Goal: Task Accomplishment & Management: Use online tool/utility

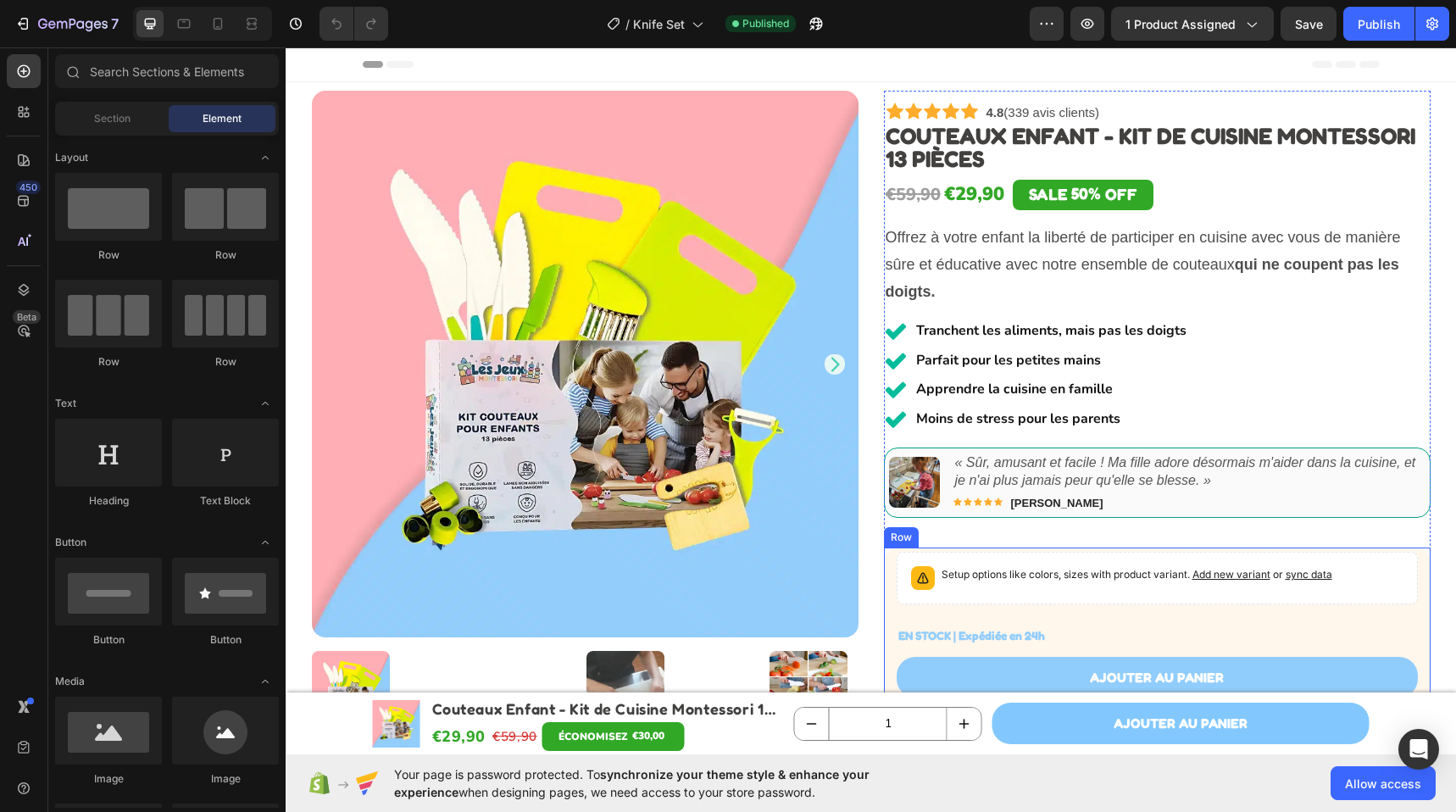
scroll to position [31, 0]
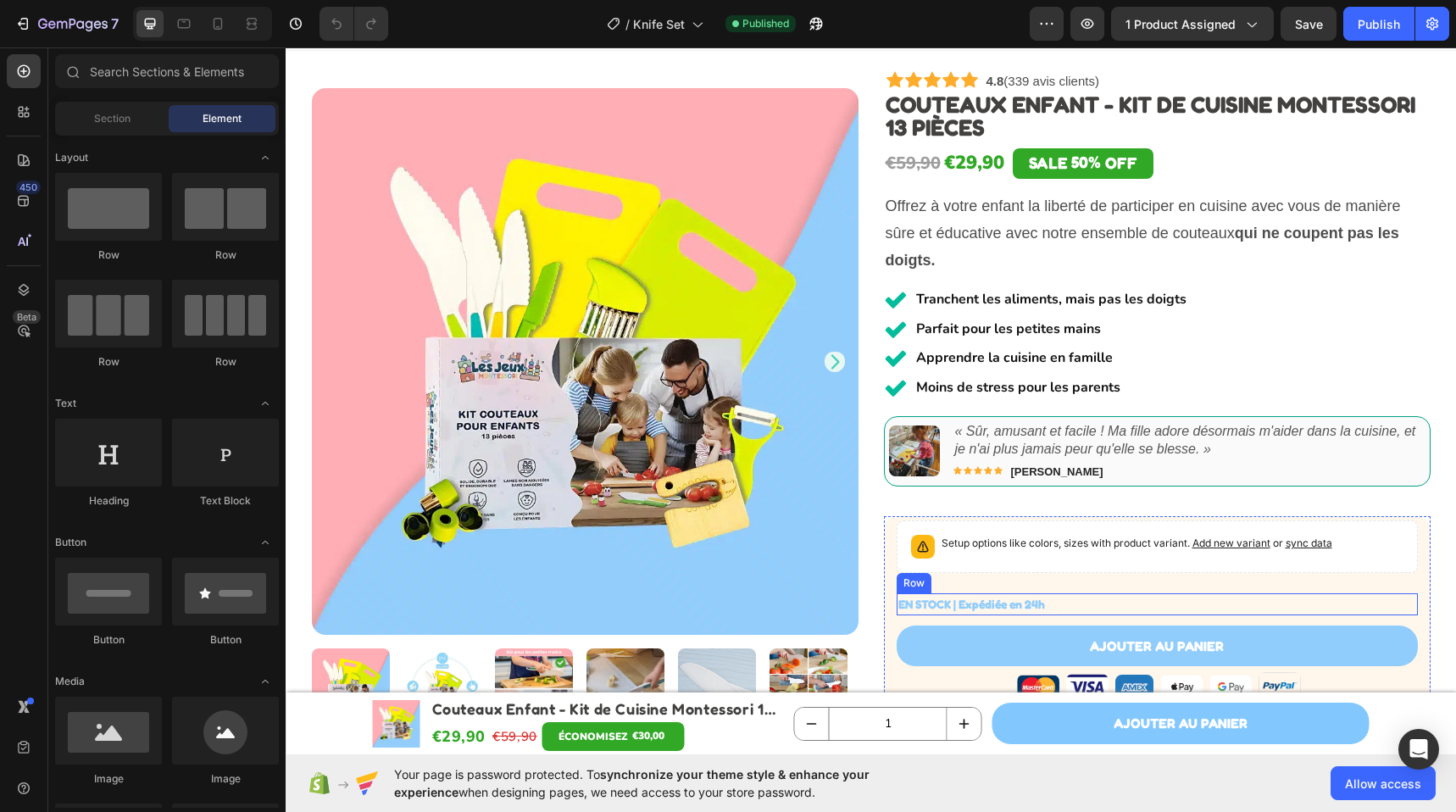
click at [1062, 606] on div "EN STOCK | Expédiée en 24h Stock Counter Row" at bounding box center [1157, 604] width 521 height 21
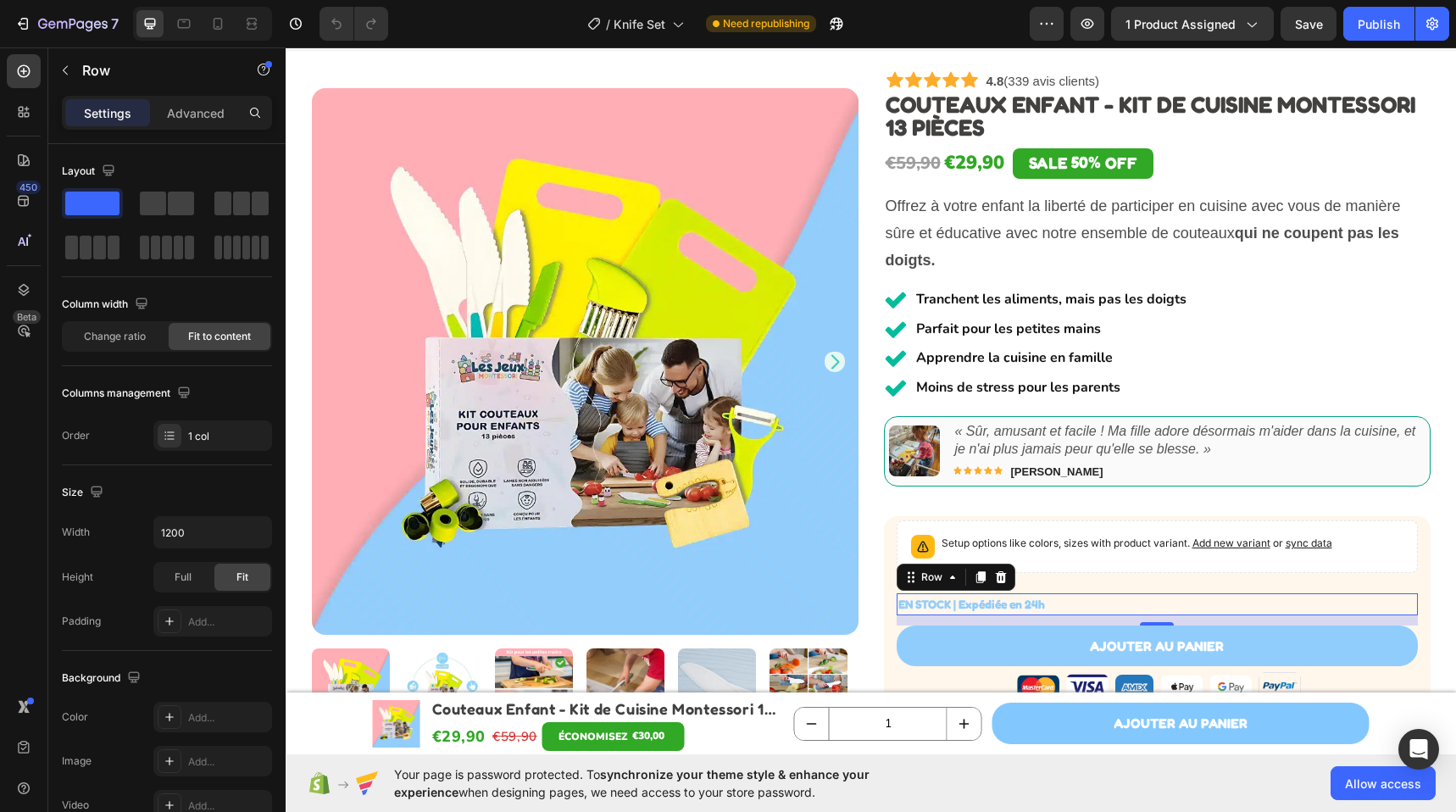
scroll to position [96, 0]
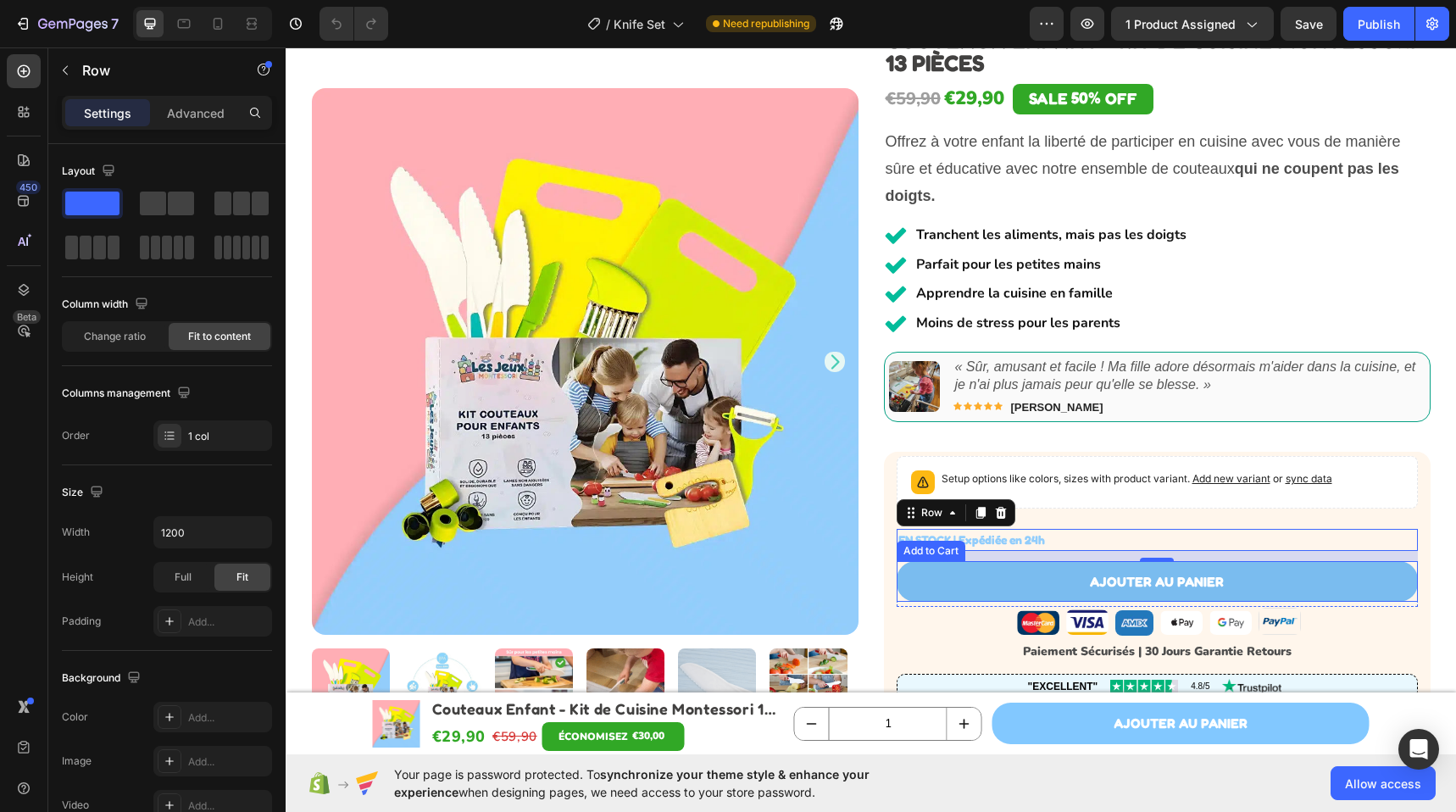
click at [1398, 582] on button "Ajouter au panier" at bounding box center [1157, 582] width 521 height 42
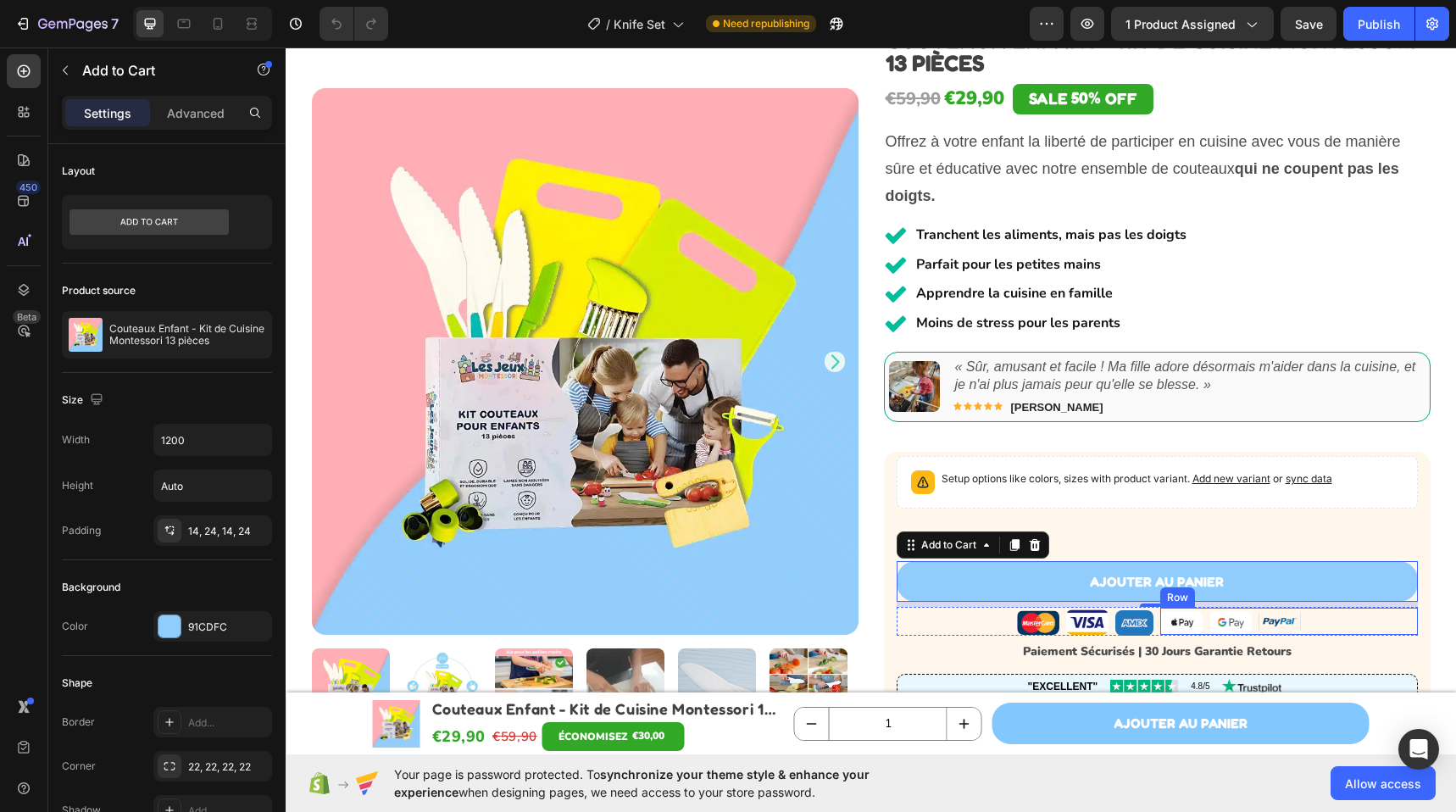
click at [1360, 617] on div "Image Image Image Row" at bounding box center [1289, 621] width 258 height 28
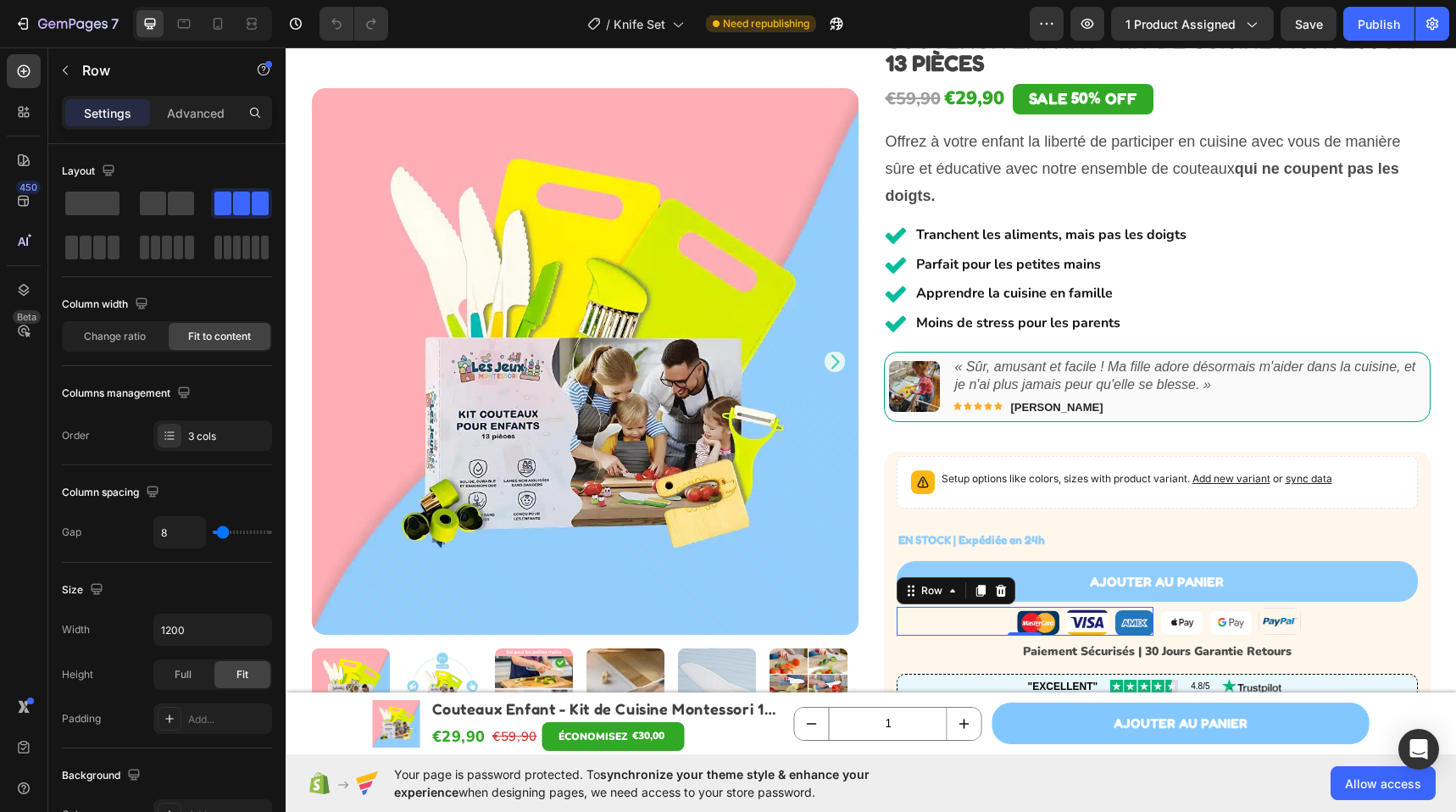
click at [1008, 618] on div "Image Image Image Row 0" at bounding box center [1026, 620] width 258 height 28
click at [918, 596] on div "Row" at bounding box center [931, 590] width 28 height 15
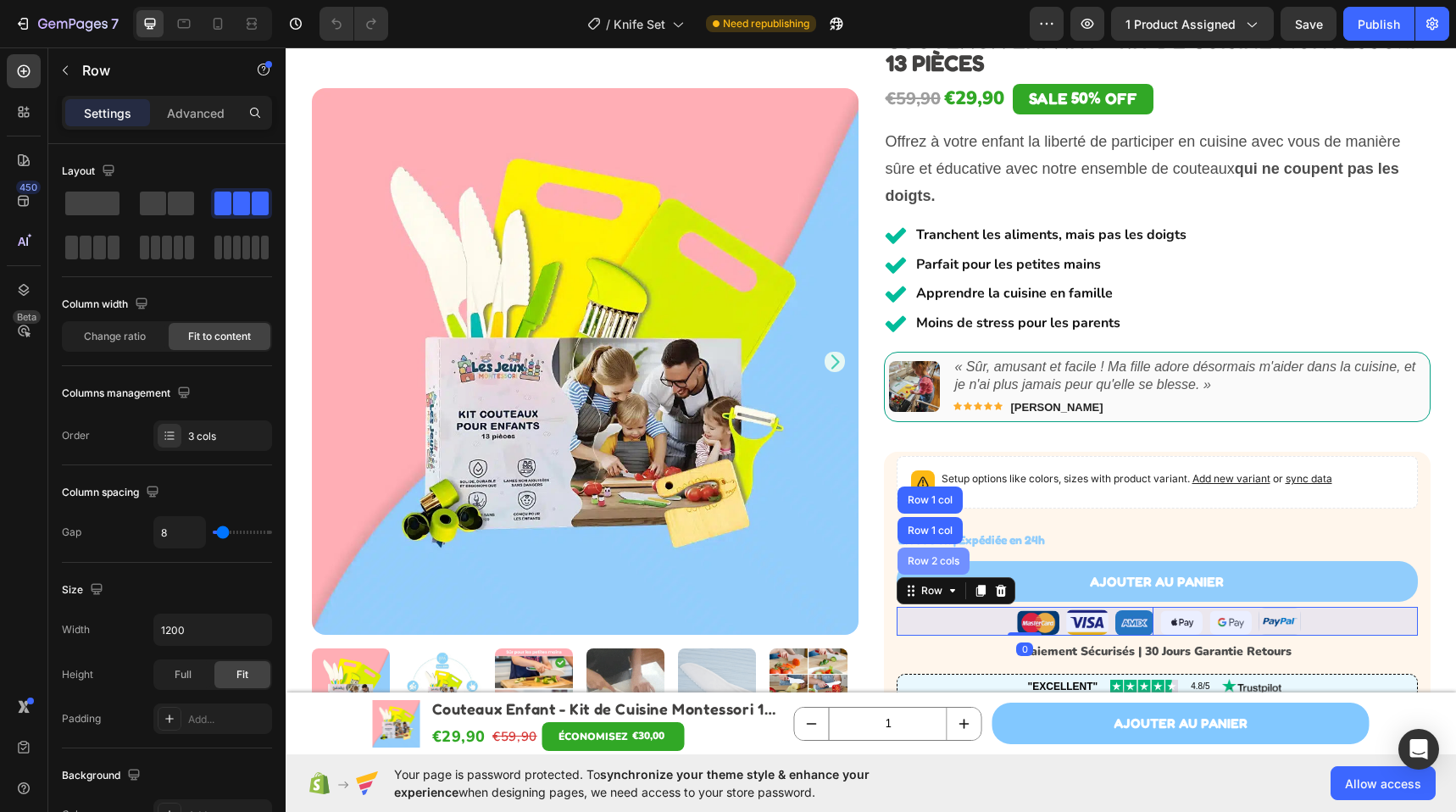
click at [920, 568] on div "Row 2 cols" at bounding box center [933, 560] width 72 height 27
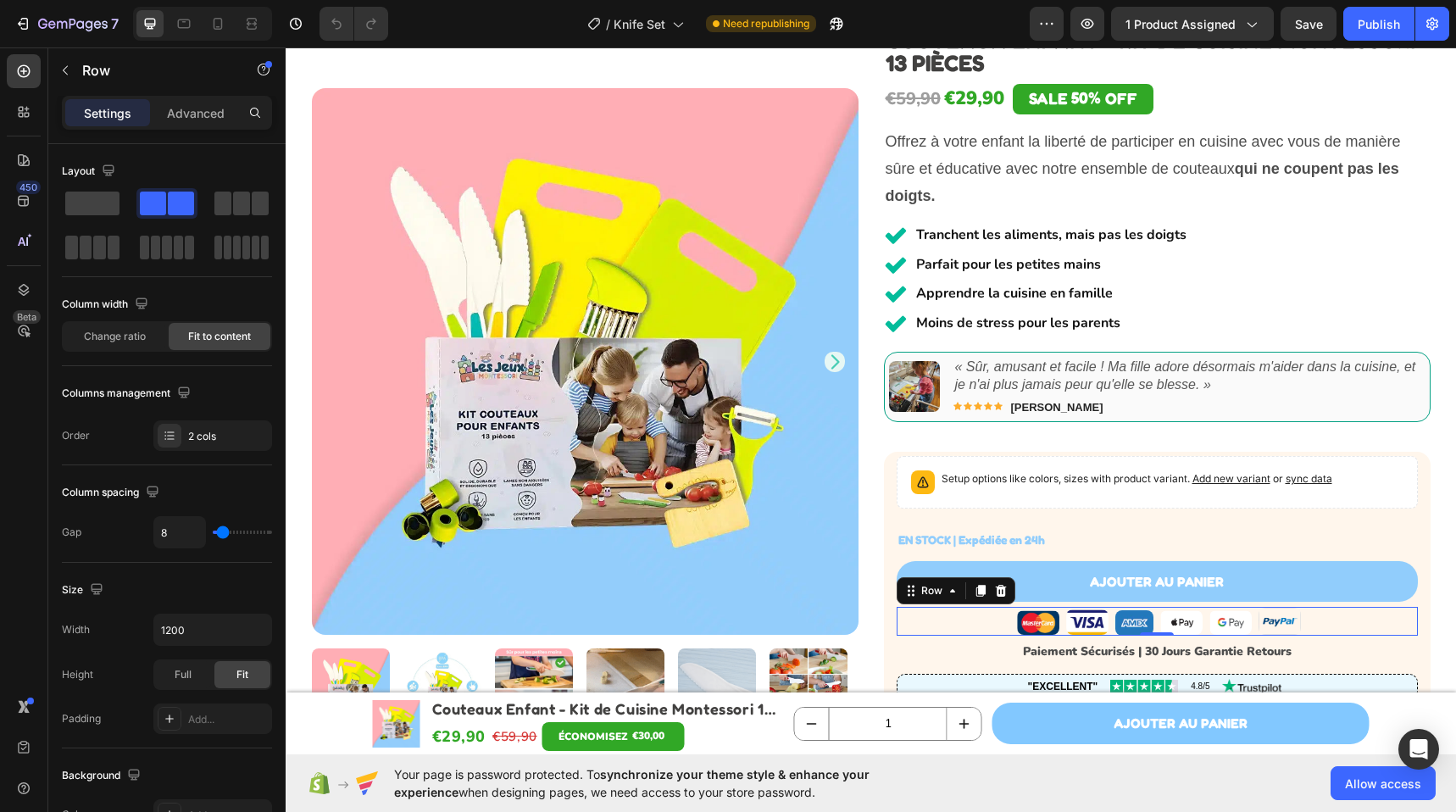
scroll to position [117, 0]
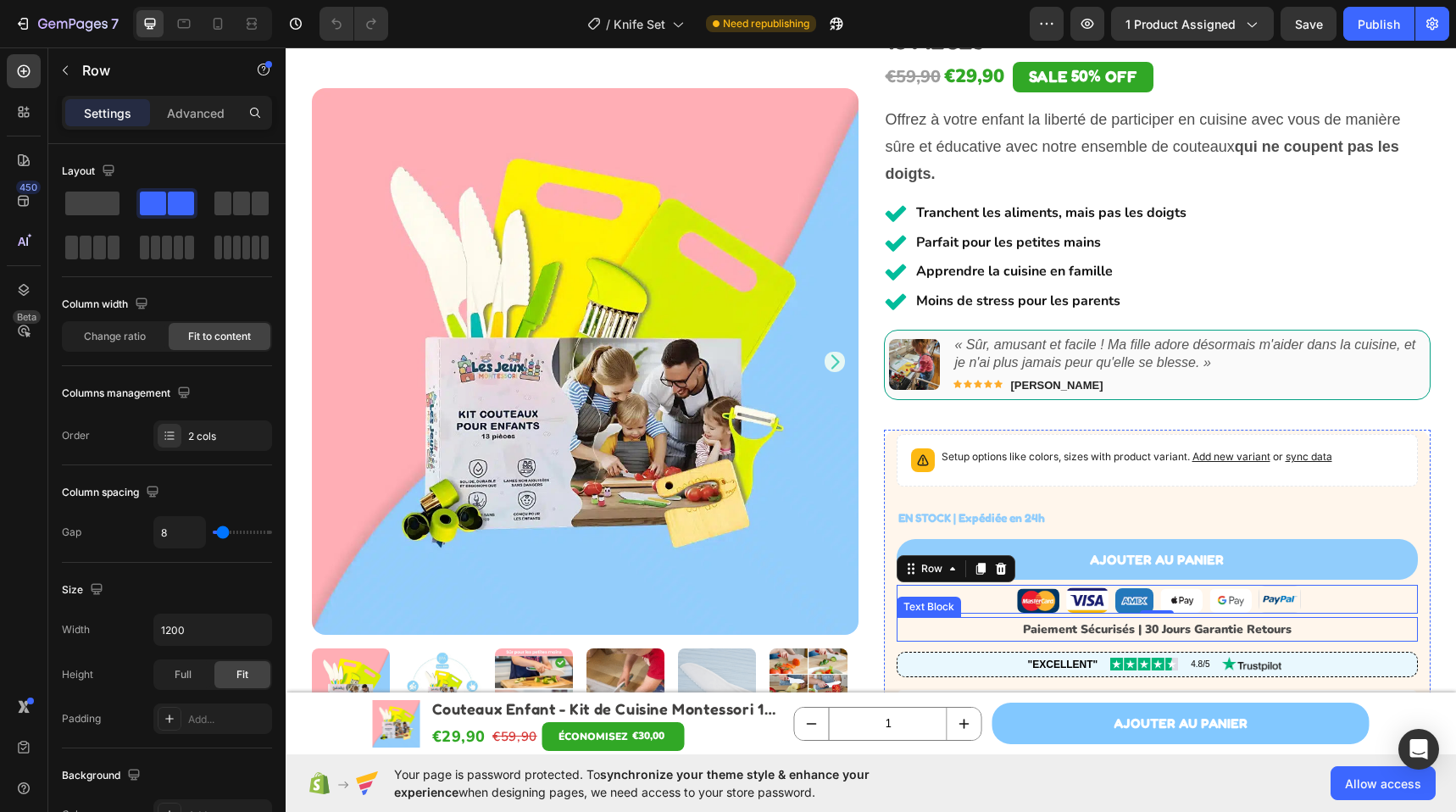
click at [1326, 621] on p "Paiement Sécurisés | 30 Jours Garantie Retours" at bounding box center [1157, 629] width 518 height 21
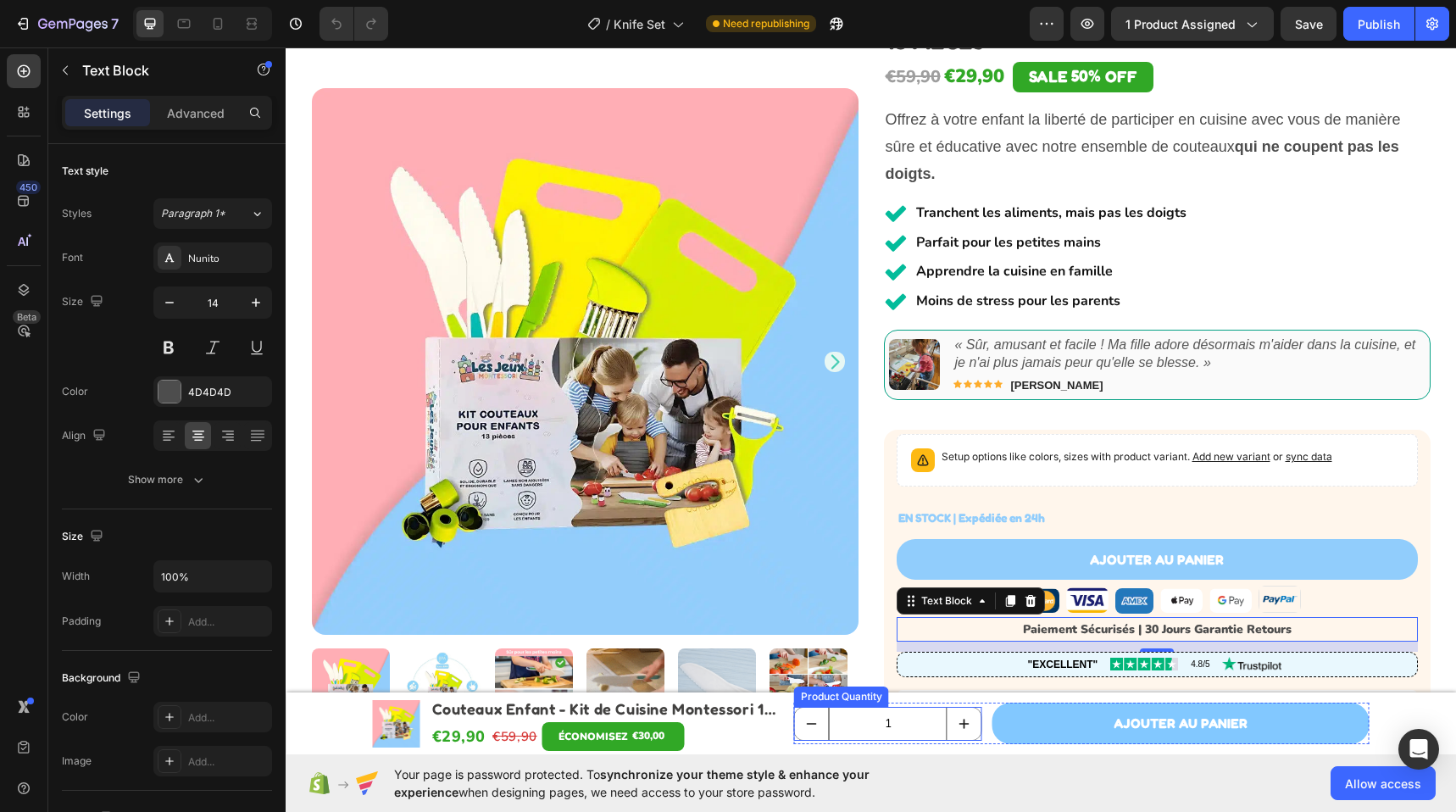
click at [865, 718] on input "1" at bounding box center [888, 723] width 118 height 32
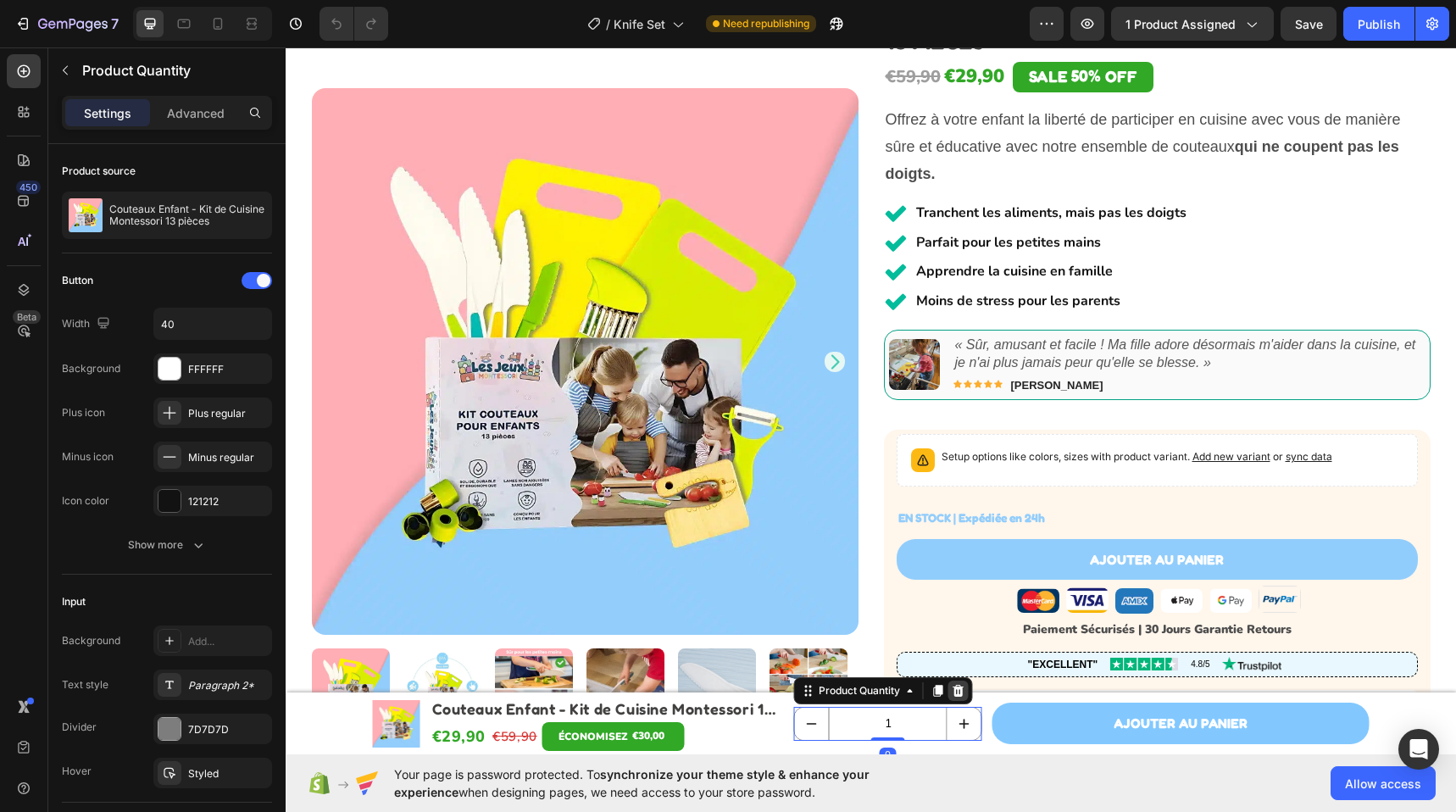
click at [953, 697] on div at bounding box center [958, 690] width 20 height 20
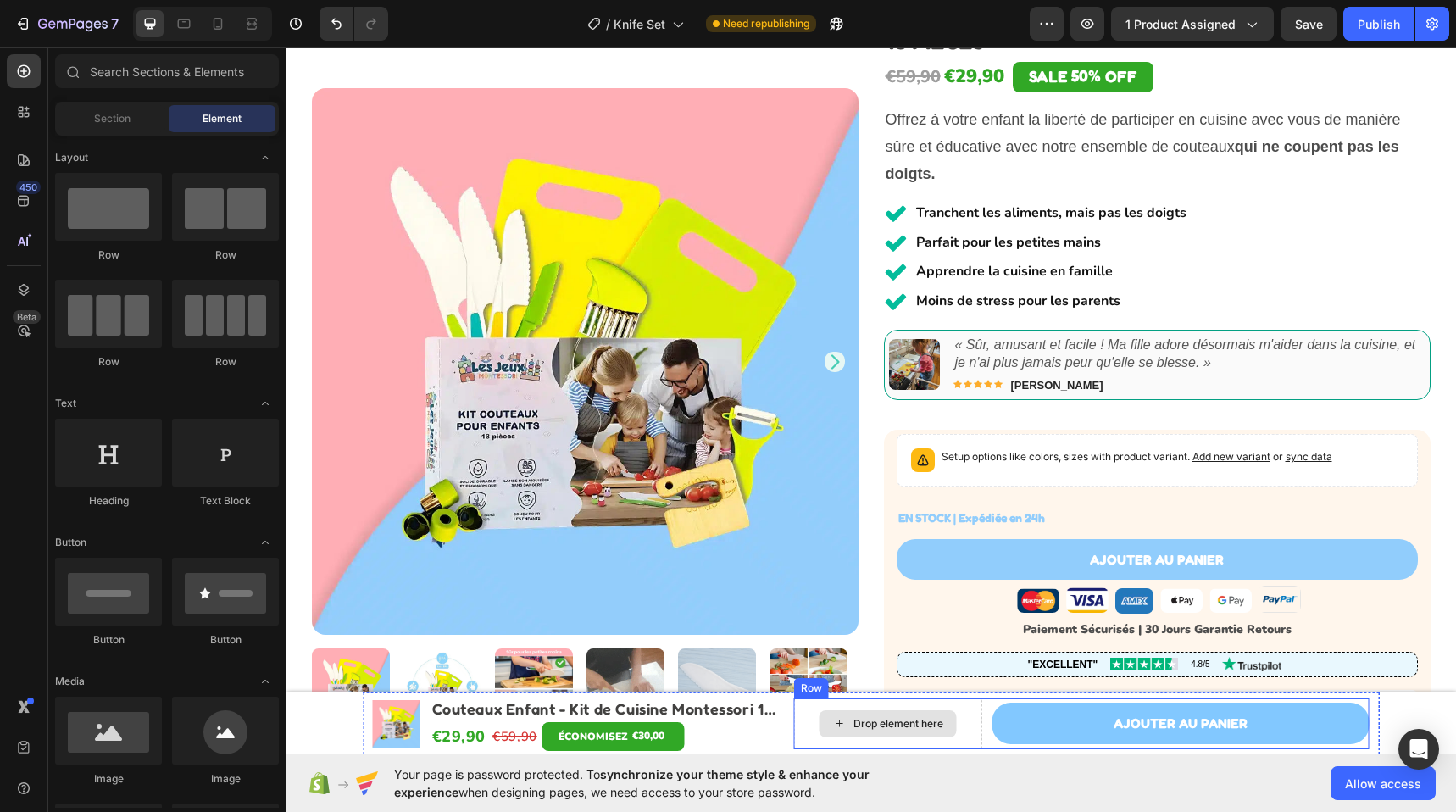
click at [952, 708] on div "Drop element here" at bounding box center [888, 723] width 188 height 51
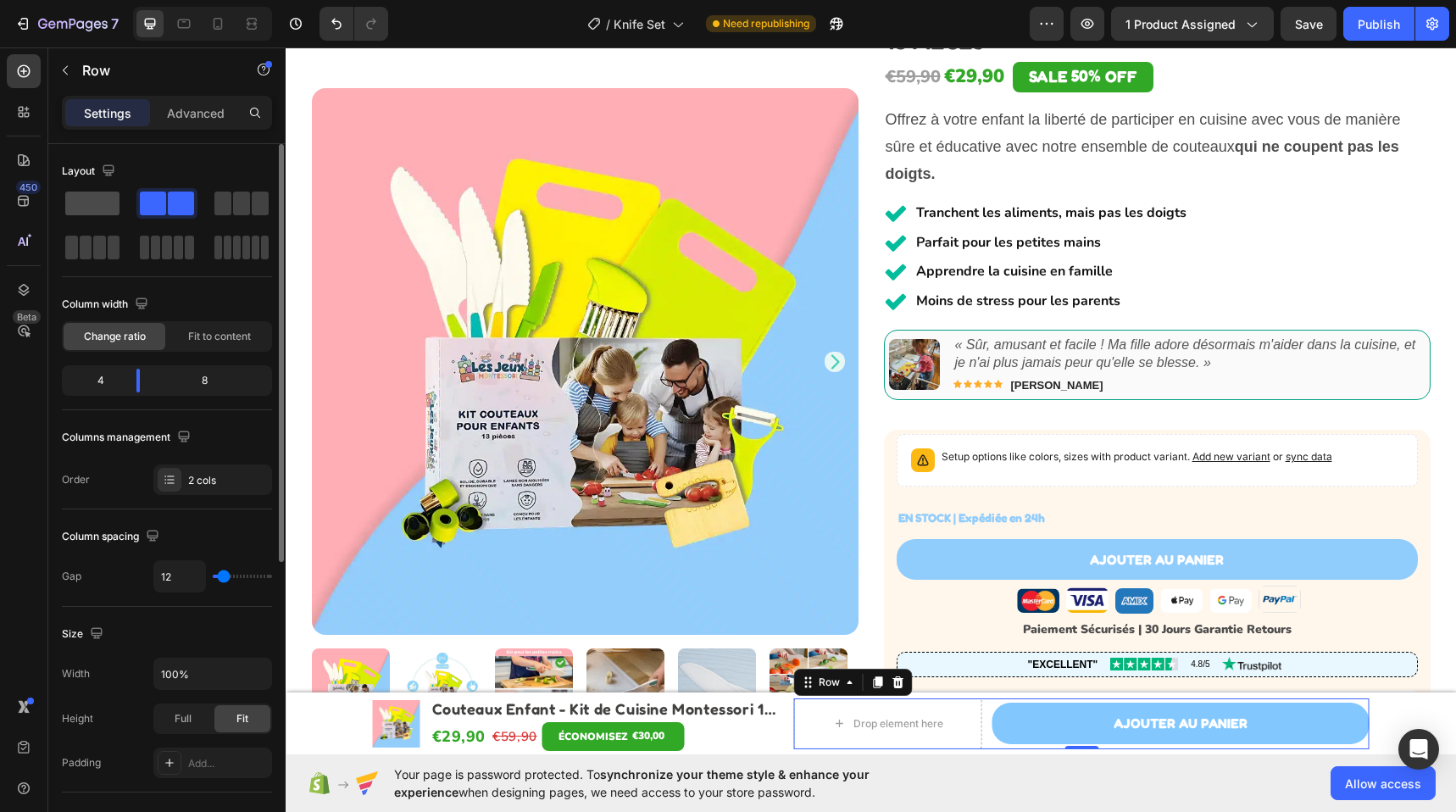
click at [99, 206] on span at bounding box center [92, 203] width 54 height 24
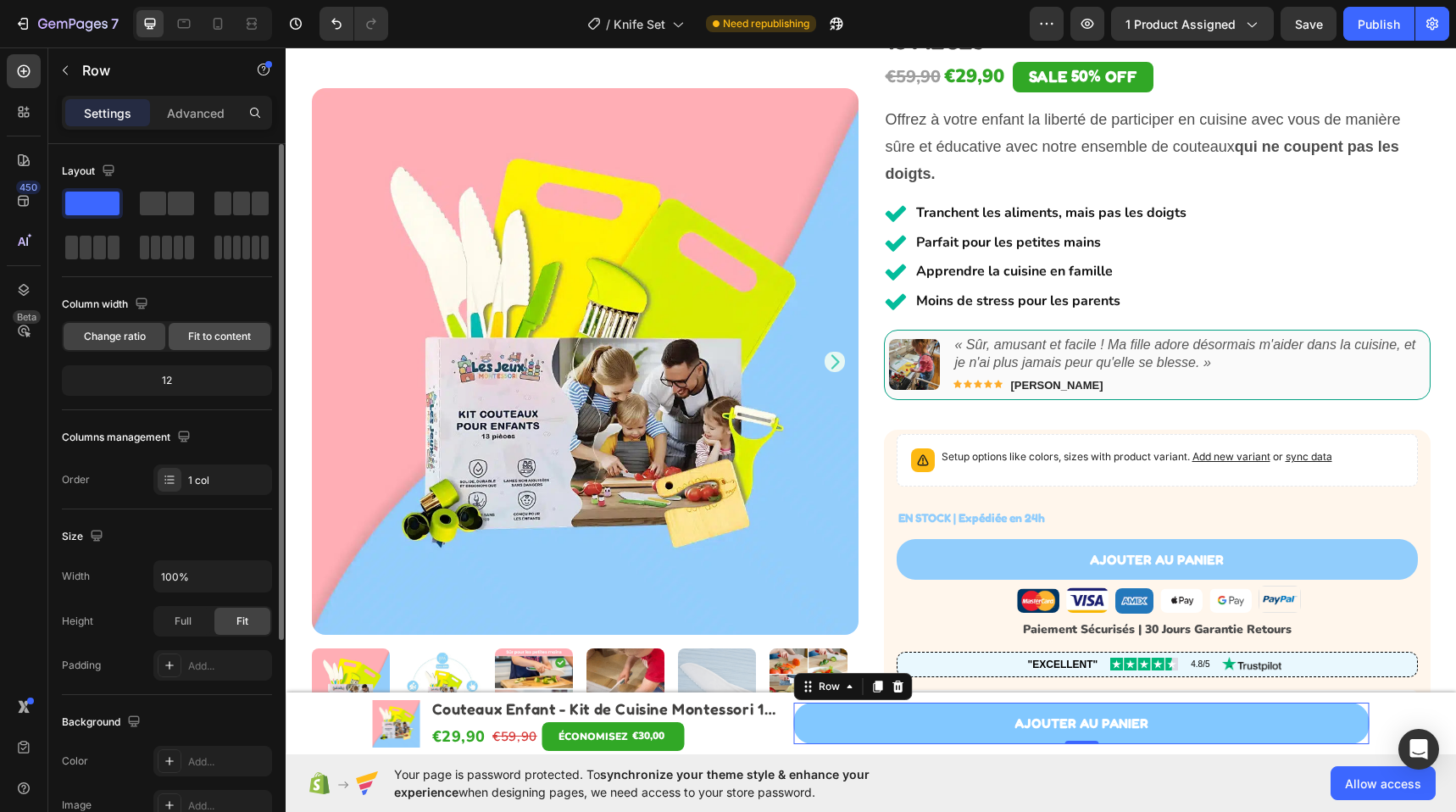
click at [209, 344] on div "Fit to content" at bounding box center [220, 336] width 101 height 27
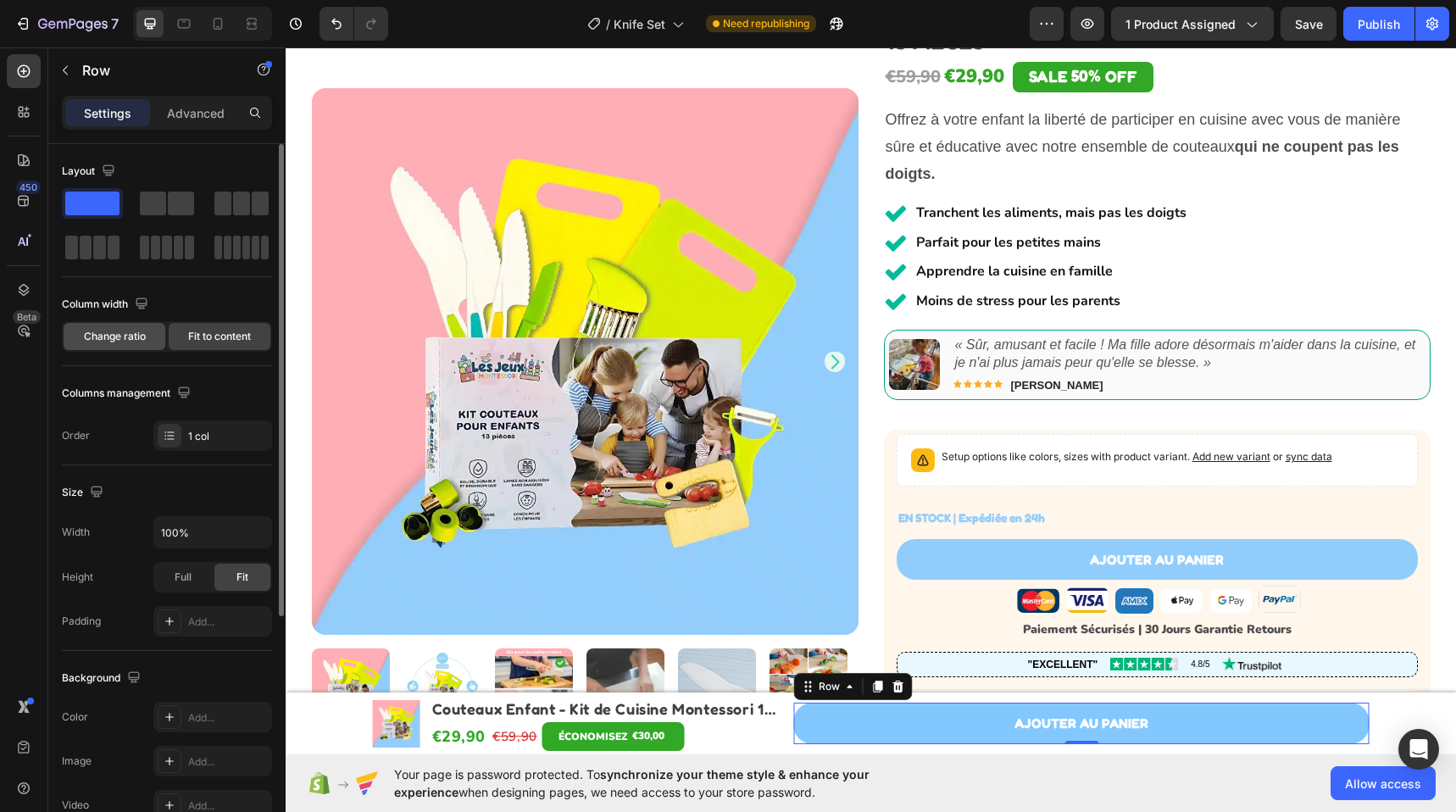
click at [101, 342] on span "Change ratio" at bounding box center [115, 336] width 62 height 15
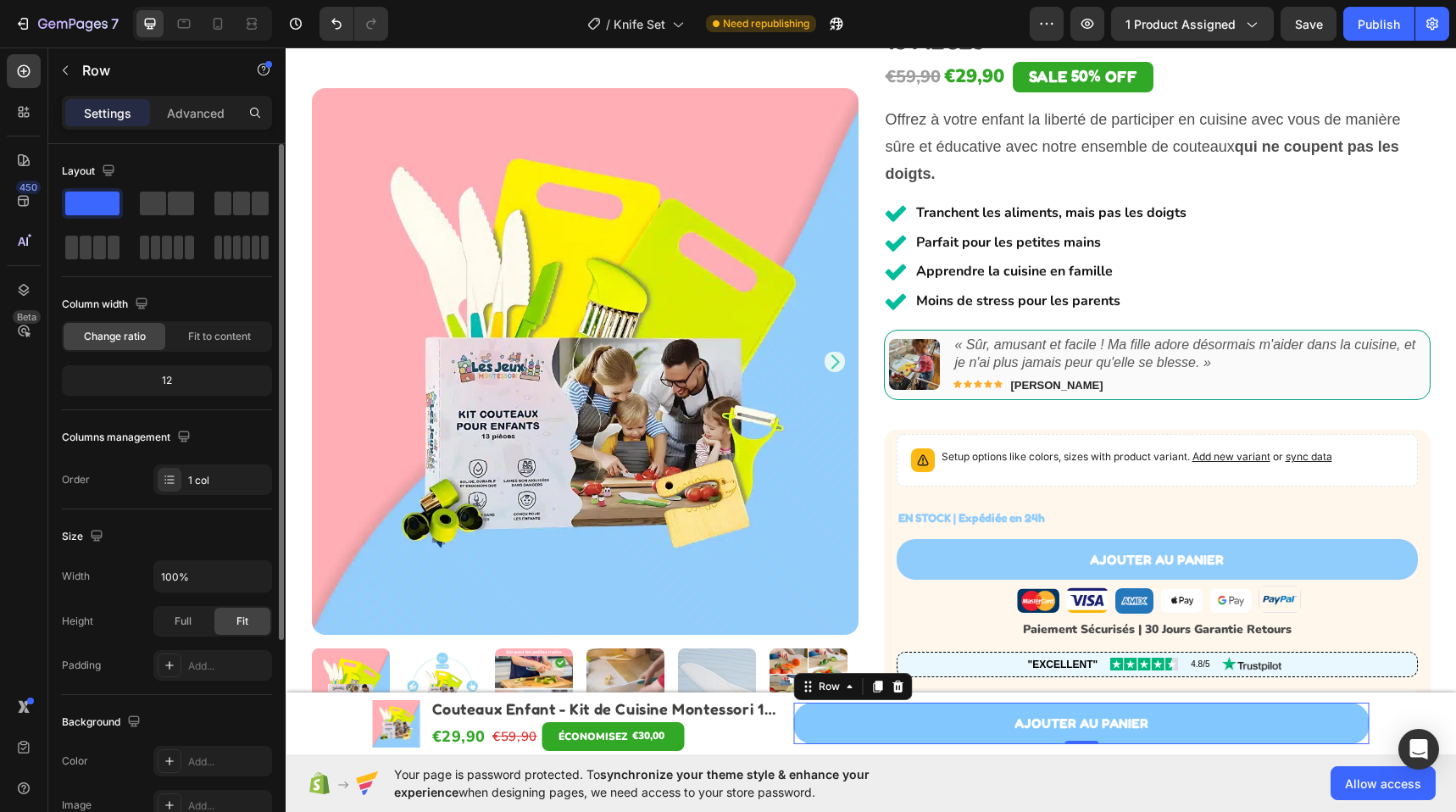
click at [186, 385] on div "12" at bounding box center [166, 380] width 204 height 24
click at [154, 383] on div "12" at bounding box center [166, 380] width 204 height 24
click at [163, 382] on div "12" at bounding box center [166, 380] width 204 height 24
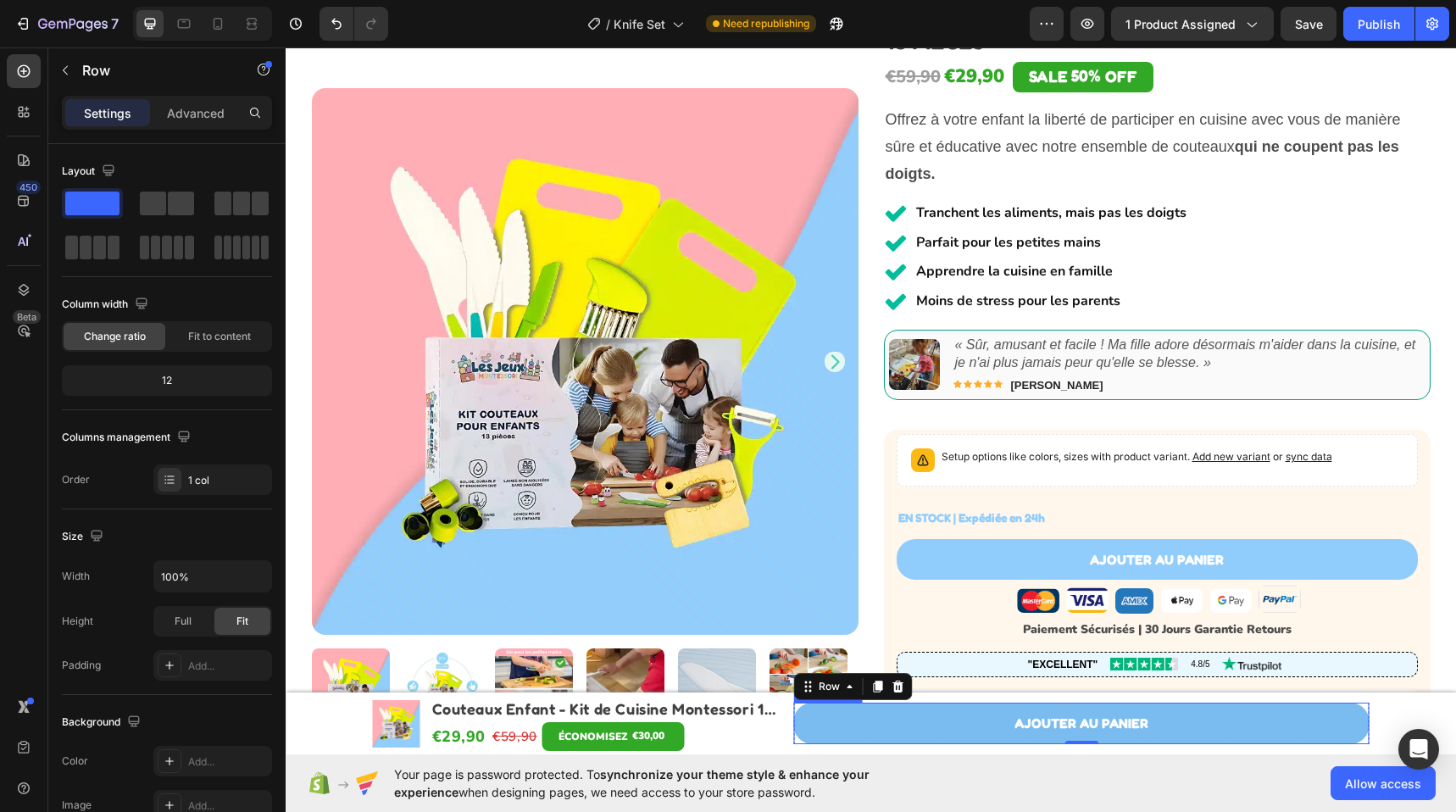
click at [810, 718] on button "AJouter au panier" at bounding box center [1082, 723] width 575 height 42
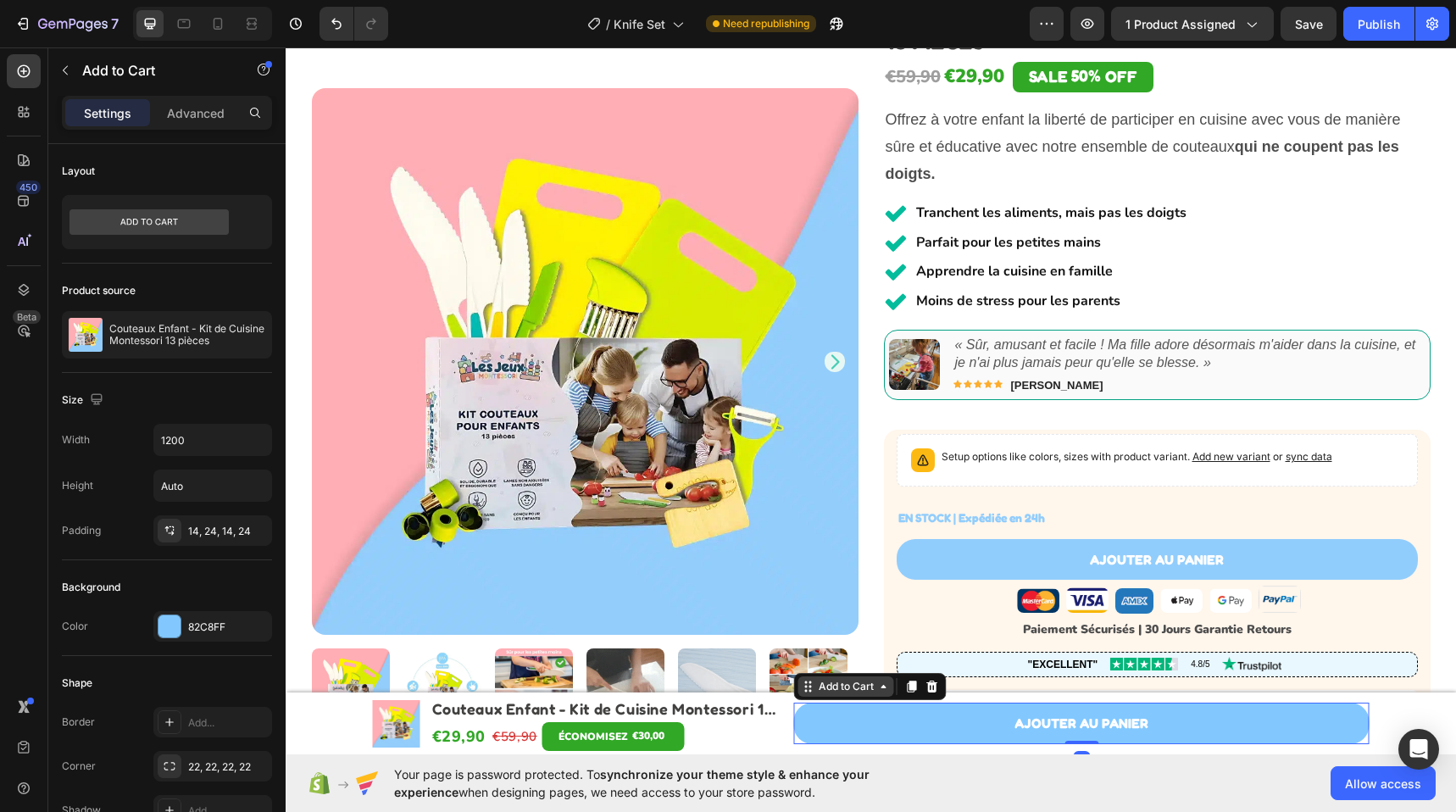
click at [808, 686] on icon at bounding box center [808, 686] width 13 height 13
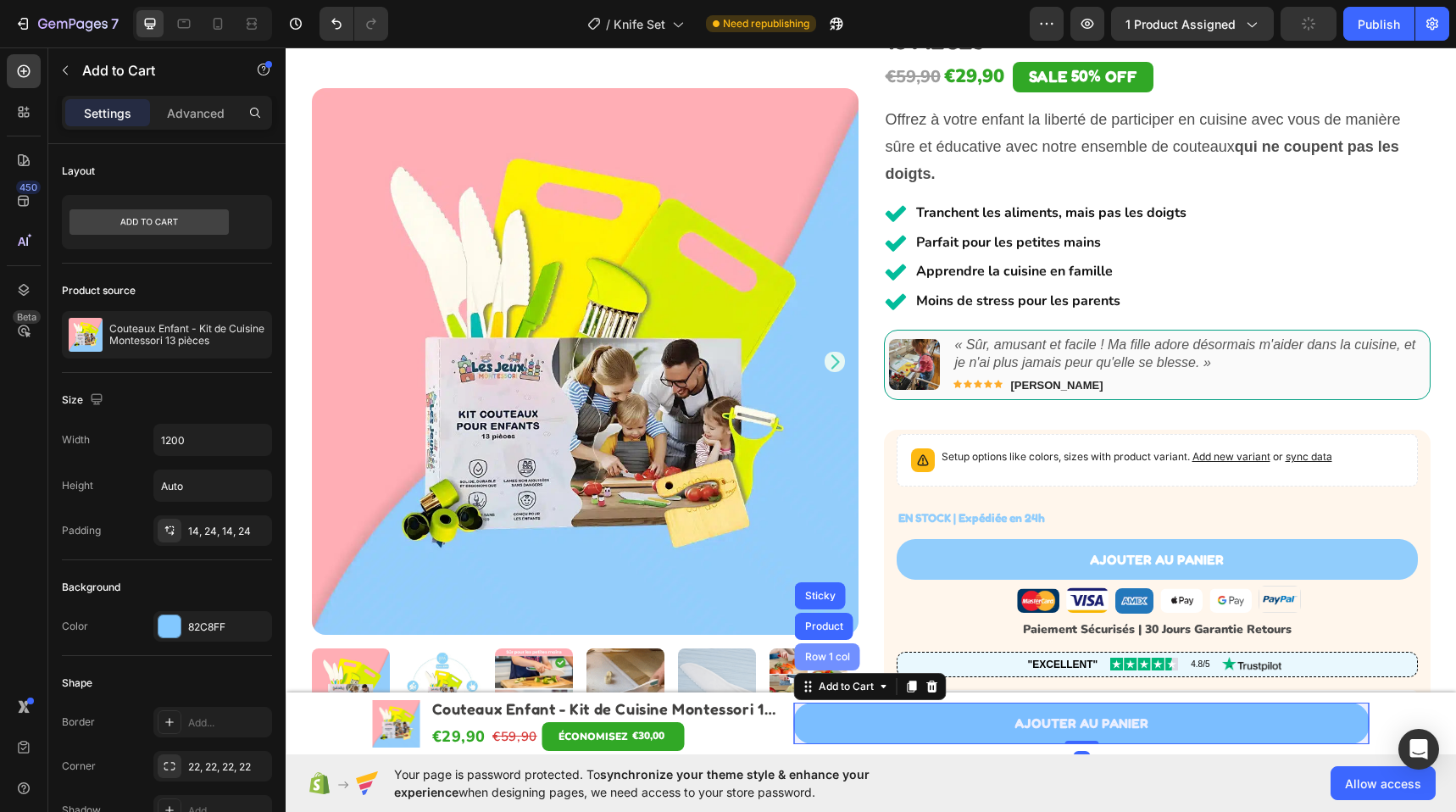
click at [817, 668] on div "Row 1 col" at bounding box center [827, 656] width 65 height 27
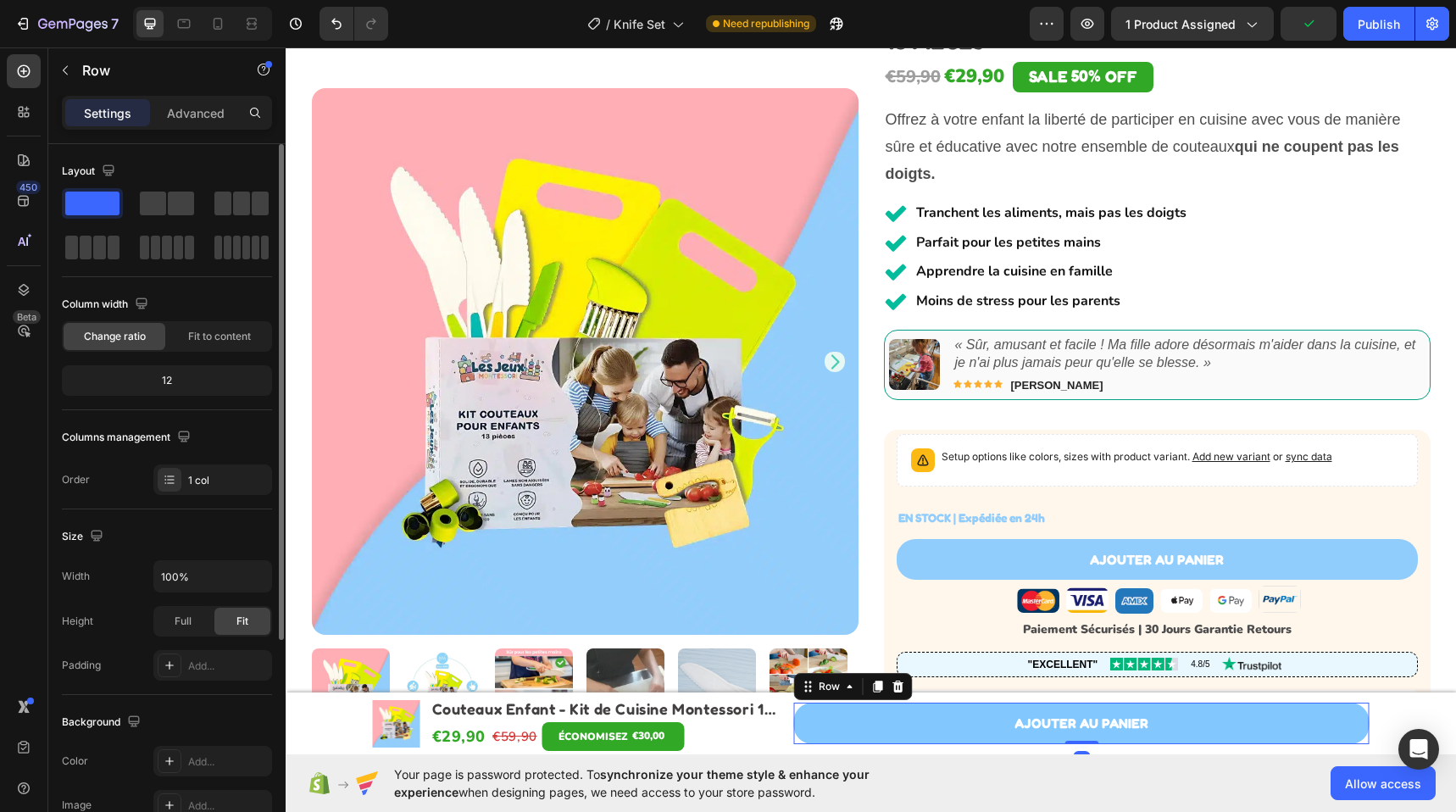
click at [165, 380] on div "12" at bounding box center [166, 380] width 204 height 24
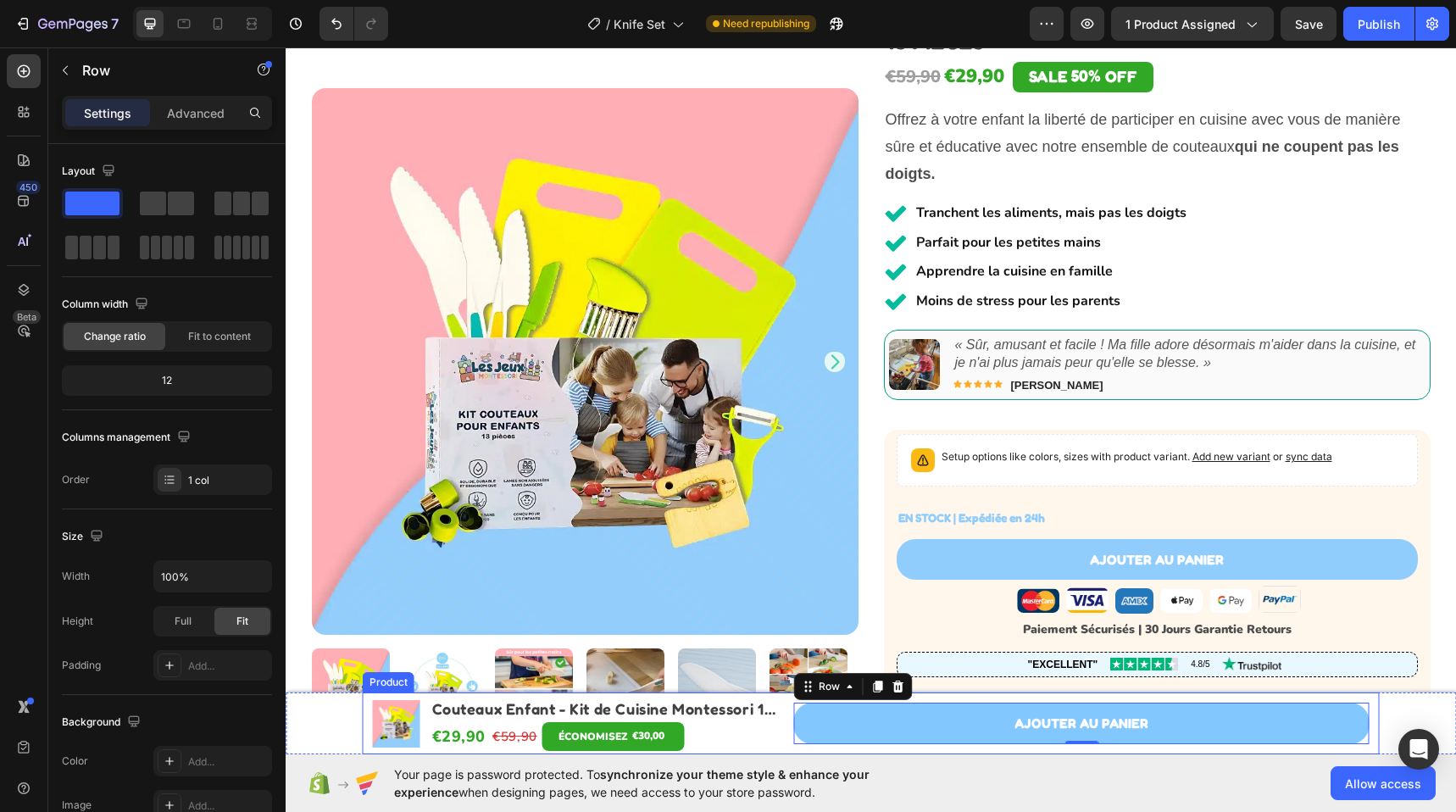
click at [782, 721] on div "Product Images Couteaux Enfant - Kit de Cuisine Montessori 13 pièces Product Ti…" at bounding box center [871, 723] width 1017 height 62
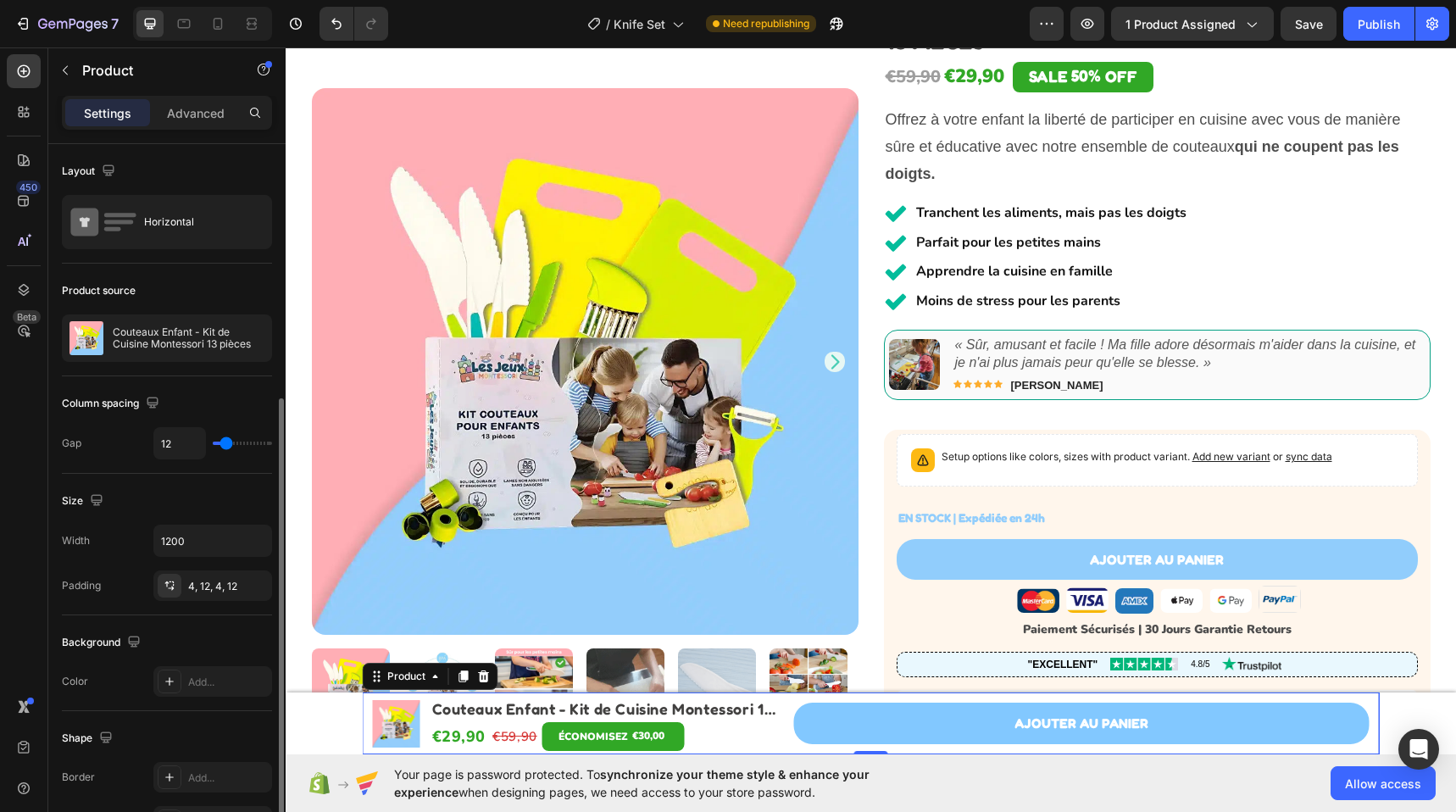
scroll to position [246, 0]
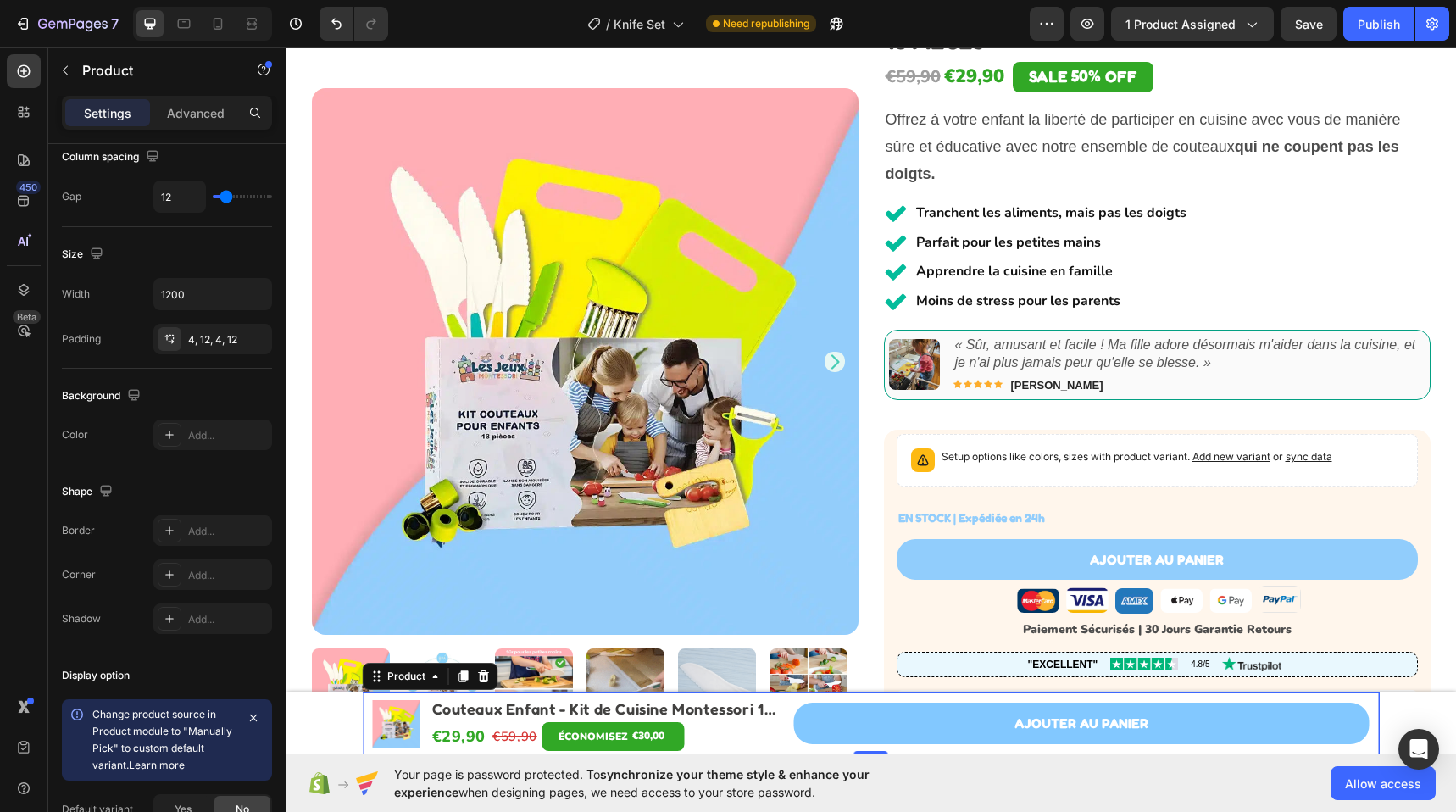
click at [784, 708] on div "Product Images Couteaux Enfant - Kit de Cuisine Montessori 13 pièces Product Ti…" at bounding box center [871, 723] width 1017 height 62
click at [797, 700] on div "AJouter au panier Add to Cart Row" at bounding box center [1082, 723] width 575 height 55
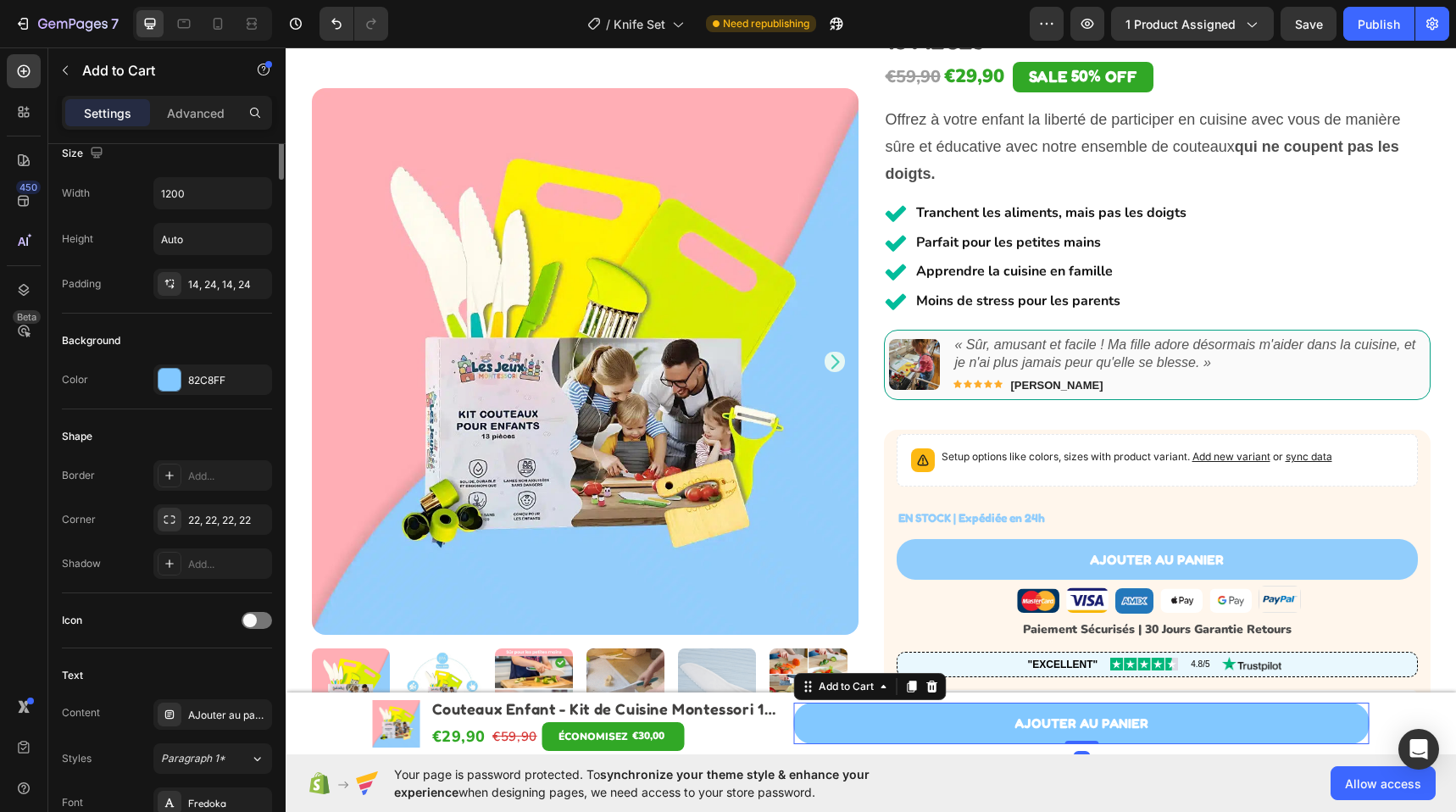
scroll to position [0, 0]
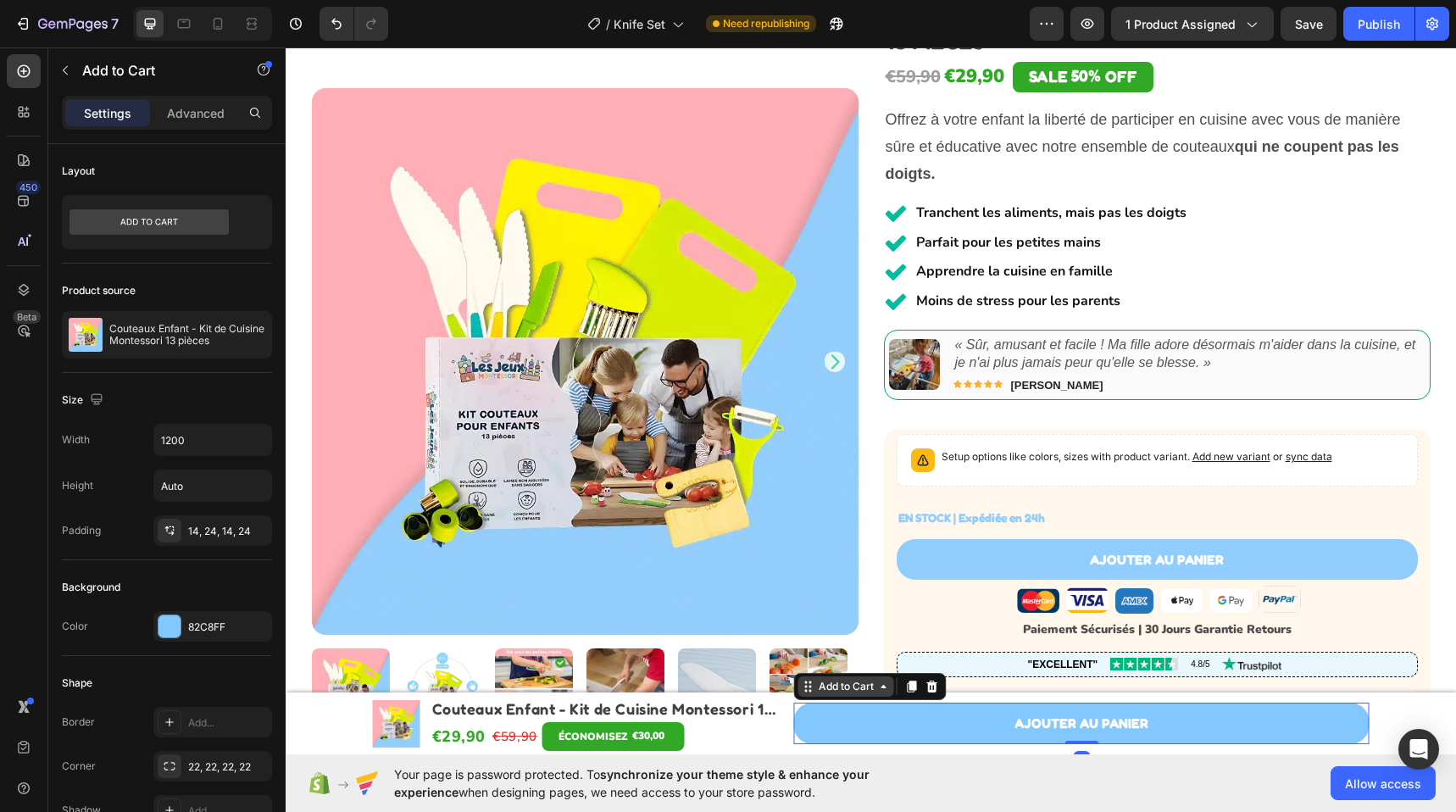
click at [820, 695] on div "Add to Cart" at bounding box center [846, 686] width 96 height 20
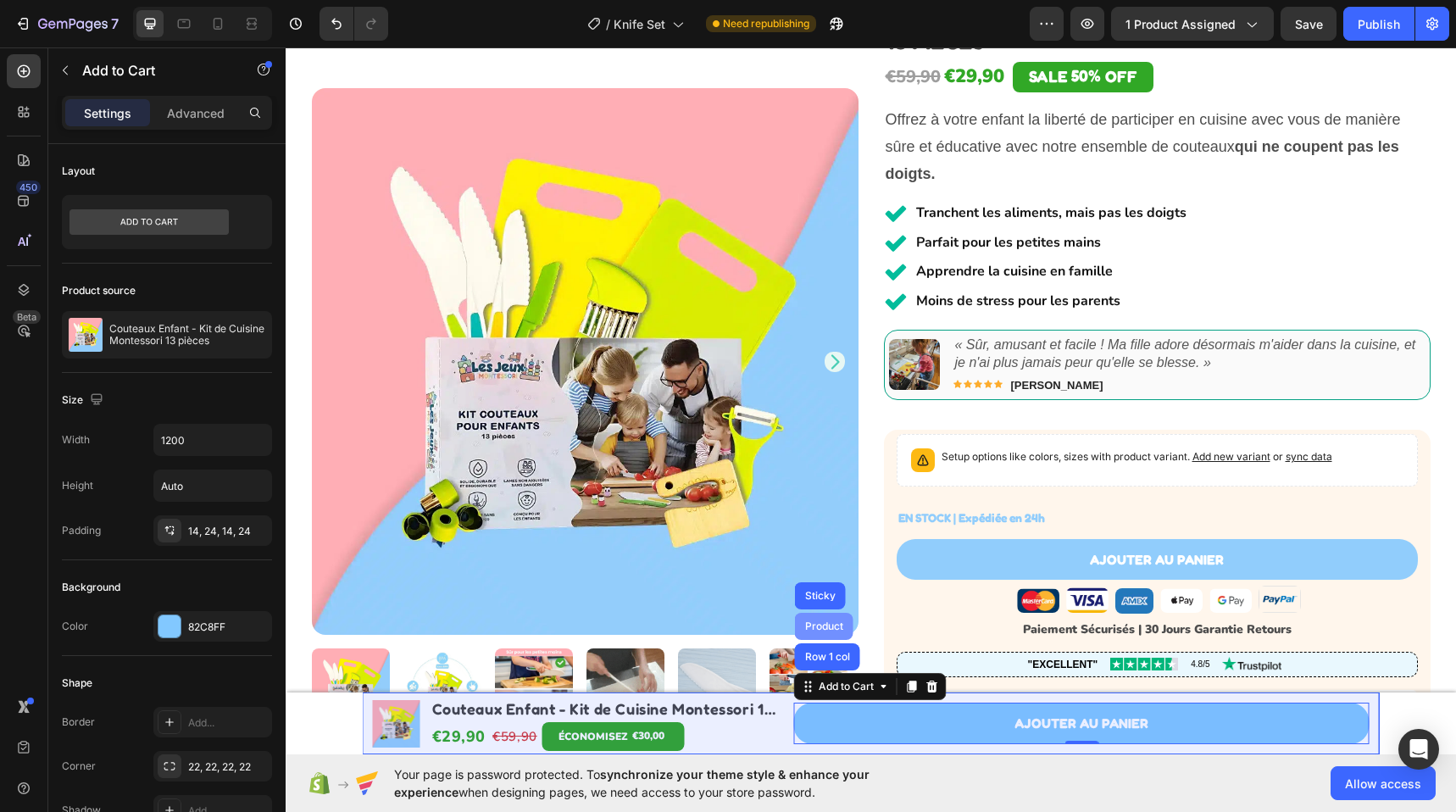
click at [812, 635] on div "Product" at bounding box center [825, 626] width 59 height 27
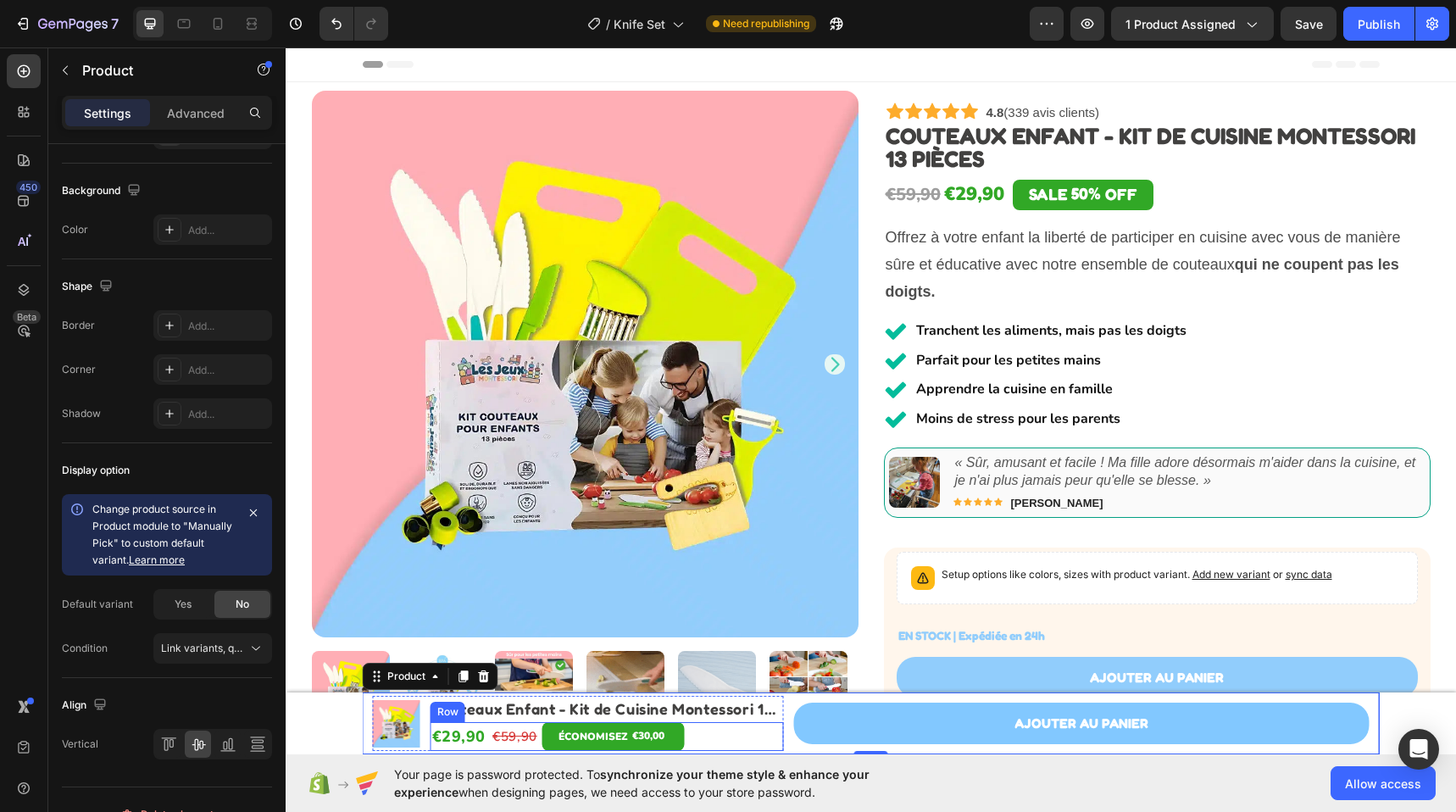
click at [738, 739] on div "€29,90 Product Price Product Price €59,90 Product Price Product Price ÉCONOMISE…" at bounding box center [607, 736] width 353 height 28
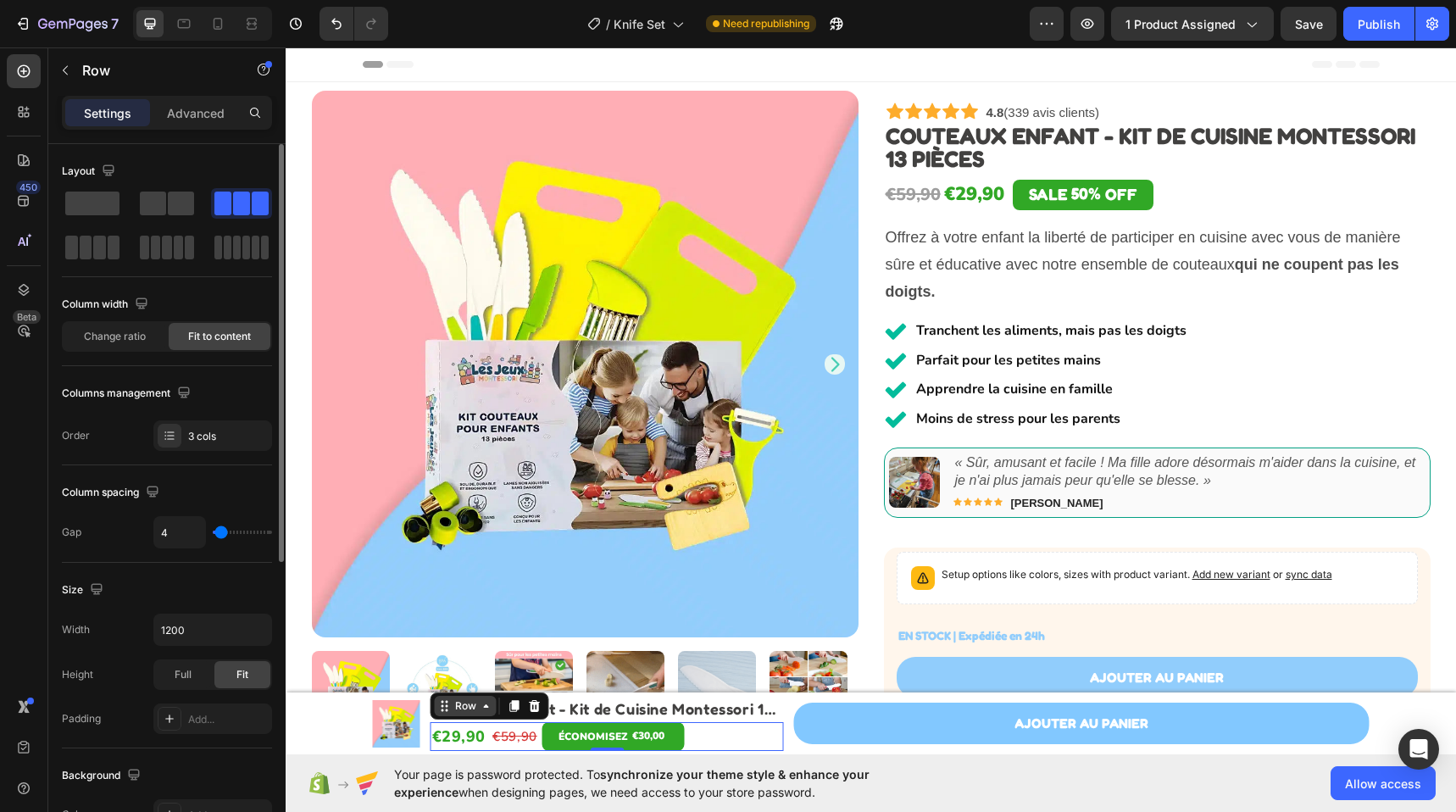
click at [457, 707] on div "Row" at bounding box center [465, 705] width 28 height 15
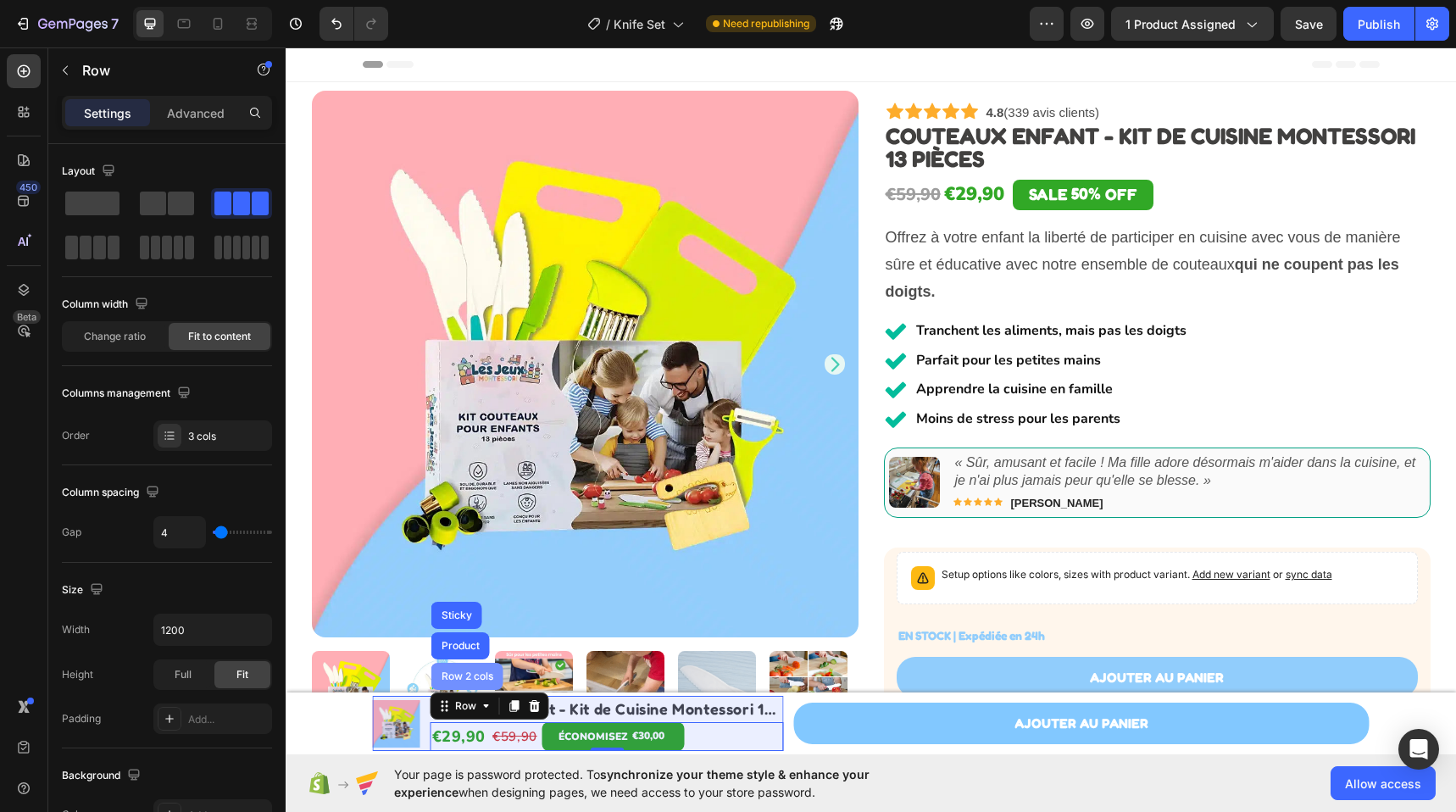
click at [454, 679] on div "Row 2 cols" at bounding box center [468, 676] width 59 height 10
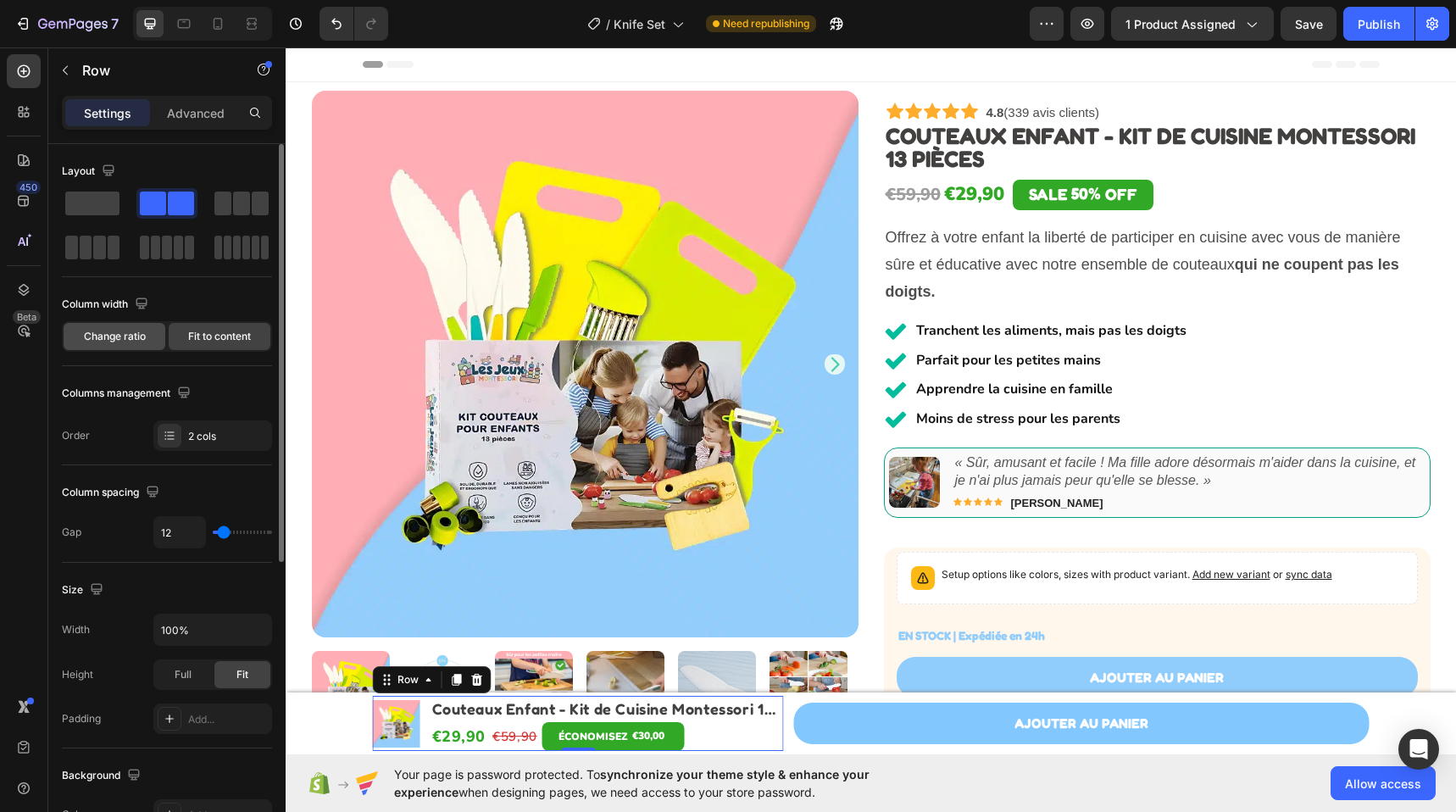
click at [142, 342] on span "Change ratio" at bounding box center [115, 336] width 62 height 15
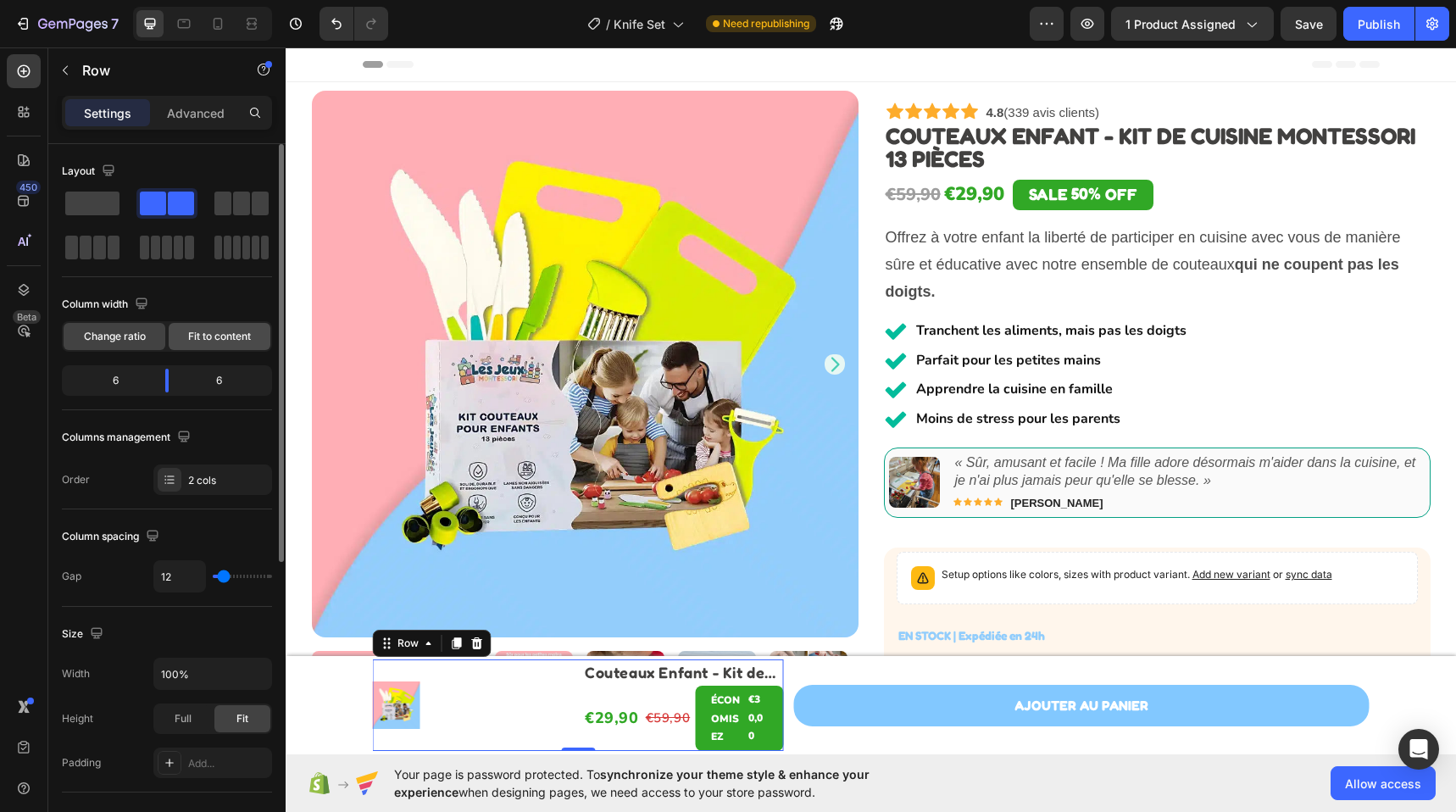
click at [188, 341] on span "Fit to content" at bounding box center [219, 336] width 62 height 15
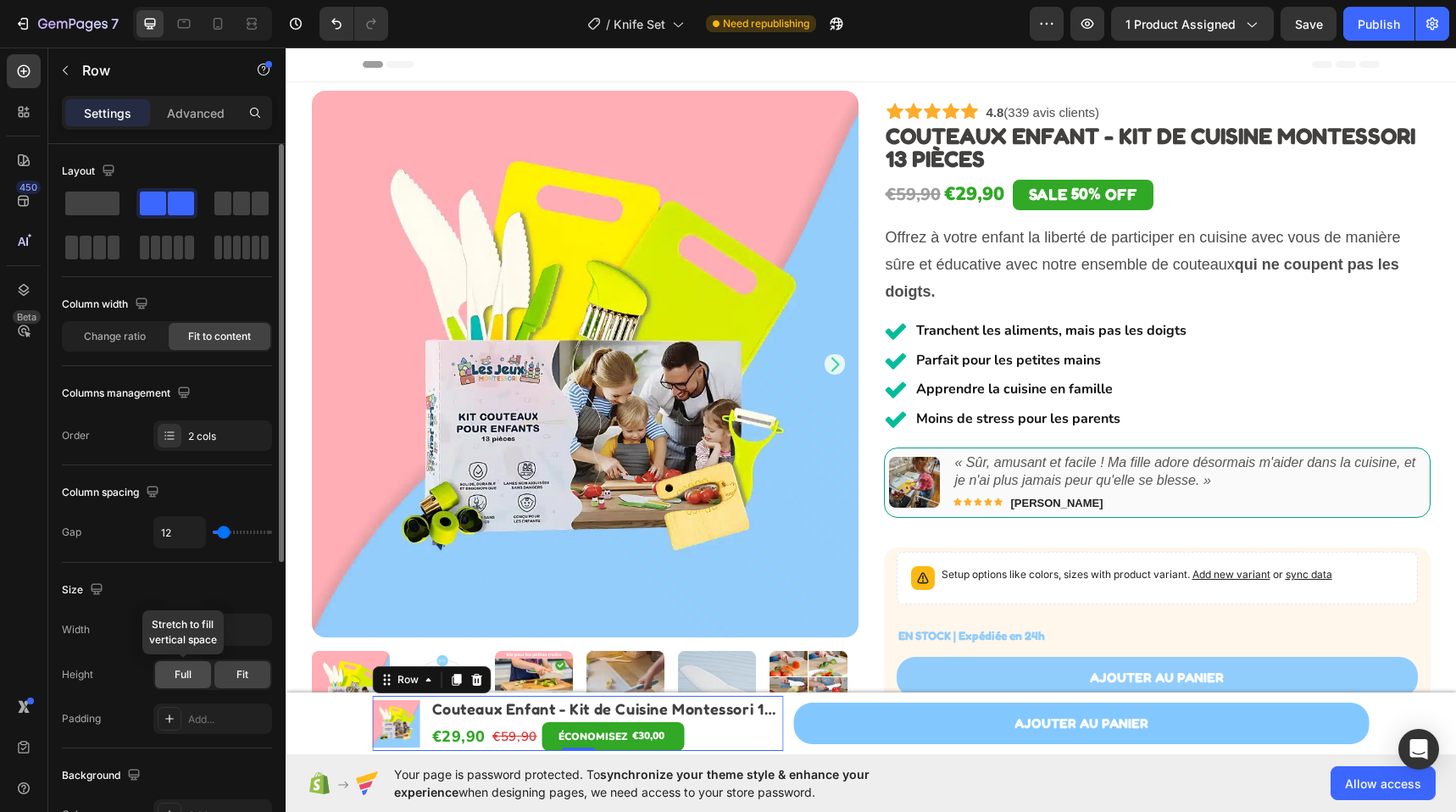
click at [162, 671] on div "Full" at bounding box center [182, 674] width 56 height 27
click at [237, 674] on span "Fit" at bounding box center [242, 674] width 12 height 15
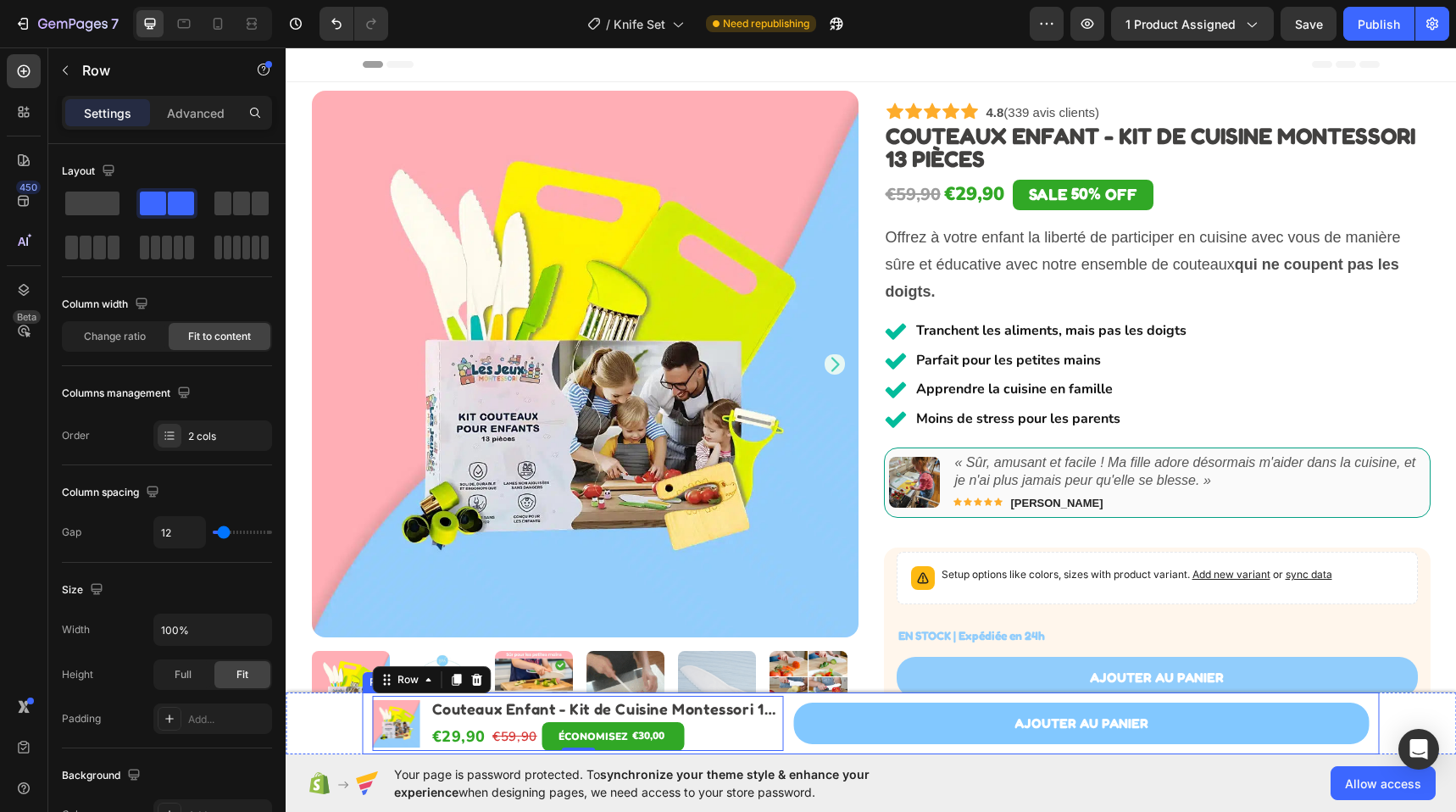
click at [783, 731] on div "Product Images Couteaux Enfant - Kit de Cuisine Montessori 13 pièces Product Ti…" at bounding box center [871, 723] width 1017 height 62
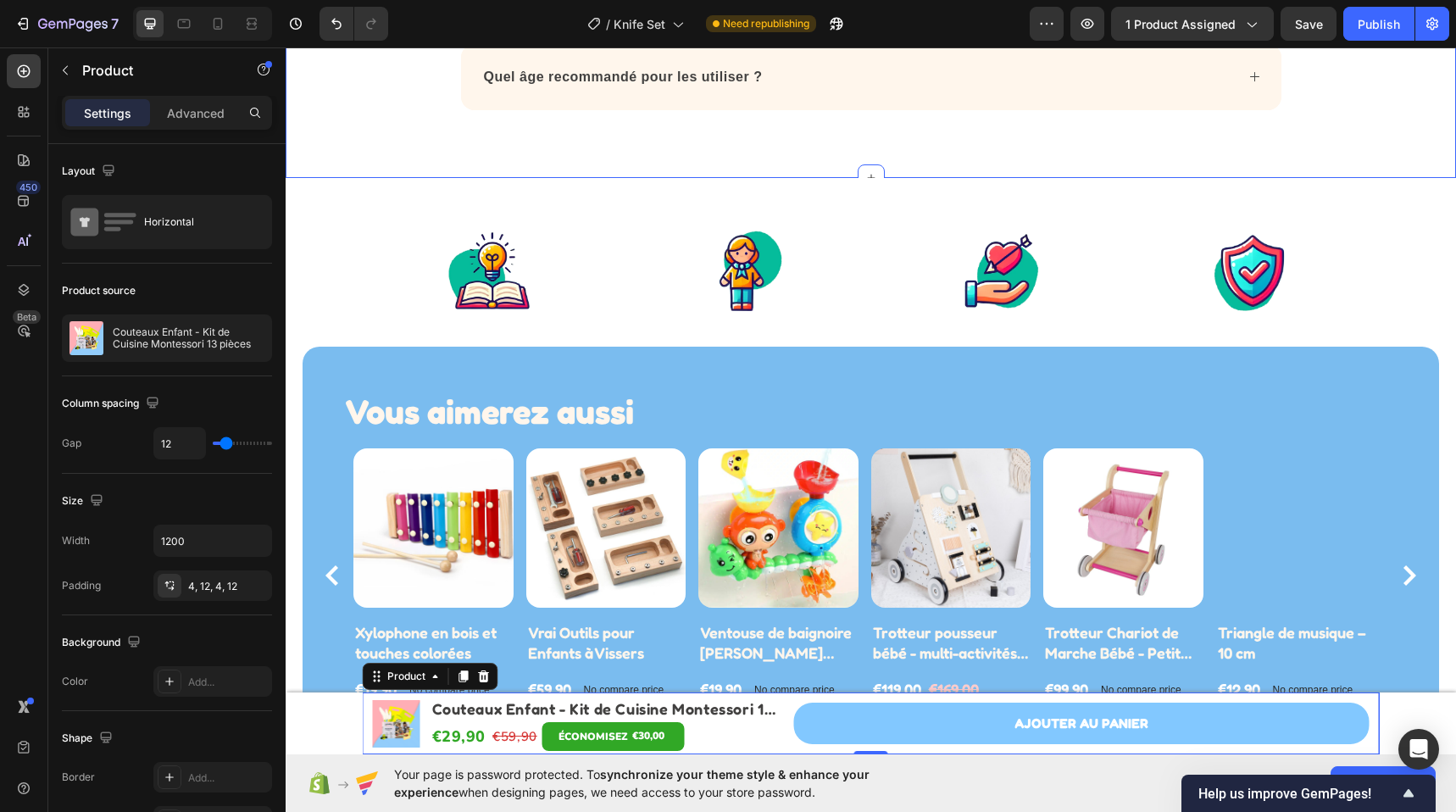
scroll to position [5145, 0]
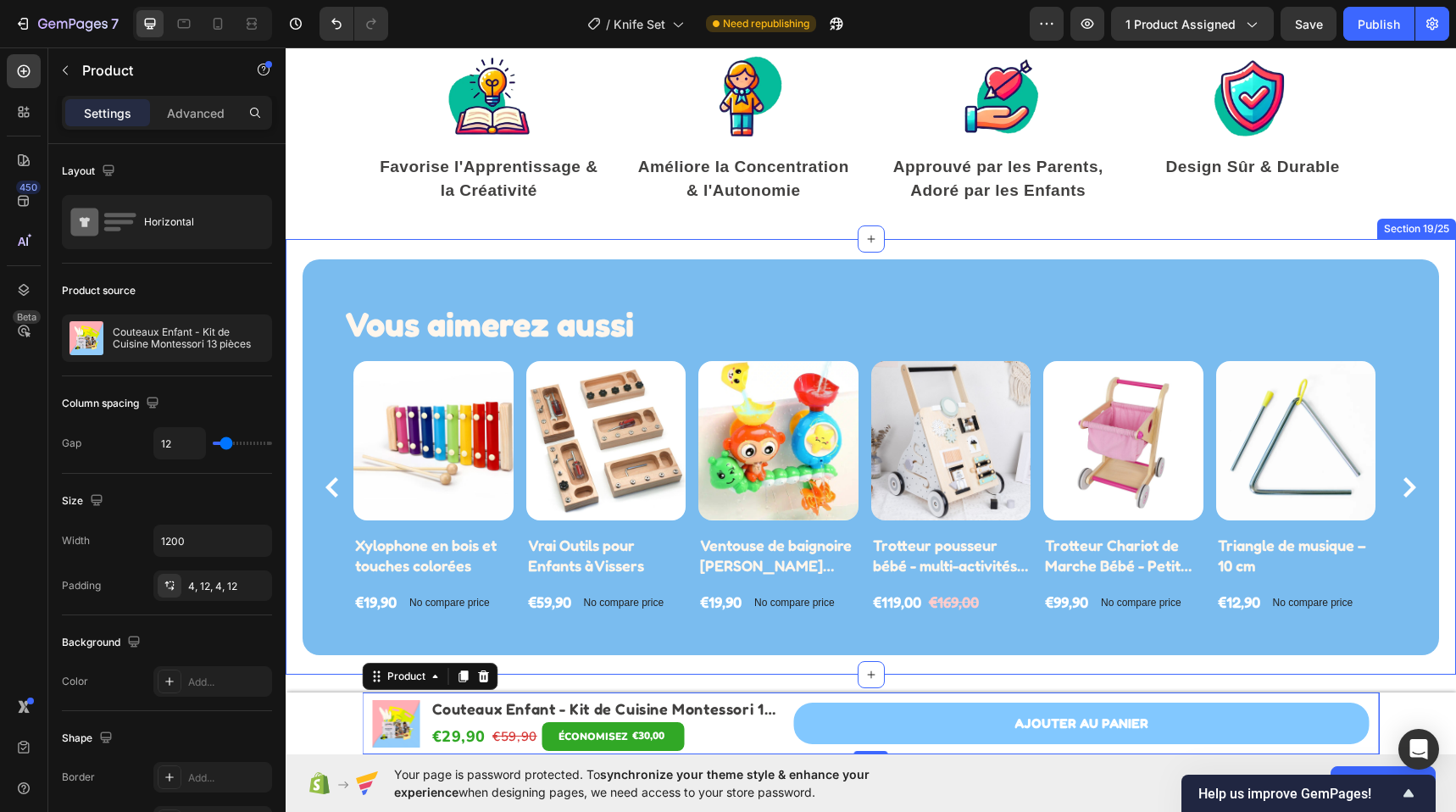
click at [330, 249] on div "Vous aimerez aussi Heading Row Product Images Xylophone en bois et touches colo…" at bounding box center [871, 457] width 1170 height 436
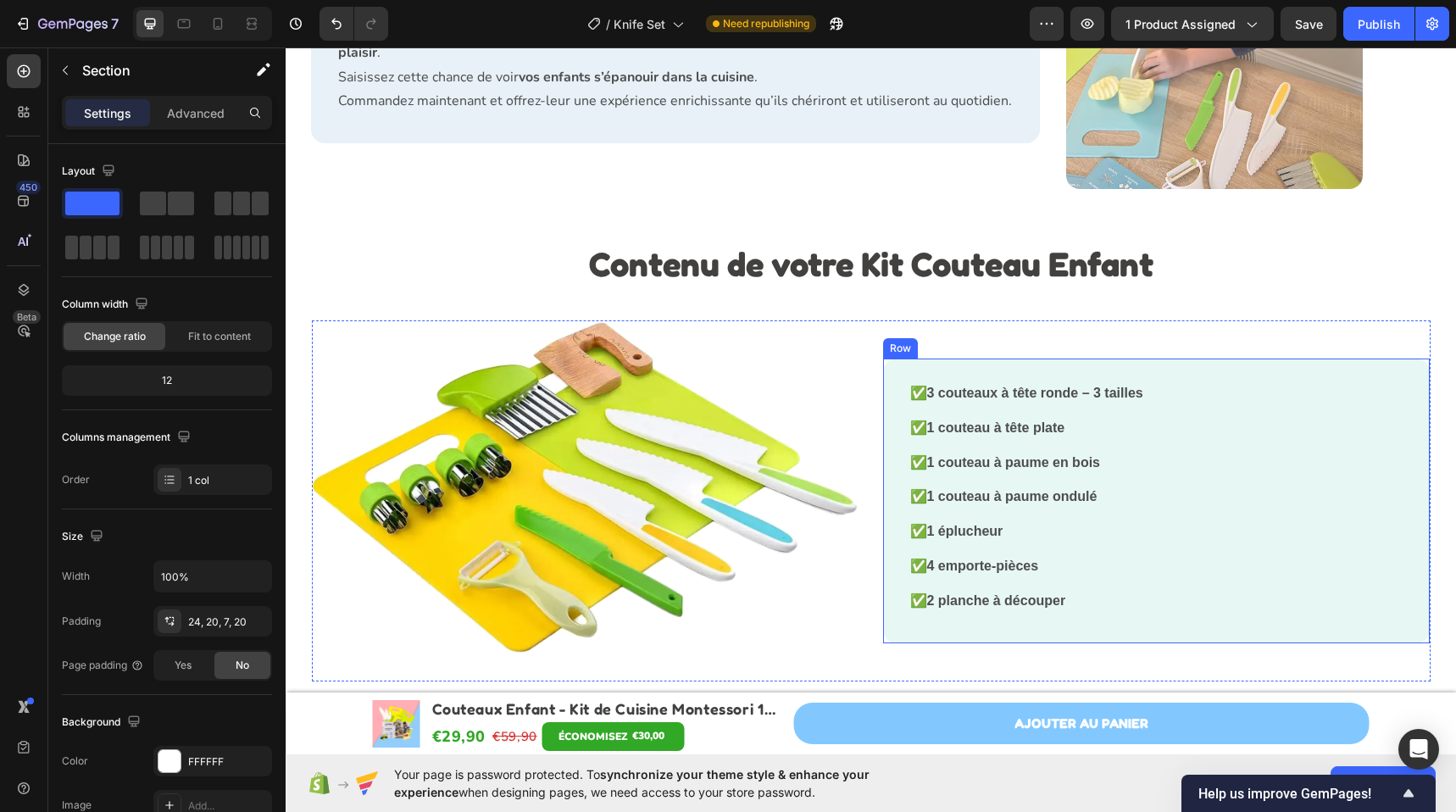
scroll to position [3429, 0]
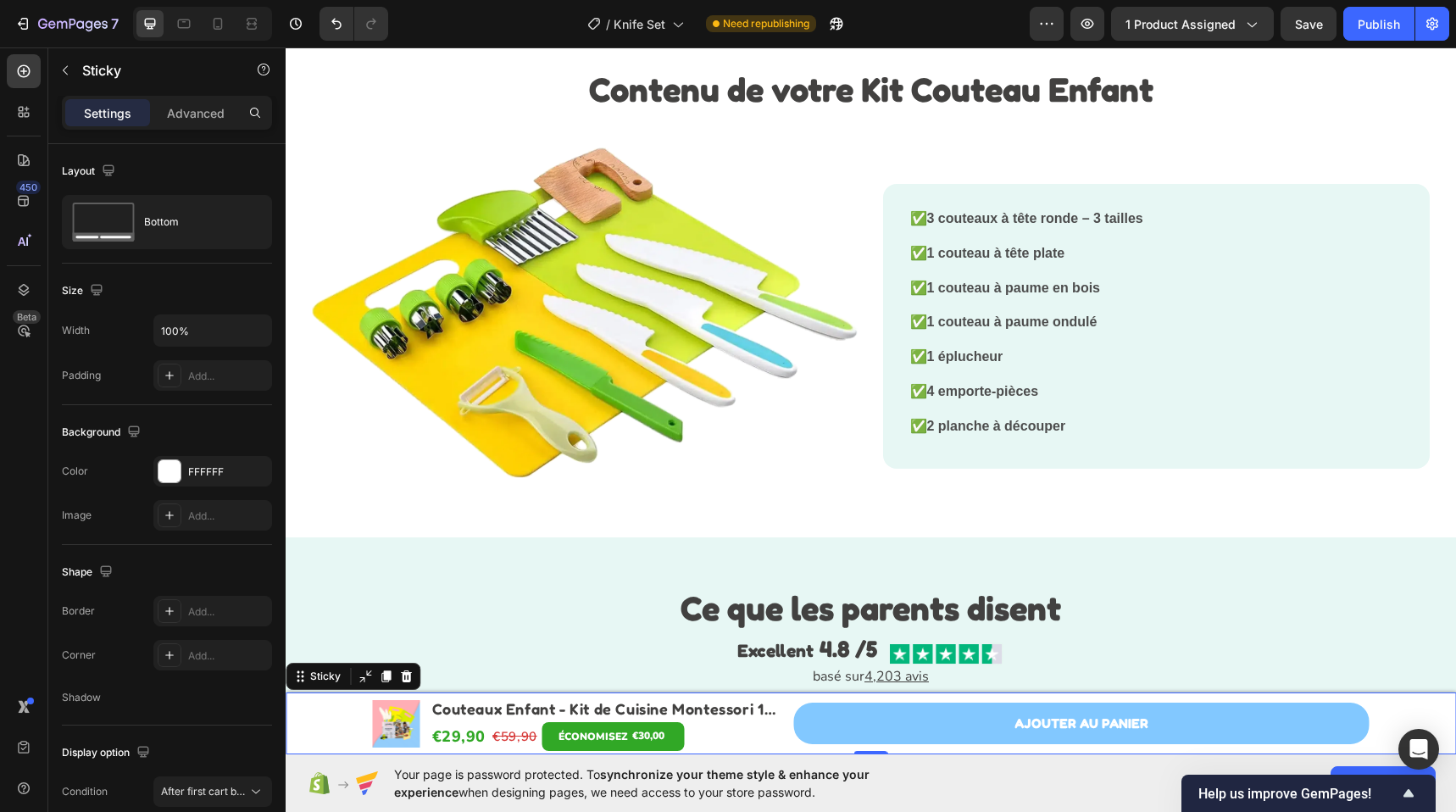
click at [304, 714] on div "Product Images Couteaux Enfant - Kit de Cuisine Montessori 13 pièces Product Ti…" at bounding box center [871, 723] width 1170 height 62
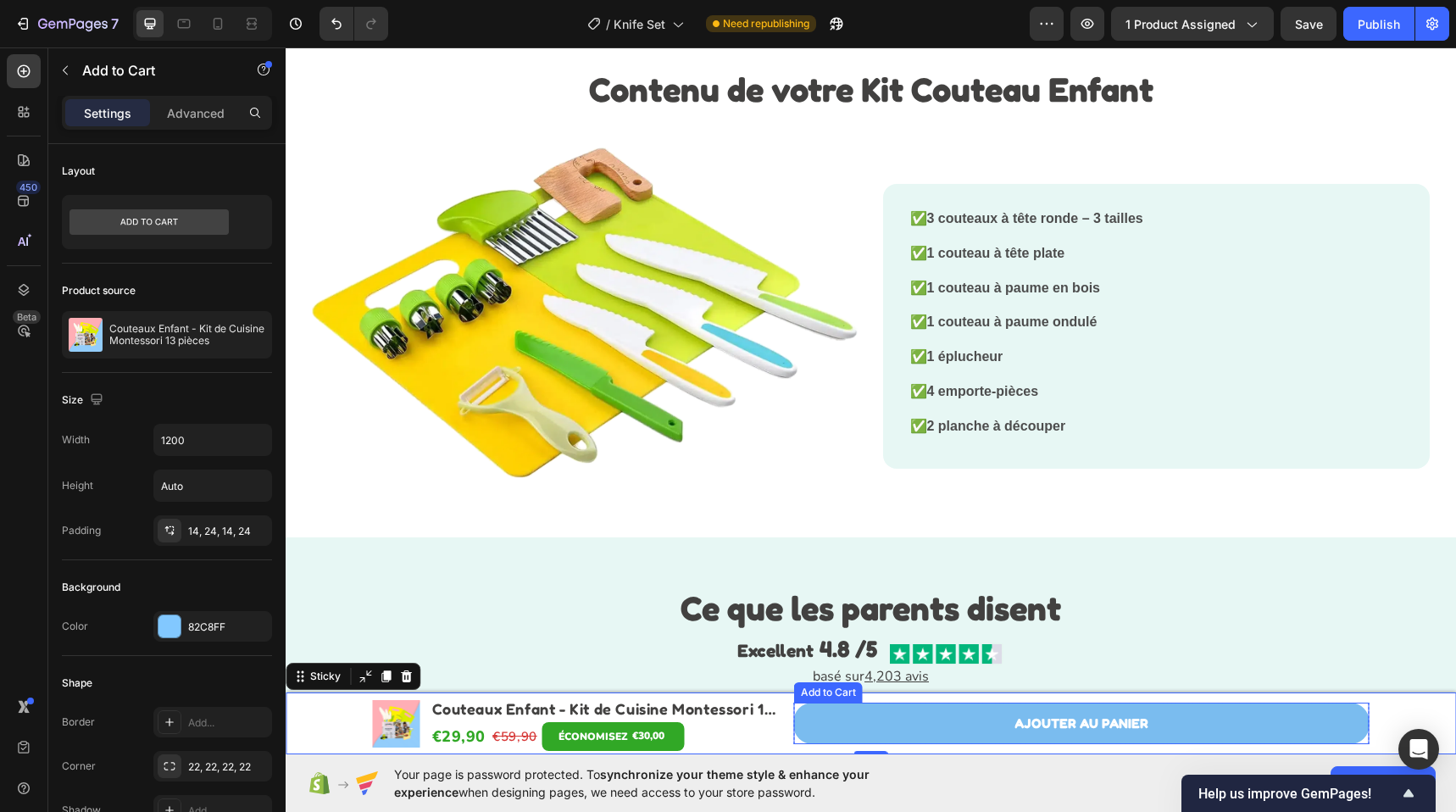
click at [1351, 709] on button "AJouter au panier" at bounding box center [1082, 723] width 575 height 42
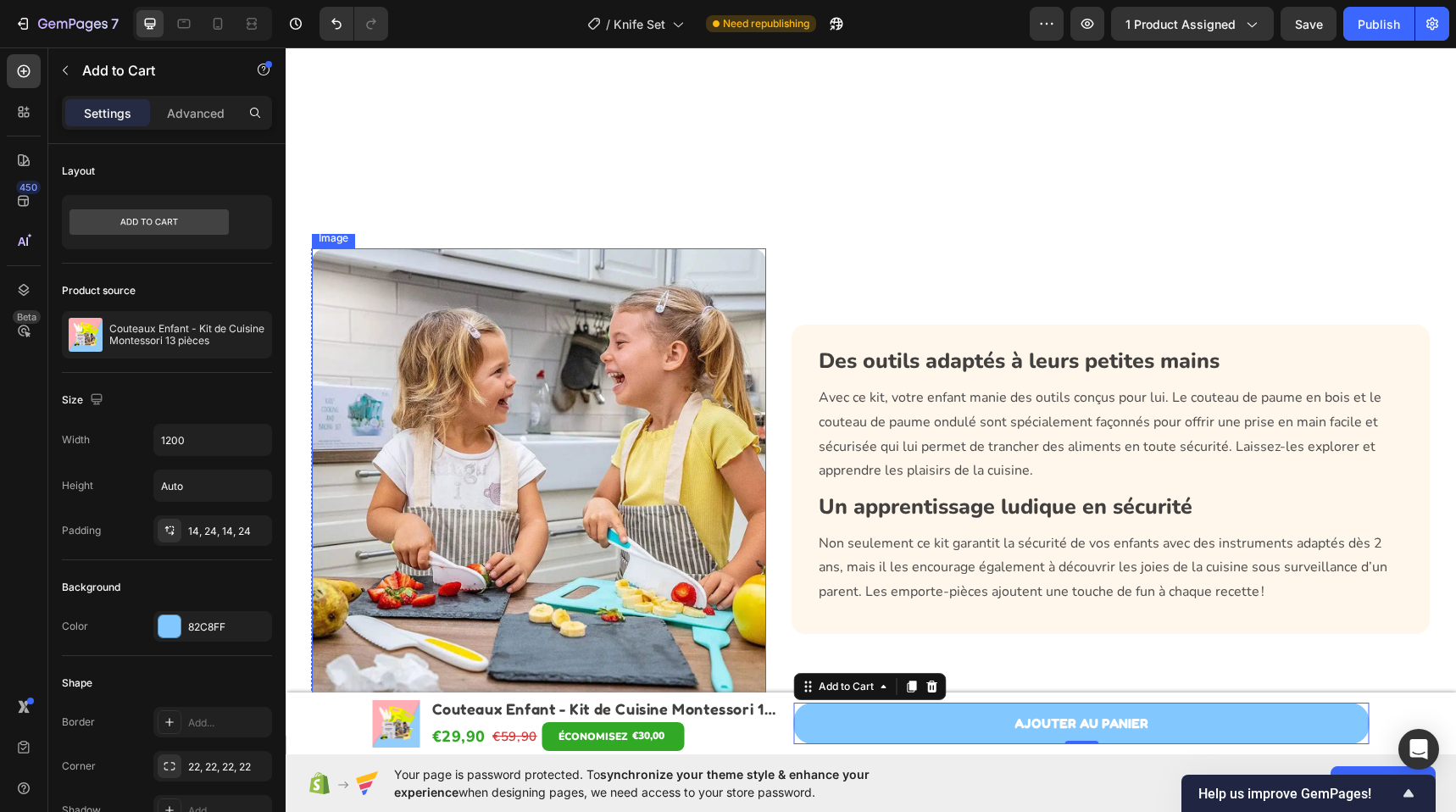
scroll to position [2617, 0]
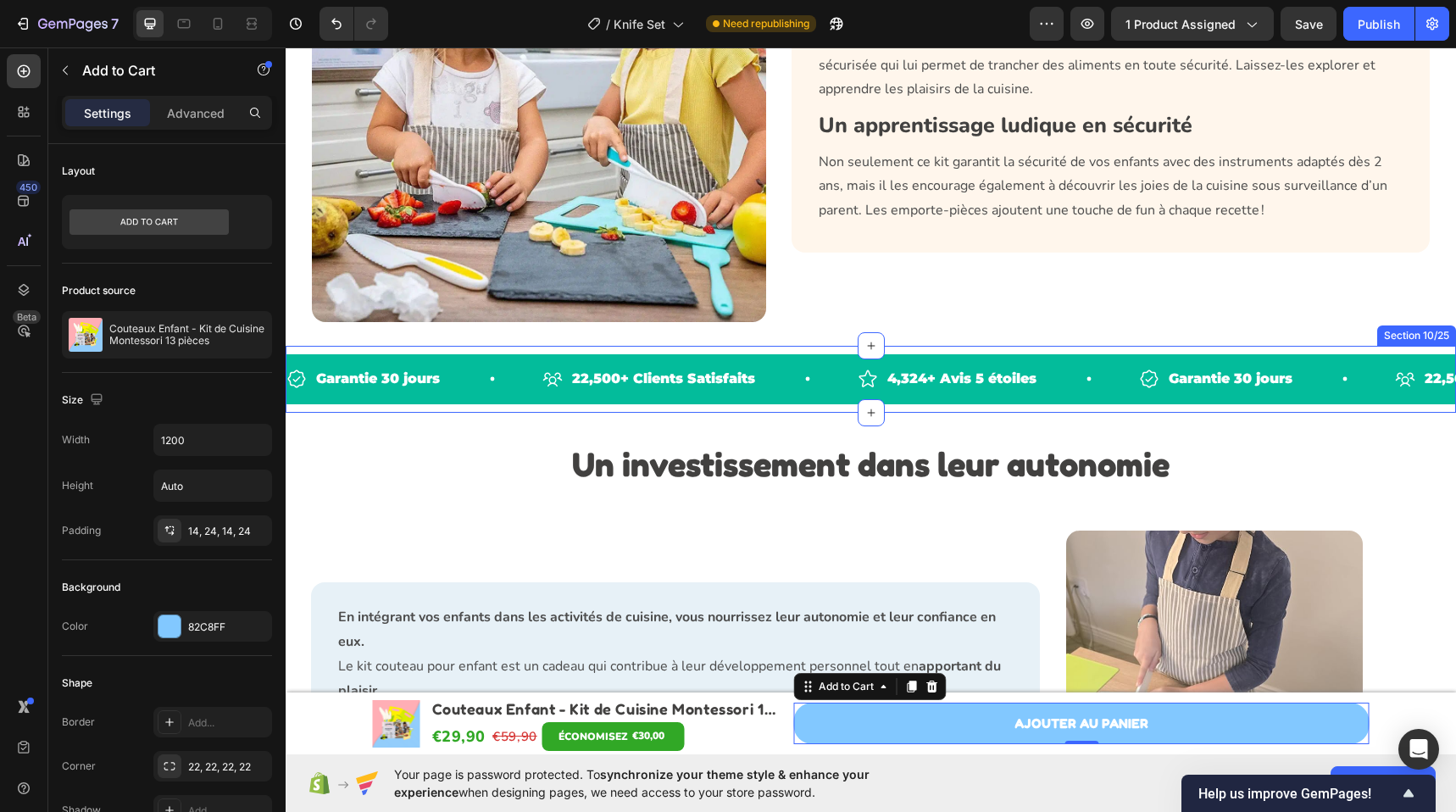
click at [503, 350] on div "Garantie 30 jours Item List 22,500+ Clients Satisfaits Item List 4,324+ Avis 5 …" at bounding box center [871, 379] width 1170 height 67
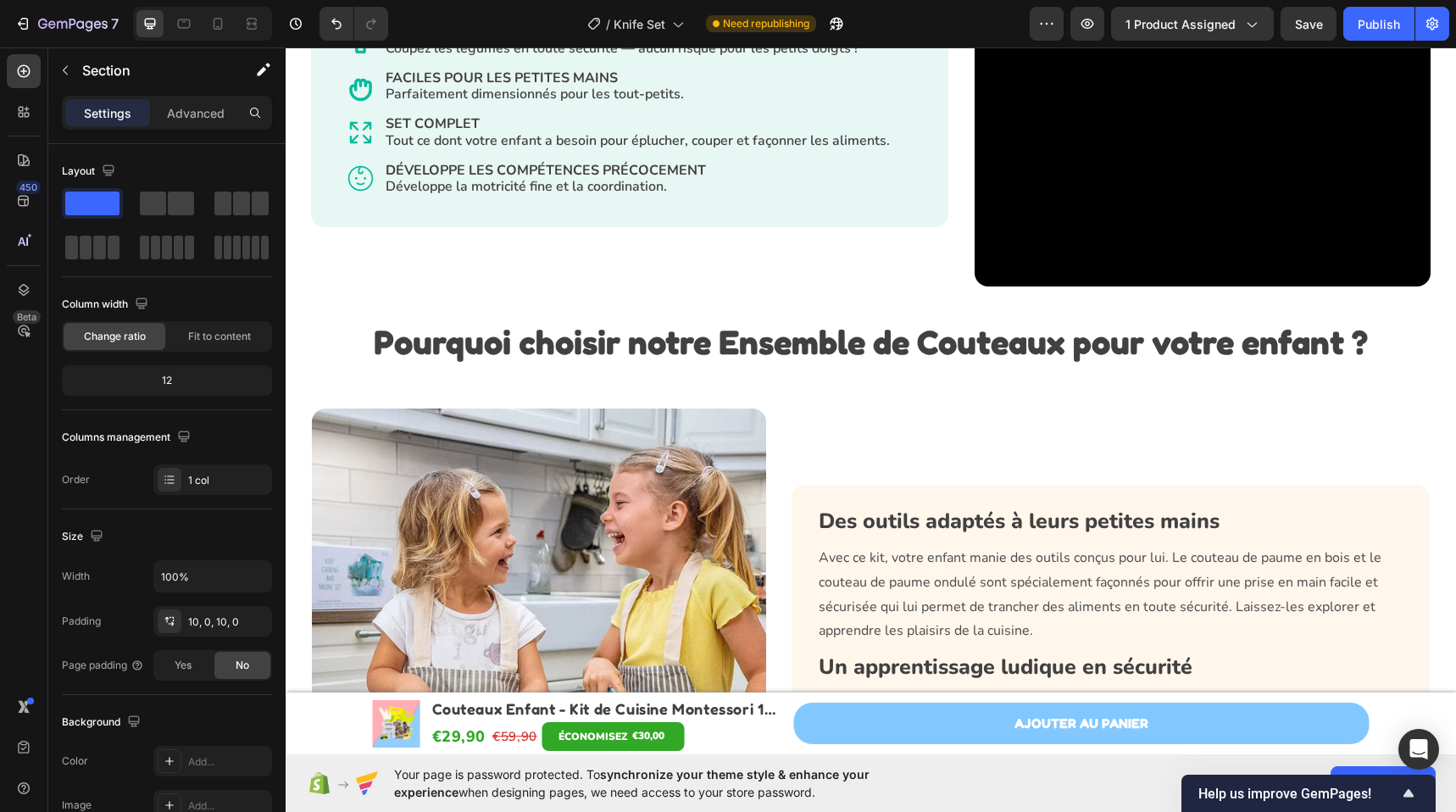
scroll to position [2628, 0]
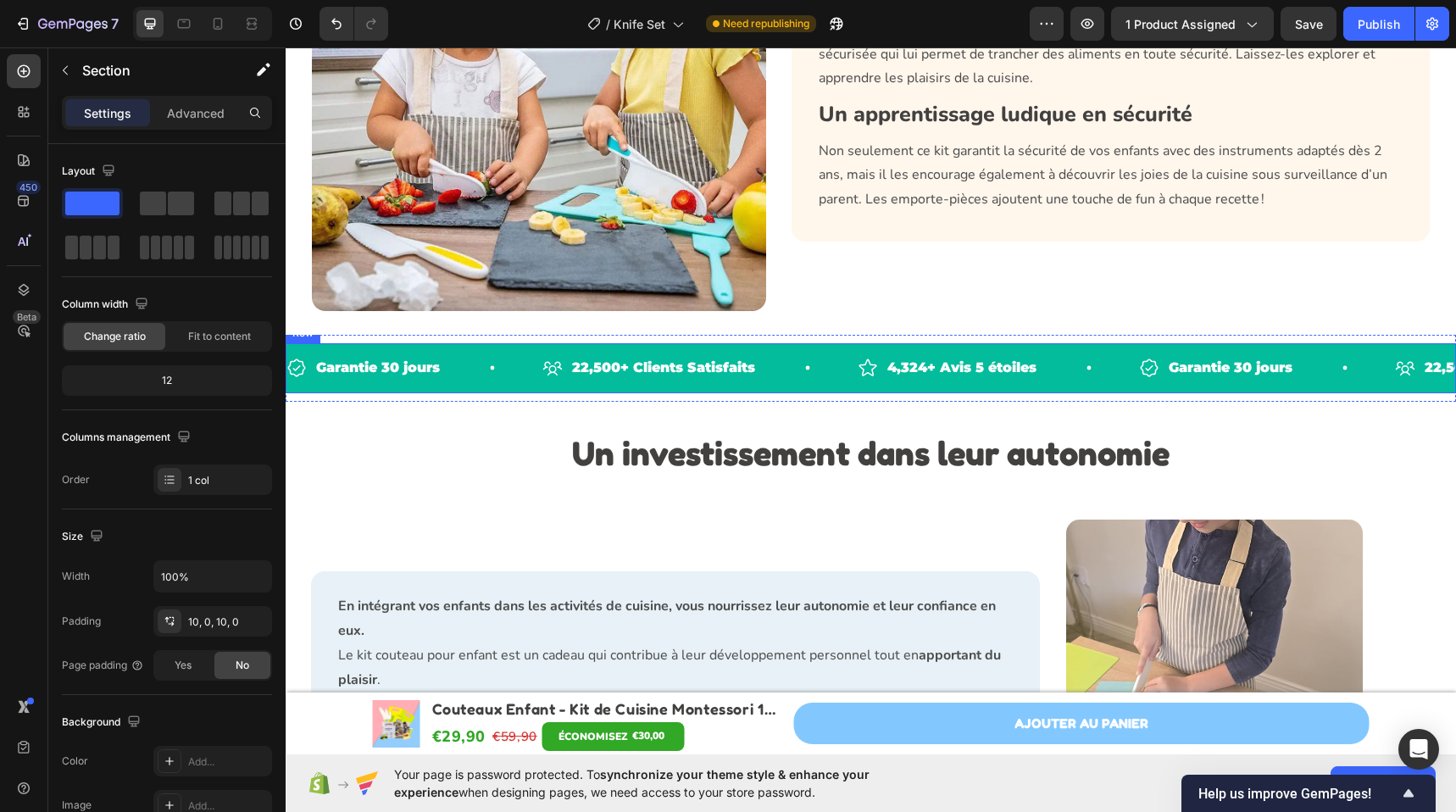
click at [579, 346] on div "Garantie 30 jours Item List 22,500+ Clients Satisfaits Item List 4,324+ Avis 5 …" at bounding box center [871, 368] width 1170 height 50
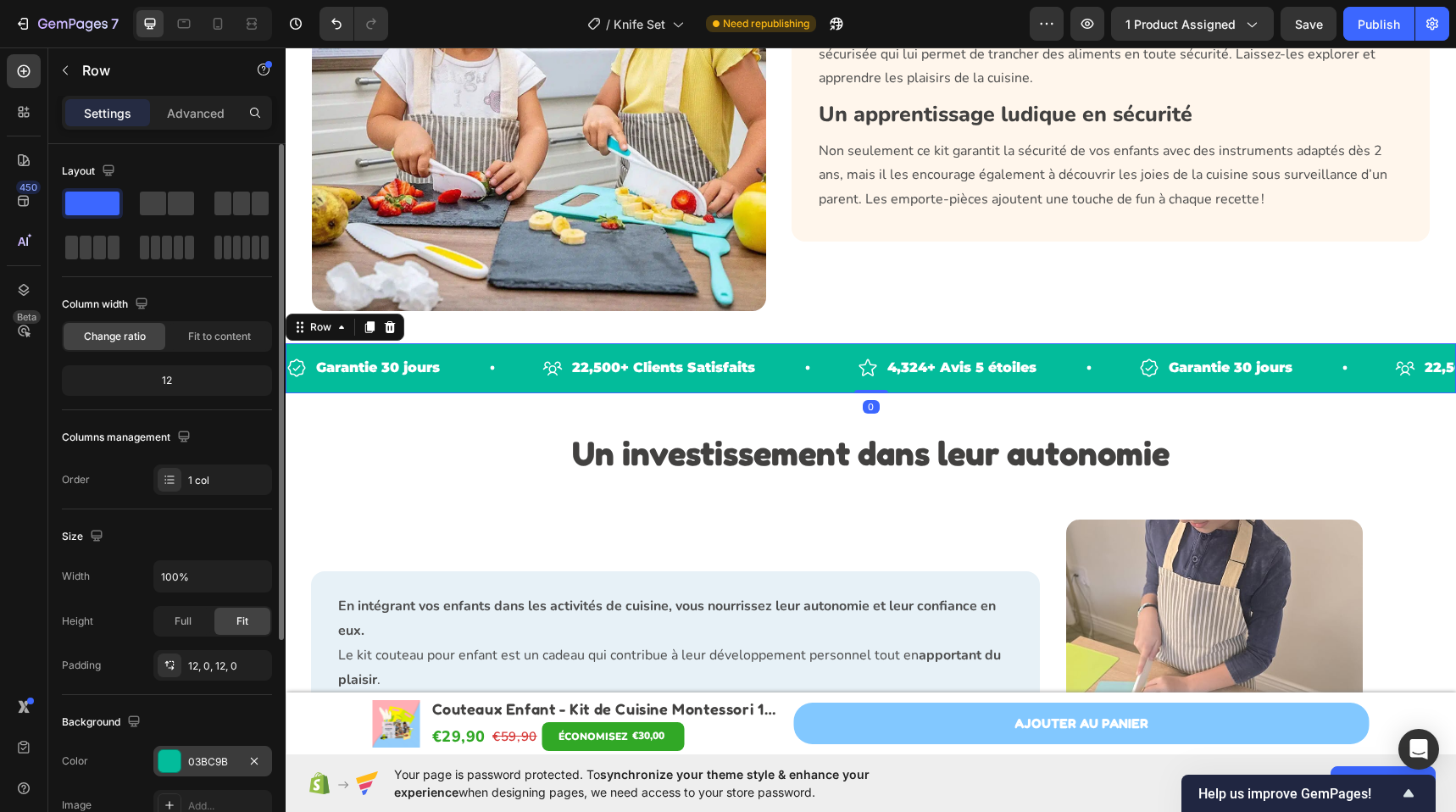
click at [191, 764] on div "03BC9B" at bounding box center [212, 761] width 49 height 15
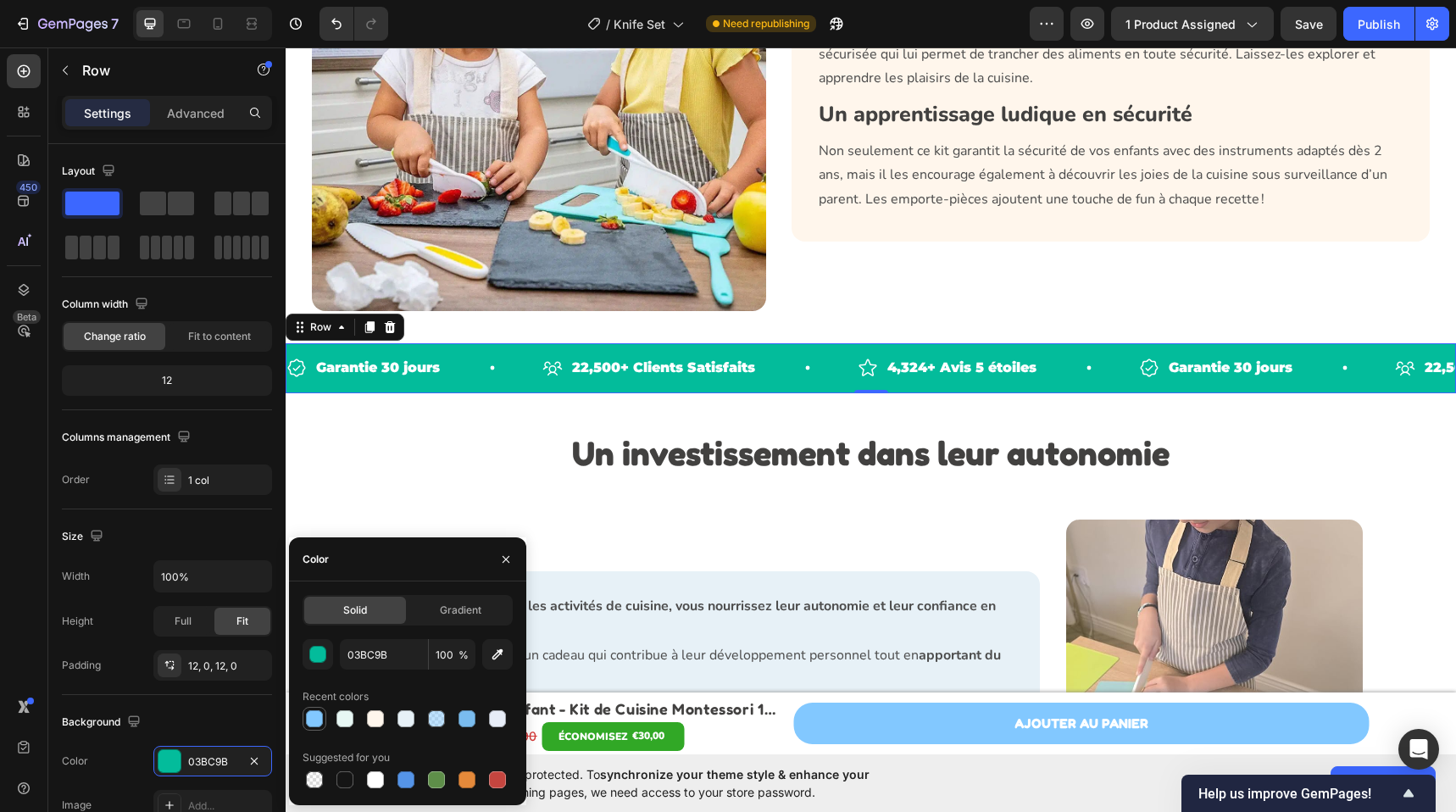
click at [306, 720] on div at bounding box center [314, 718] width 17 height 17
type input "82C8FF"
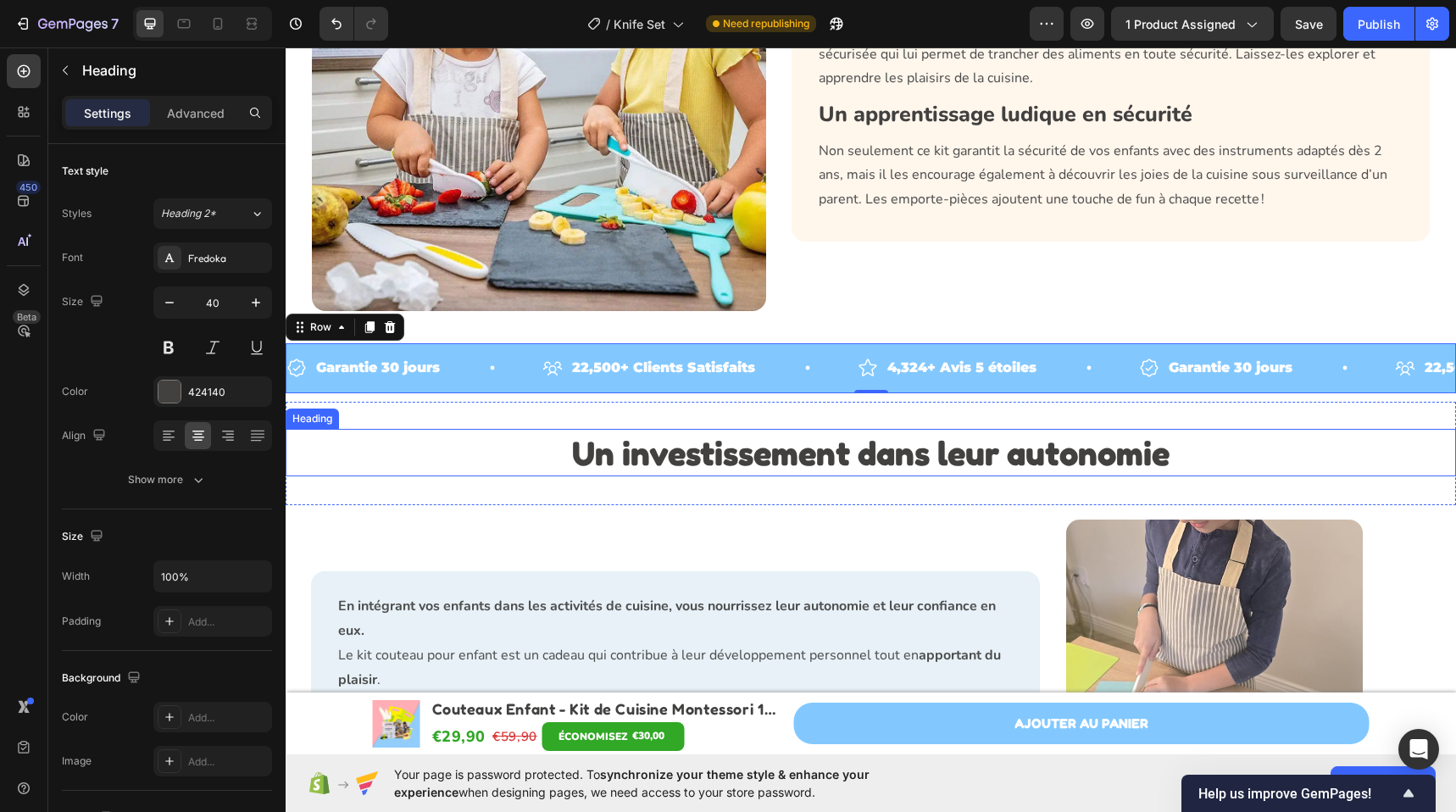
click at [484, 439] on h2 "Un investissement dans leur autonomie" at bounding box center [871, 452] width 1170 height 47
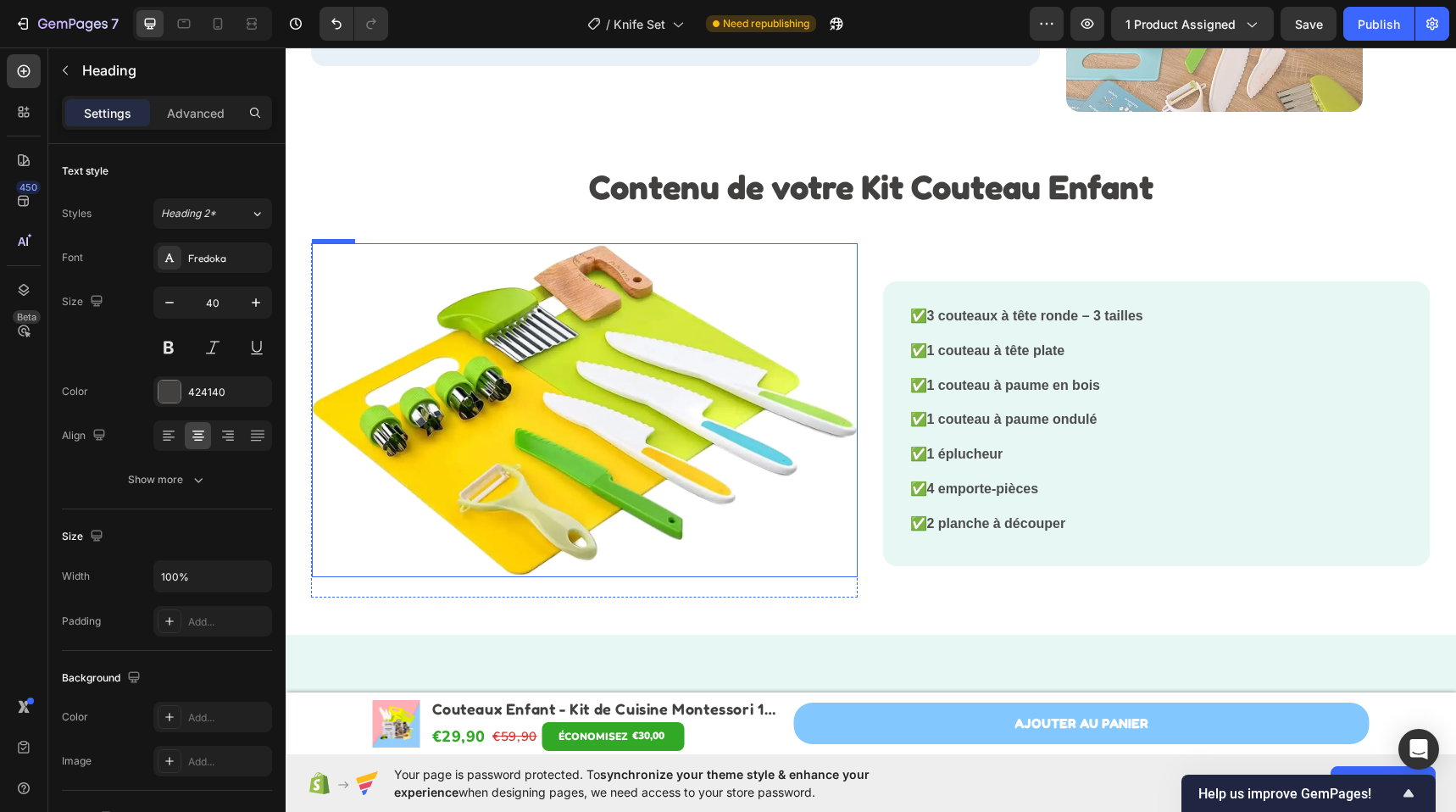
scroll to position [3671, 0]
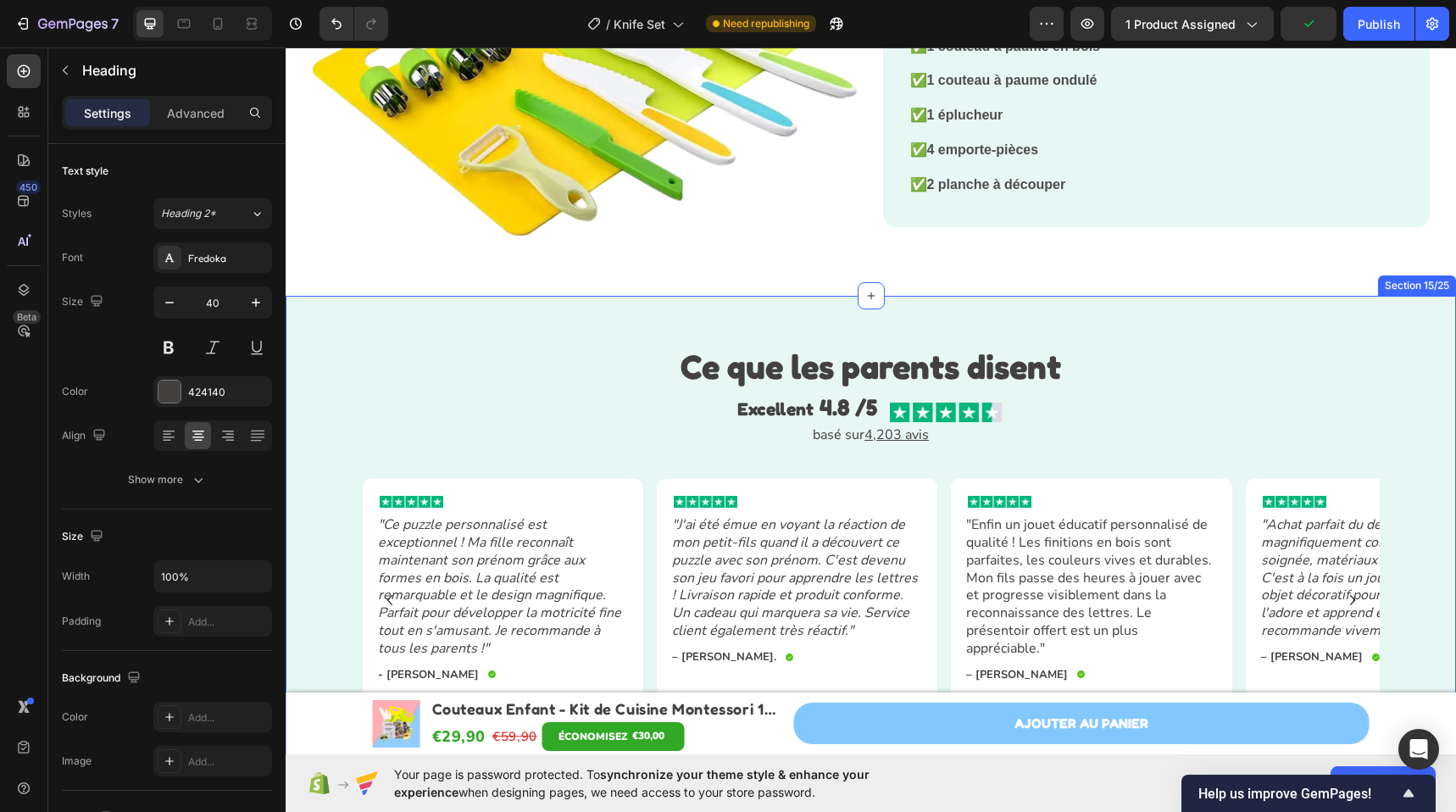
click at [551, 318] on div "Ce que les parents disent Heading Excellent 4.8 /5 Text Block Image Row basé su…" at bounding box center [871, 553] width 1170 height 517
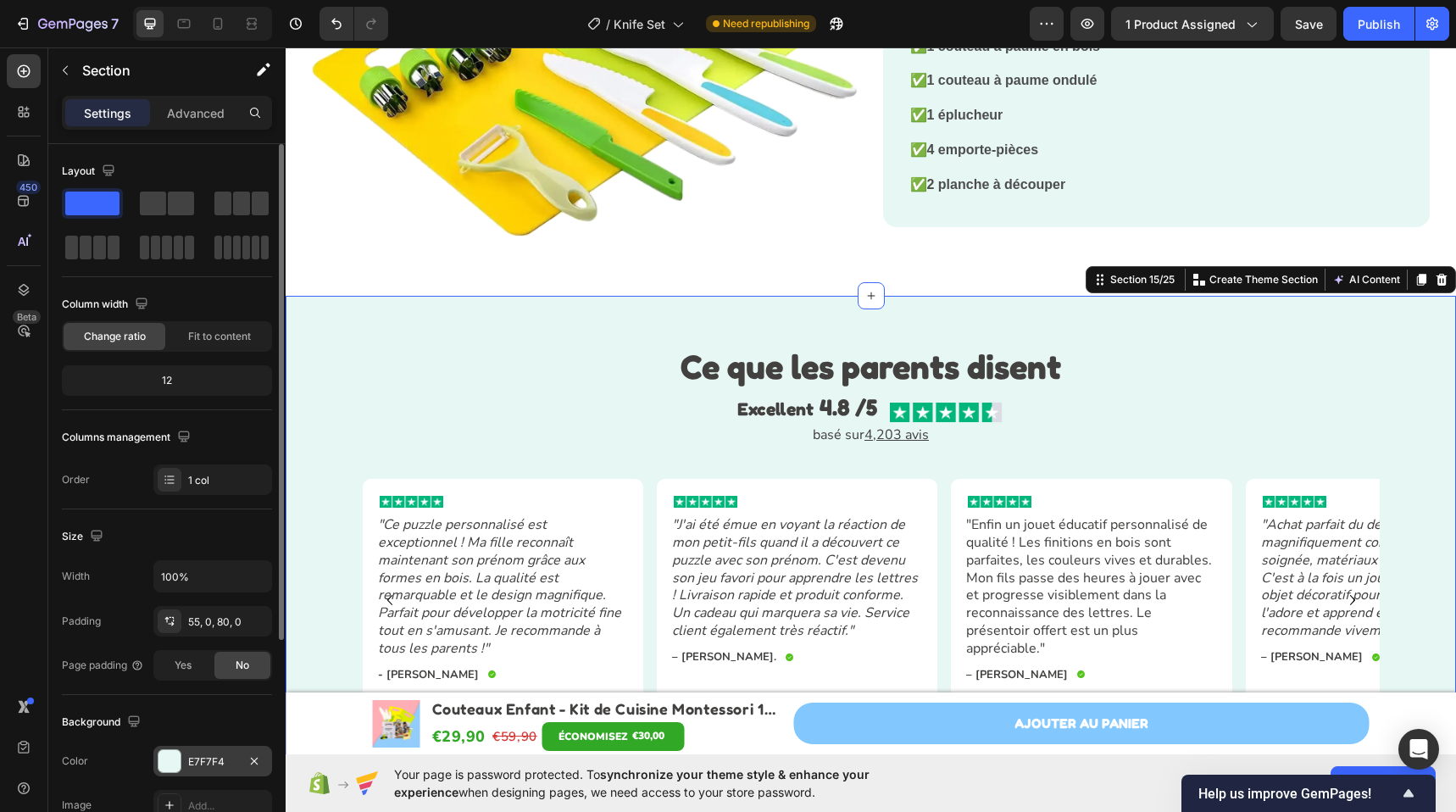
click at [206, 757] on div "E7F7F4" at bounding box center [212, 761] width 49 height 15
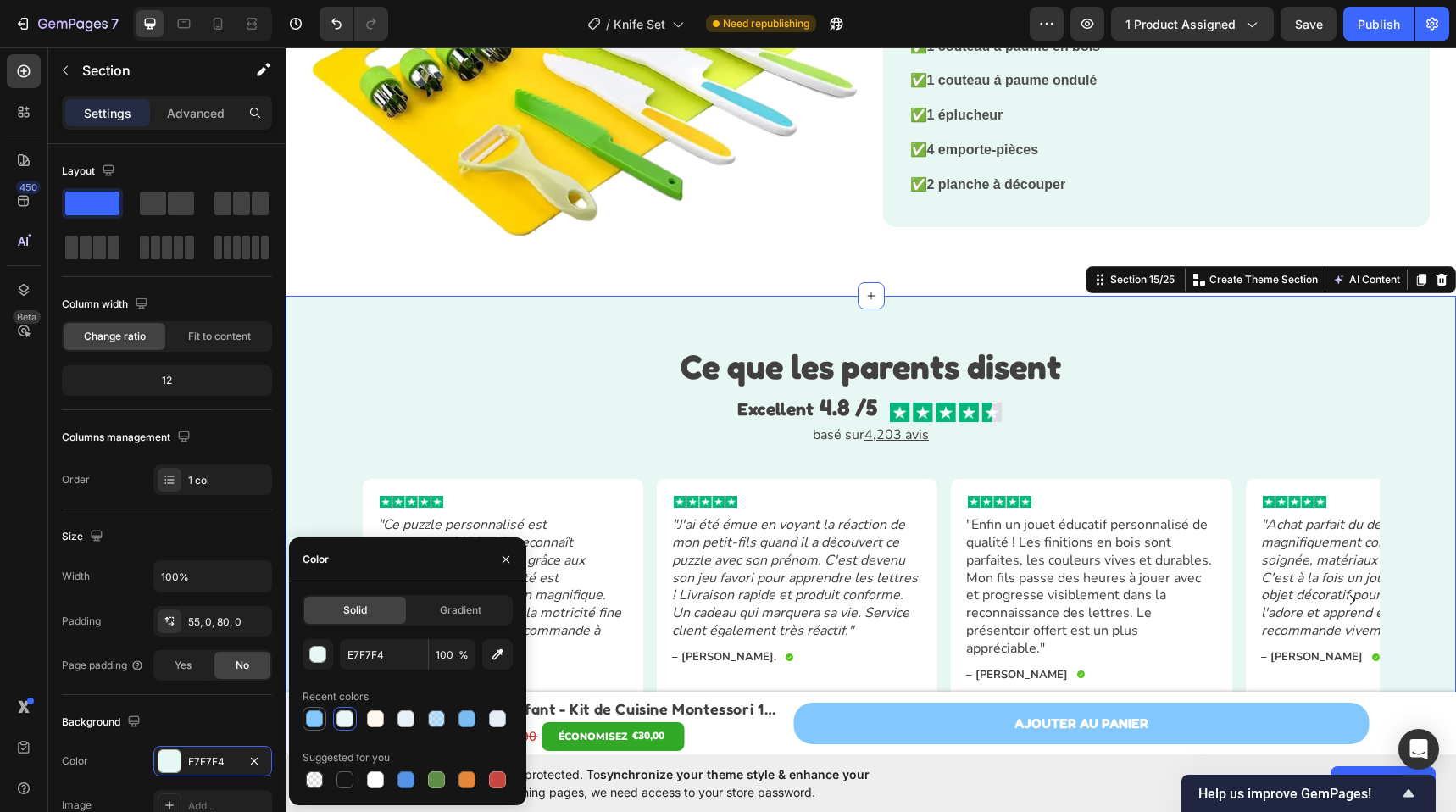
click at [318, 720] on div at bounding box center [314, 718] width 17 height 17
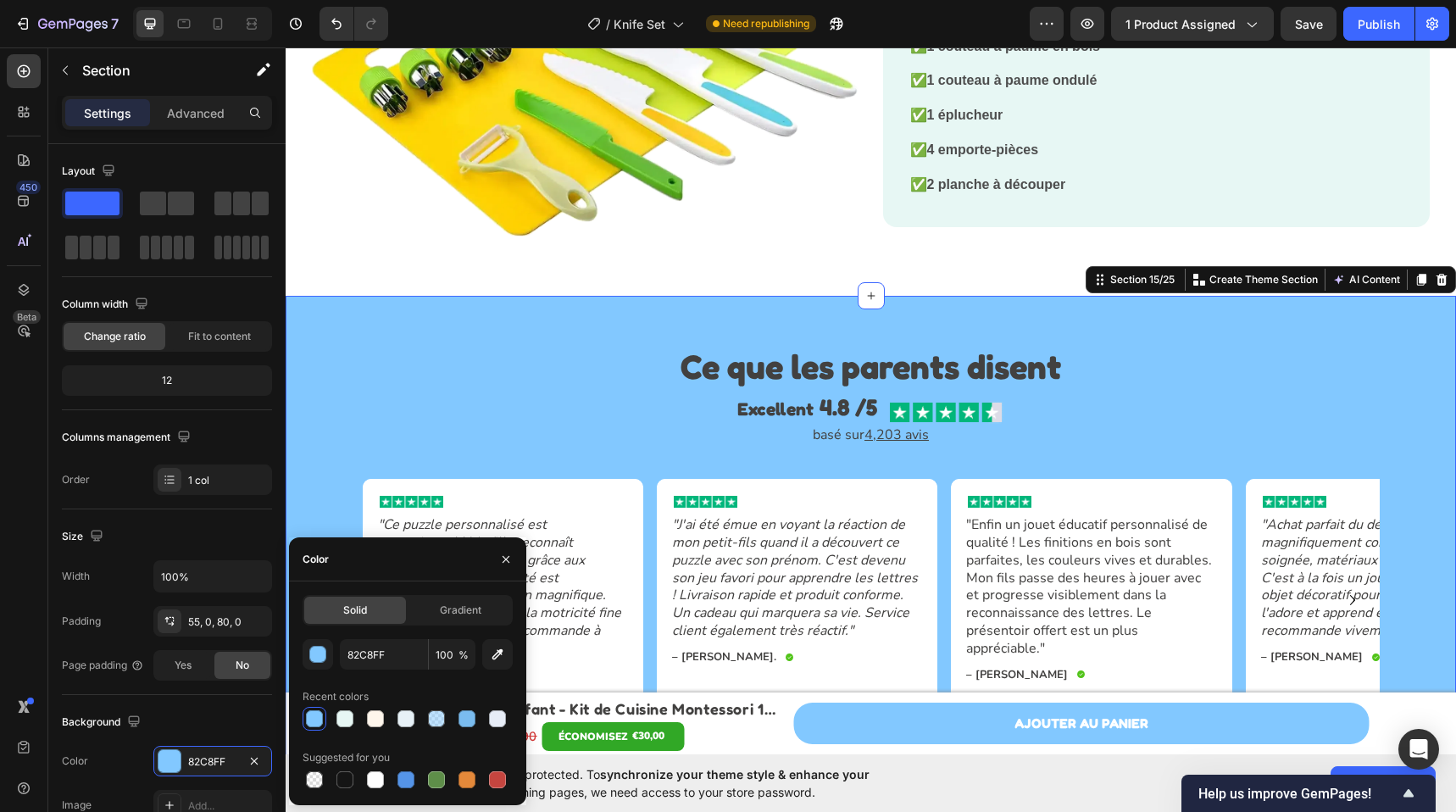
click at [465, 658] on span "%" at bounding box center [463, 655] width 10 height 15
click at [453, 655] on input "100" at bounding box center [452, 654] width 46 height 30
click at [322, 657] on div "button" at bounding box center [318, 655] width 17 height 17
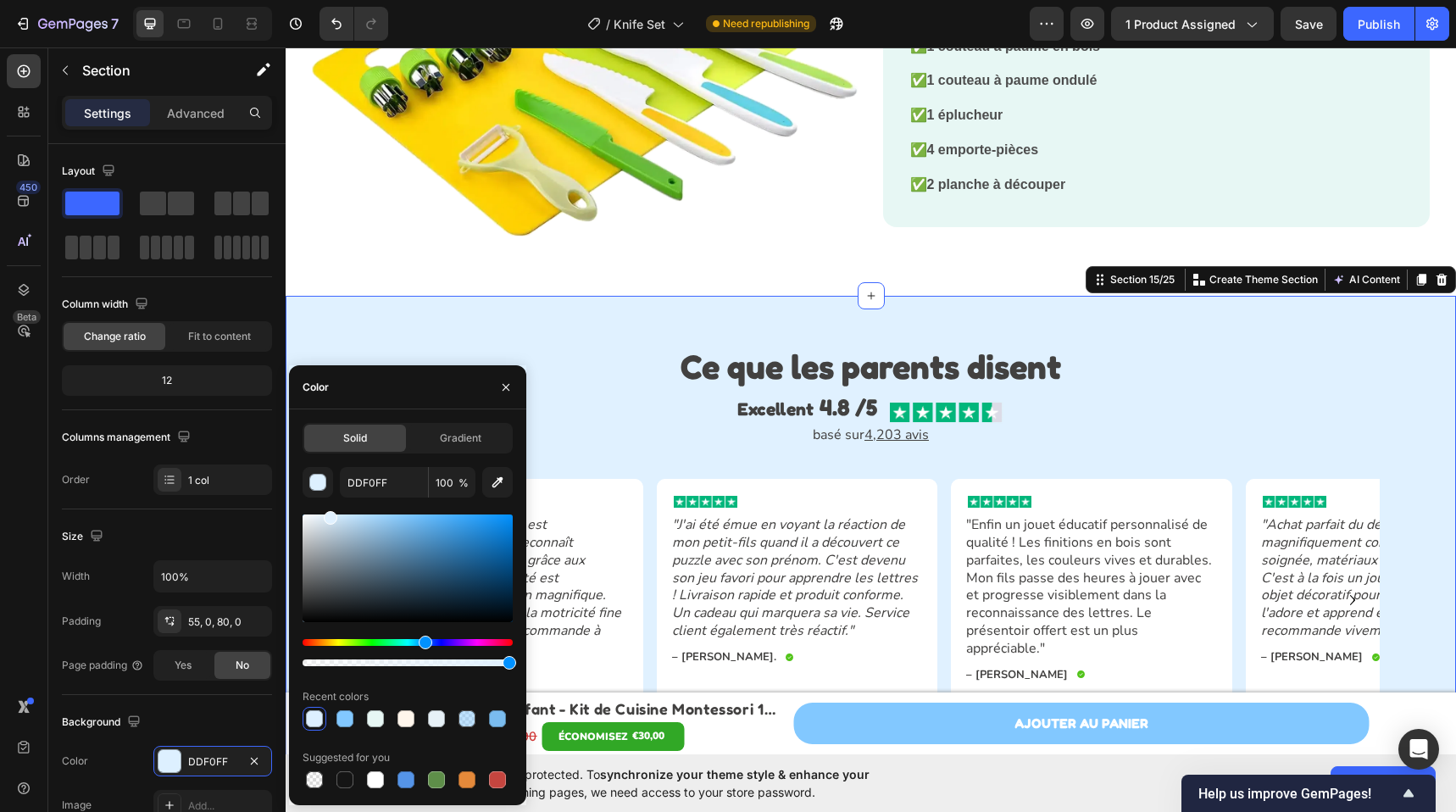
drag, startPoint x: 413, startPoint y: 519, endPoint x: 331, endPoint y: 505, distance: 83.2
click at [329, 511] on div at bounding box center [330, 517] width 13 height 13
type input "E0F1FF"
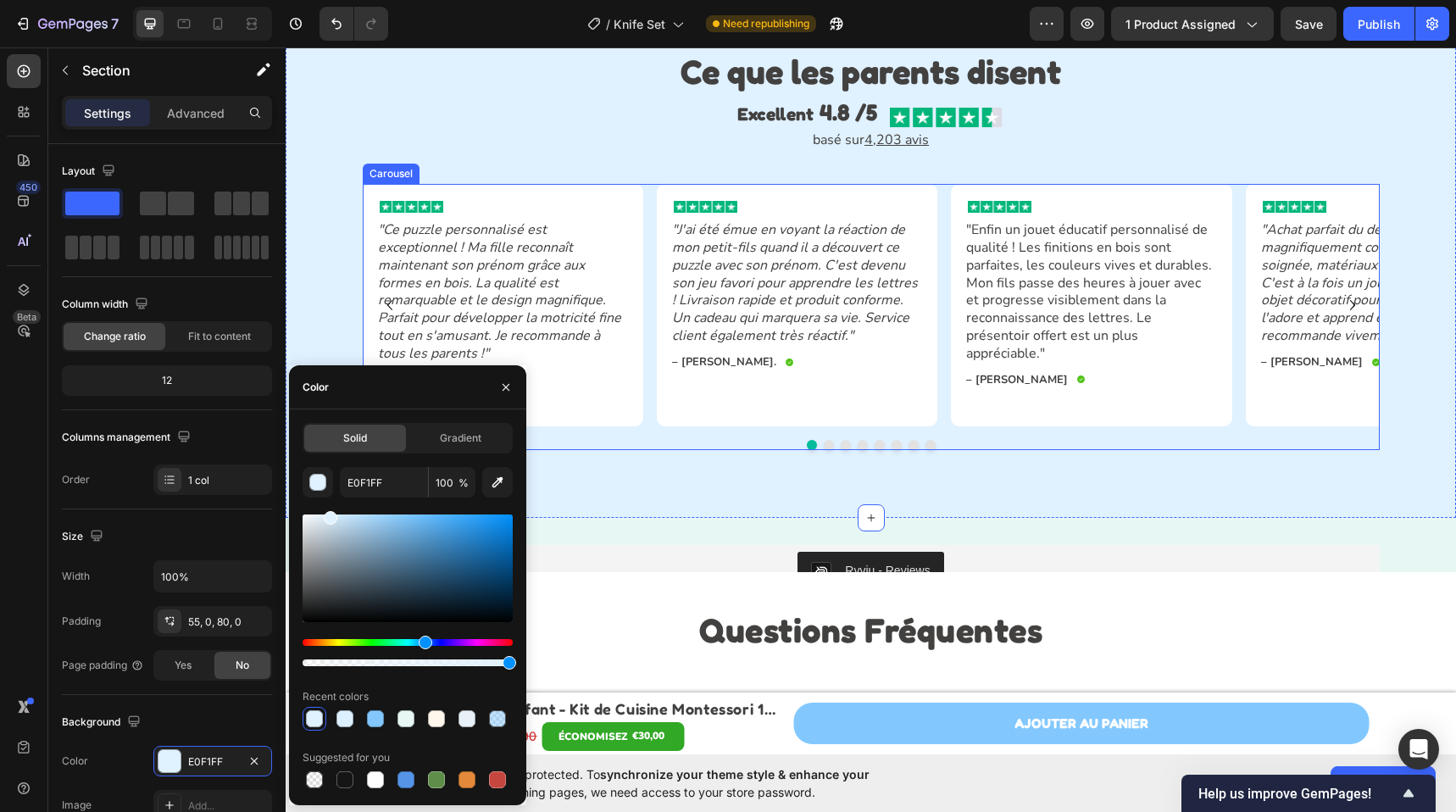
scroll to position [4173, 0]
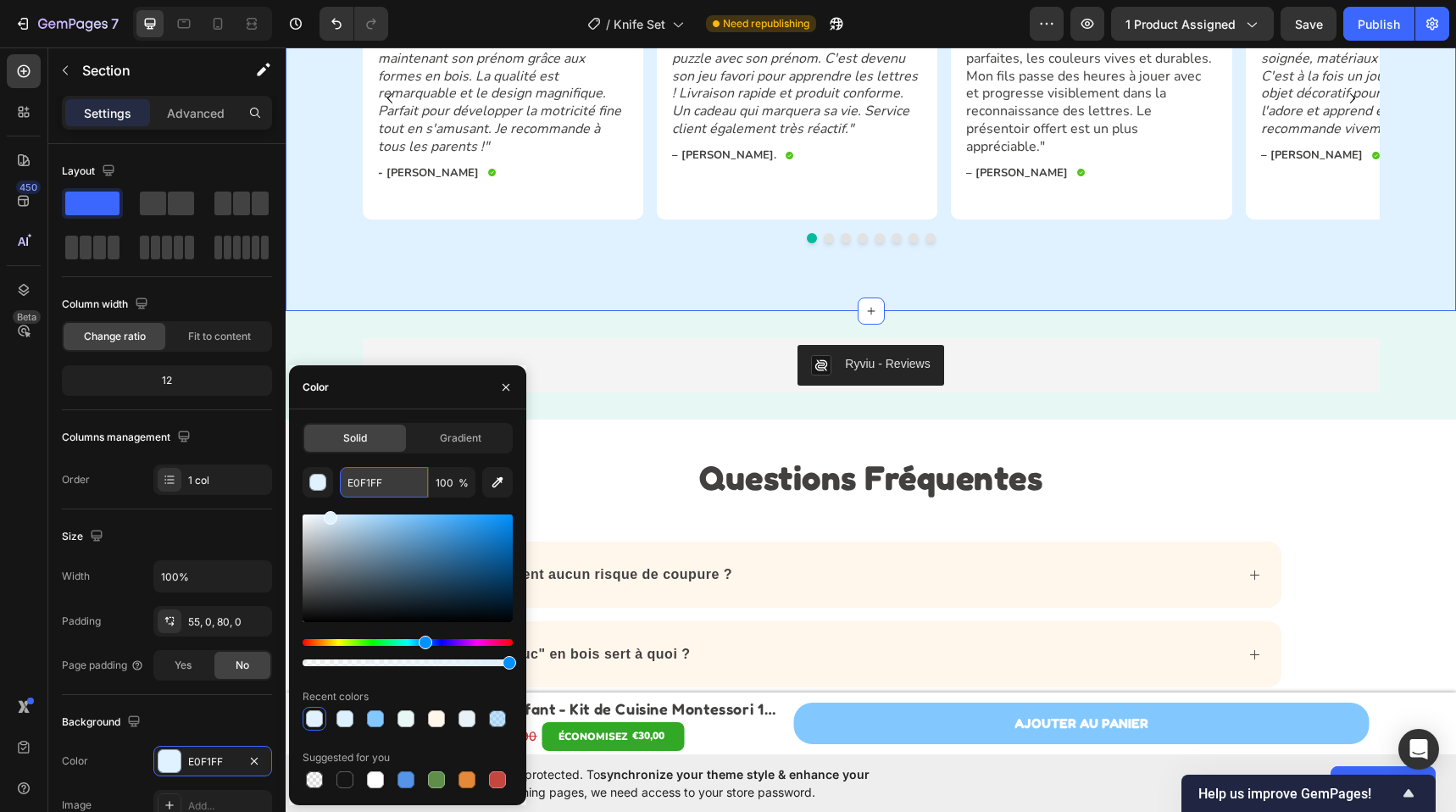
click at [385, 479] on input "E0F1FF" at bounding box center [383, 482] width 88 height 30
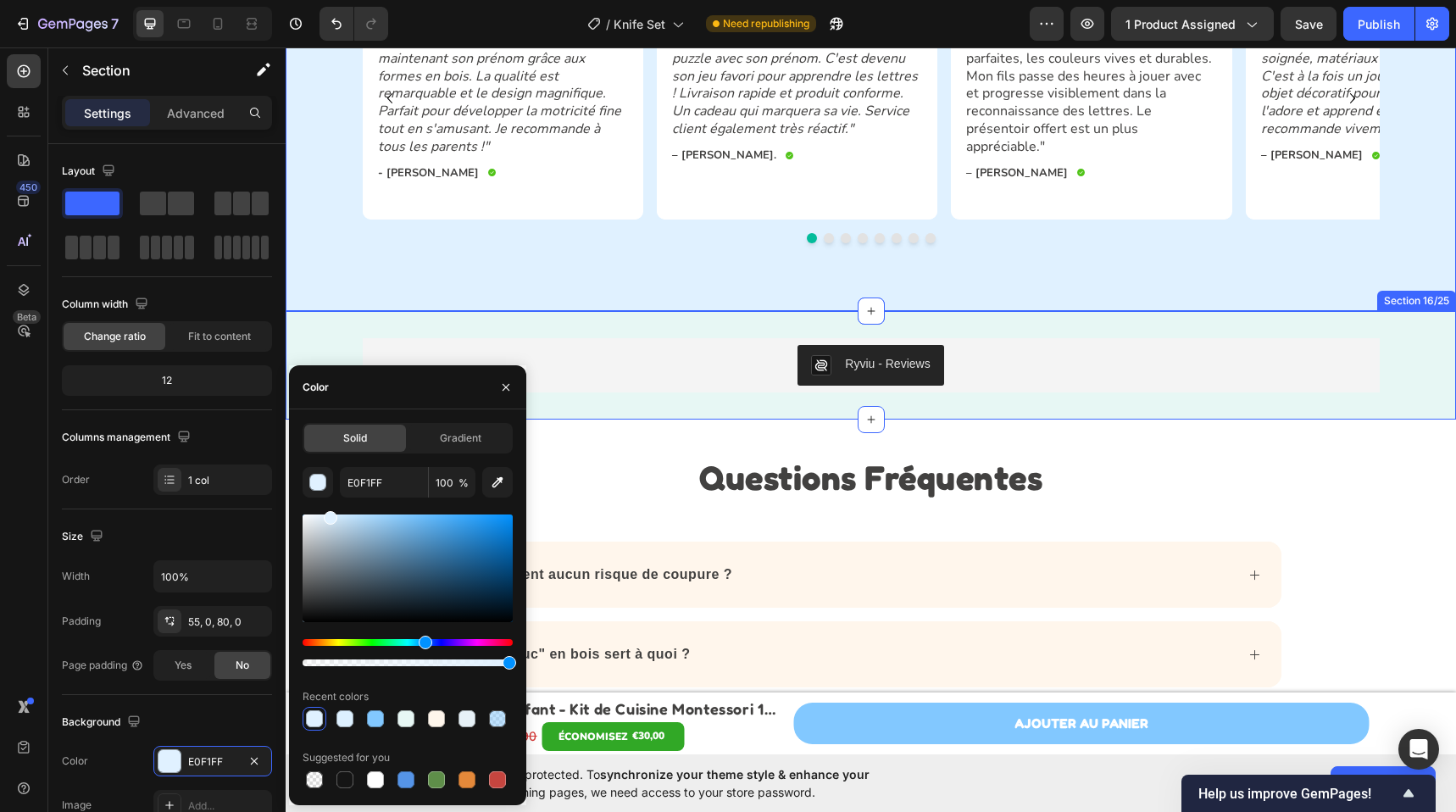
click at [641, 311] on div "Ryviu - Reviews Ryviu Row Section 16/25" at bounding box center [871, 366] width 1170 height 109
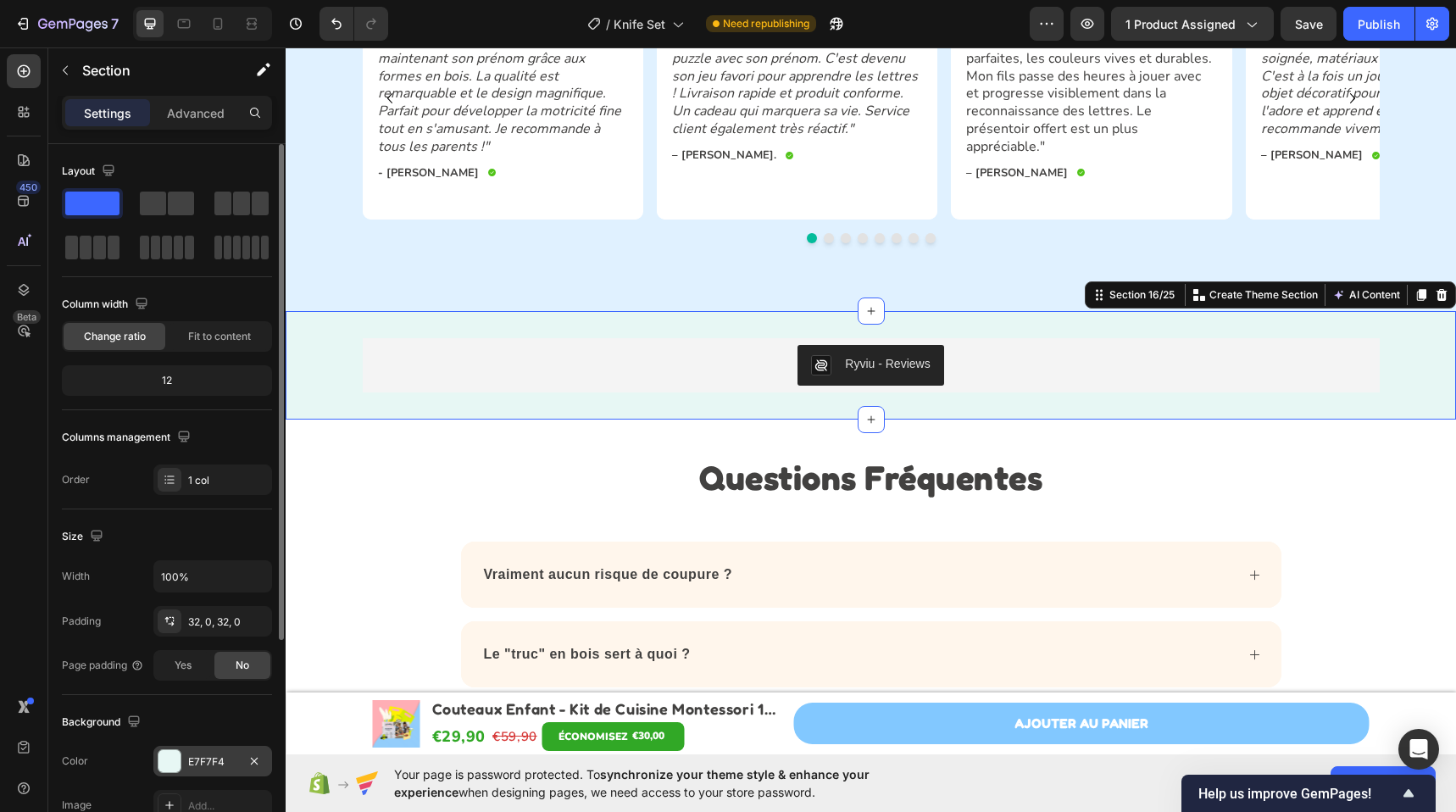
click at [216, 753] on div "E7F7F4" at bounding box center [212, 760] width 118 height 30
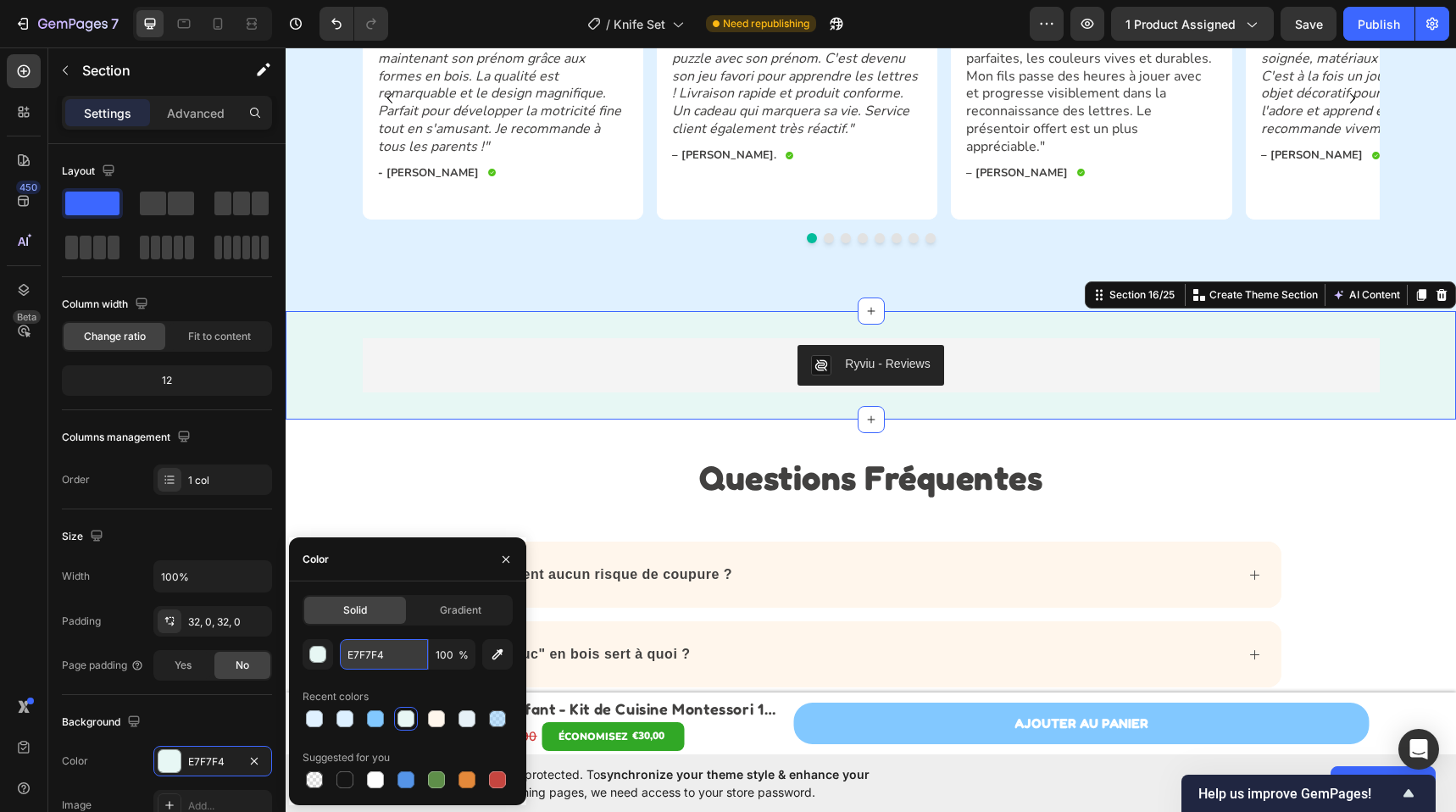
click at [368, 656] on input "E7F7F4" at bounding box center [383, 654] width 88 height 30
paste input "0F1FF"
type input "E0F1FF"
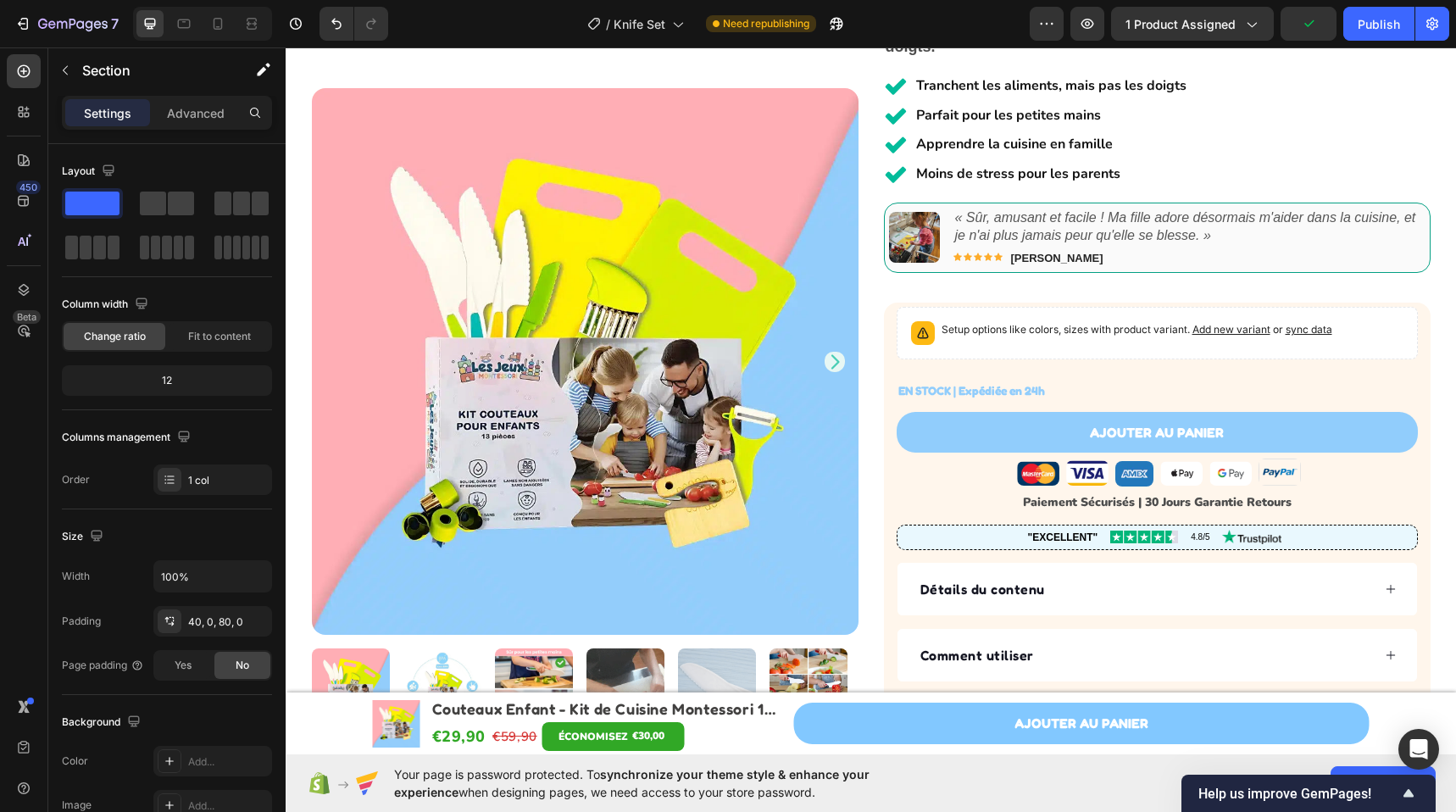
scroll to position [0, 0]
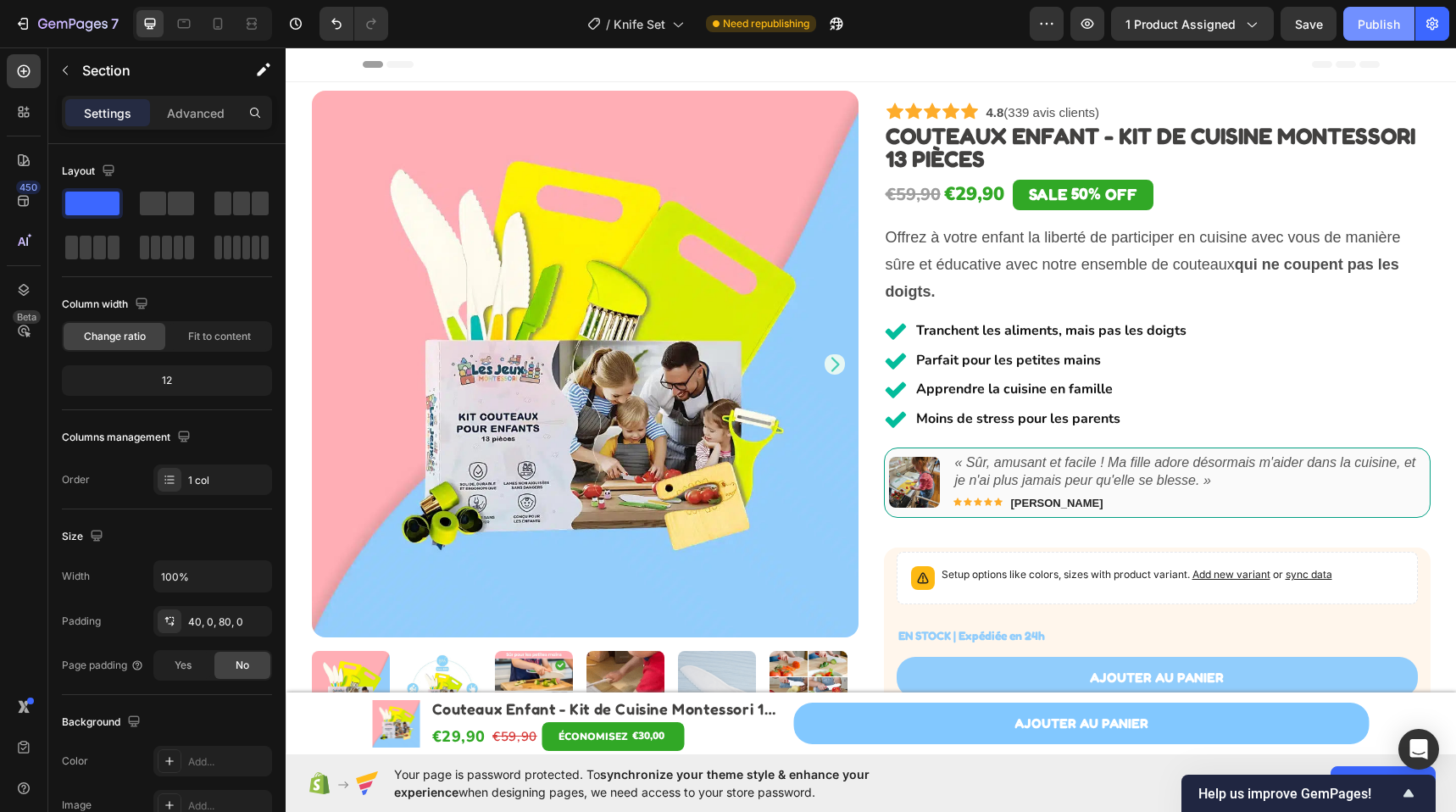
click at [1377, 22] on div "Publish" at bounding box center [1379, 24] width 43 height 18
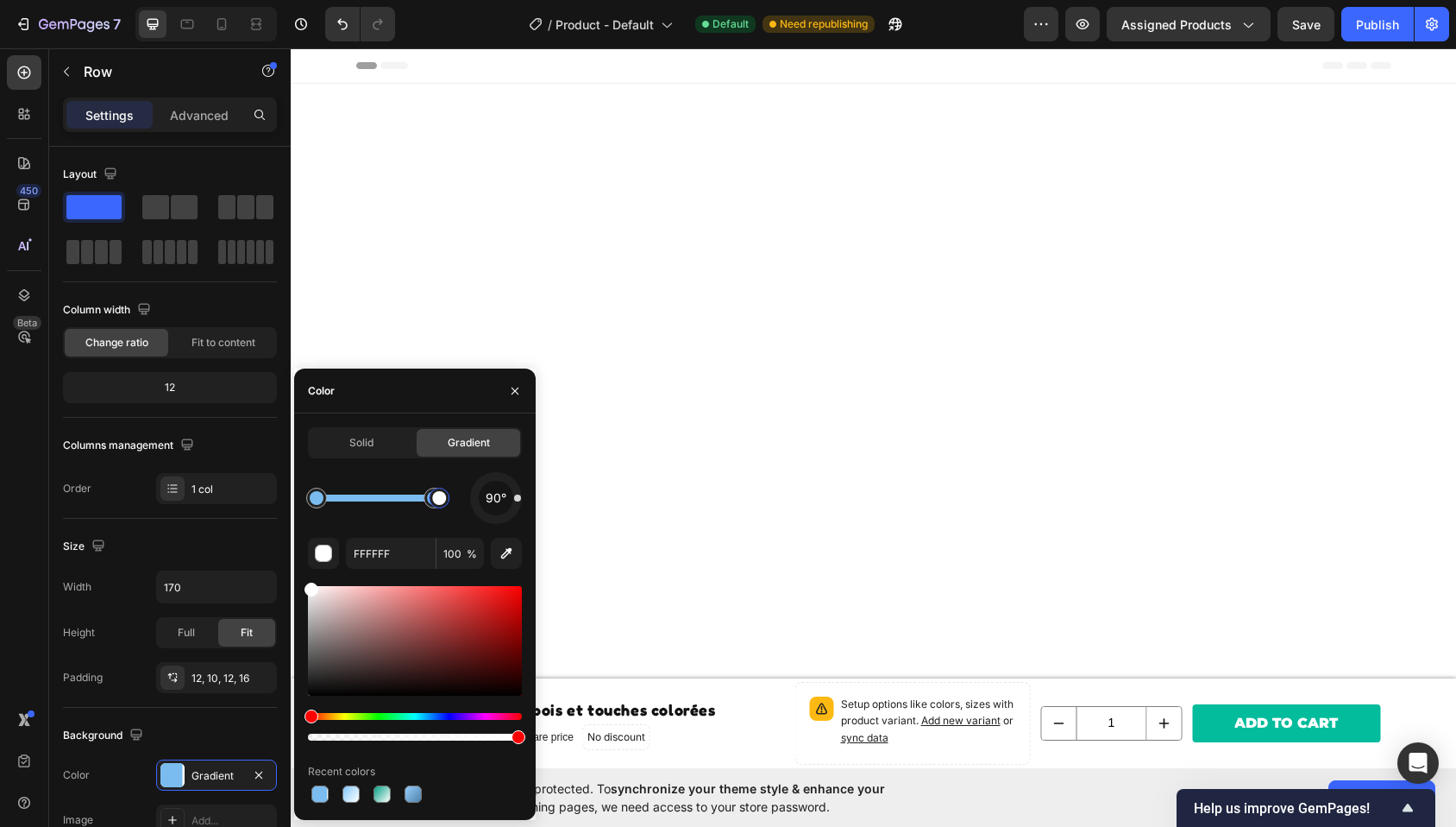
scroll to position [1303, 0]
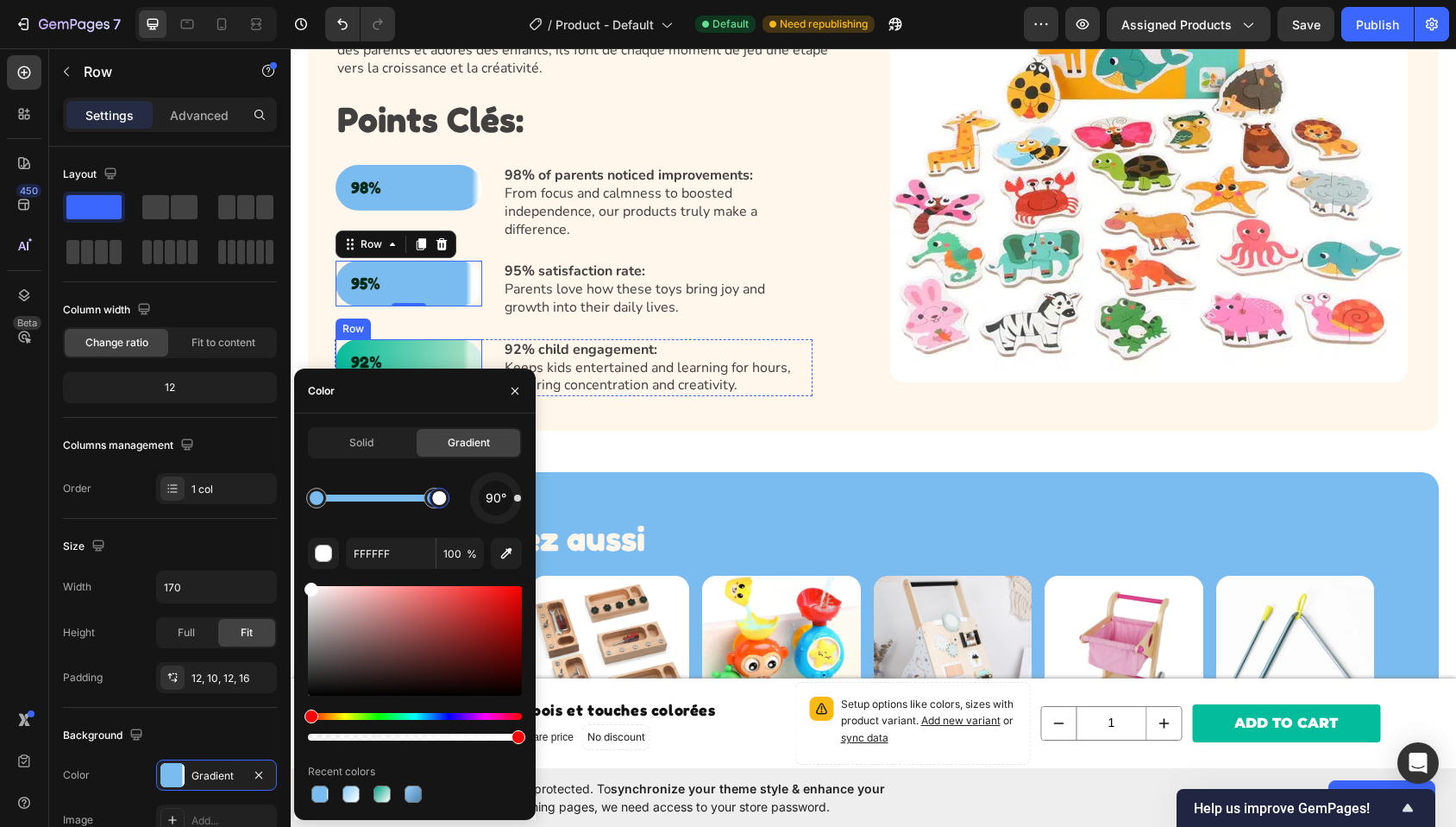
click at [433, 339] on div "92% Text Block Row" at bounding box center [409, 361] width 147 height 45
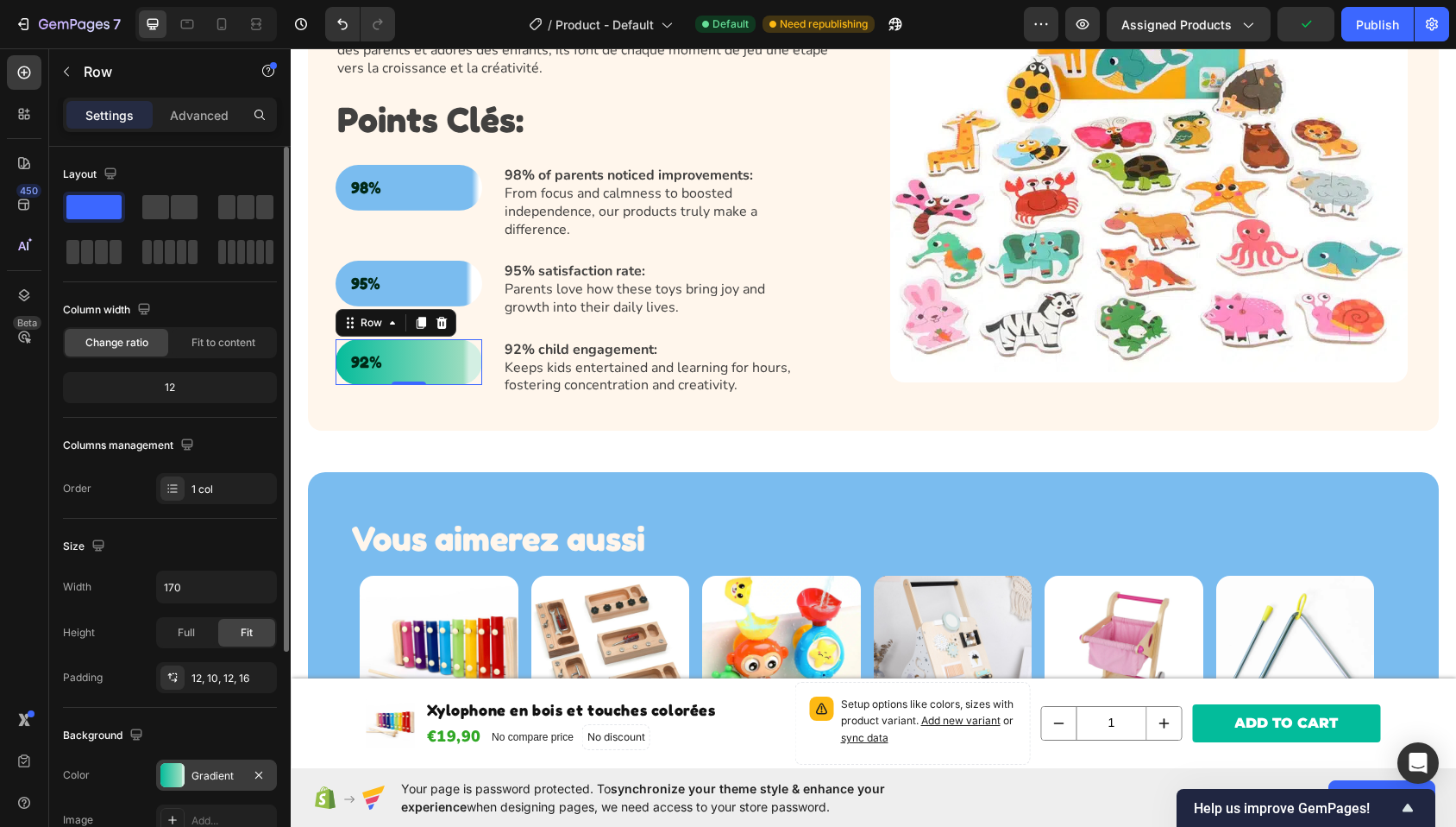
click at [214, 772] on div "Gradient" at bounding box center [216, 775] width 50 height 15
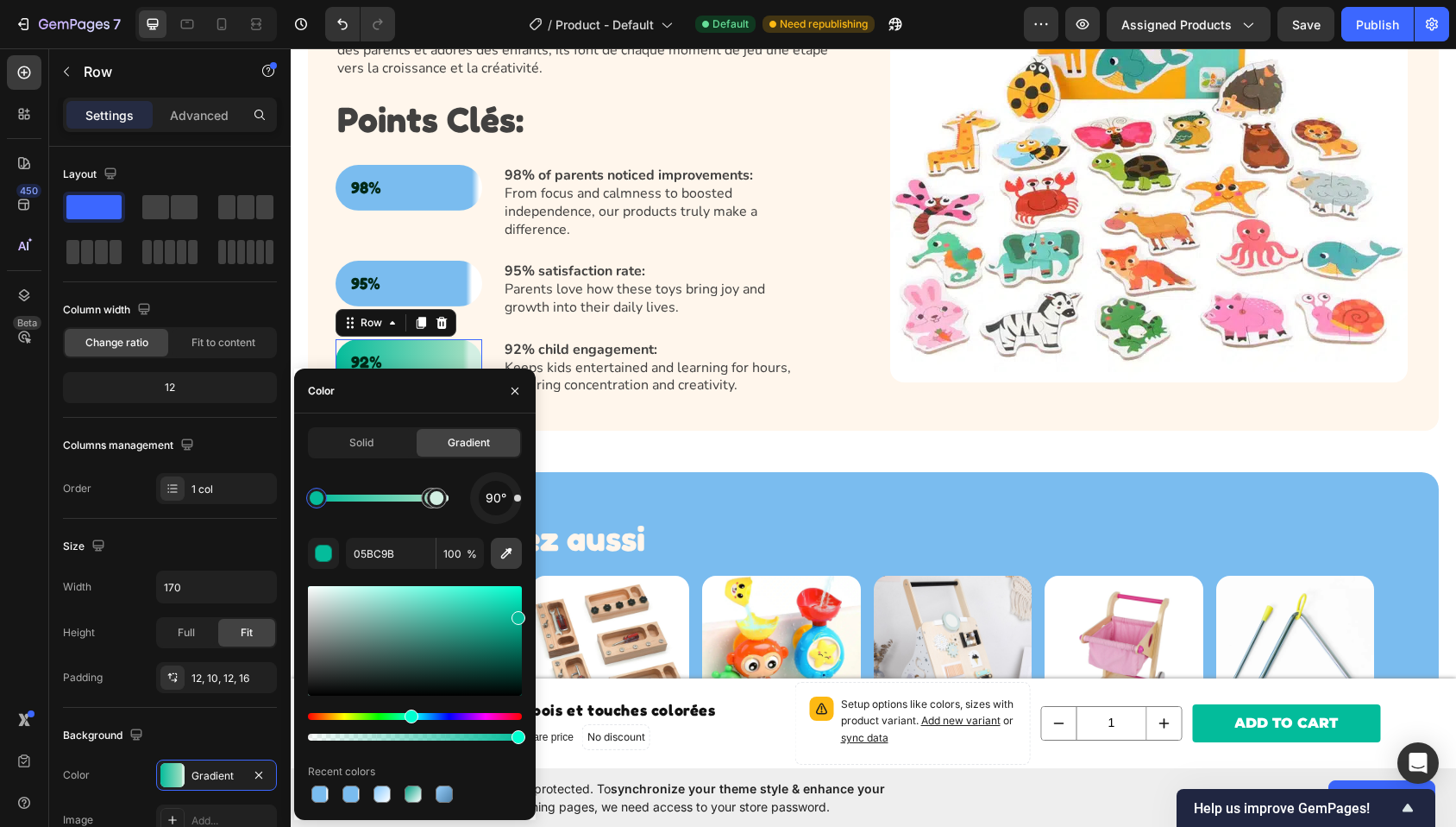
click at [497, 551] on button "button" at bounding box center [506, 553] width 31 height 31
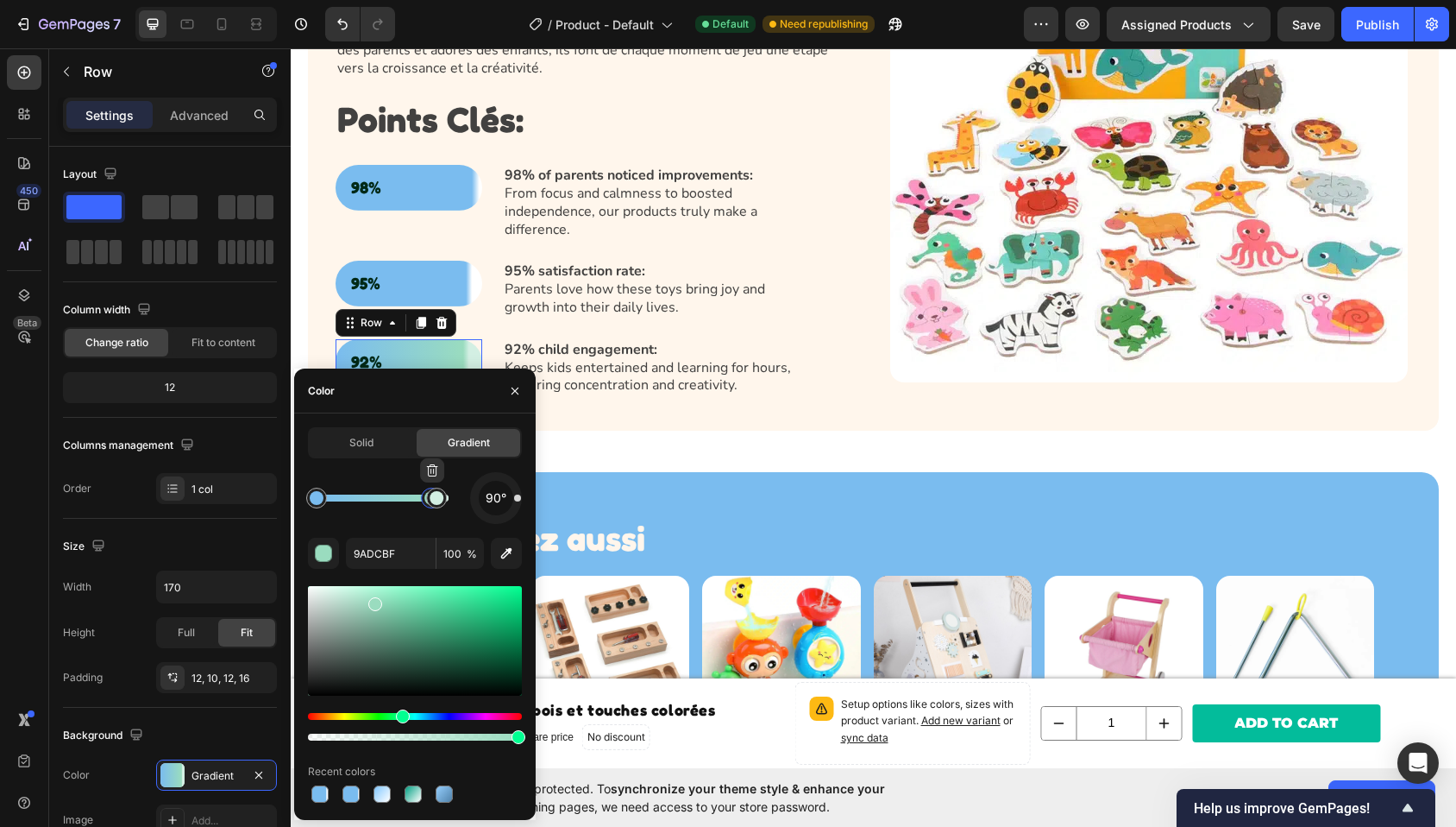
click at [418, 499] on div at bounding box center [431, 498] width 31 height 31
click at [502, 556] on icon "button" at bounding box center [507, 553] width 11 height 11
click at [440, 496] on div at bounding box center [436, 497] width 14 height 14
click at [323, 554] on div "button" at bounding box center [324, 553] width 17 height 17
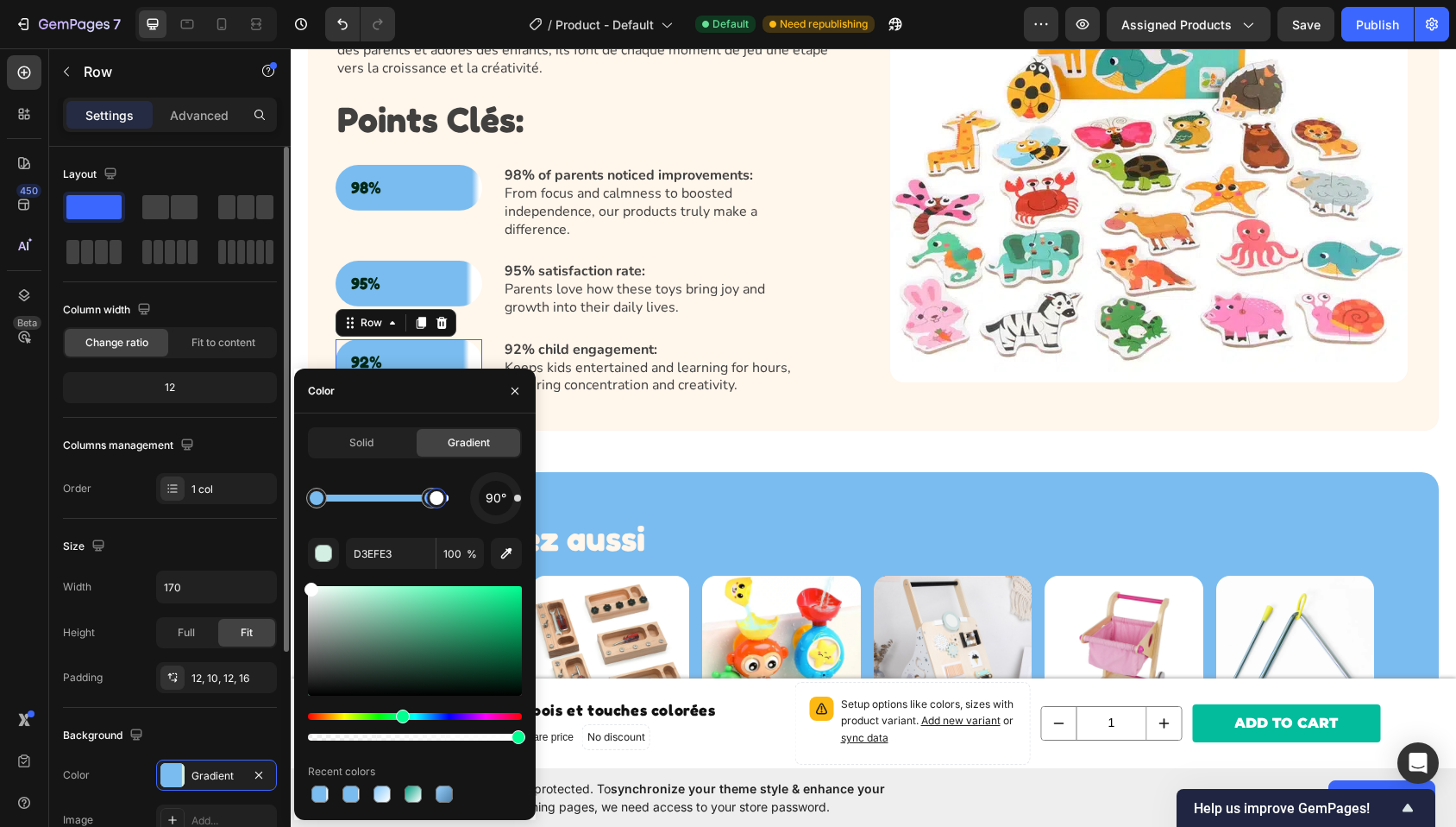
drag, startPoint x: 333, startPoint y: 637, endPoint x: 253, endPoint y: 517, distance: 144.2
click at [253, 517] on div "450 Beta Sections(18) Elements(84) Section Element Hero Section Product Detail …" at bounding box center [145, 437] width 291 height 778
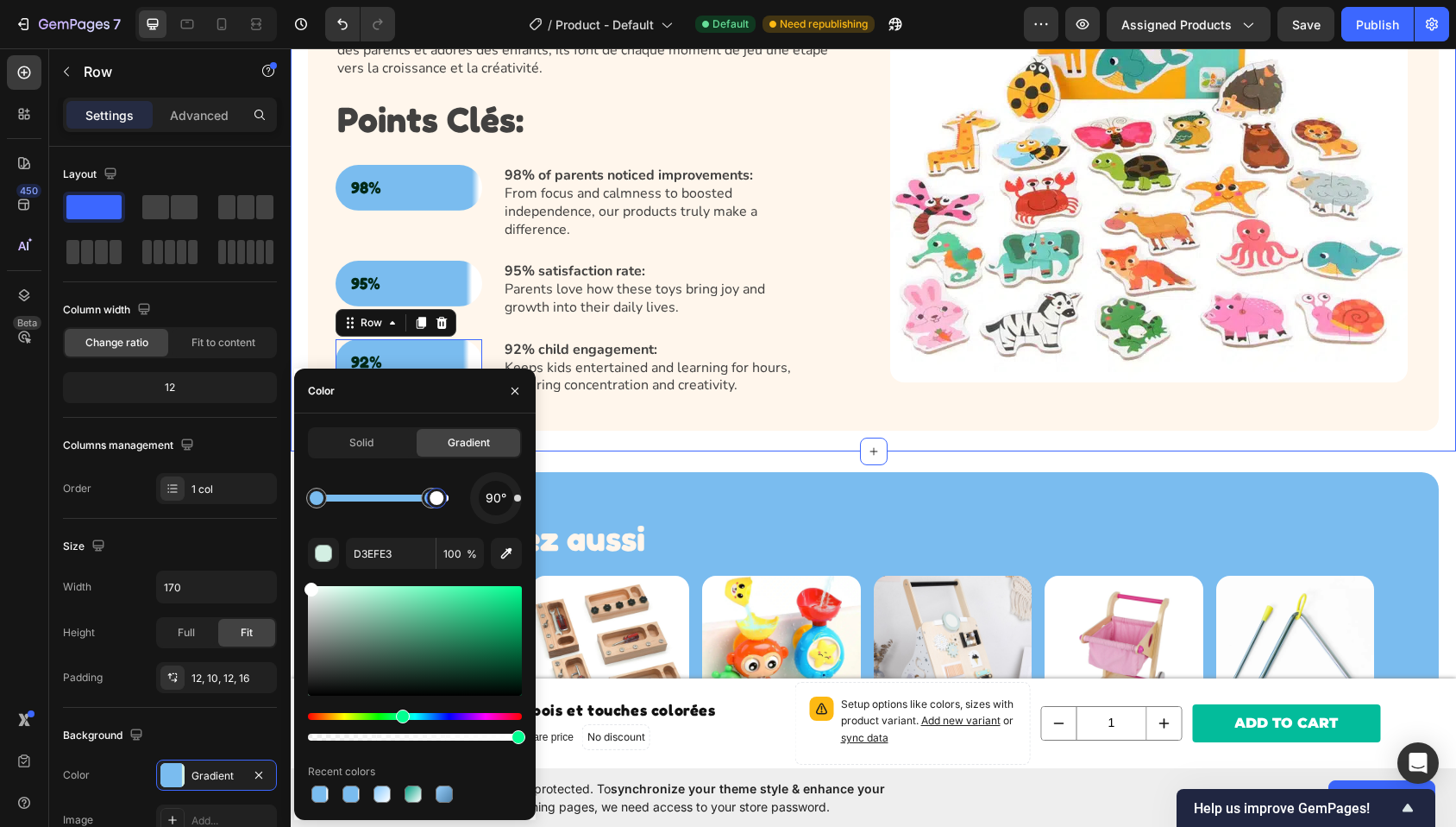
type input "FFFFFF"
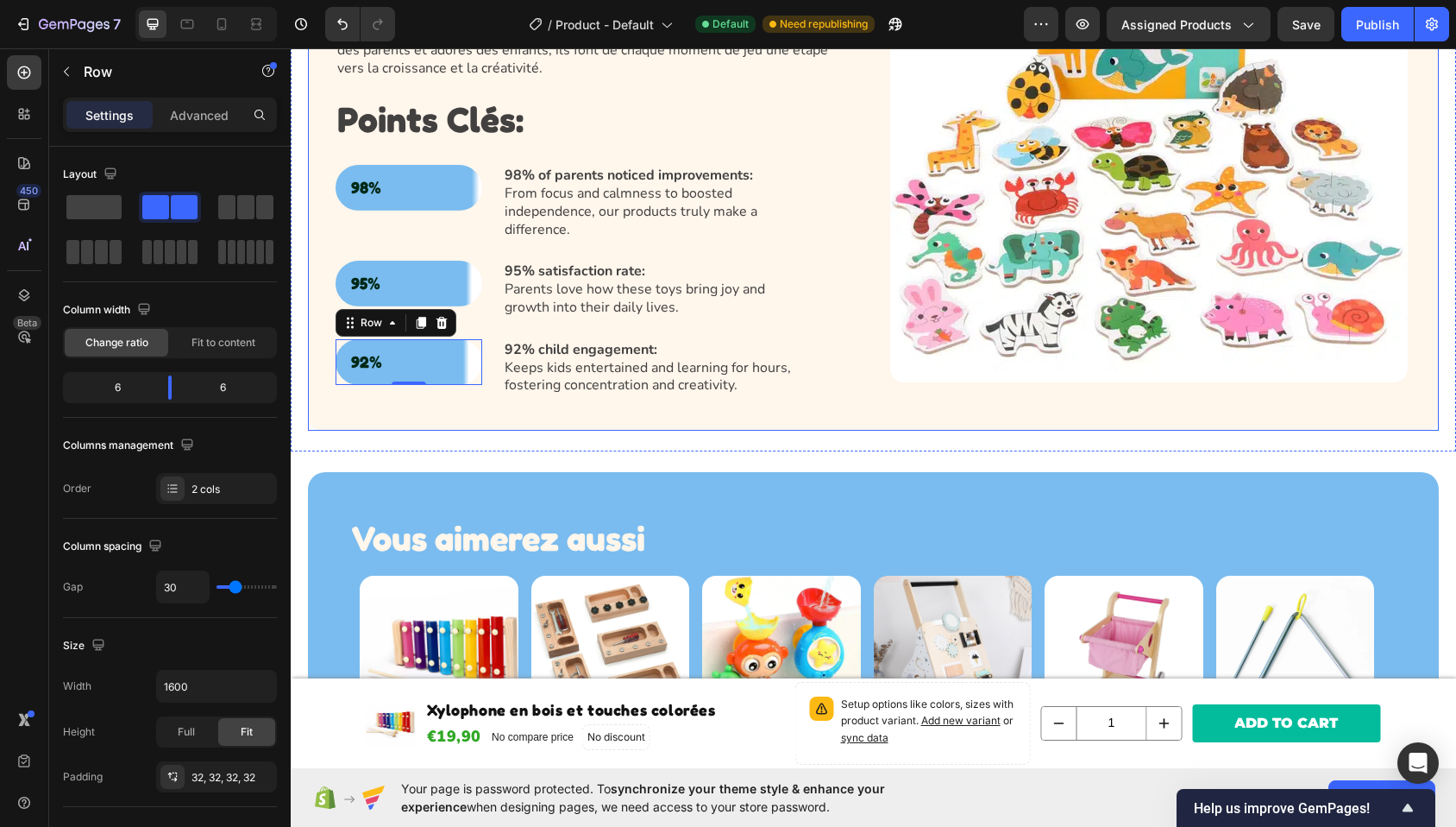
click at [563, 409] on div "Jouets éducatifs inspirés des principes Montessori Heading Nos jouets inspirés …" at bounding box center [873, 130] width 1131 height 599
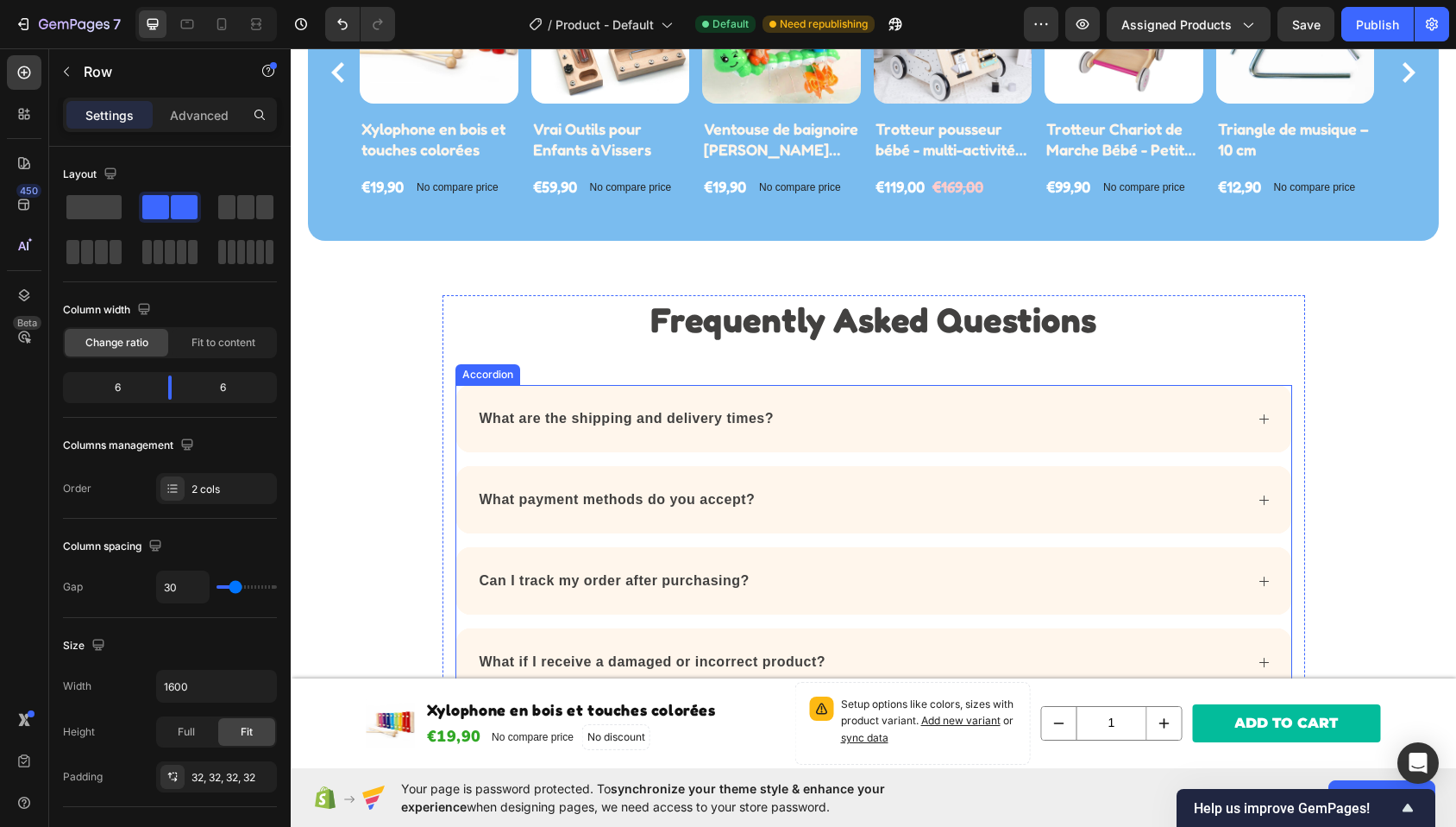
scroll to position [1597, 0]
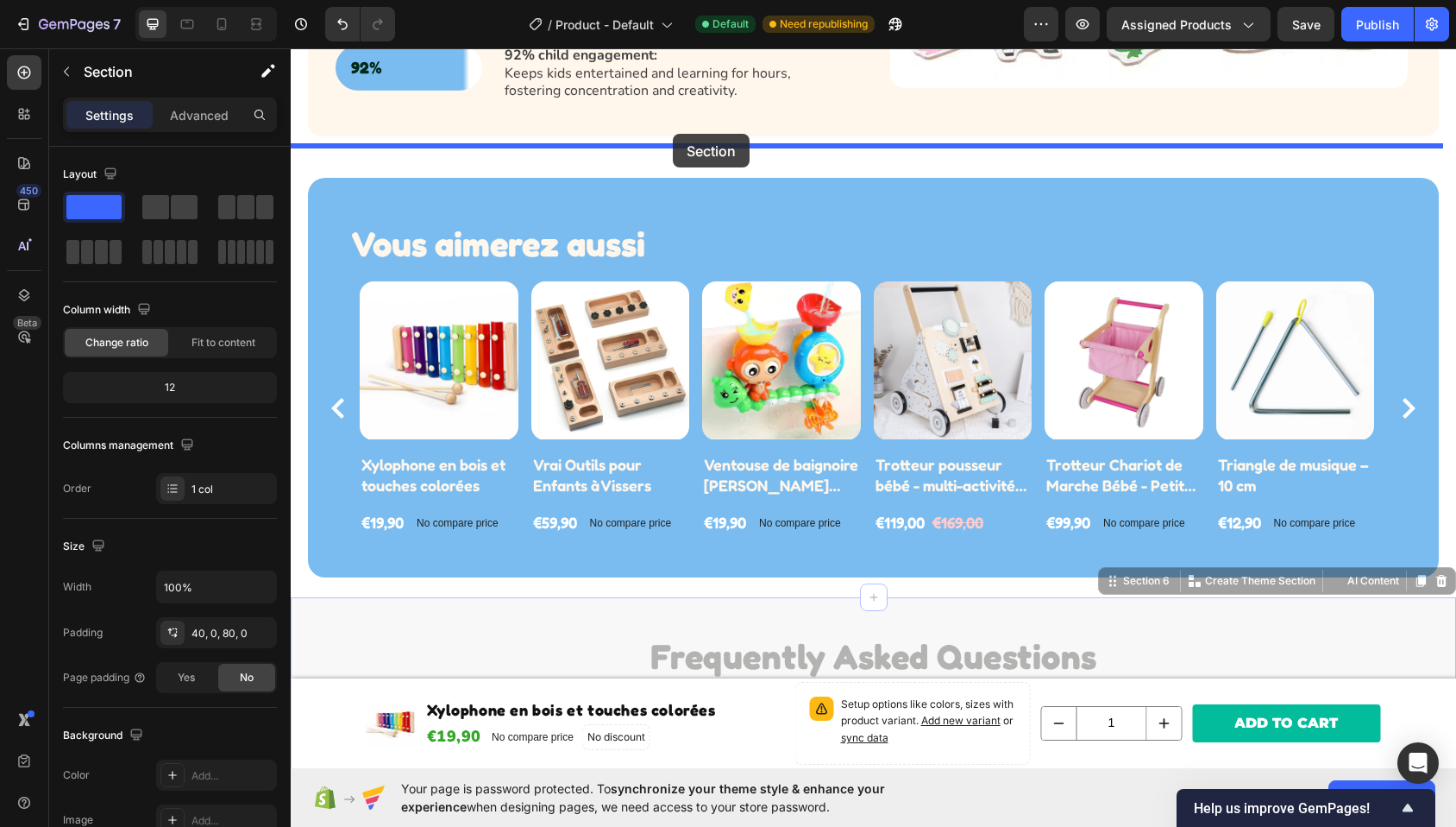
drag, startPoint x: 549, startPoint y: 609, endPoint x: 673, endPoint y: 134, distance: 490.9
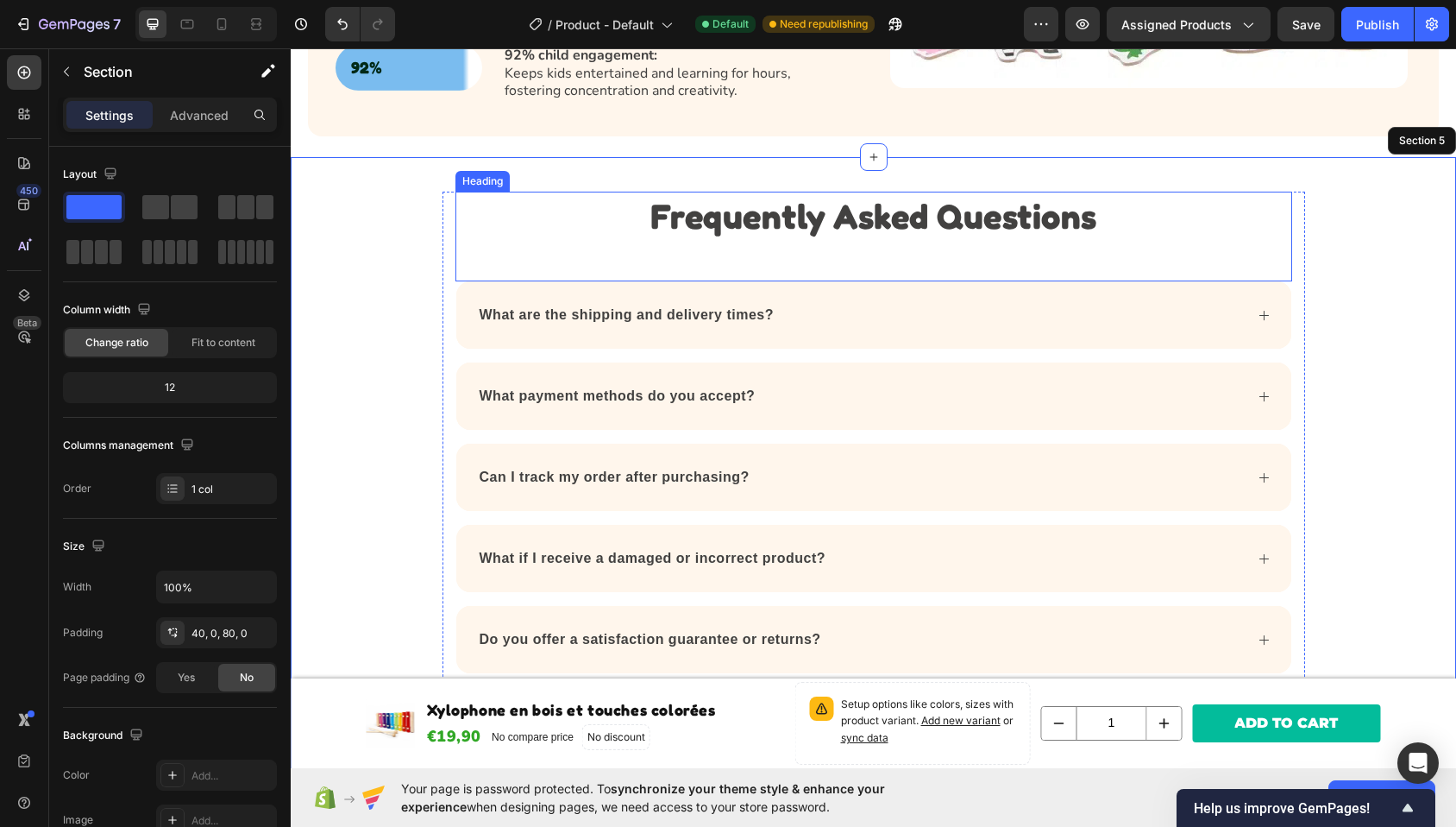
click at [809, 212] on p "Frequently Asked Questions" at bounding box center [874, 216] width 833 height 45
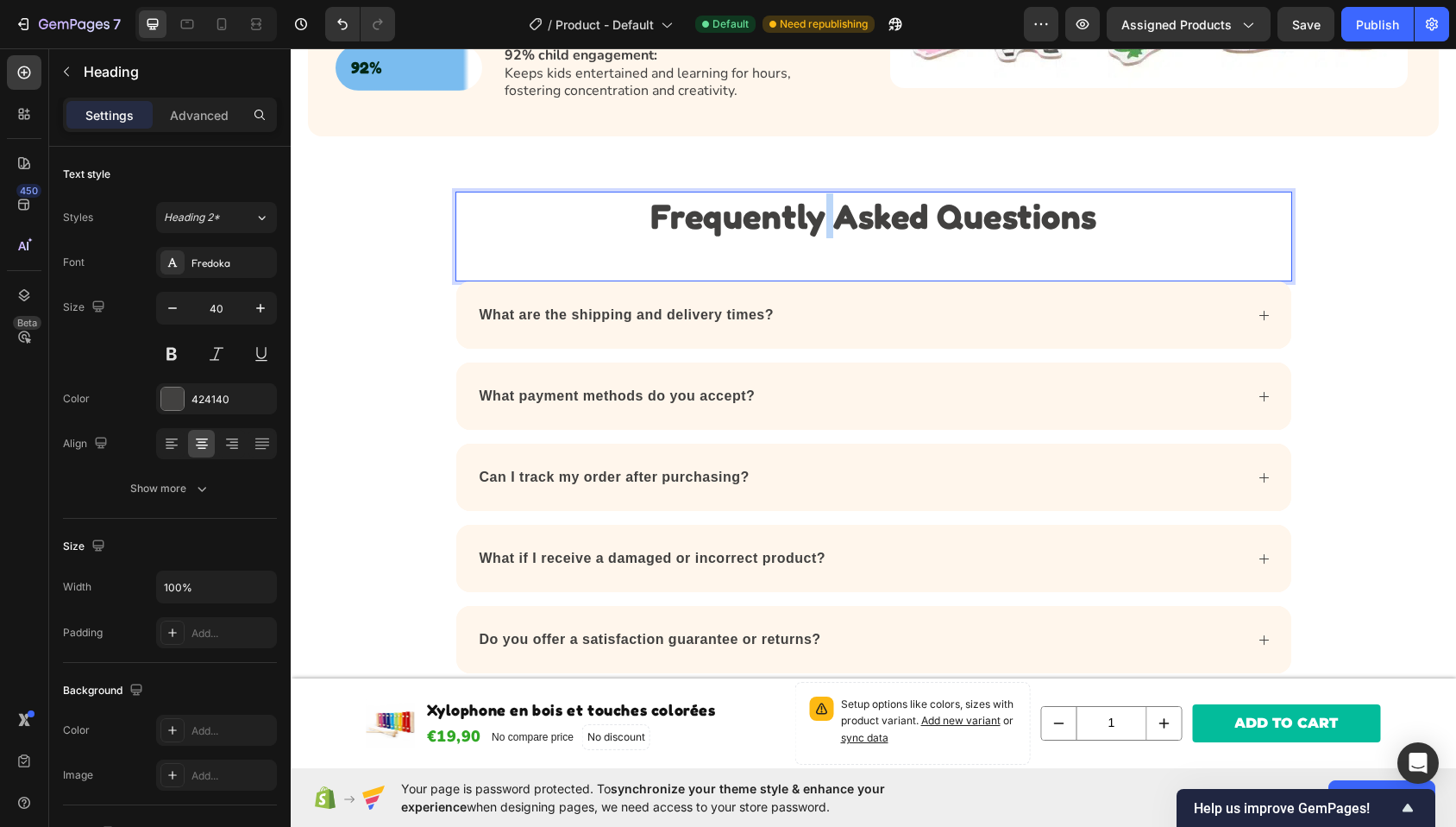
click at [809, 212] on p "Frequently Asked Questions" at bounding box center [874, 216] width 833 height 45
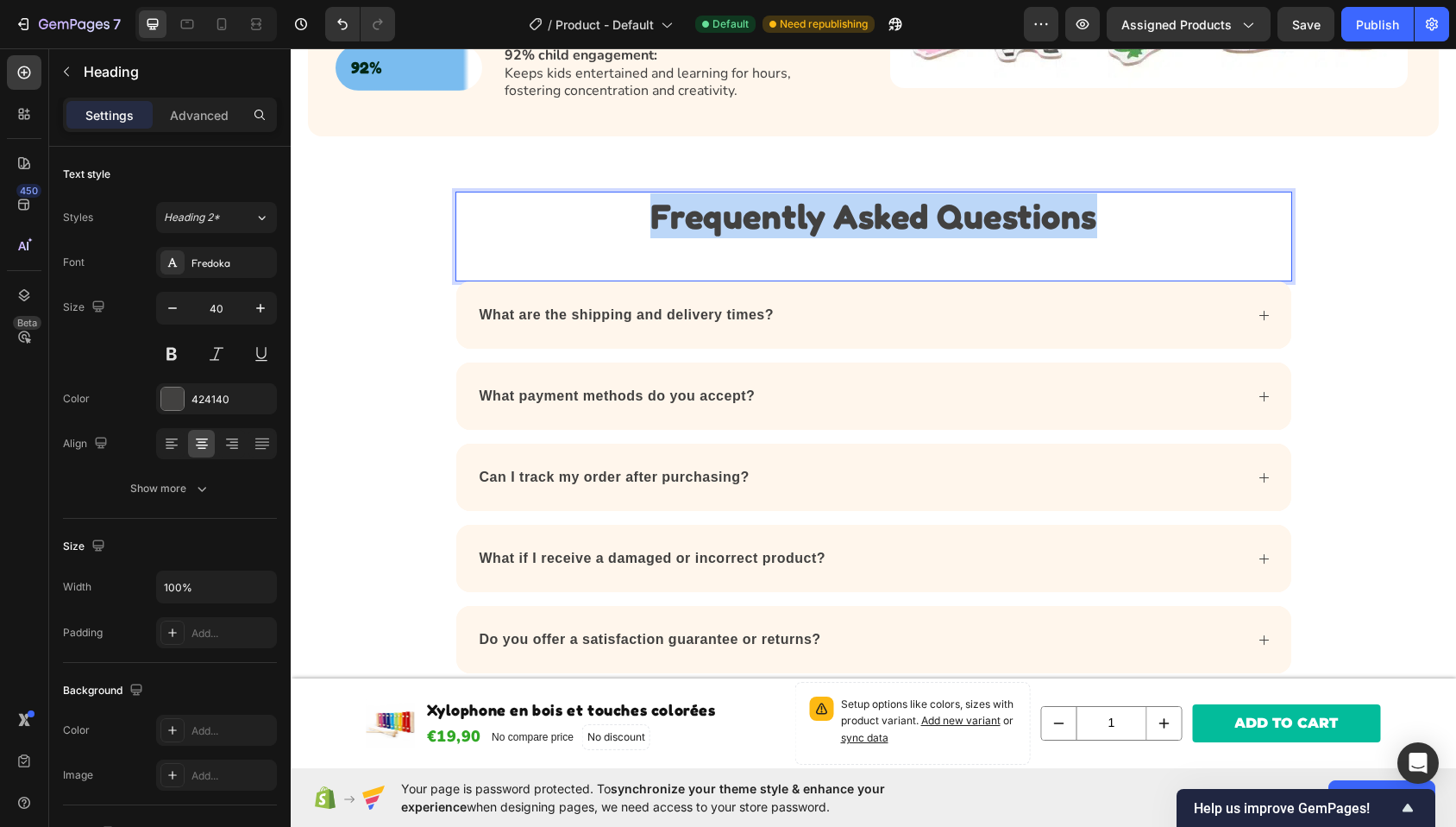
click at [809, 212] on p "Frequently Asked Questions" at bounding box center [874, 216] width 833 height 45
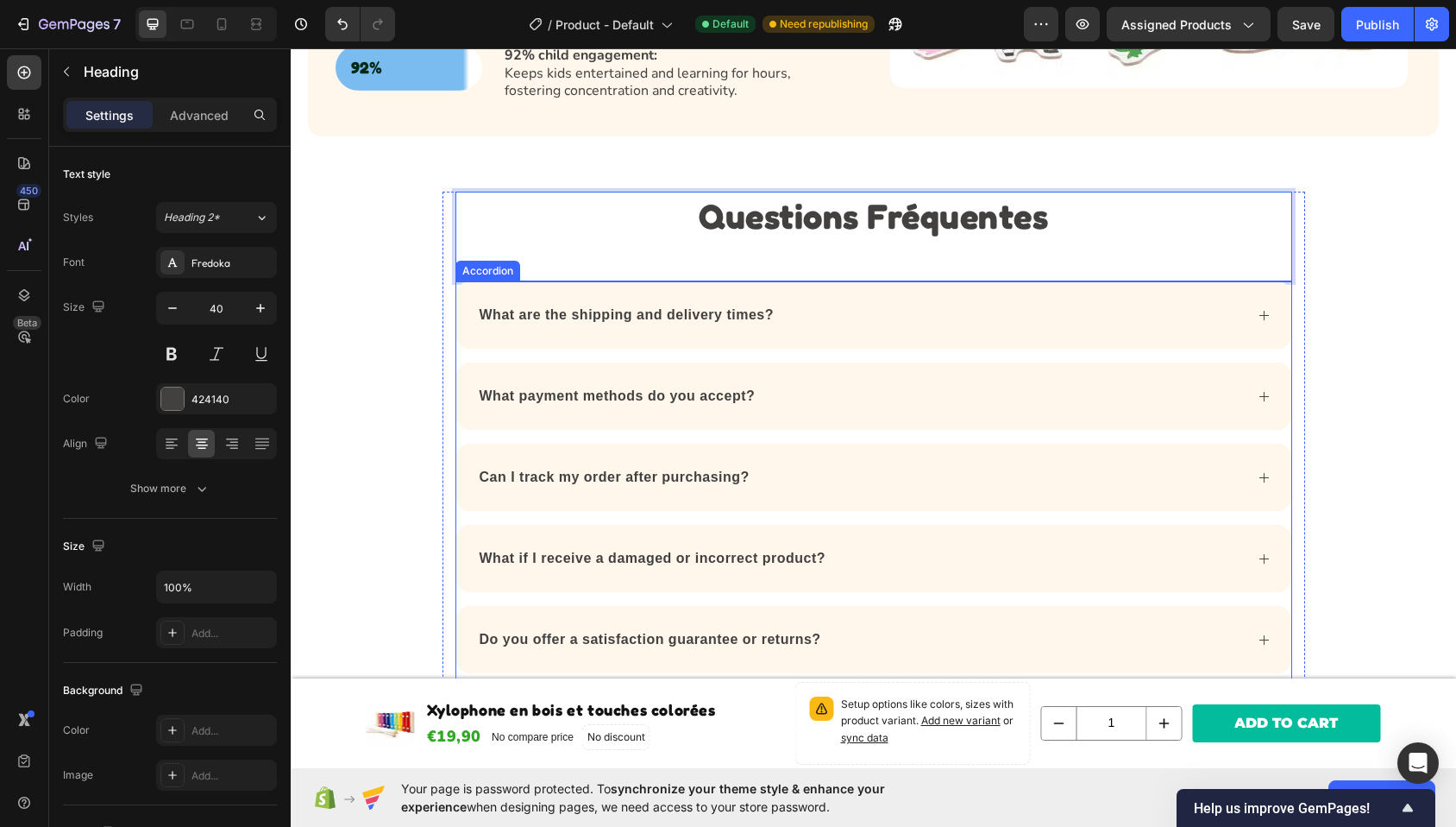
click at [664, 304] on p "What are the shipping and delivery times?" at bounding box center [627, 314] width 294 height 21
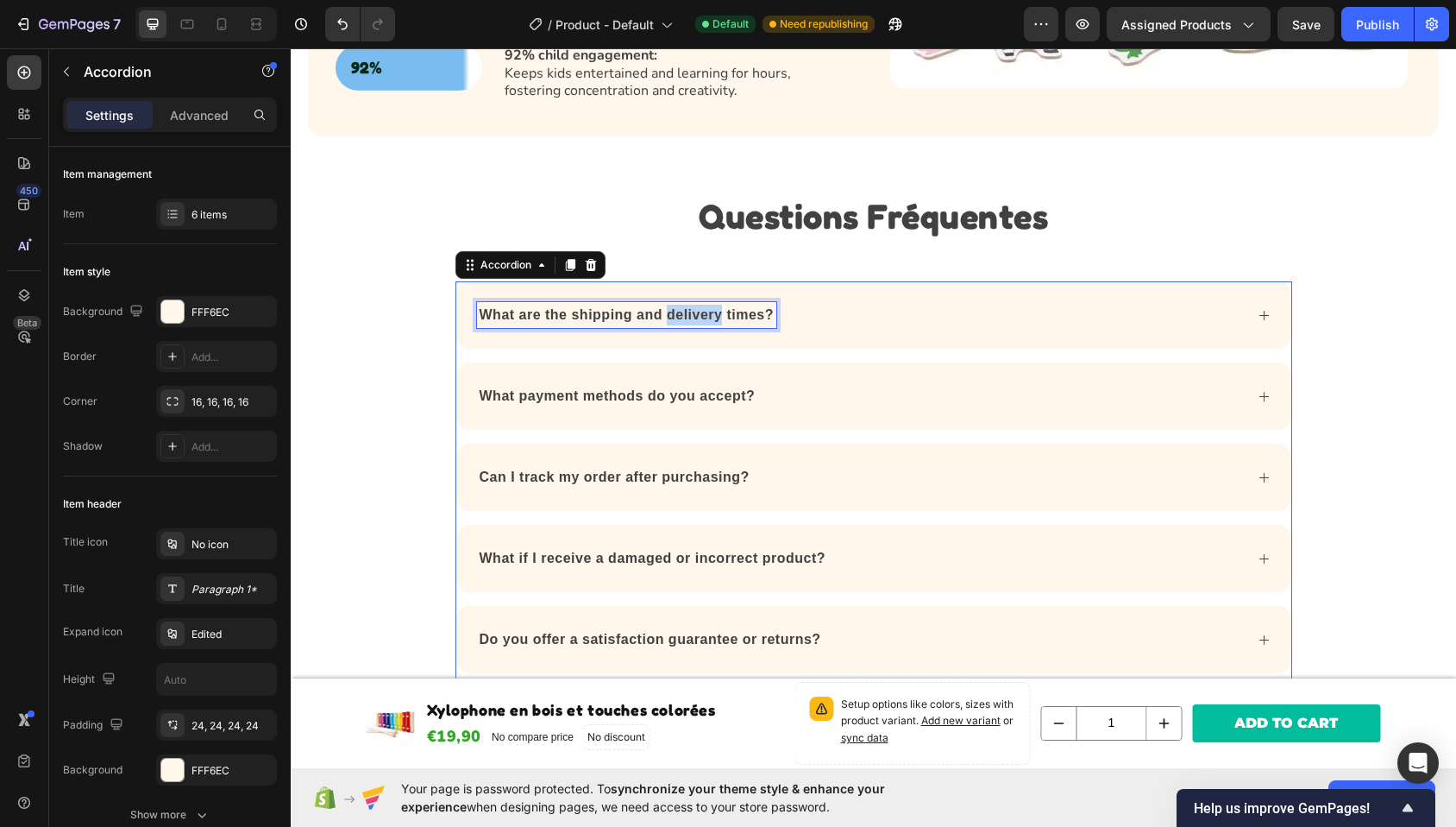
click at [664, 304] on p "What are the shipping and delivery times?" at bounding box center [627, 314] width 294 height 21
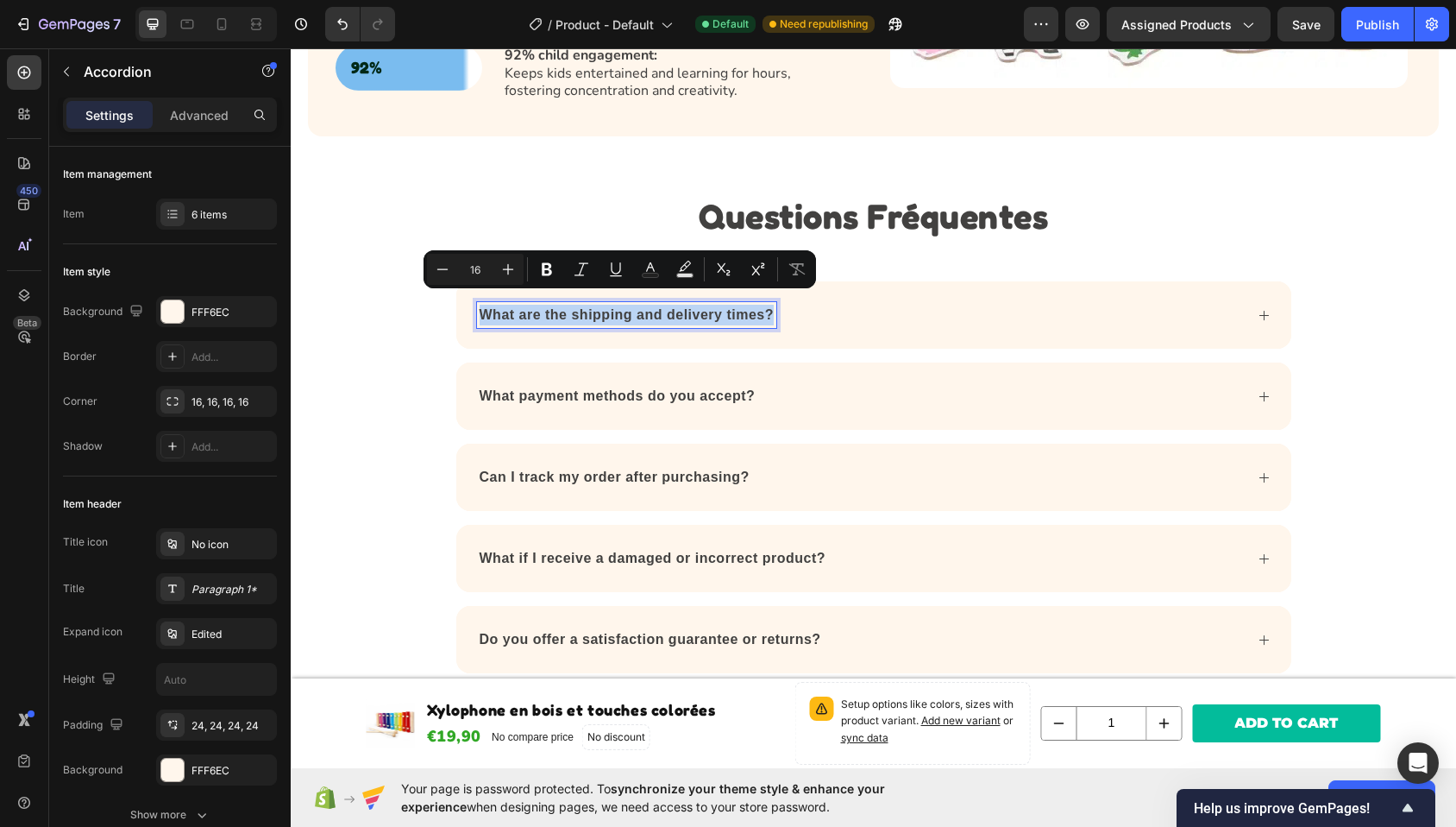
copy p "What are the shipping and delivery times?"
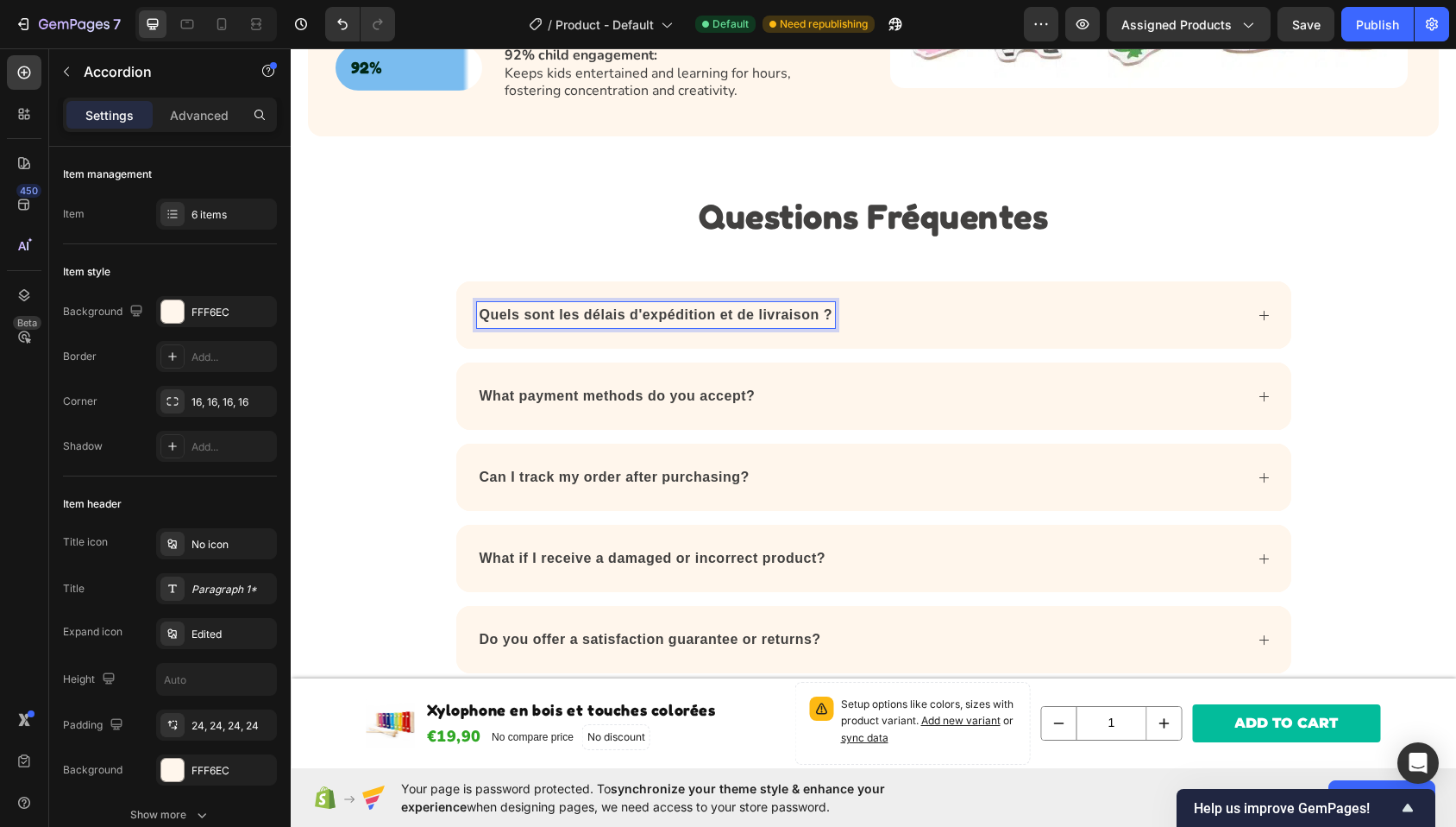
click at [913, 304] on div "Quels sont les délais d'expédition et de livraison ?" at bounding box center [860, 314] width 767 height 26
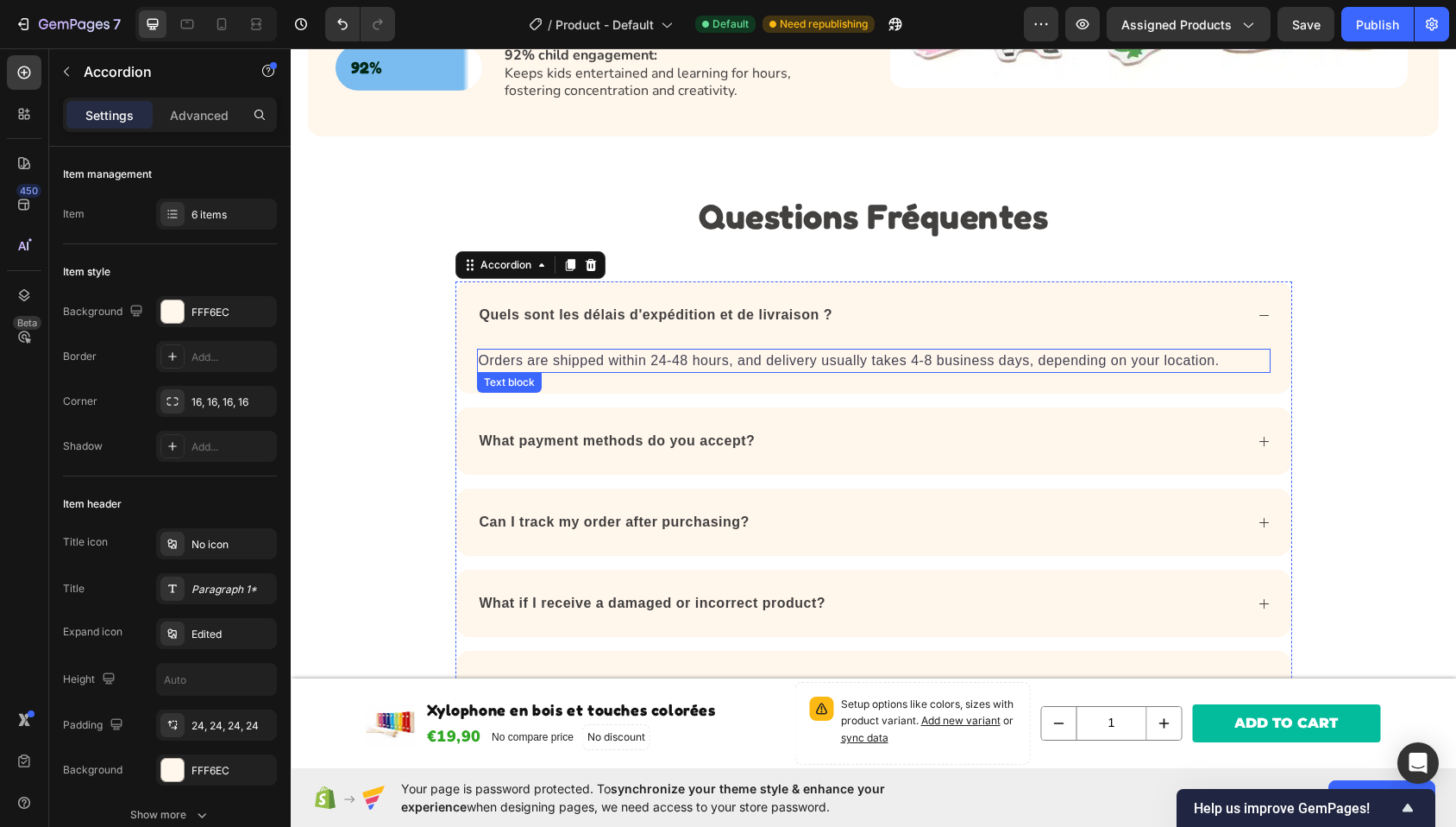
click at [731, 351] on p "Orders are shipped within 24-48 hours, and delivery usually takes 4-8 business …" at bounding box center [874, 361] width 790 height 21
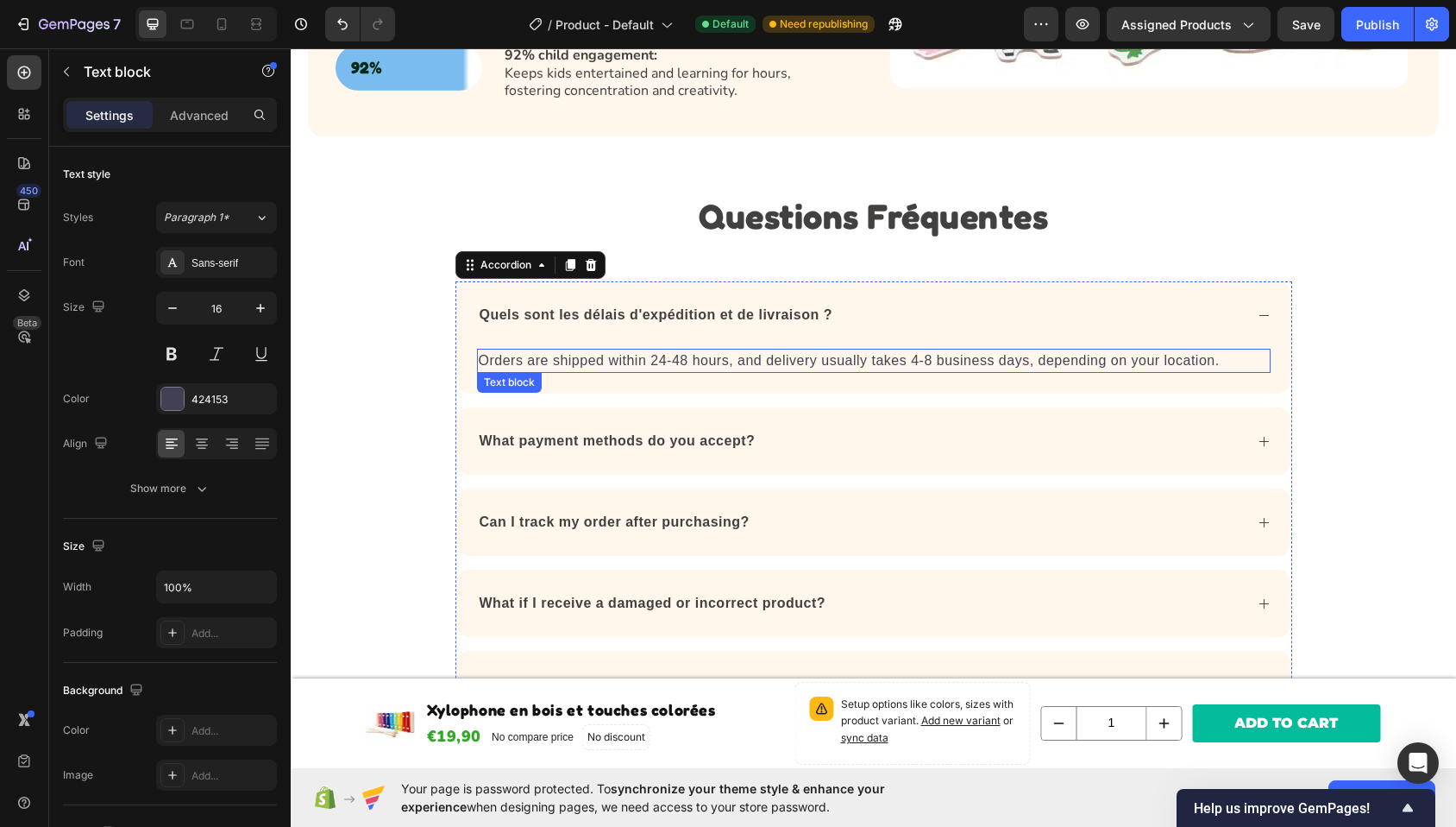
click at [731, 351] on p "Orders are shipped within 24-48 hours, and delivery usually takes 4-8 business …" at bounding box center [874, 361] width 790 height 21
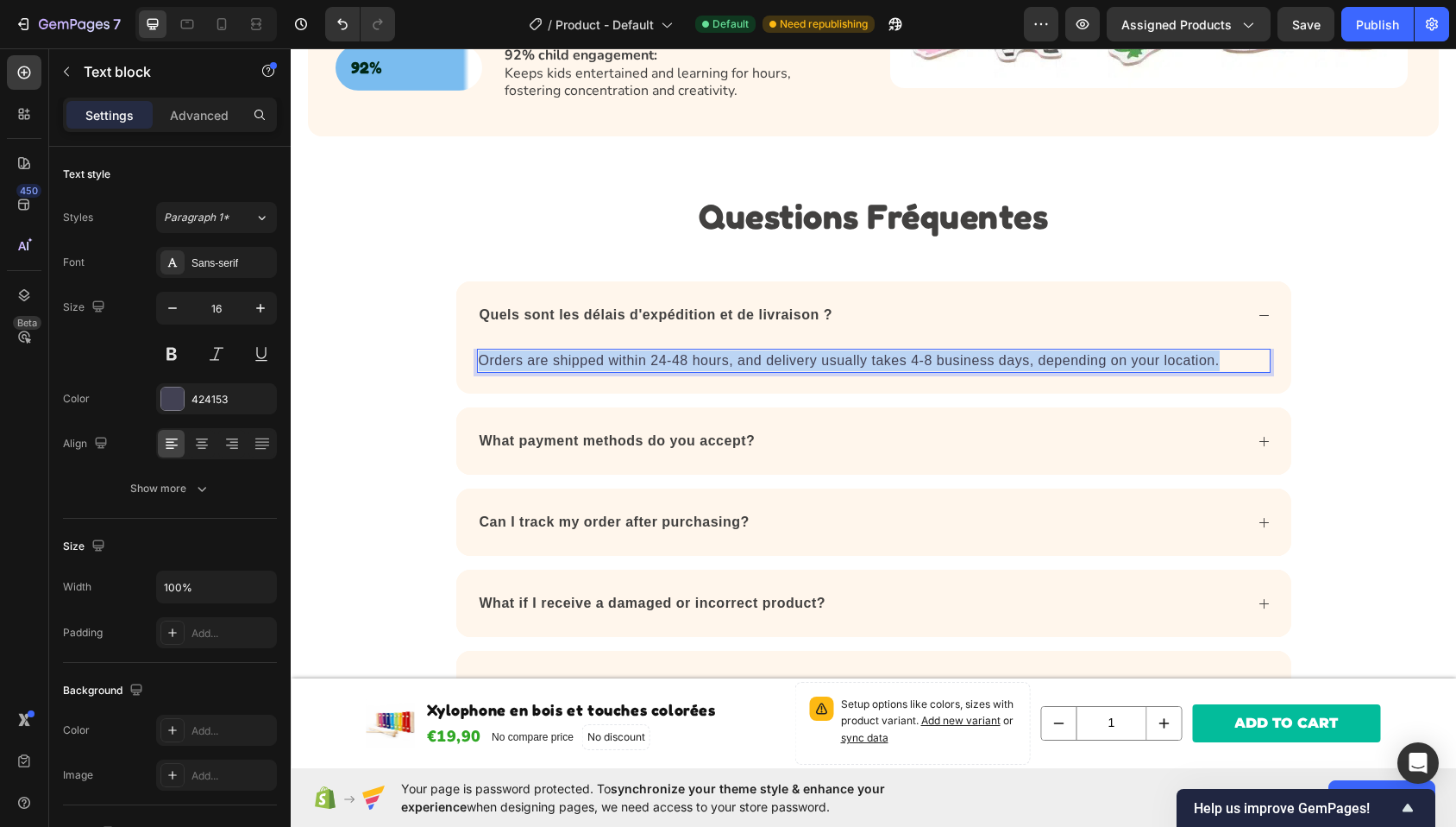
click at [731, 351] on p "Orders are shipped within 24-48 hours, and delivery usually takes 4-8 business …" at bounding box center [874, 361] width 790 height 21
copy p "Orders are shipped within 24-48 hours, and delivery usually takes 4-8 business …"
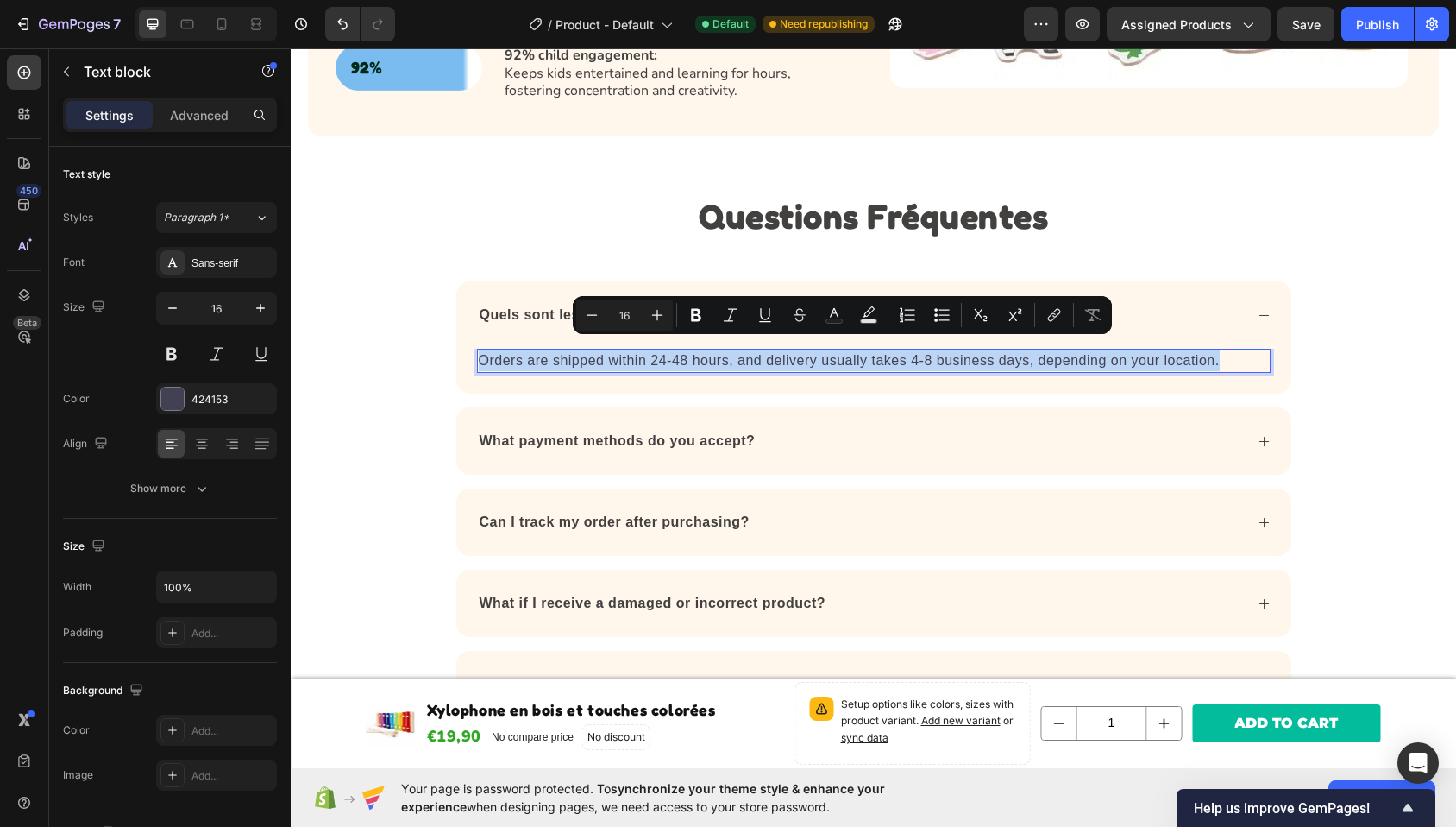
click at [720, 351] on p "Orders are shipped within 24-48 hours, and delivery usually takes 4-8 business …" at bounding box center [874, 361] width 790 height 21
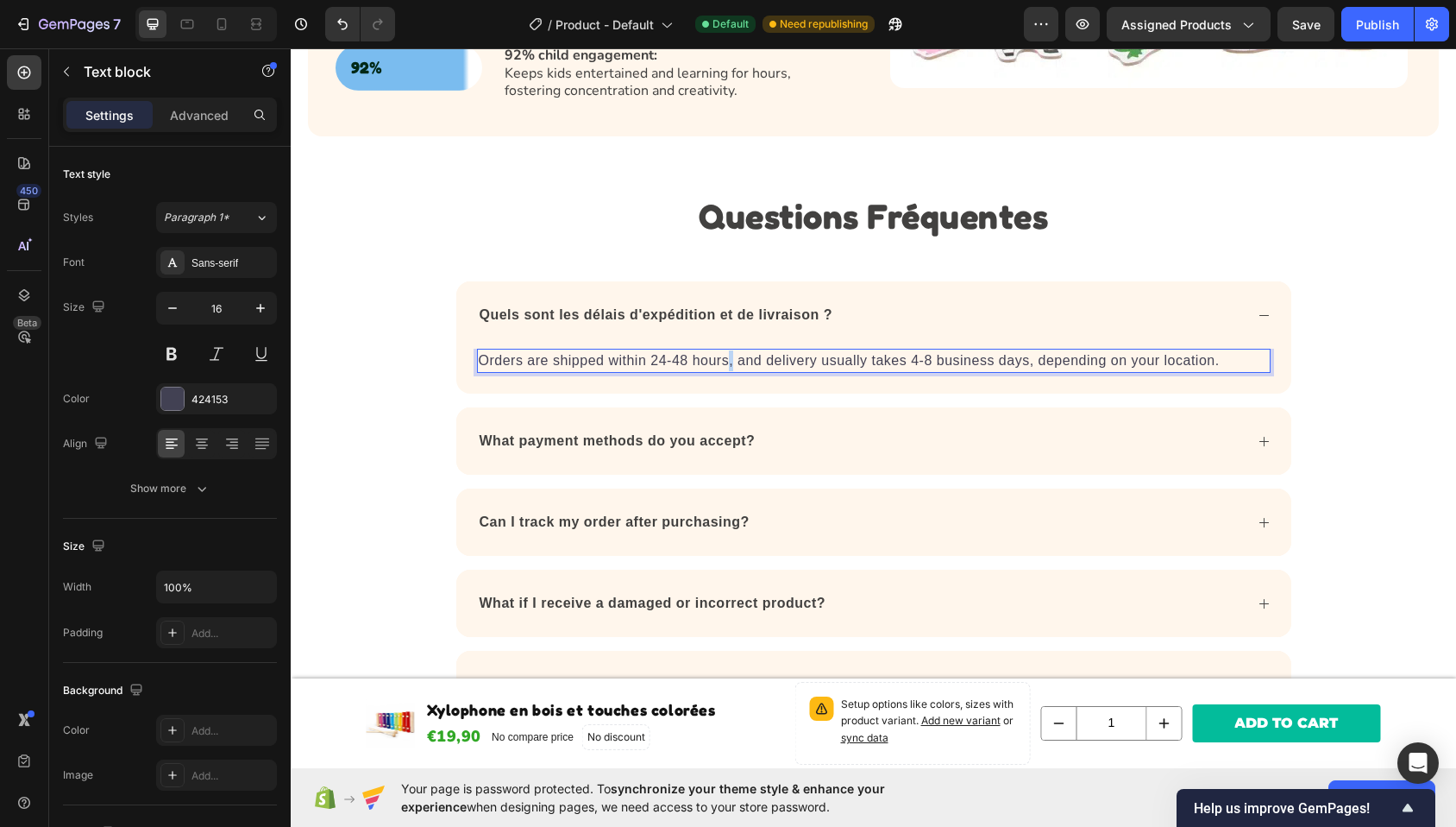
click at [720, 351] on p "Orders are shipped within 24-48 hours, and delivery usually takes 4-8 business …" at bounding box center [874, 361] width 790 height 21
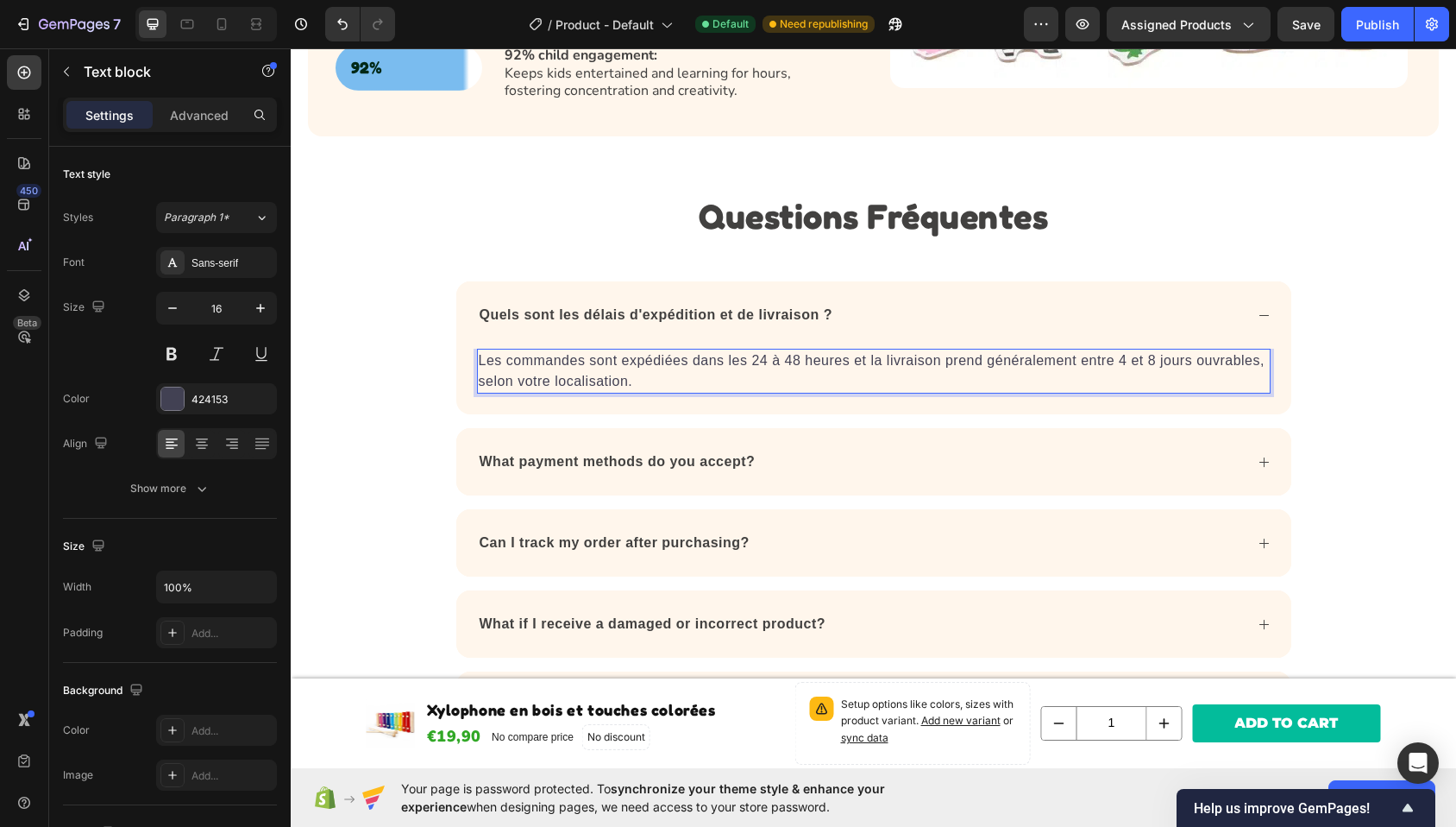
click at [647, 364] on p "Les commandes sont expédiées dans les 24 à 48 heures et la livraison prend géné…" at bounding box center [874, 371] width 790 height 42
click at [630, 451] on p "What payment methods do you accept?" at bounding box center [618, 461] width 276 height 21
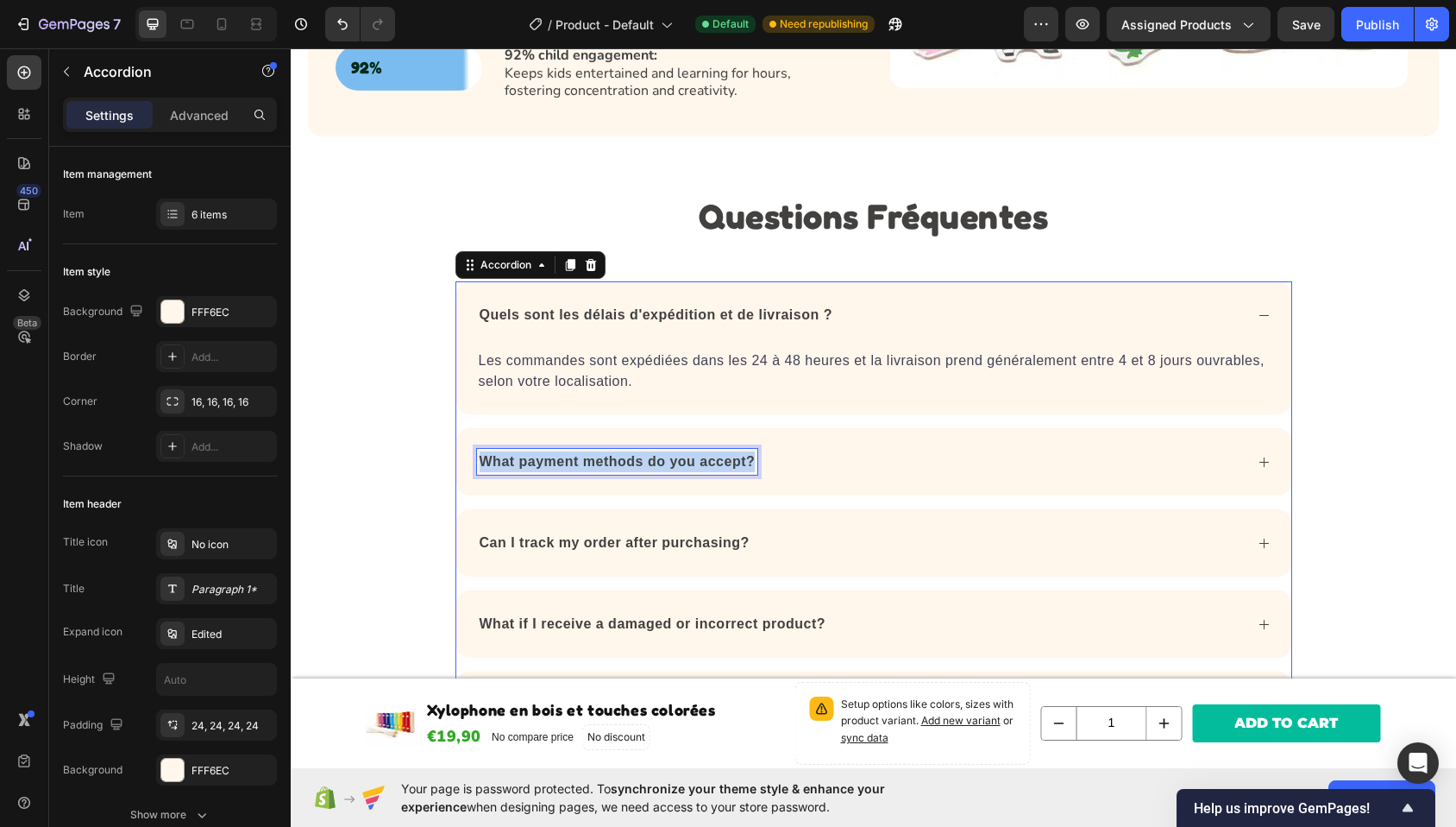
click at [630, 451] on p "What payment methods do you accept?" at bounding box center [618, 461] width 276 height 21
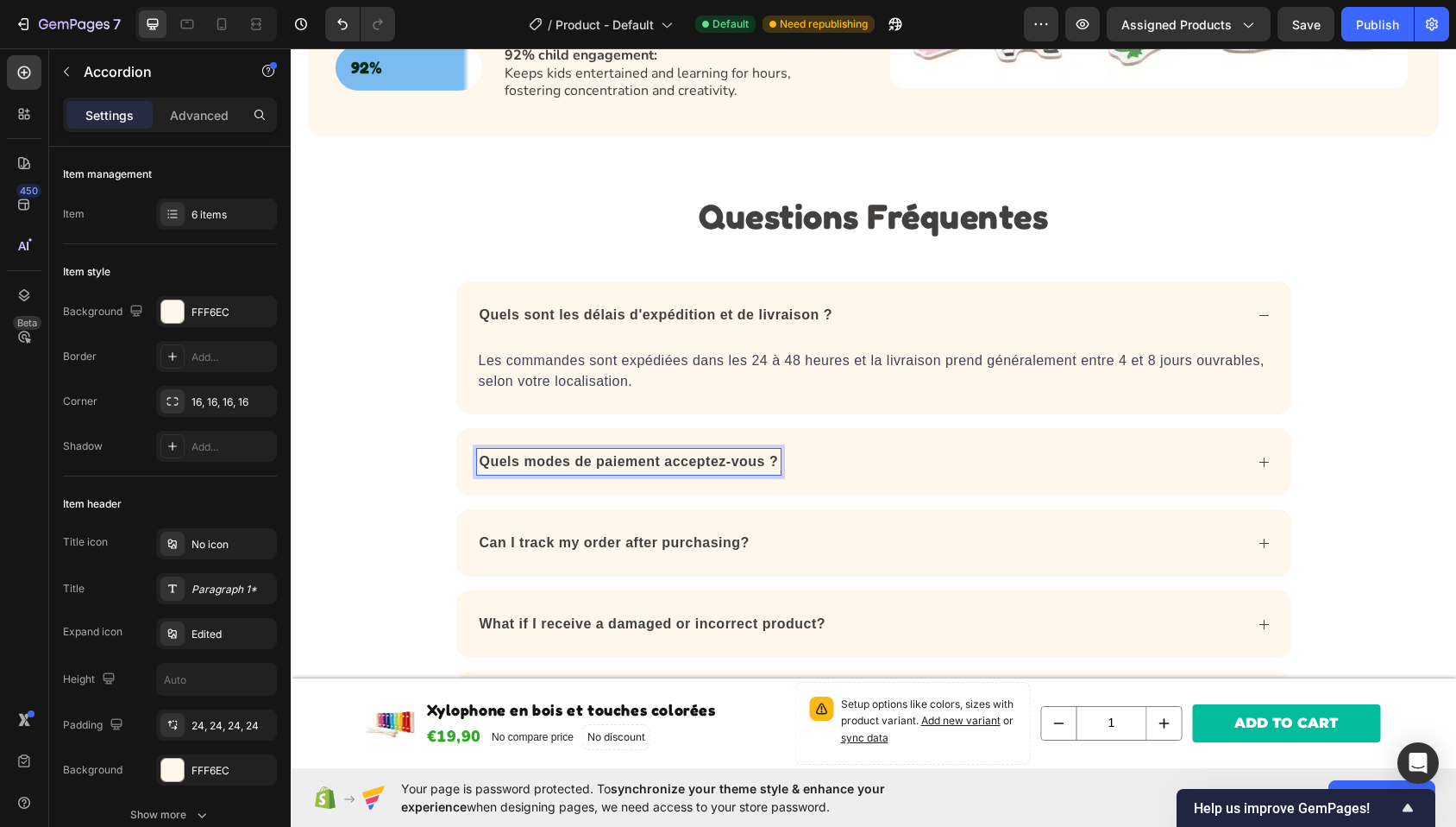
click at [921, 448] on div "Quels modes de paiement acceptez-vous ?" at bounding box center [860, 461] width 767 height 26
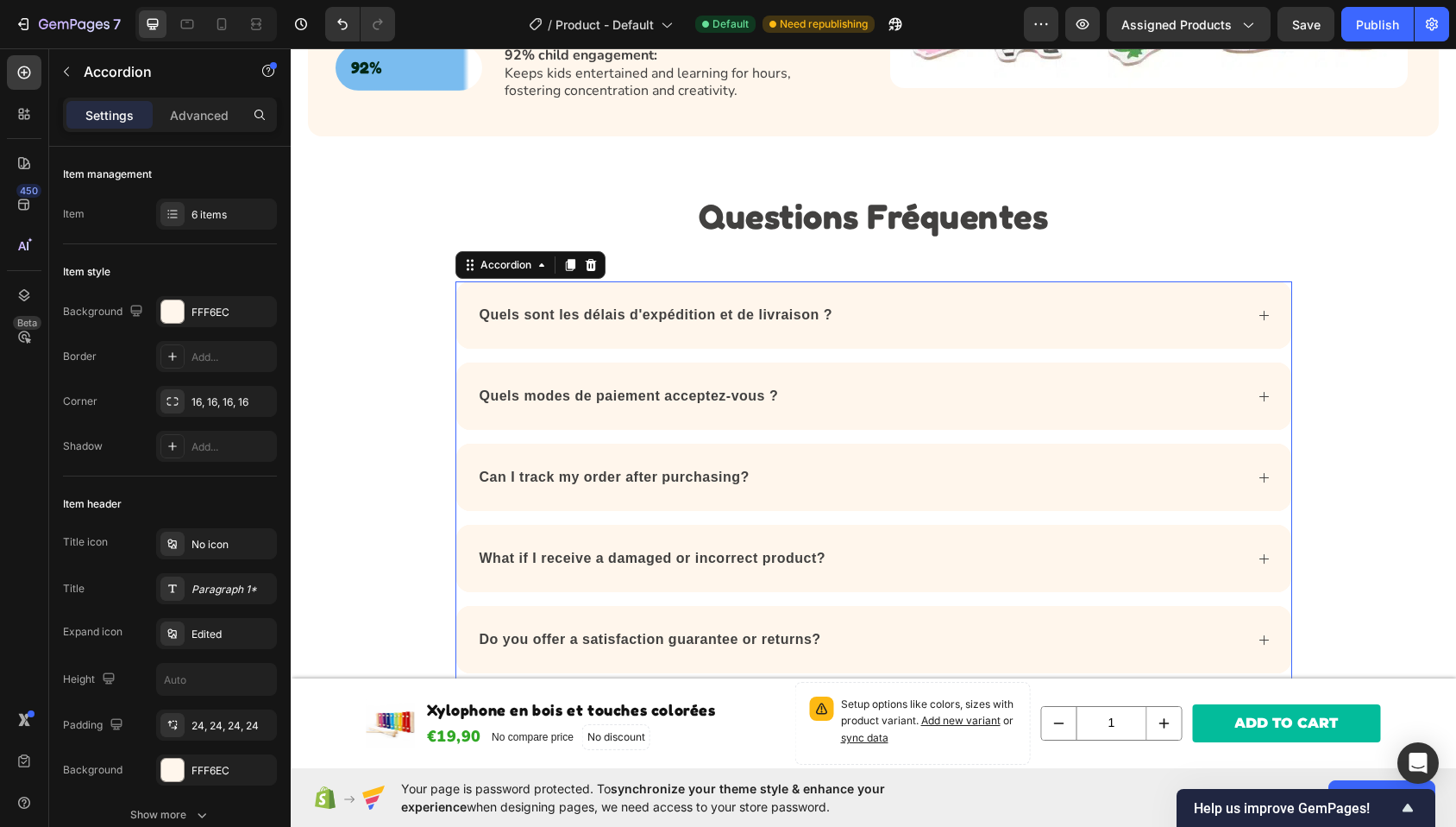
click at [941, 392] on div "Quels modes de paiement acceptez-vous ?" at bounding box center [860, 396] width 767 height 26
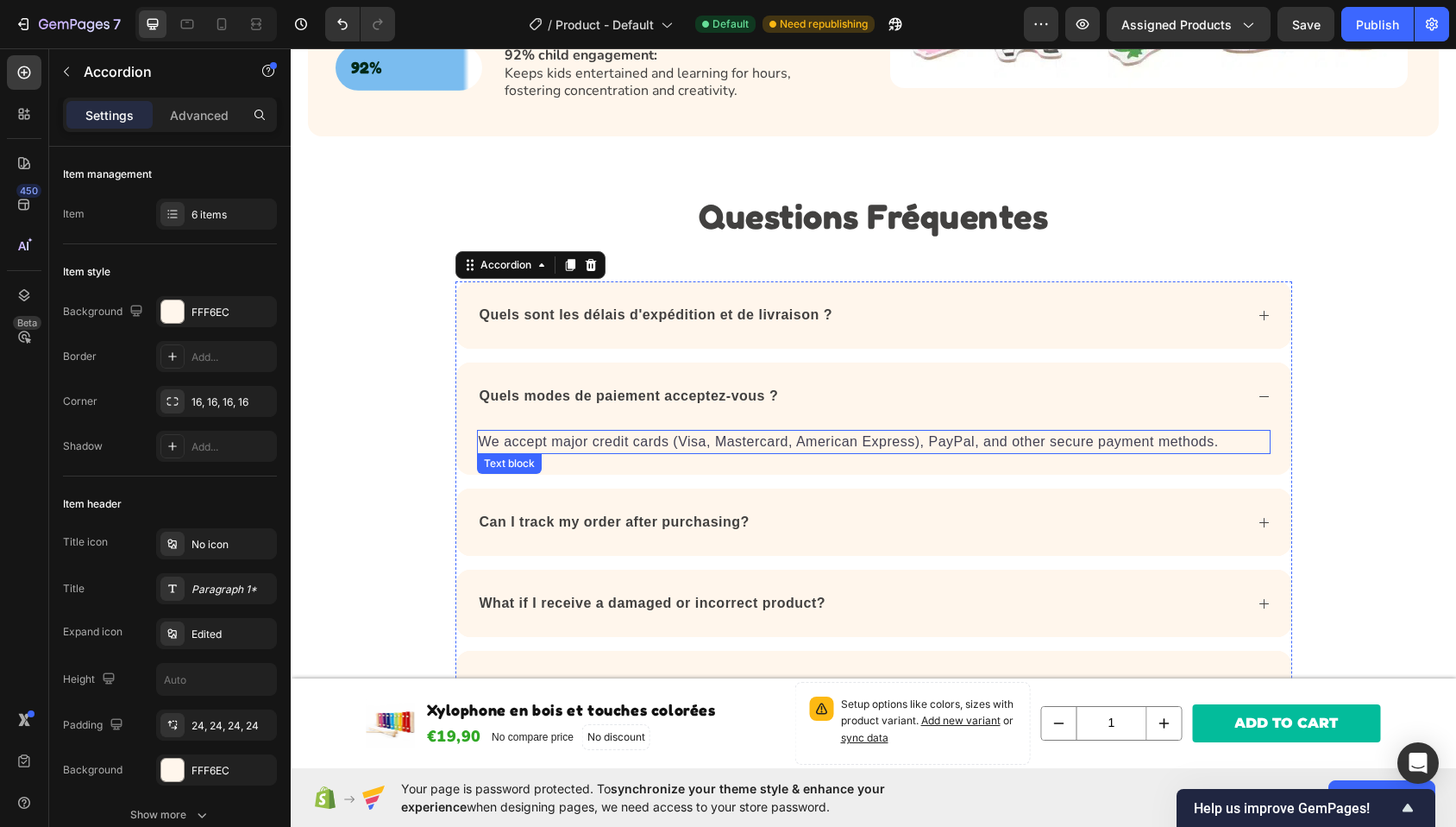
click at [741, 431] on p "We accept major credit cards (Visa, Mastercard, American Express), PayPal, and …" at bounding box center [874, 441] width 790 height 21
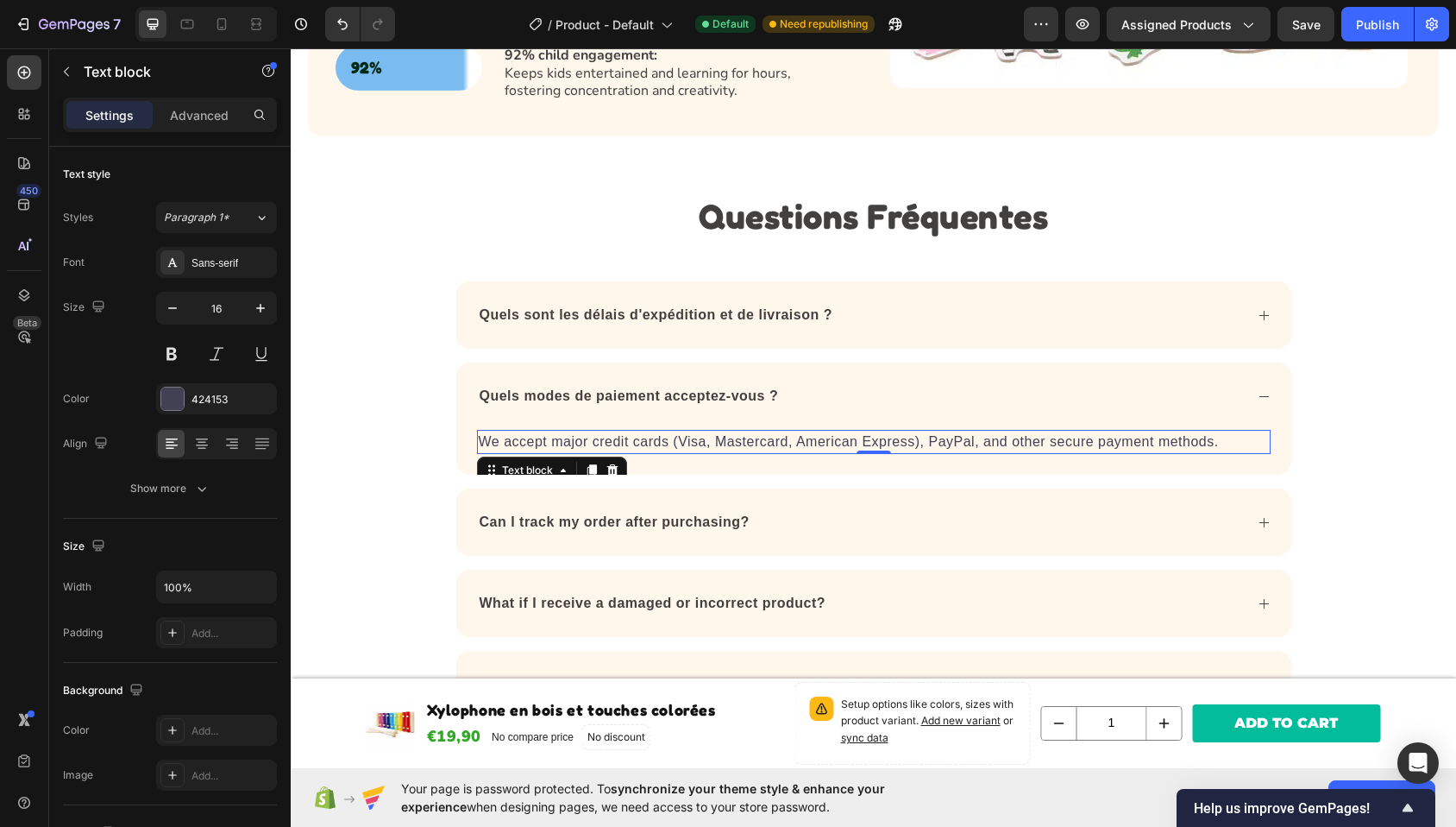
click at [741, 431] on p "We accept major credit cards (Visa, Mastercard, American Express), PayPal, and …" at bounding box center [874, 441] width 790 height 21
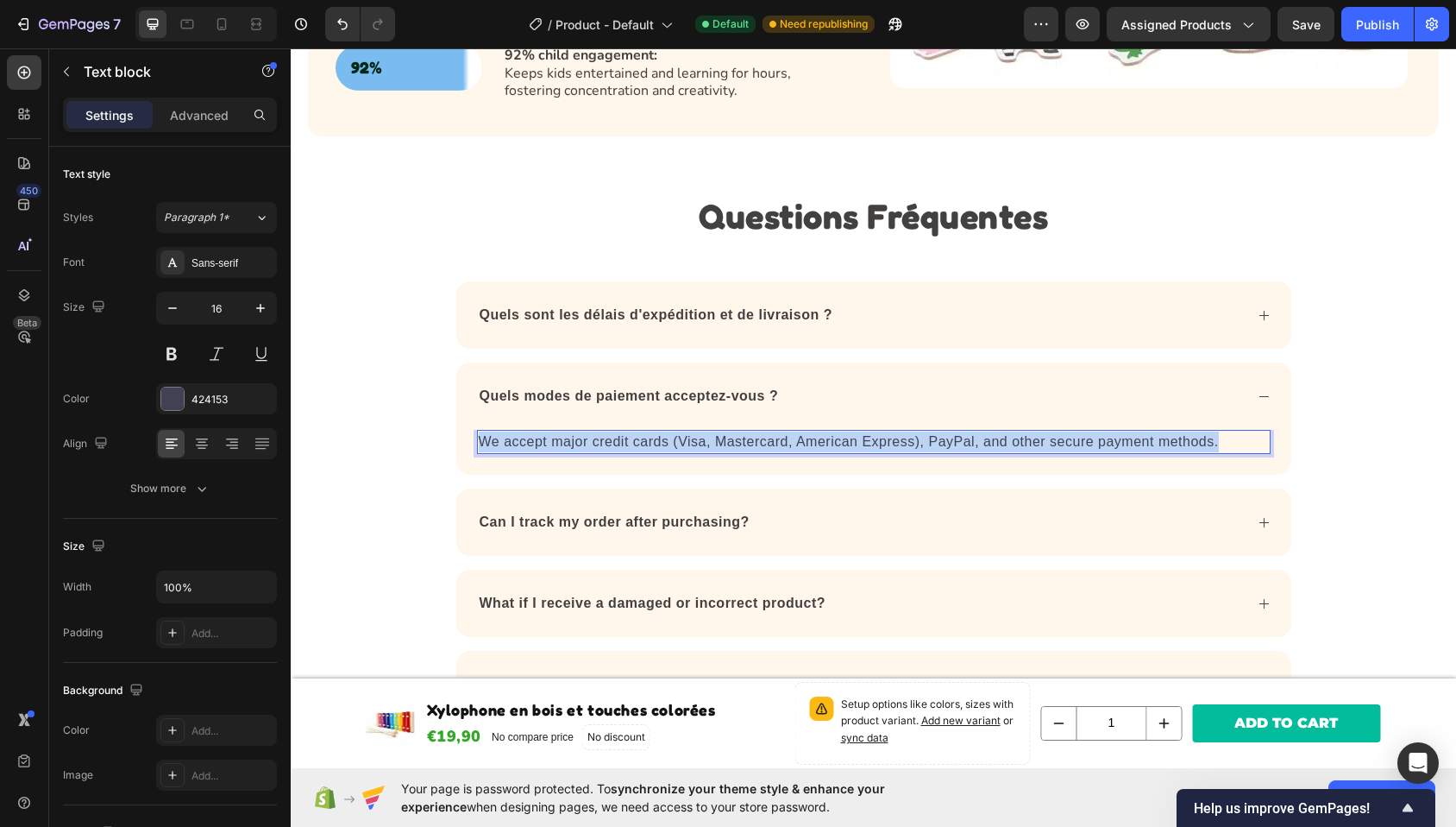
click at [741, 431] on p "We accept major credit cards (Visa, Mastercard, American Express), PayPal, and …" at bounding box center [874, 441] width 790 height 21
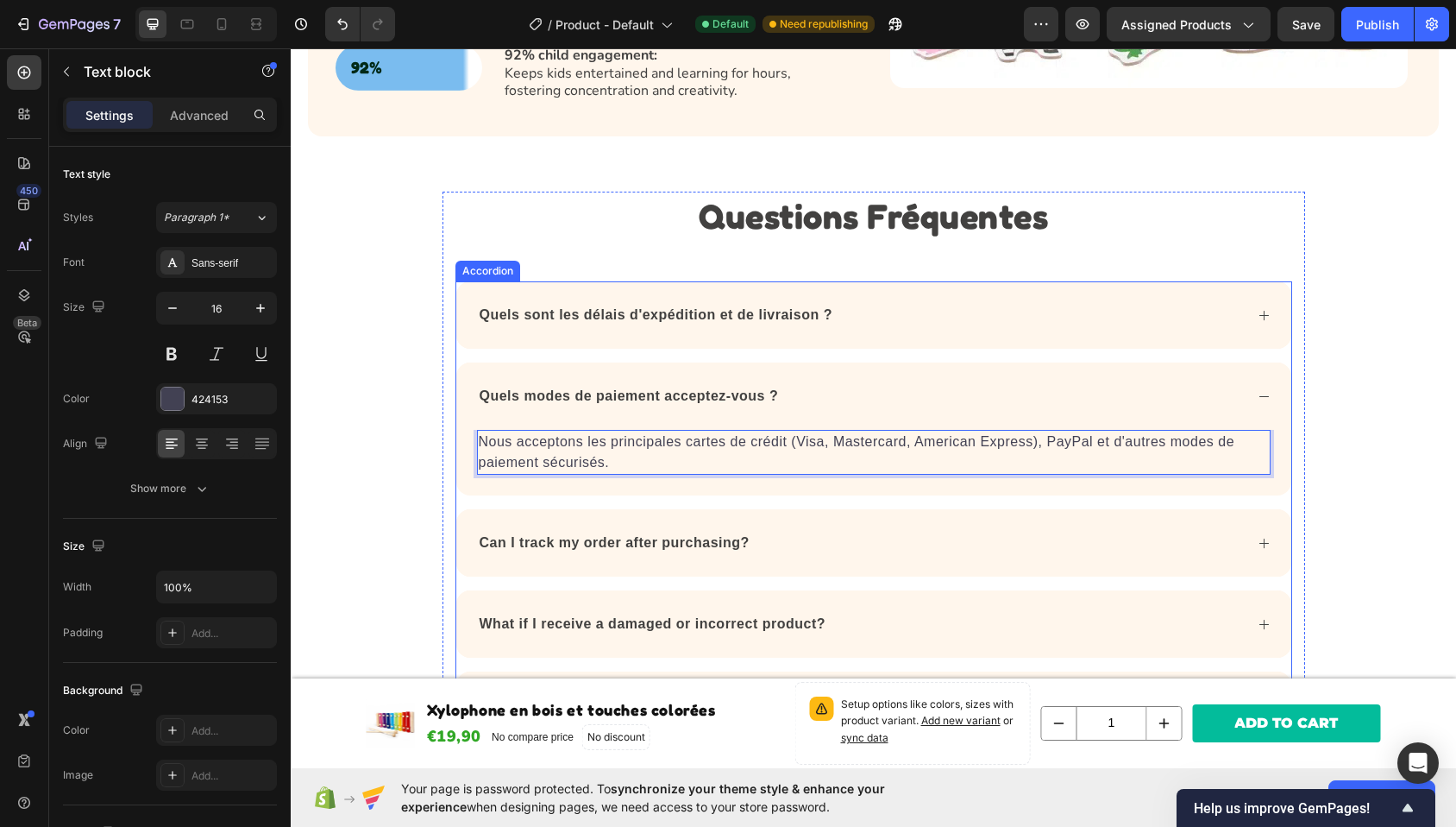
click at [685, 533] on p "Can I track my order after purchasing?" at bounding box center [615, 543] width 270 height 21
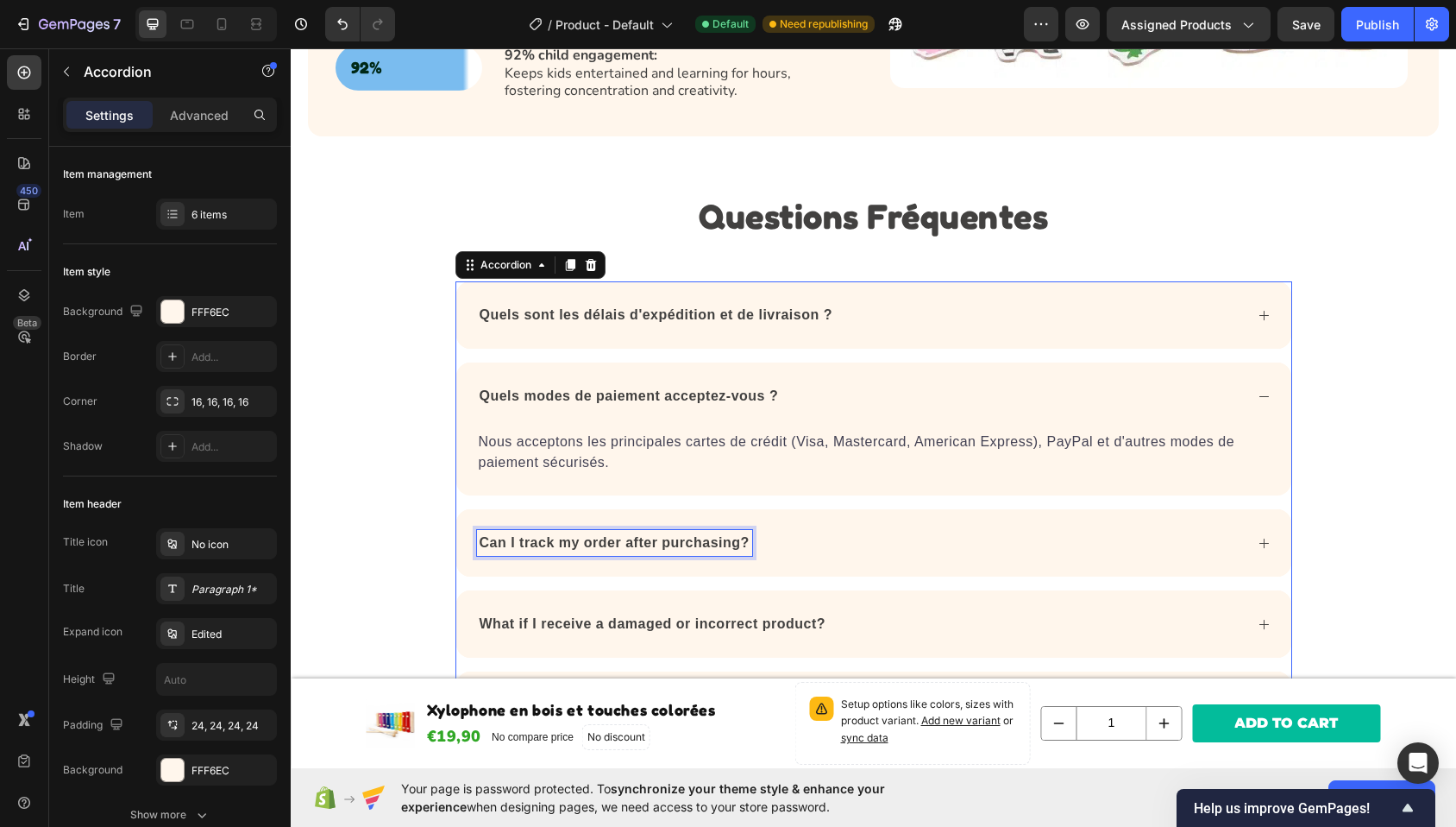
click at [685, 533] on p "Can I track my order after purchasing?" at bounding box center [615, 543] width 270 height 21
drag, startPoint x: 927, startPoint y: 528, endPoint x: 675, endPoint y: 593, distance: 260.2
click at [927, 530] on div "Puis-je suivre ma commande après l'achat ?" at bounding box center [860, 543] width 767 height 26
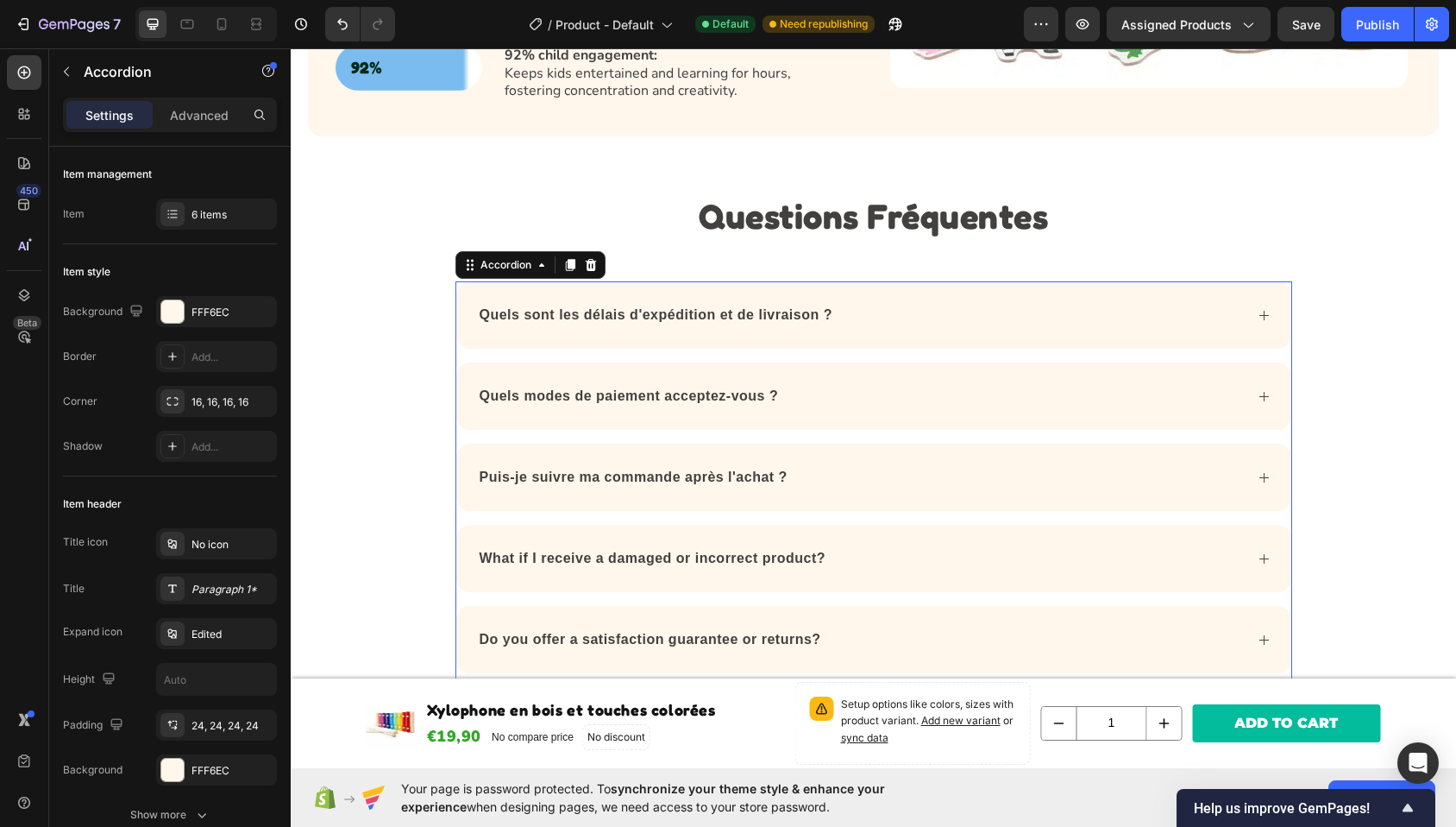
click at [896, 474] on div "Puis-je suivre ma commande après l'achat ?" at bounding box center [860, 477] width 767 height 26
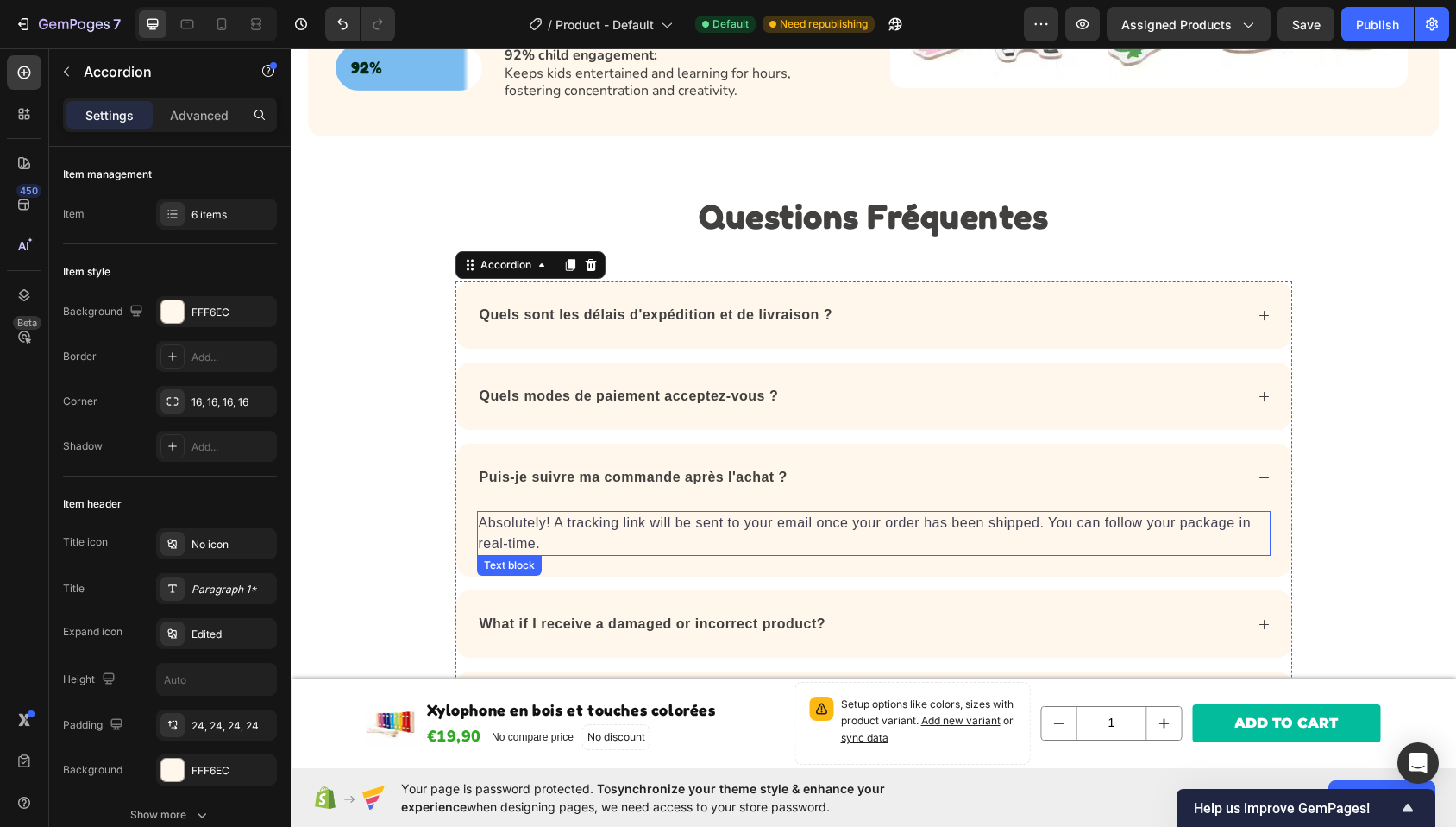
click at [791, 517] on p "Absolutely! A tracking link will be sent to your email once your order has been…" at bounding box center [874, 534] width 790 height 42
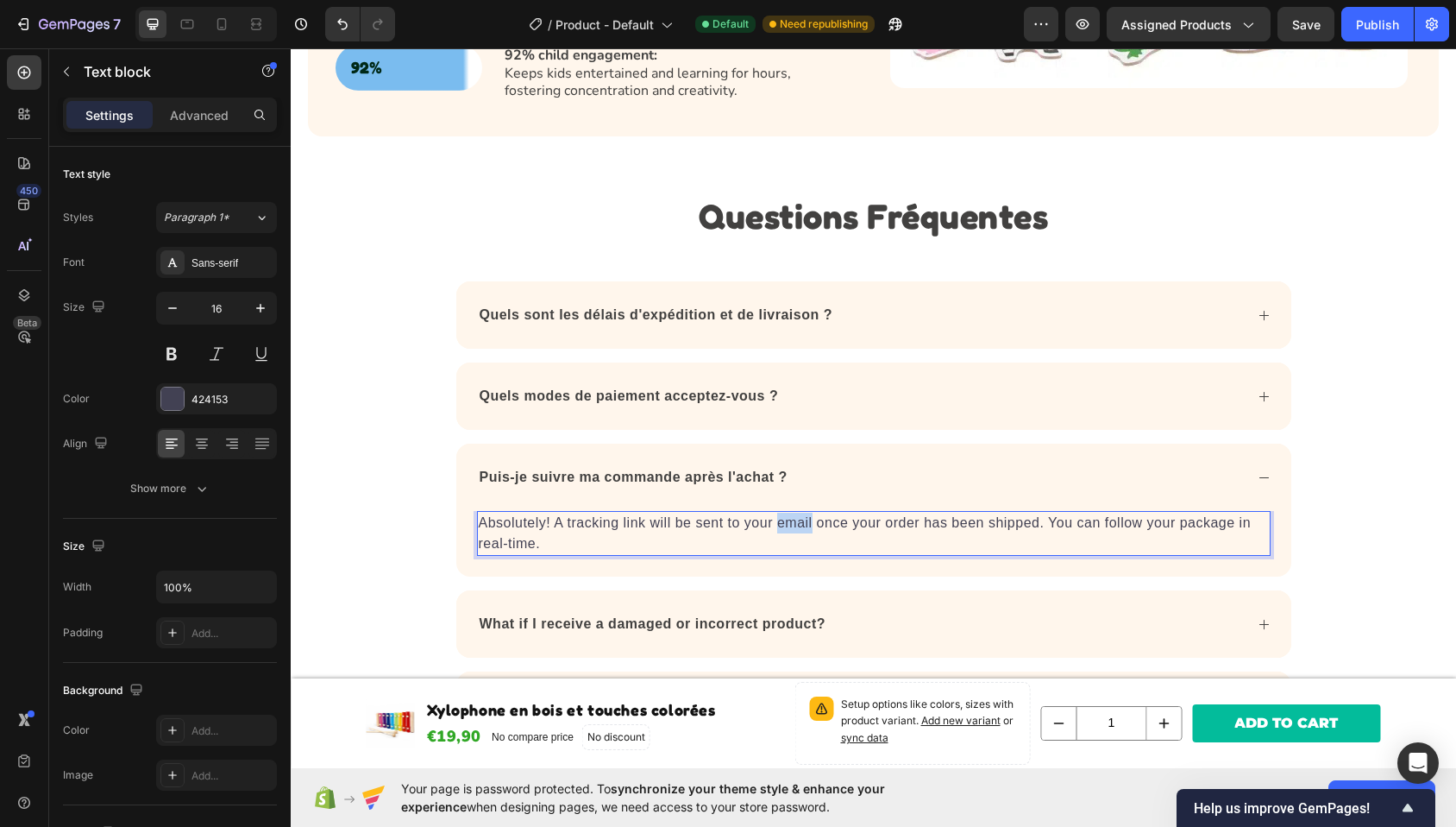
click at [791, 517] on p "Absolutely! A tracking link will be sent to your email once your order has been…" at bounding box center [874, 534] width 790 height 42
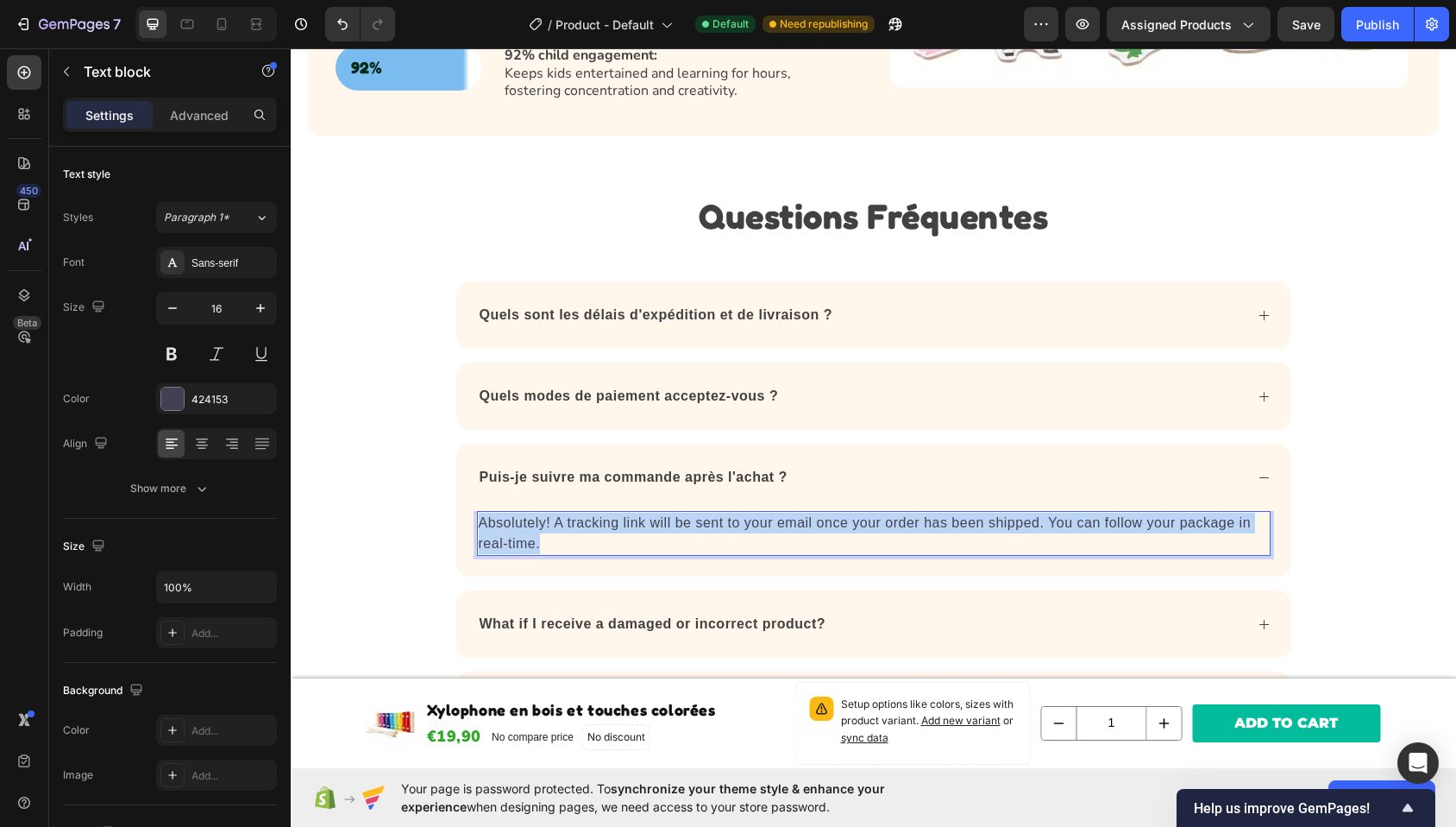
click at [791, 517] on p "Absolutely! A tracking link will be sent to your email once your order has been…" at bounding box center [874, 534] width 790 height 42
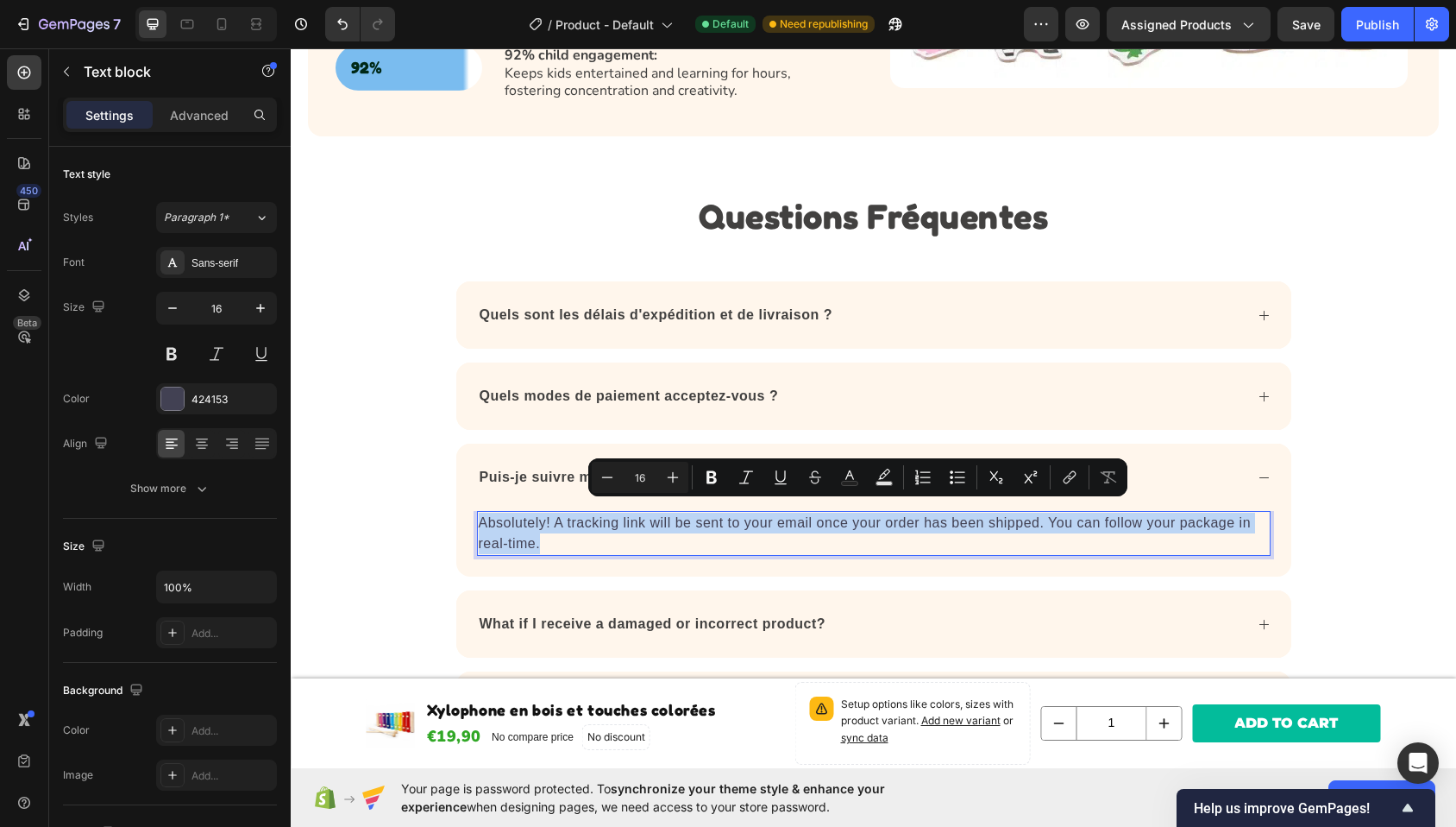
copy p "Absolutely! A tracking link will be sent to your email once your order has been…"
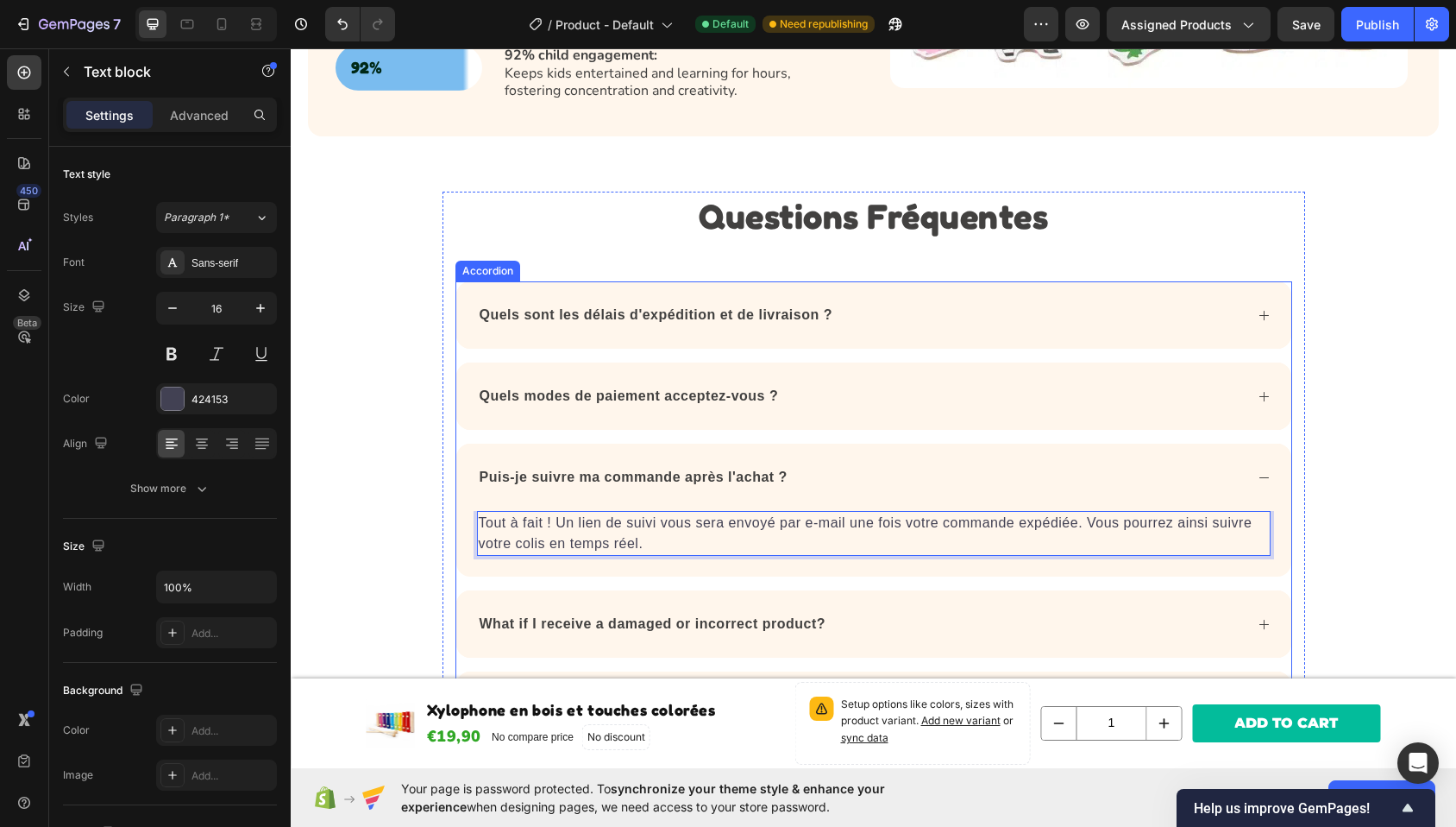
click at [731, 613] on p "What if I receive a damaged or incorrect product?" at bounding box center [653, 623] width 346 height 21
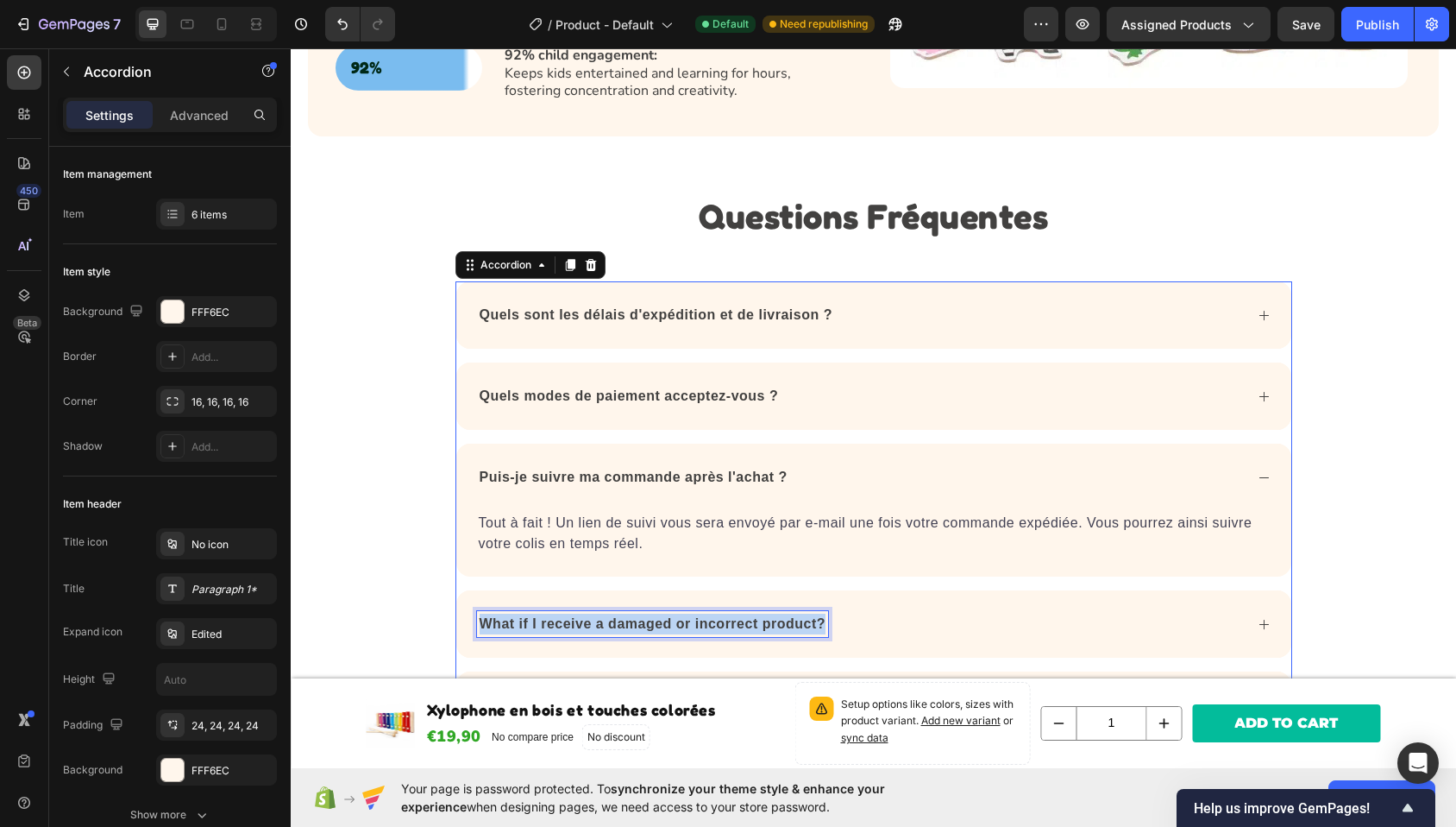
click at [731, 613] on p "What if I receive a damaged or incorrect product?" at bounding box center [653, 623] width 346 height 21
copy p "What if I receive a damaged or incorrect product?"
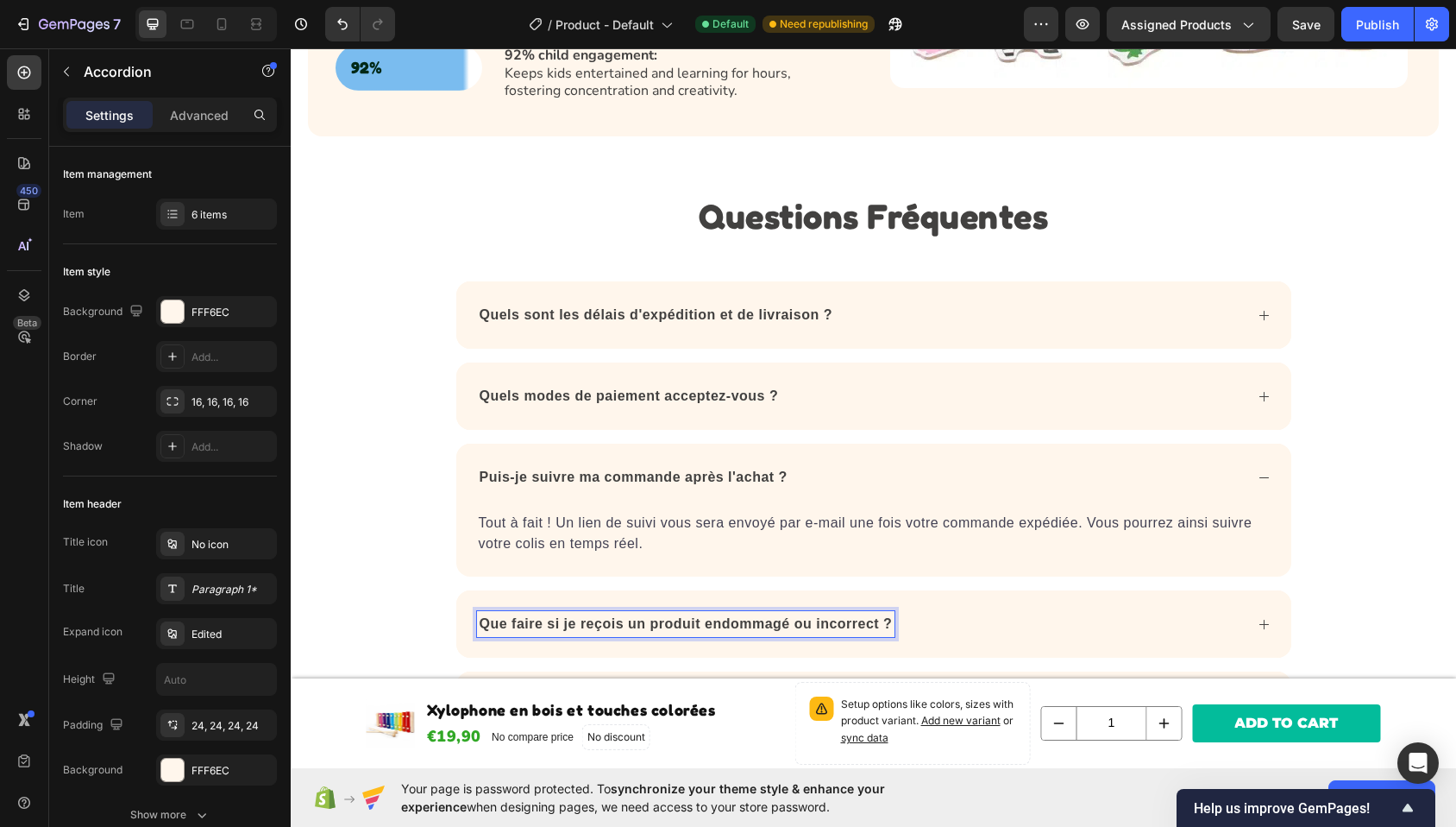
click at [976, 611] on div "Que faire si je reçois un produit endommagé ou incorrect ?" at bounding box center [860, 624] width 767 height 26
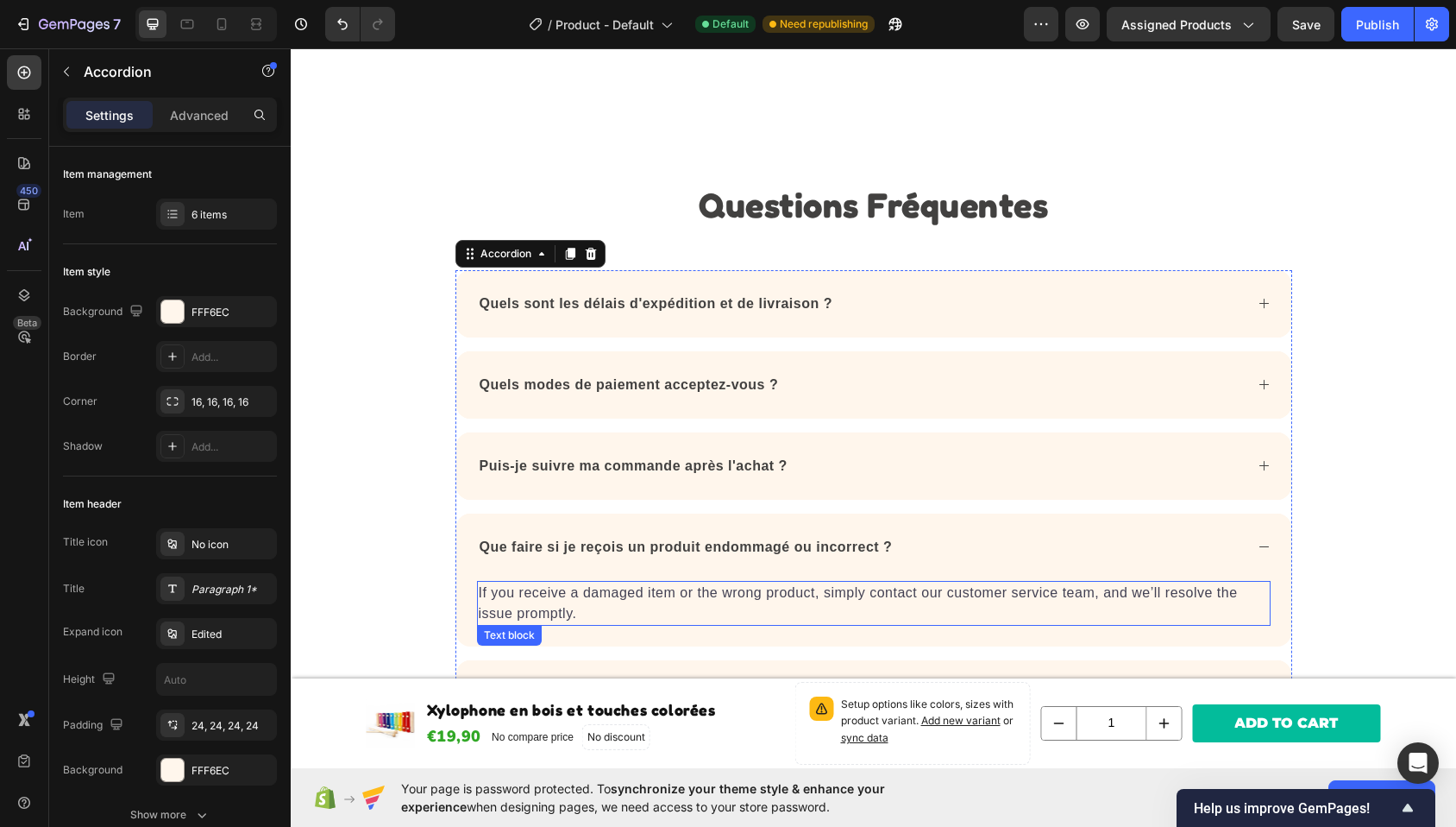
scroll to position [1697, 0]
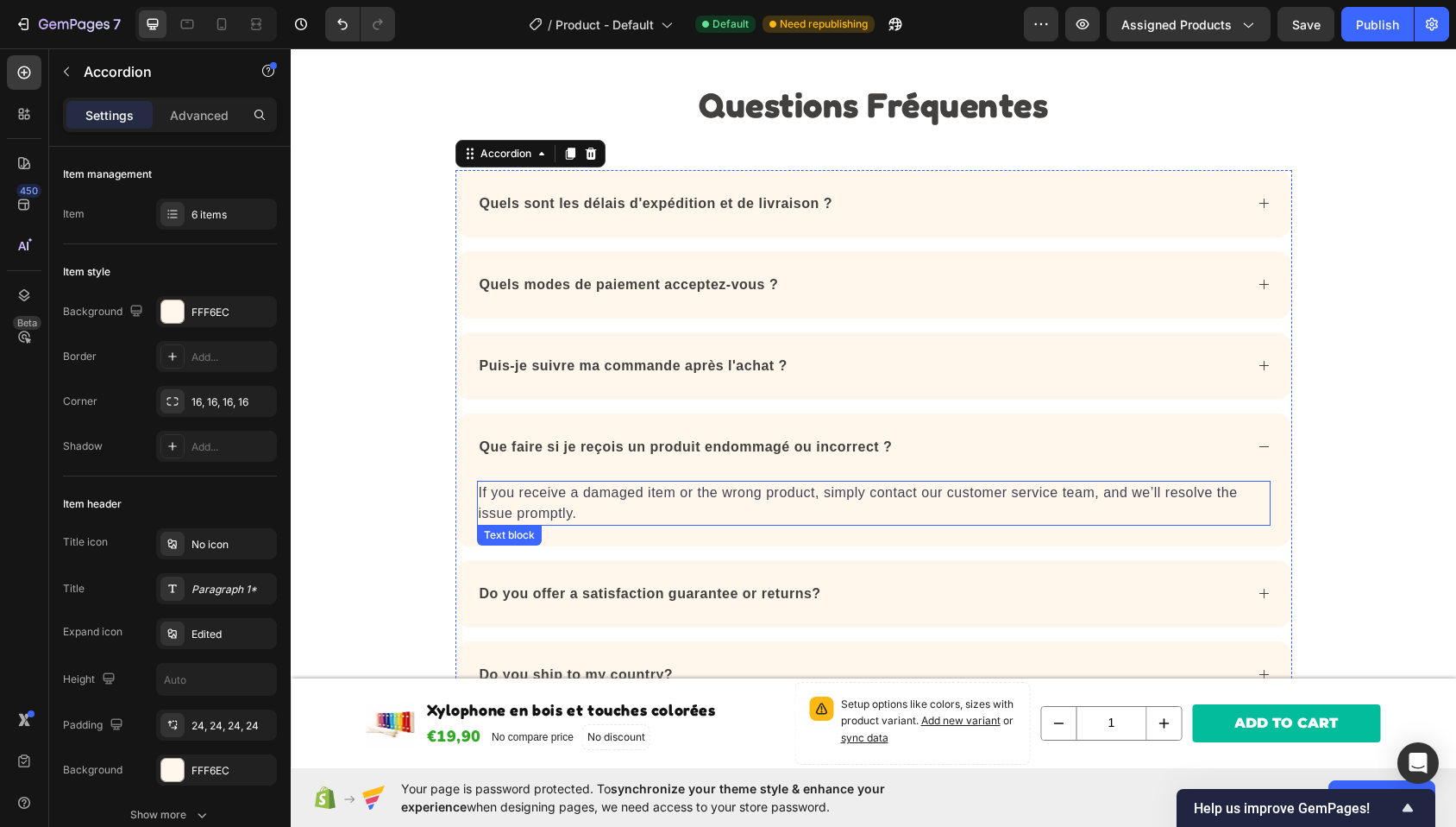
click at [683, 489] on p "If you receive a damaged item or the wrong product, simply contact our customer…" at bounding box center [874, 504] width 790 height 42
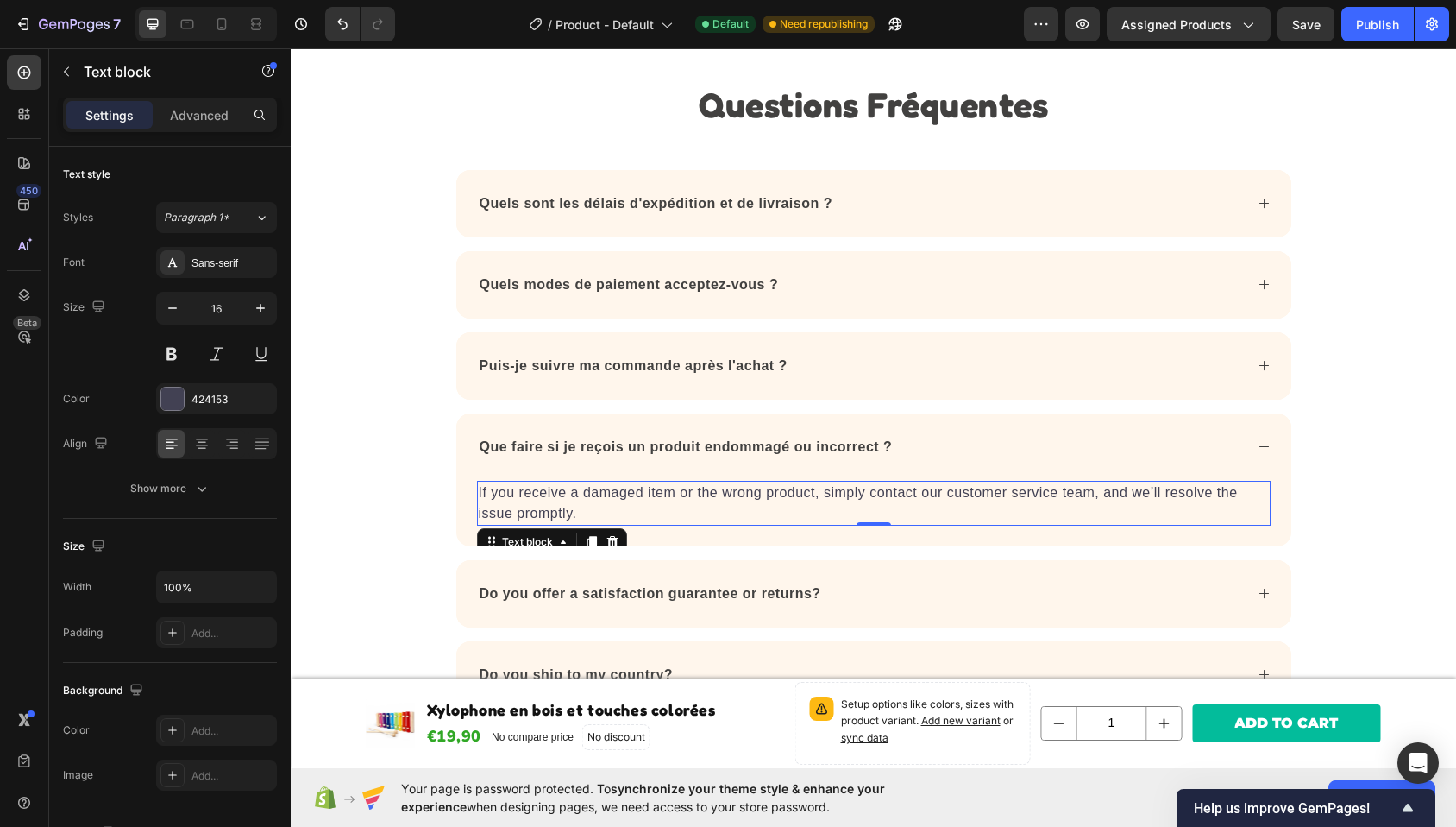
click at [683, 489] on p "If you receive a damaged item or the wrong product, simply contact our customer…" at bounding box center [874, 504] width 790 height 42
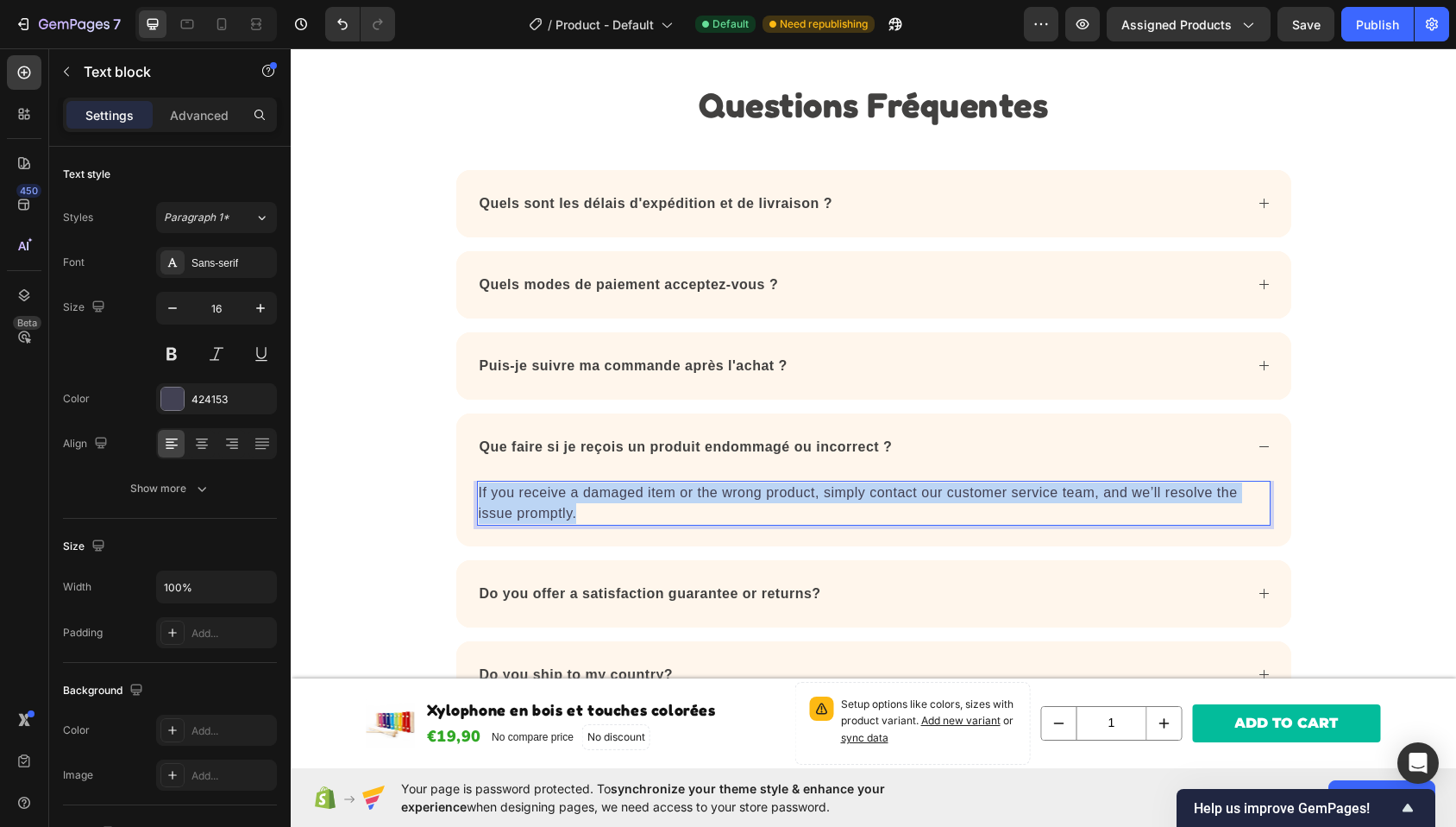
click at [683, 489] on p "If you receive a damaged item or the wrong product, simply contact our customer…" at bounding box center [874, 504] width 790 height 42
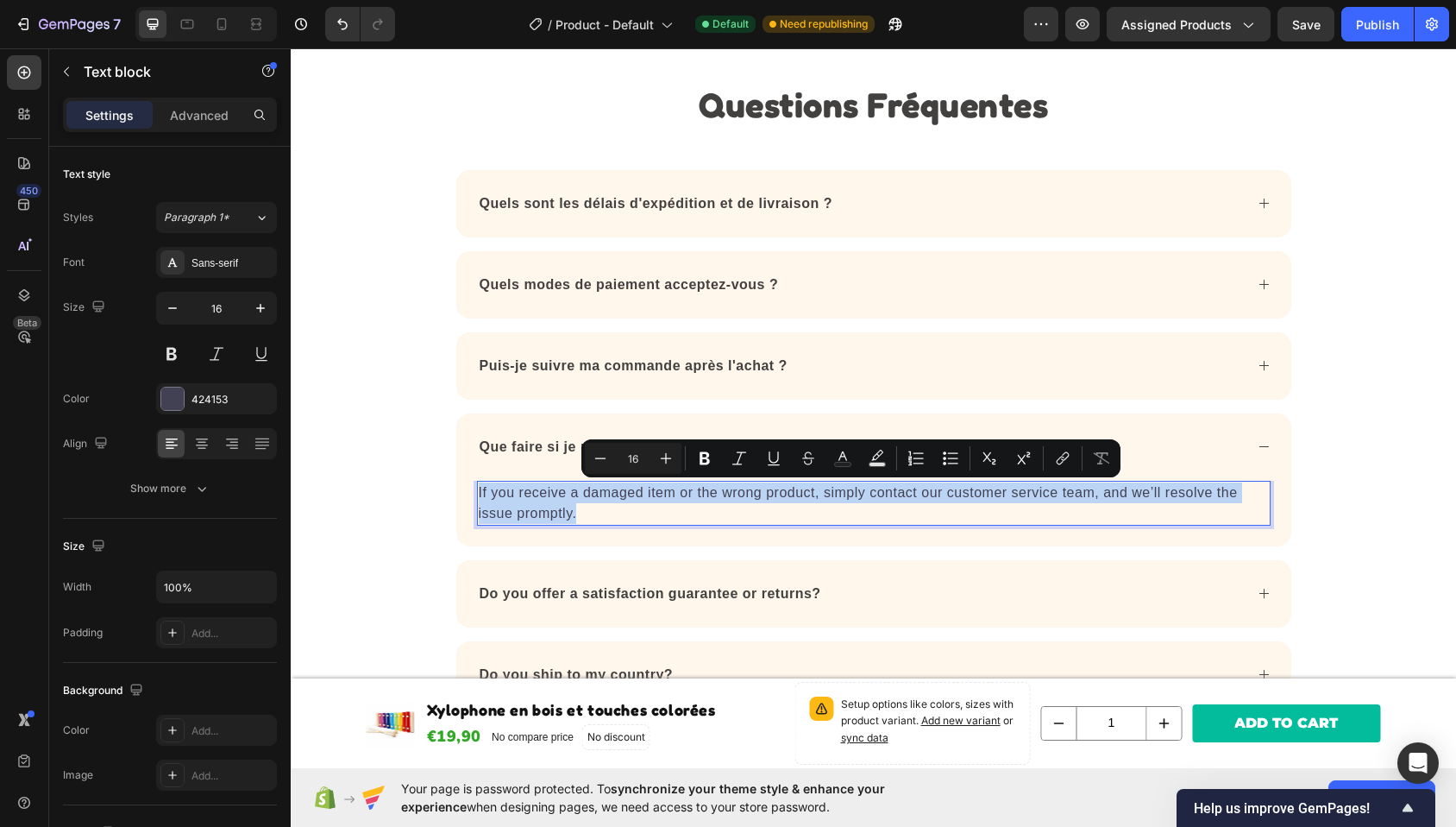
copy p "If you receive a damaged item or the wrong product, simply contact our customer…"
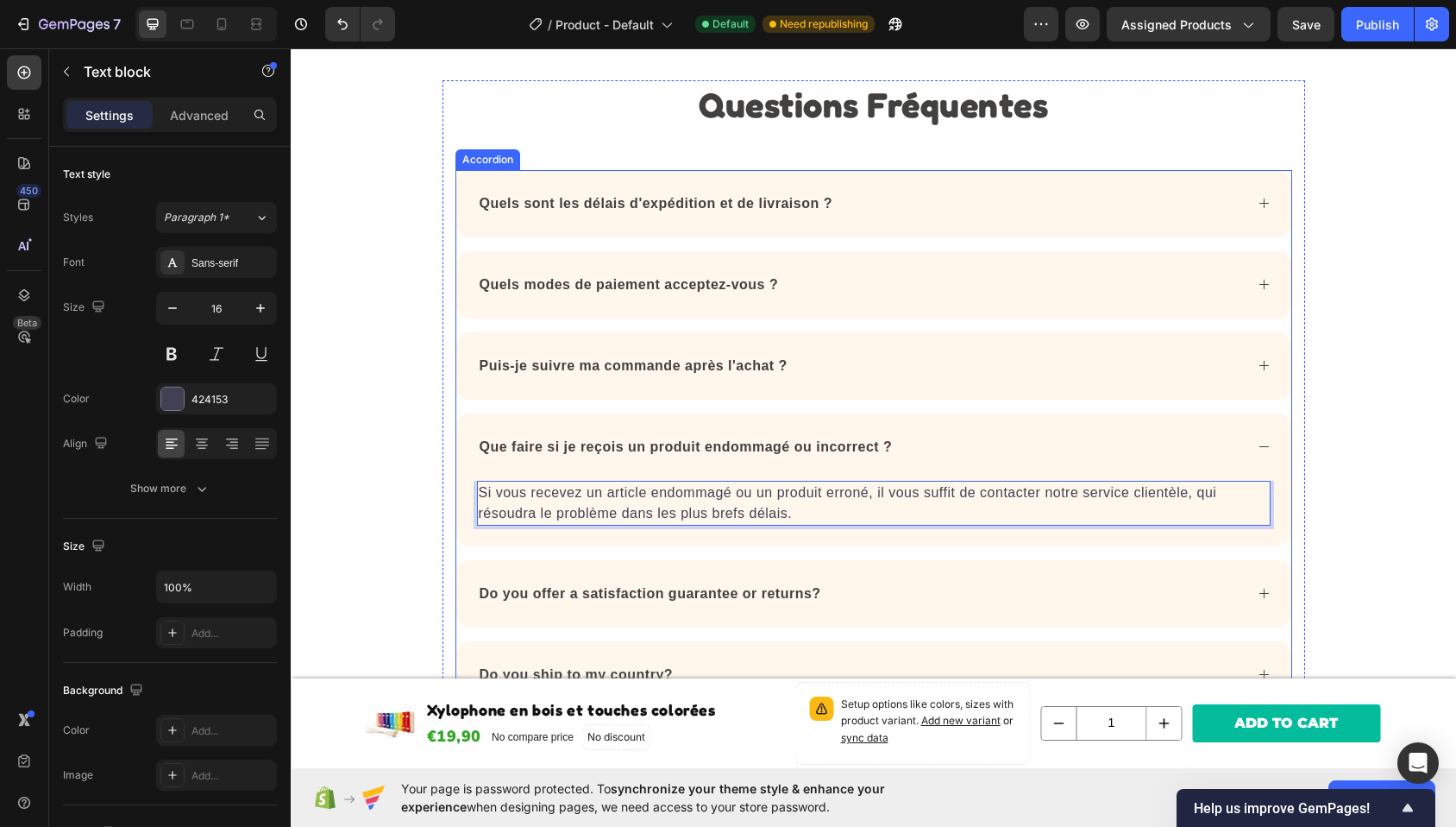
click at [775, 603] on p "Do you offer a satisfaction guarantee or returns?" at bounding box center [650, 593] width 341 height 21
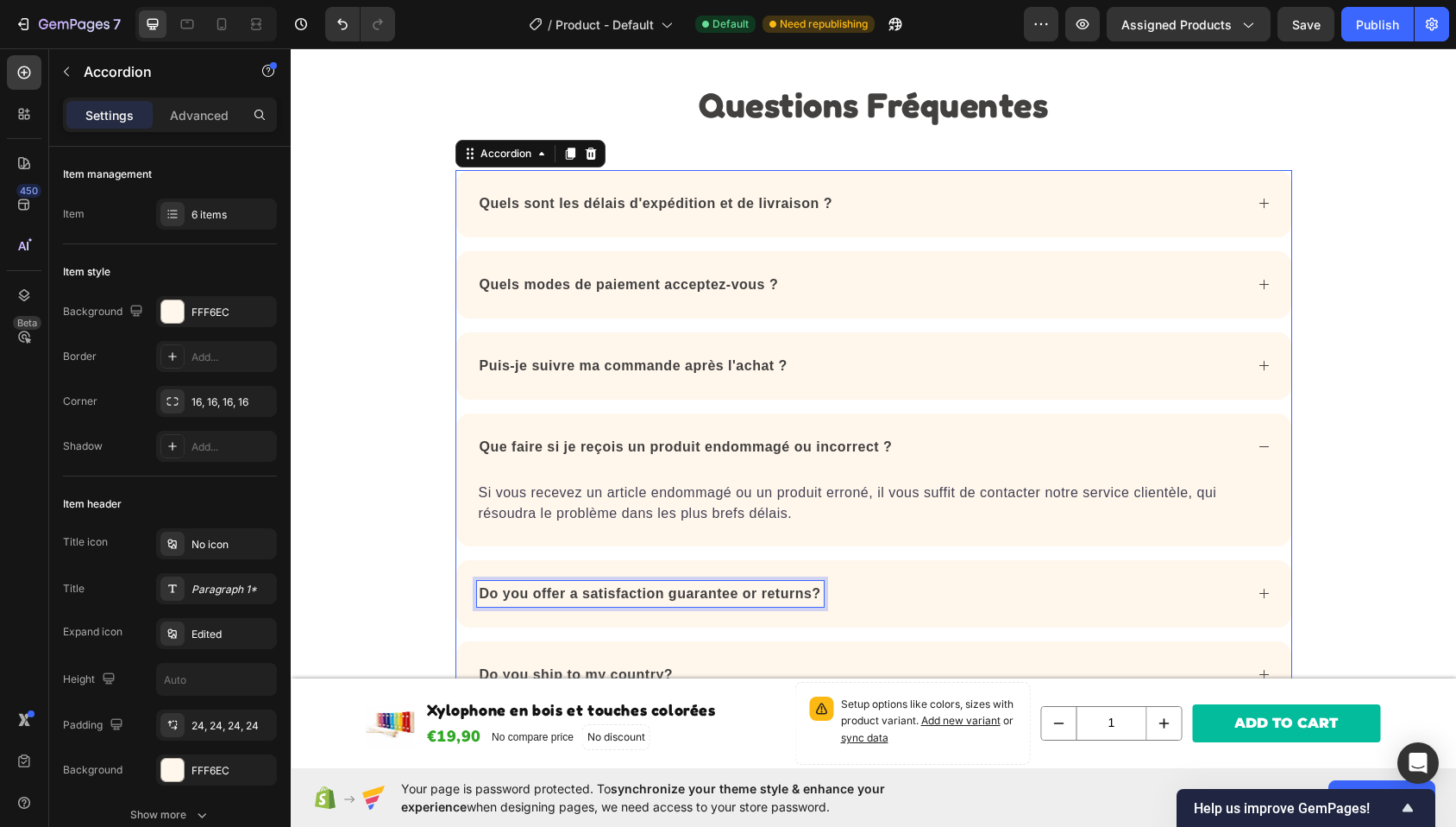
click at [775, 603] on p "Do you offer a satisfaction guarantee or returns?" at bounding box center [650, 593] width 341 height 21
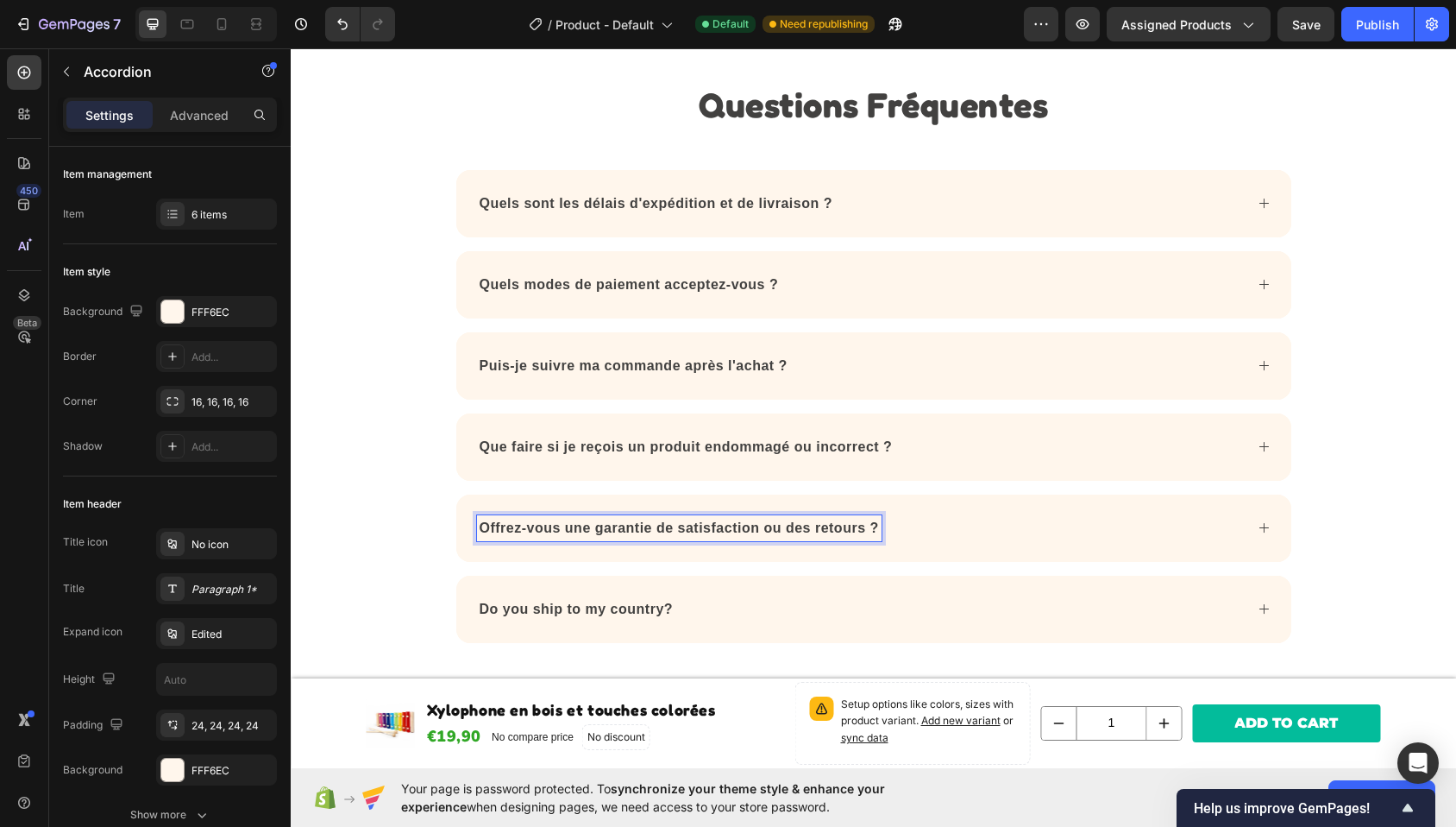
click at [971, 541] on div "Offrez-vous une garantie de satisfaction ou des retours ?" at bounding box center [860, 528] width 767 height 26
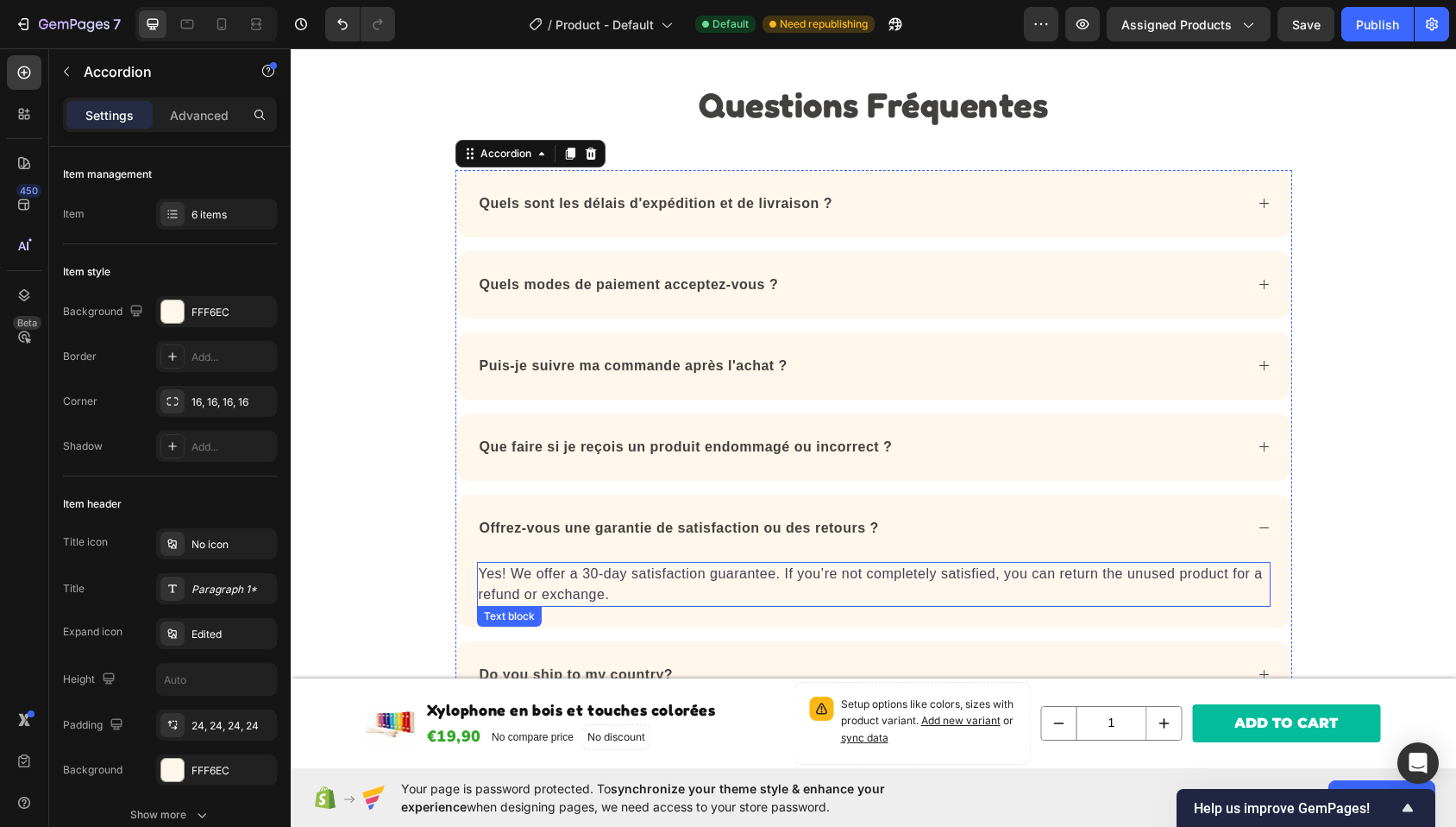
click at [813, 574] on p "Yes! We offer a 30-day satisfaction guarantee. If you’re not completely satisfi…" at bounding box center [874, 584] width 790 height 42
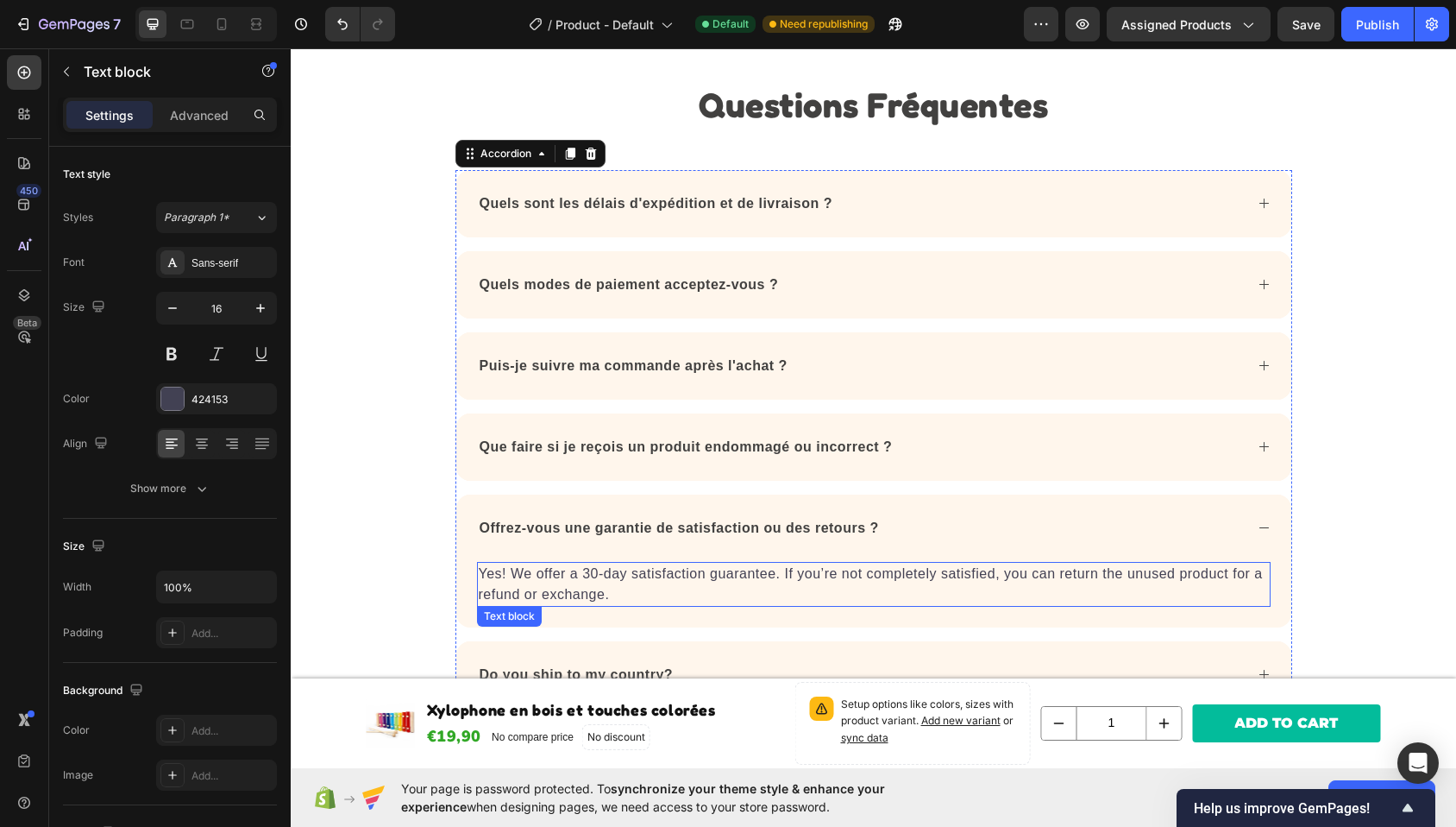
click at [813, 574] on p "Yes! We offer a 30-day satisfaction guarantee. If you’re not completely satisfi…" at bounding box center [874, 584] width 790 height 42
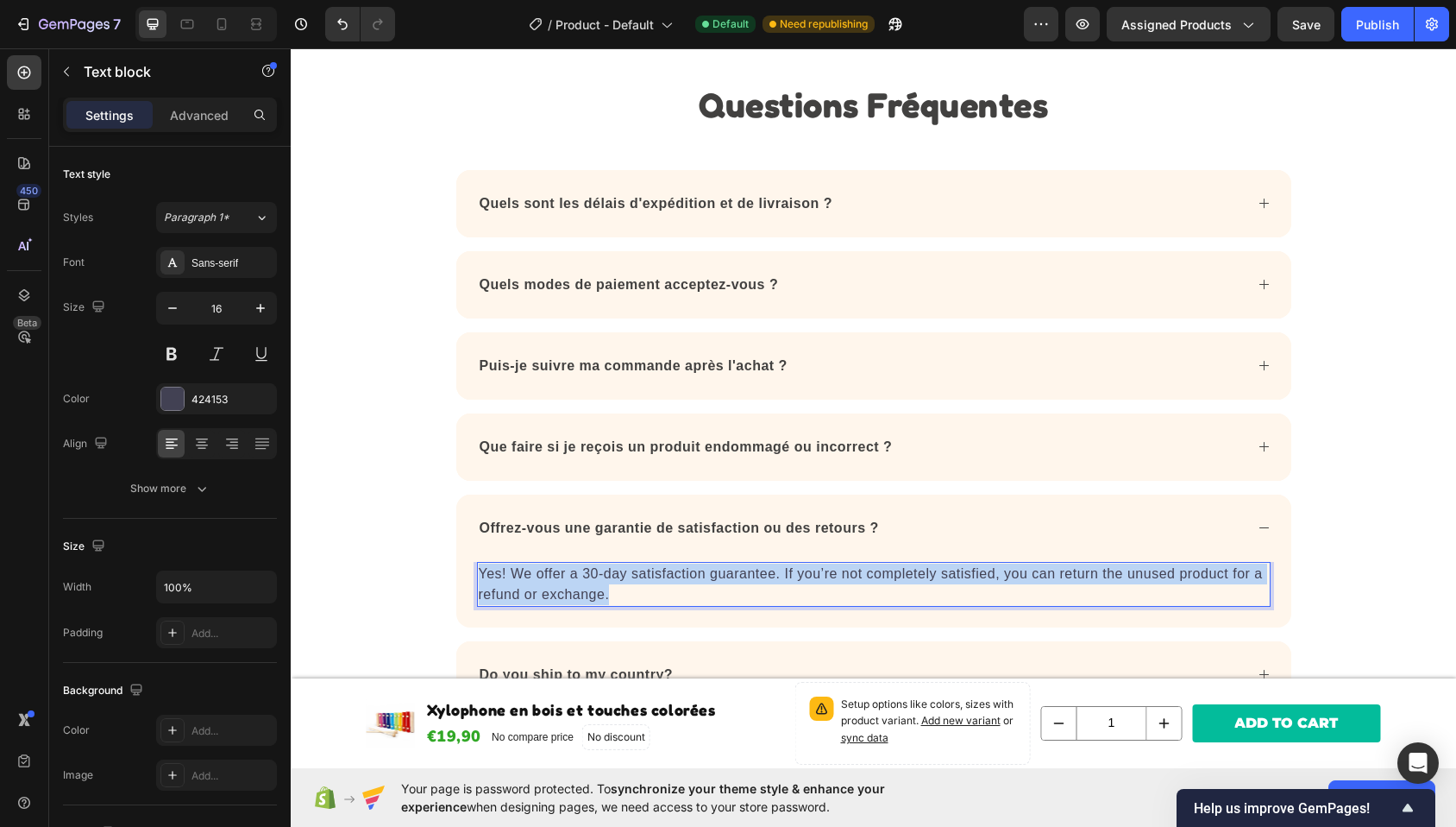
click at [813, 574] on p "Yes! We offer a 30-day satisfaction guarantee. If you’re not completely satisfi…" at bounding box center [874, 584] width 790 height 42
copy p "Yes! We offer a 30-day satisfaction guarantee. If you’re not completely satisfi…"
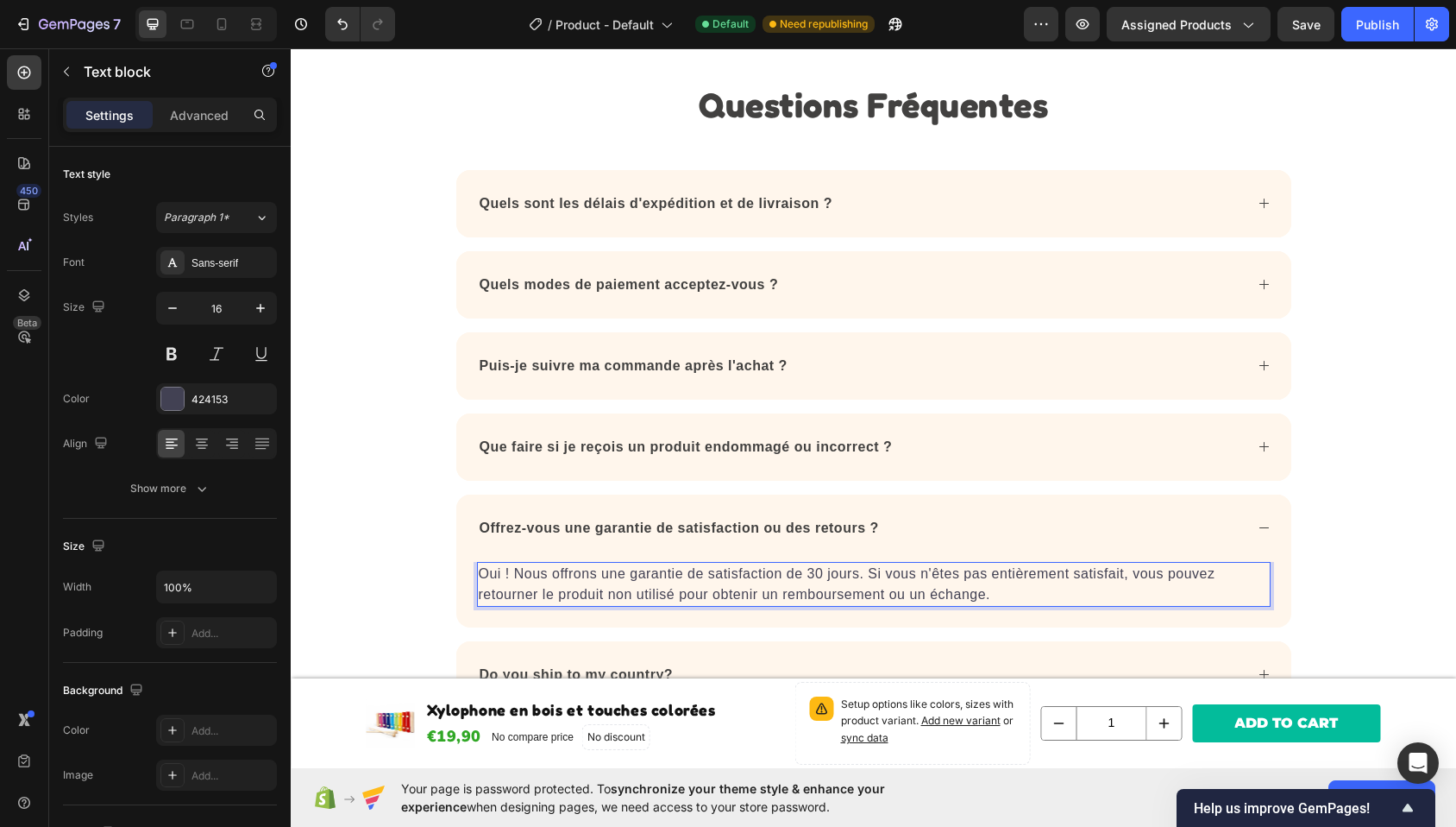
click at [708, 495] on div "Offrez-vous une garantie de satisfaction ou des retours ?" at bounding box center [874, 528] width 835 height 67
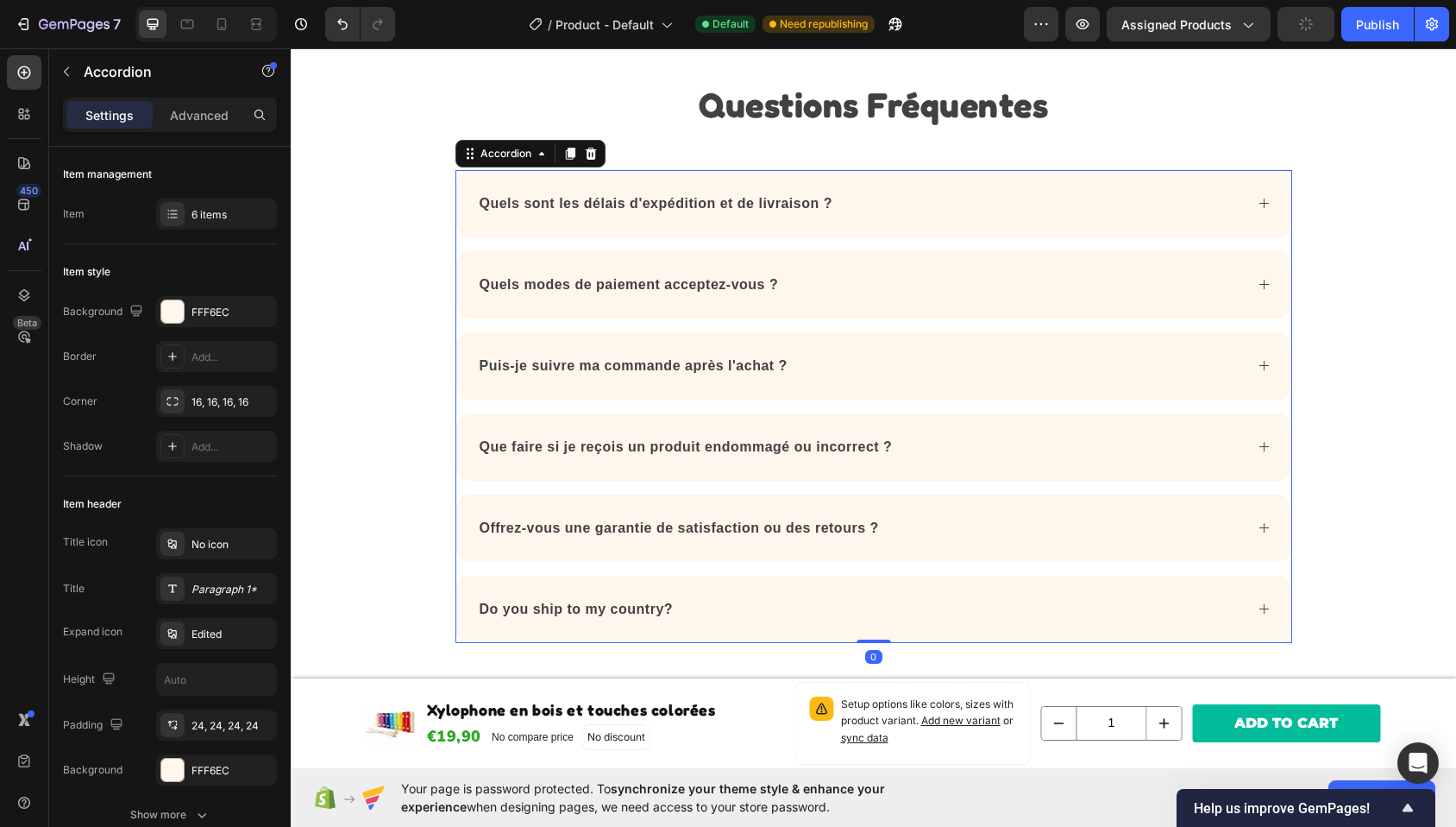
scroll to position [1882, 0]
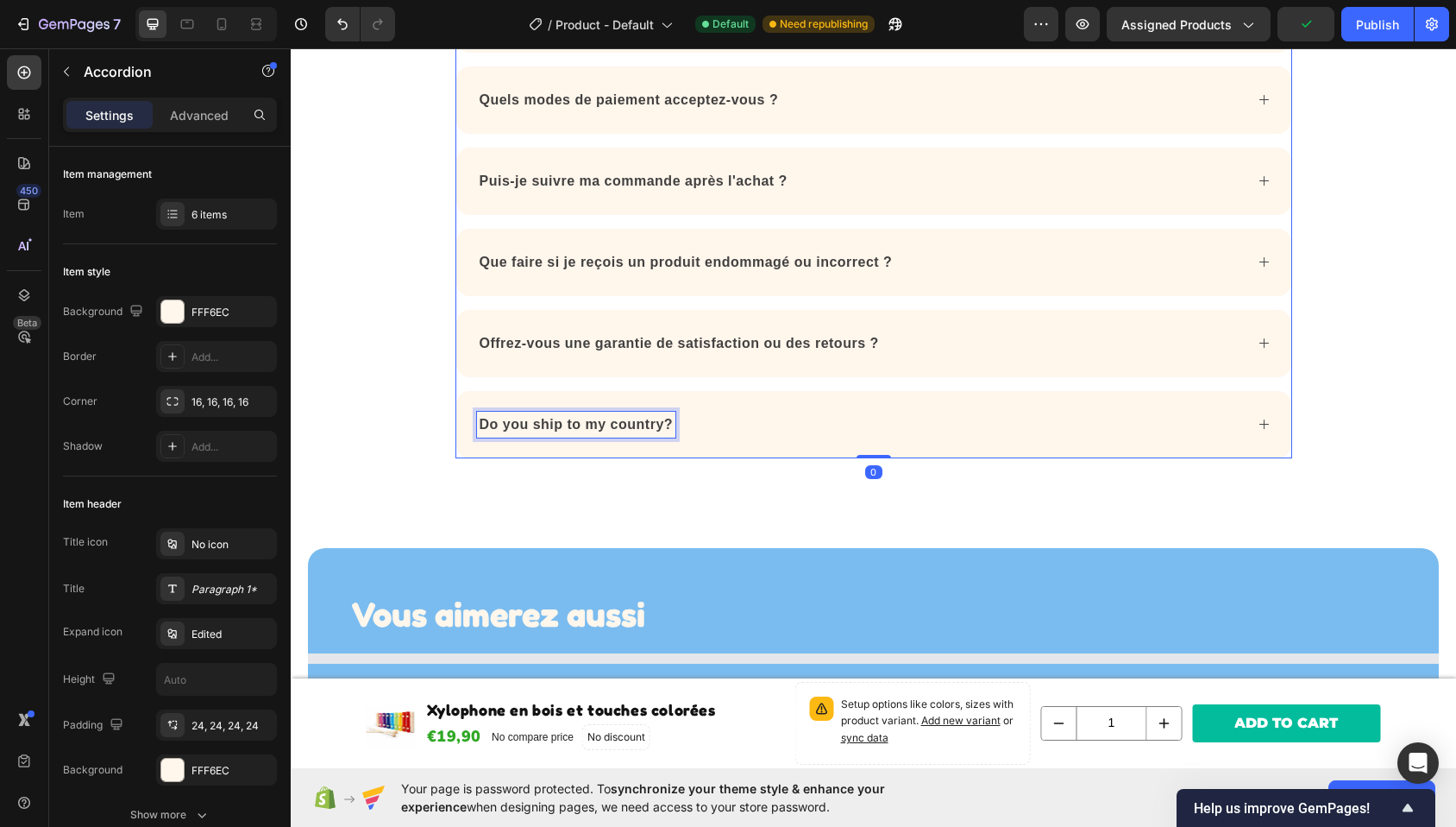
click at [749, 435] on div "Do you ship to my country?" at bounding box center [860, 424] width 767 height 26
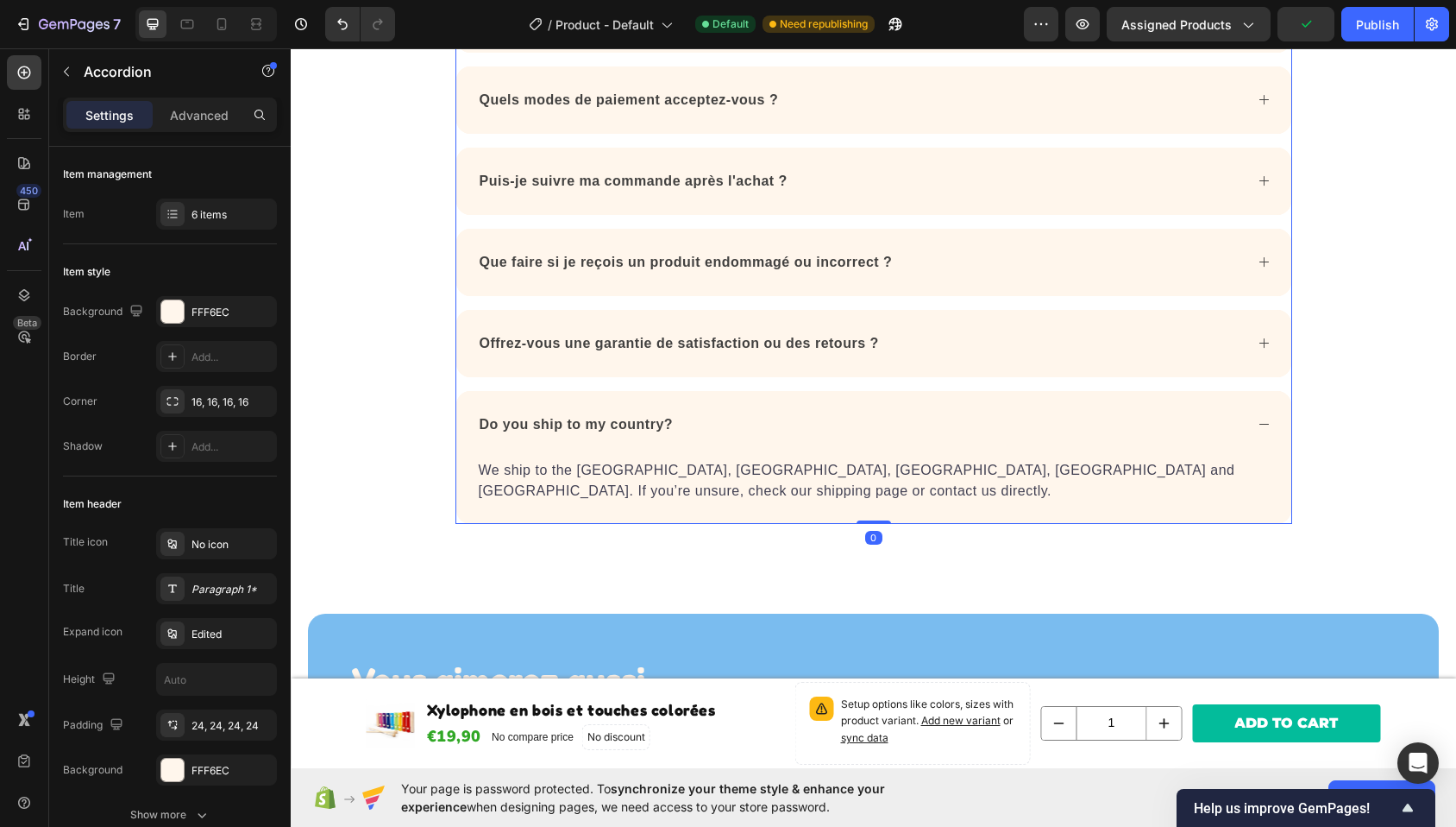
click at [669, 466] on p "We ship to the USA, Canada, Australia, New Zealand and Europe. If you’re unsure…" at bounding box center [874, 481] width 790 height 42
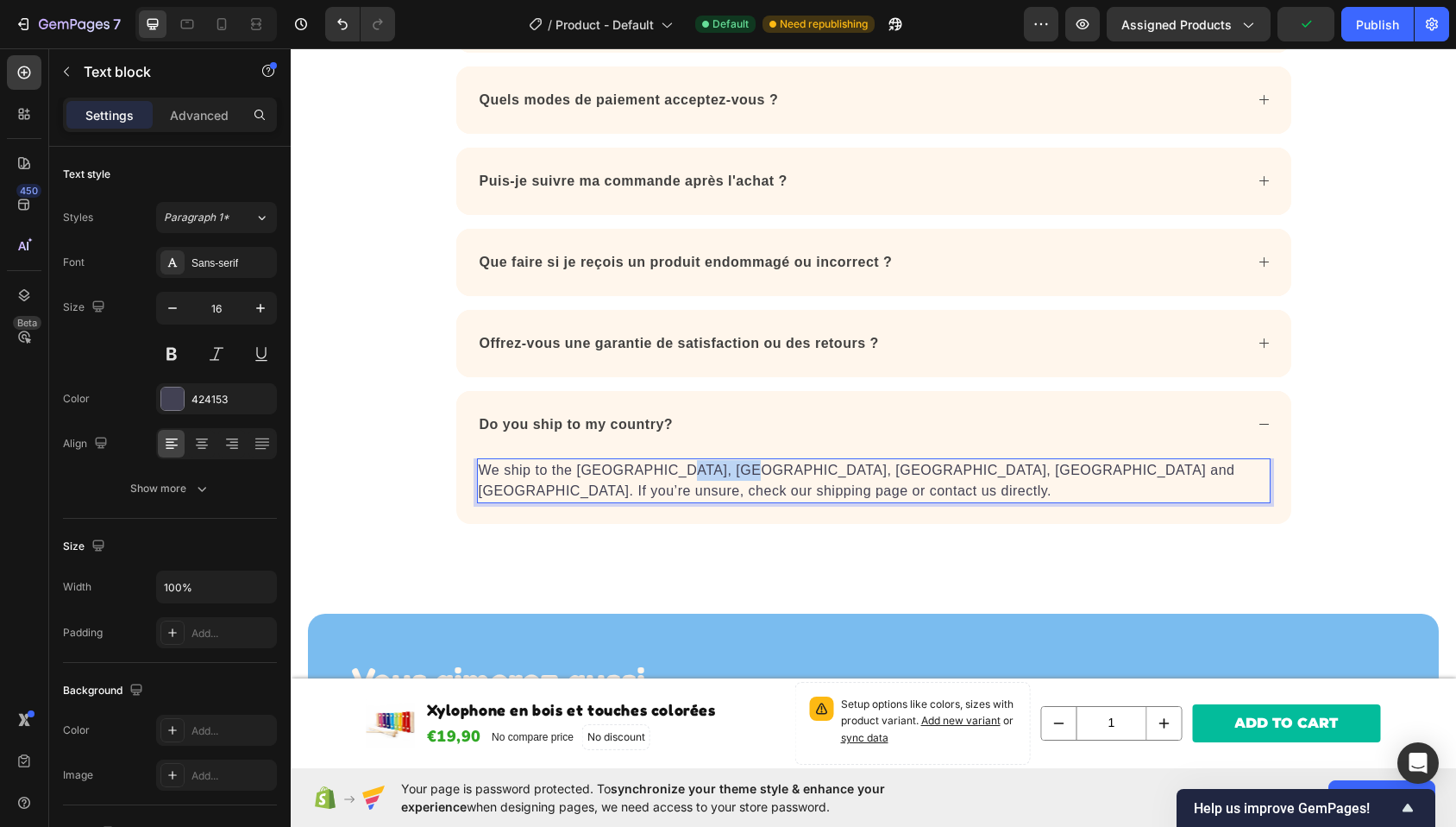
click at [670, 466] on p "We ship to the USA, Canada, Australia, New Zealand and Europe. If you’re unsure…" at bounding box center [874, 481] width 790 height 42
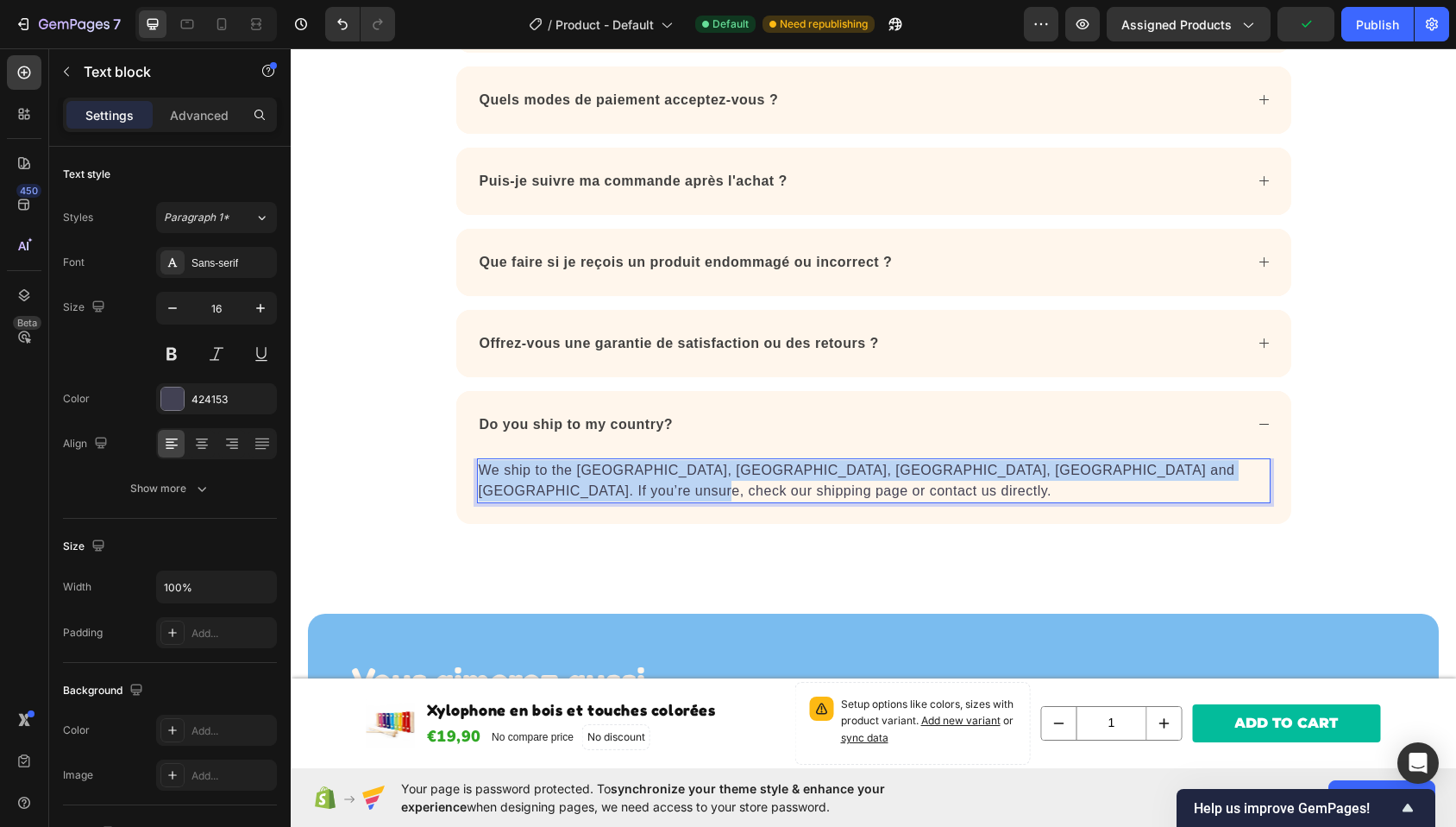
click at [670, 466] on p "We ship to the USA, Canada, Australia, New Zealand and Europe. If you’re unsure…" at bounding box center [874, 481] width 790 height 42
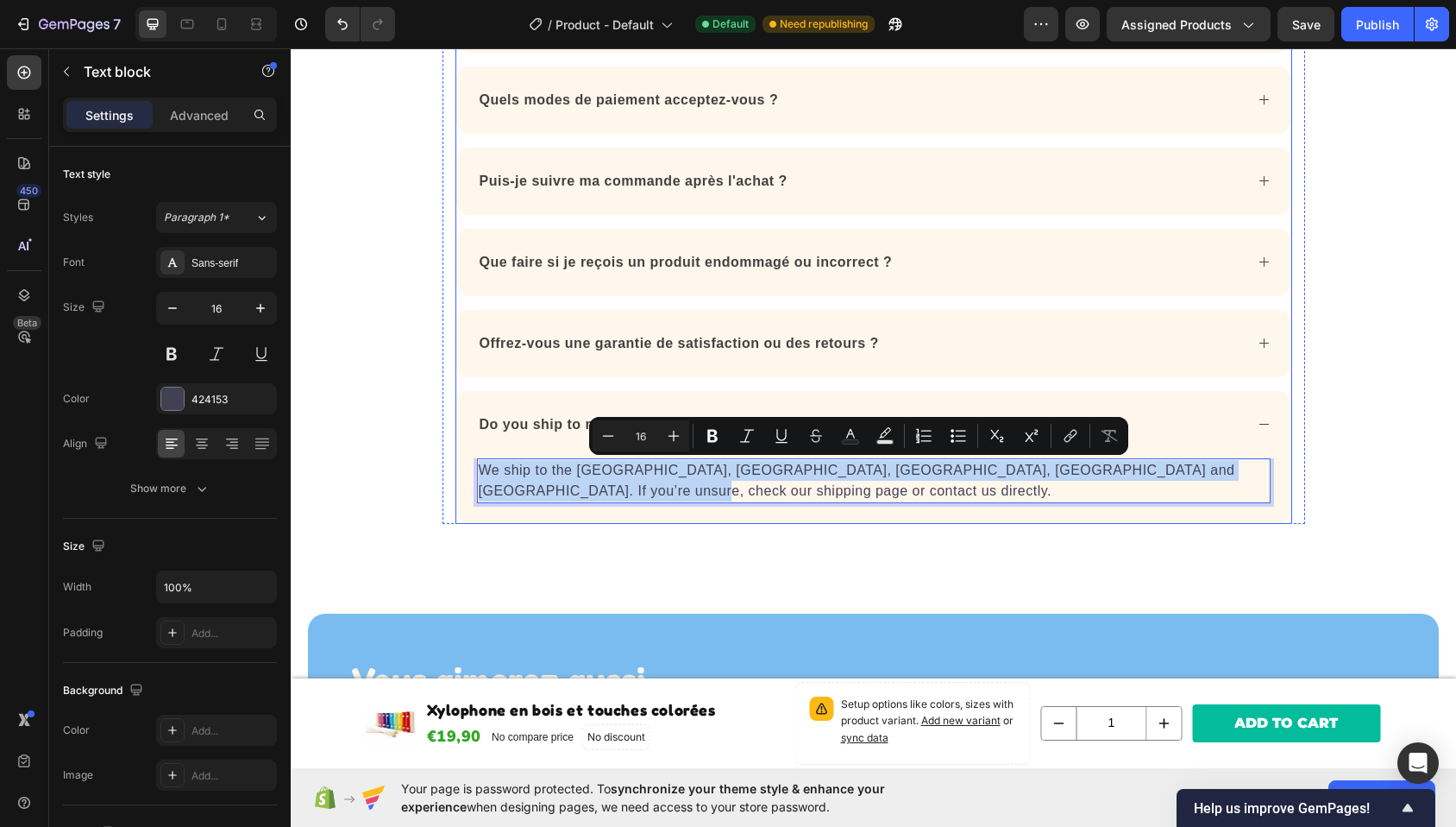
click at [536, 428] on p "Do you ship to my country?" at bounding box center [577, 424] width 194 height 21
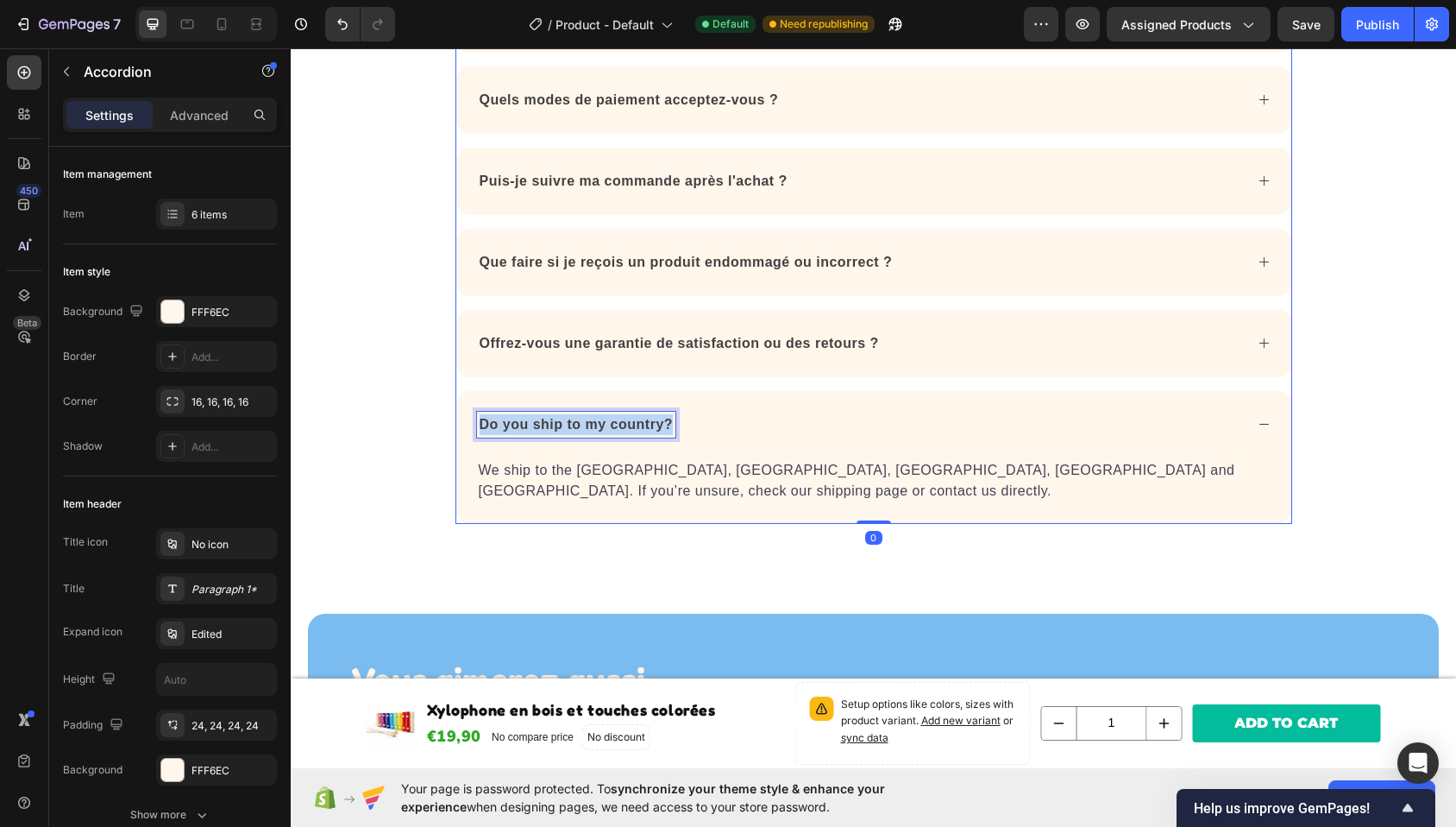
click at [536, 428] on p "Do you ship to my country?" at bounding box center [577, 424] width 194 height 21
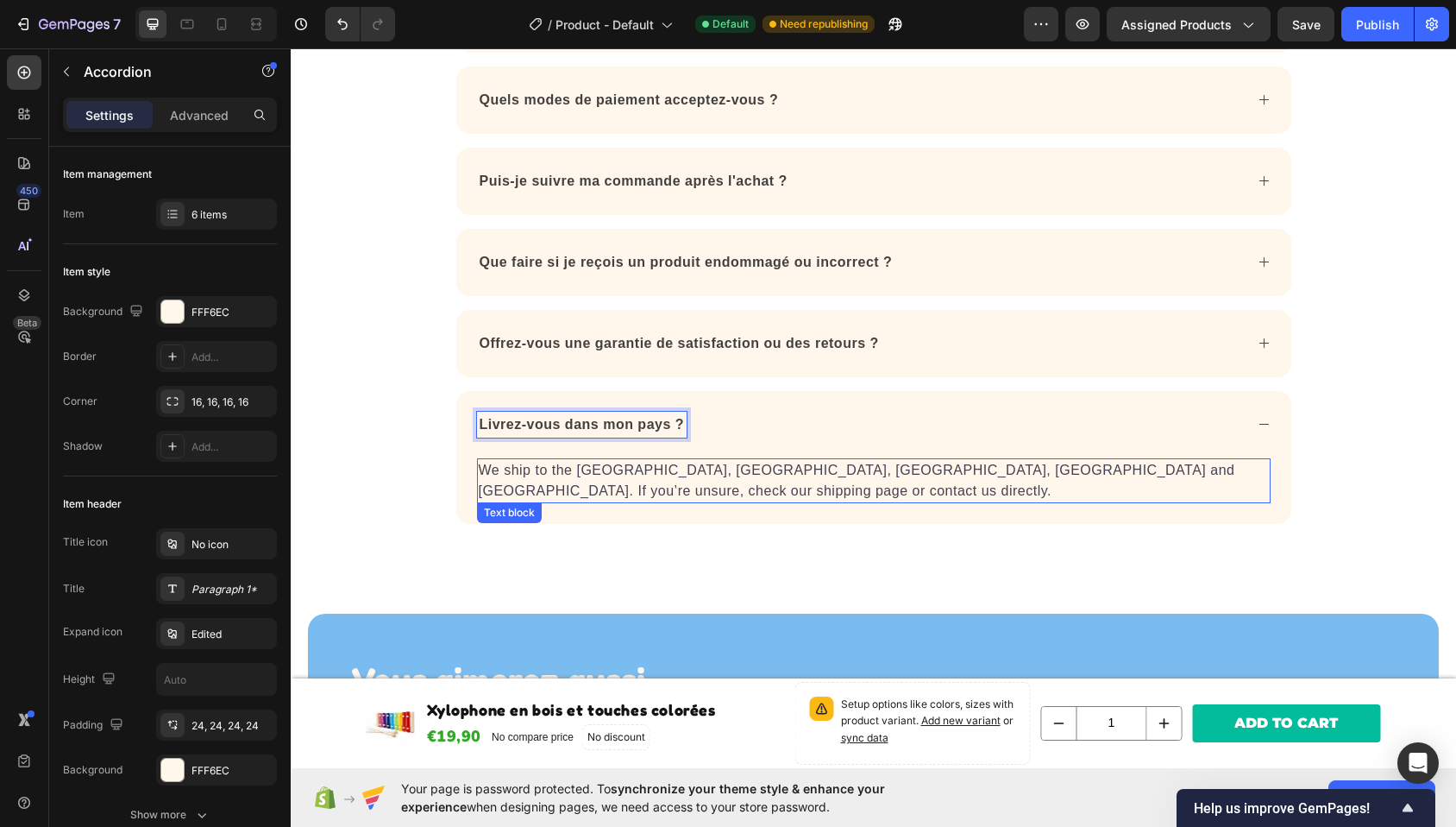
click at [682, 474] on p "We ship to the USA, Canada, Australia, New Zealand and Europe. If you’re unsure…" at bounding box center [874, 481] width 790 height 42
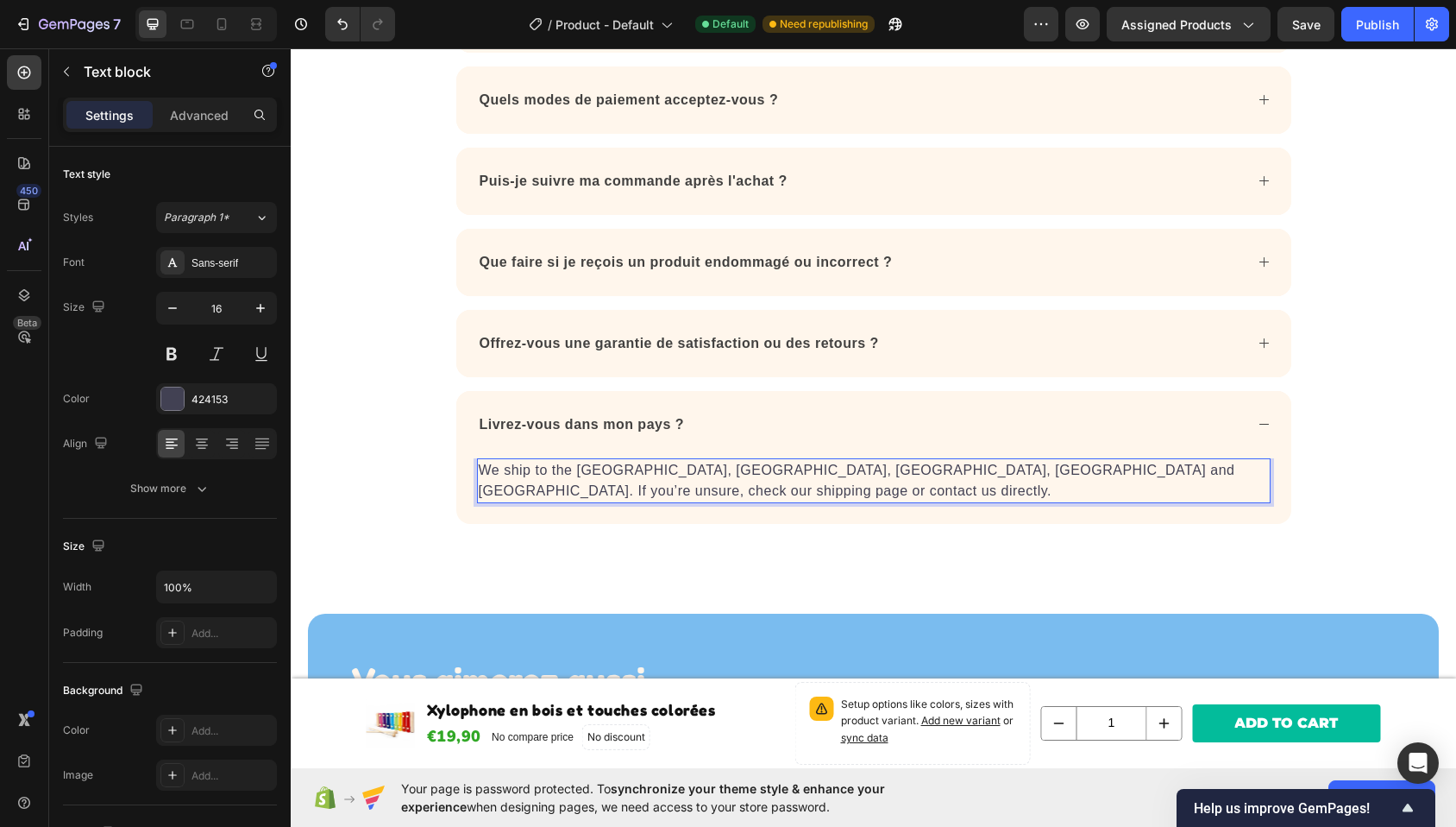
click at [682, 474] on p "We ship to the USA, Canada, Australia, New Zealand and Europe. If you’re unsure…" at bounding box center [874, 481] width 790 height 42
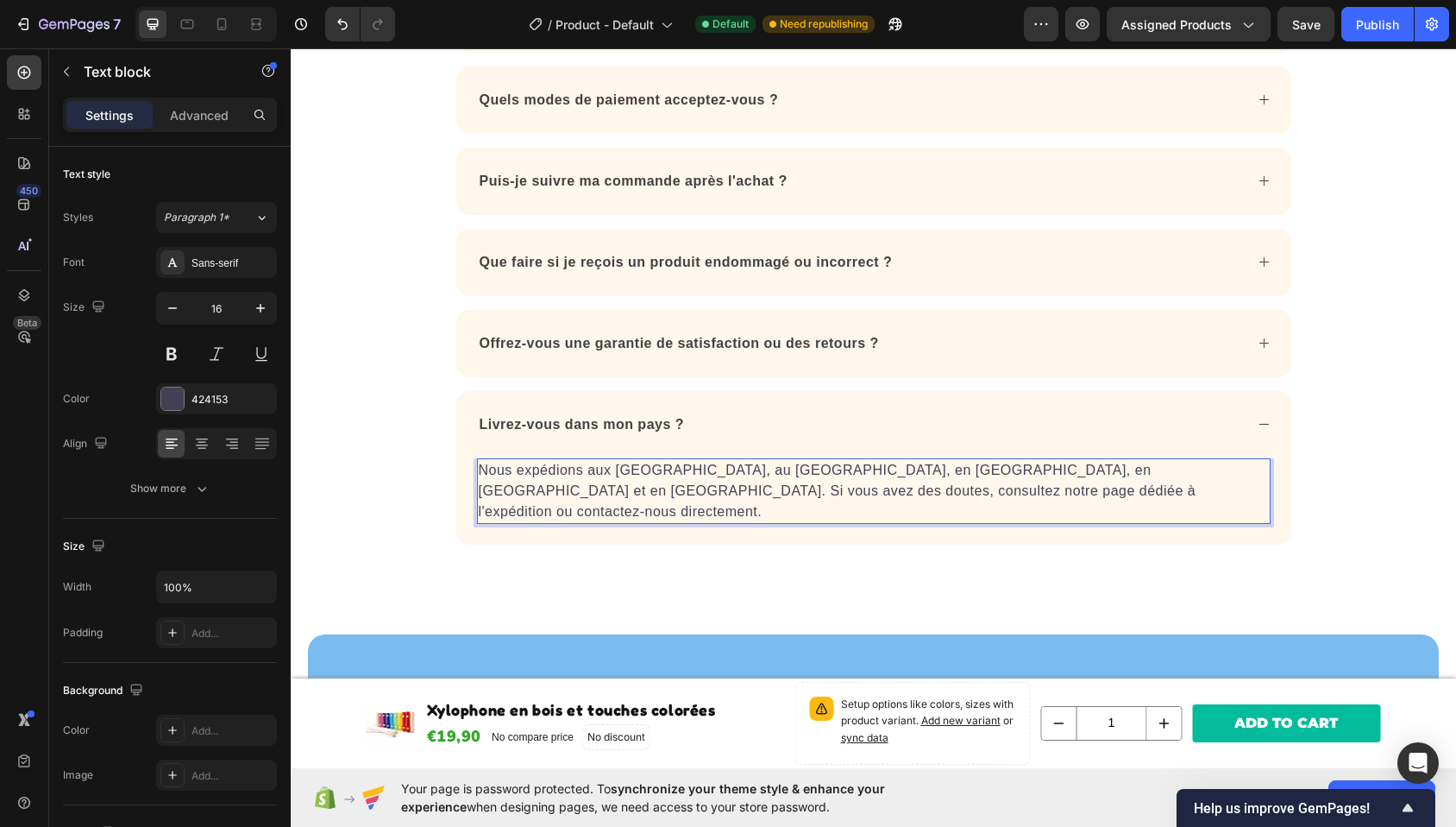
click at [633, 471] on p "Nous expédions aux États-Unis, au Canada, en Australie, en Nouvelle-Zélande et …" at bounding box center [874, 491] width 790 height 63
drag, startPoint x: 577, startPoint y: 470, endPoint x: 1020, endPoint y: 471, distance: 443.0
click at [1020, 471] on p "Nous expédions aux États-Unis, au Canada, en Australie, en Nouvelle-Zélande et …" at bounding box center [874, 491] width 790 height 63
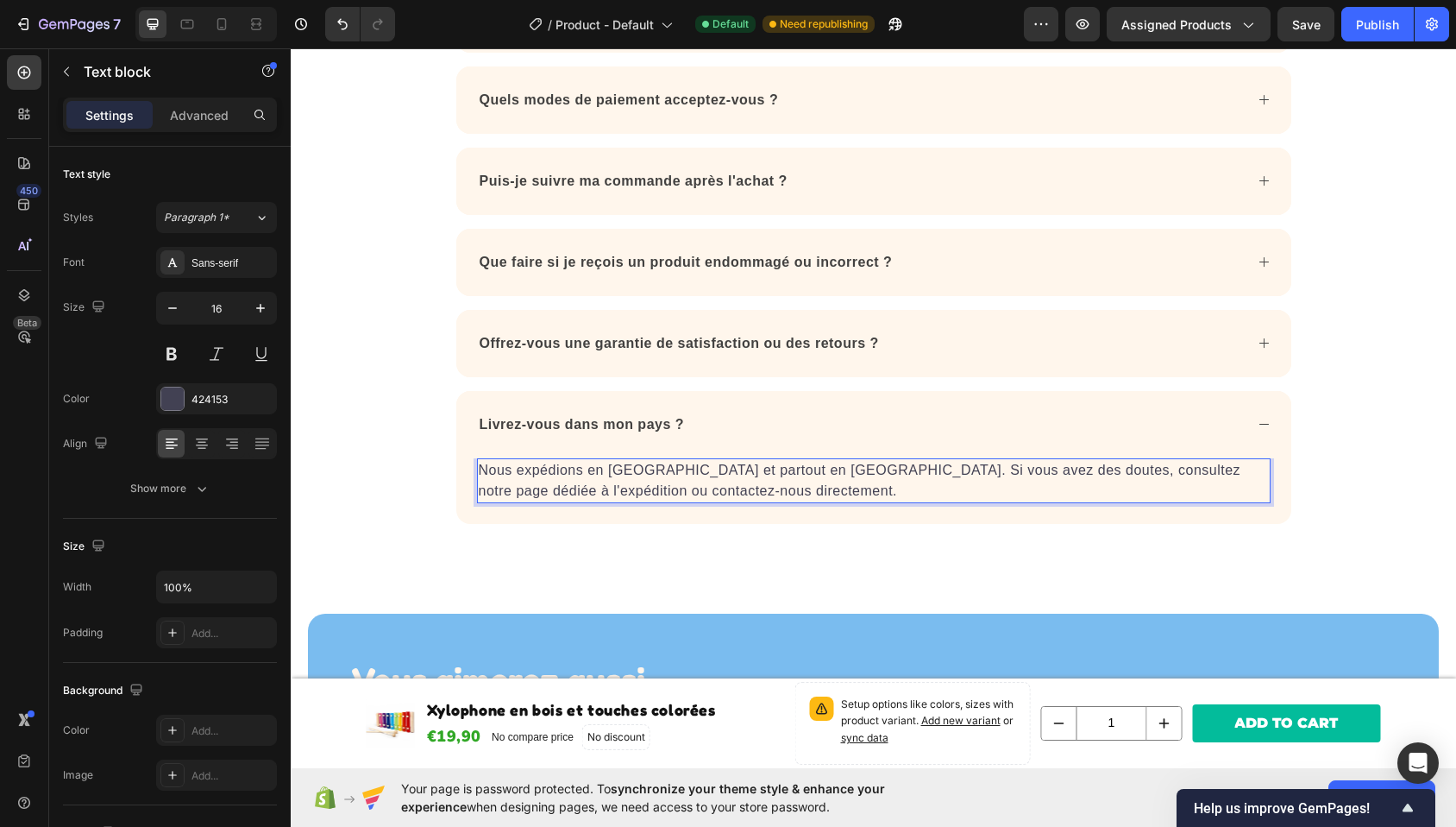
click at [777, 471] on p "Nous expédions en France et partout en Europe. Si vous avez des doutes, consult…" at bounding box center [874, 481] width 790 height 42
click at [783, 473] on p "Nous expédions en France et partout en Europe. Si vous avez des doutes, consult…" at bounding box center [874, 481] width 790 height 42
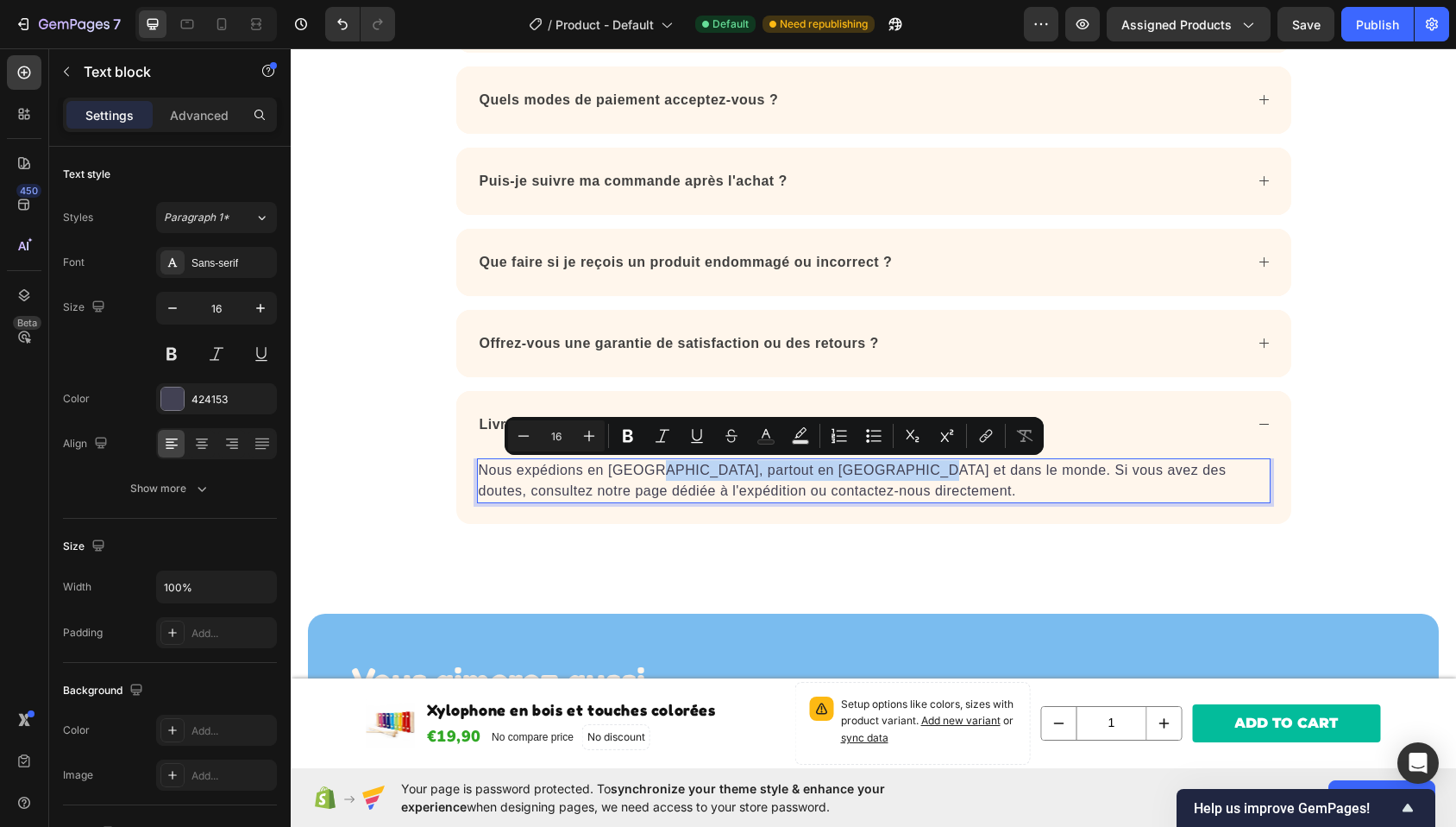
drag, startPoint x: 902, startPoint y: 469, endPoint x: 648, endPoint y: 462, distance: 254.1
click at [648, 462] on p "Nous expédions en Francem, partout en Europe et dans le monde. Si vous avez des…" at bounding box center [874, 481] width 790 height 42
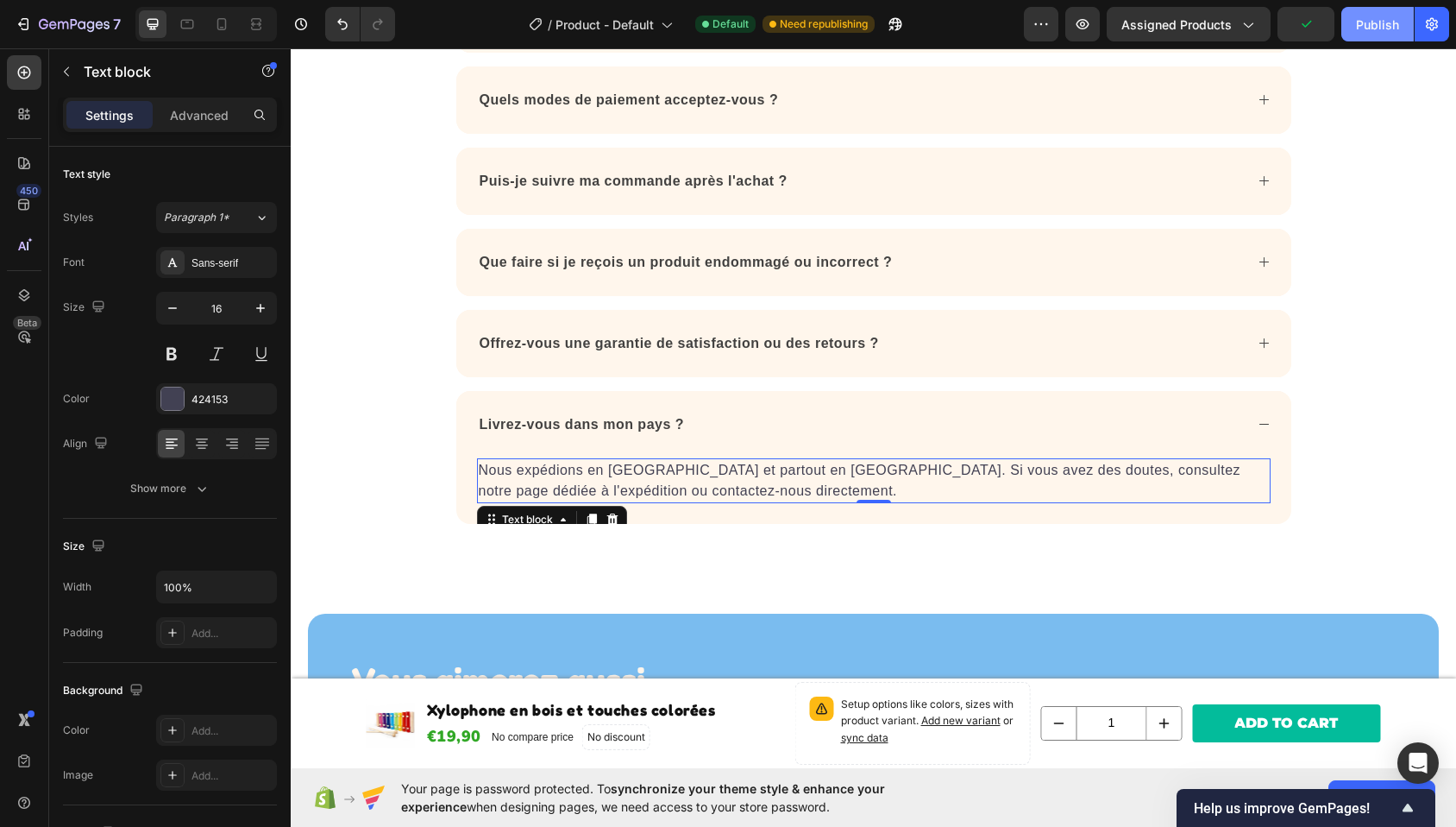
click at [1365, 22] on div "Publish" at bounding box center [1378, 24] width 43 height 18
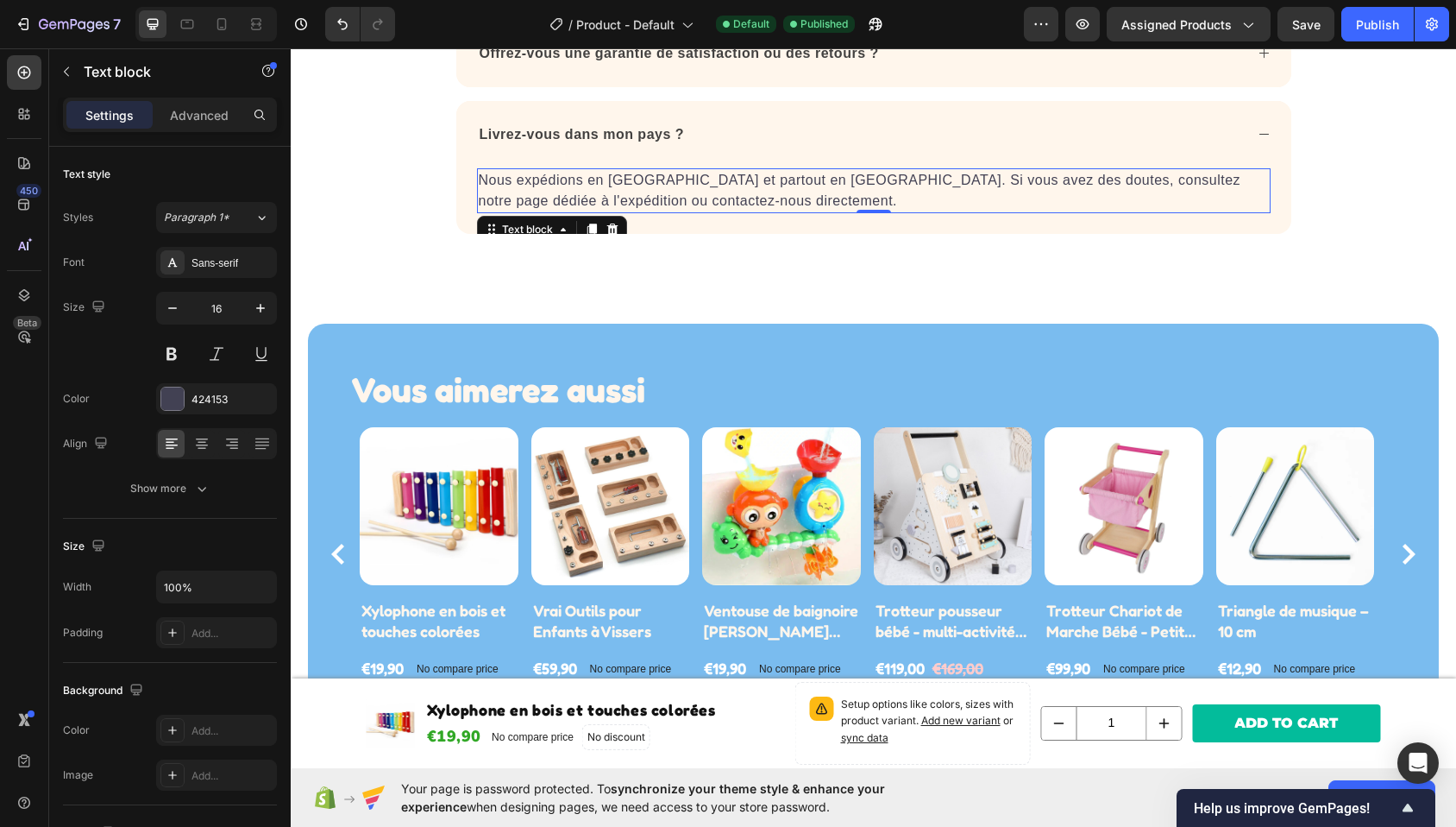
scroll to position [2175, 0]
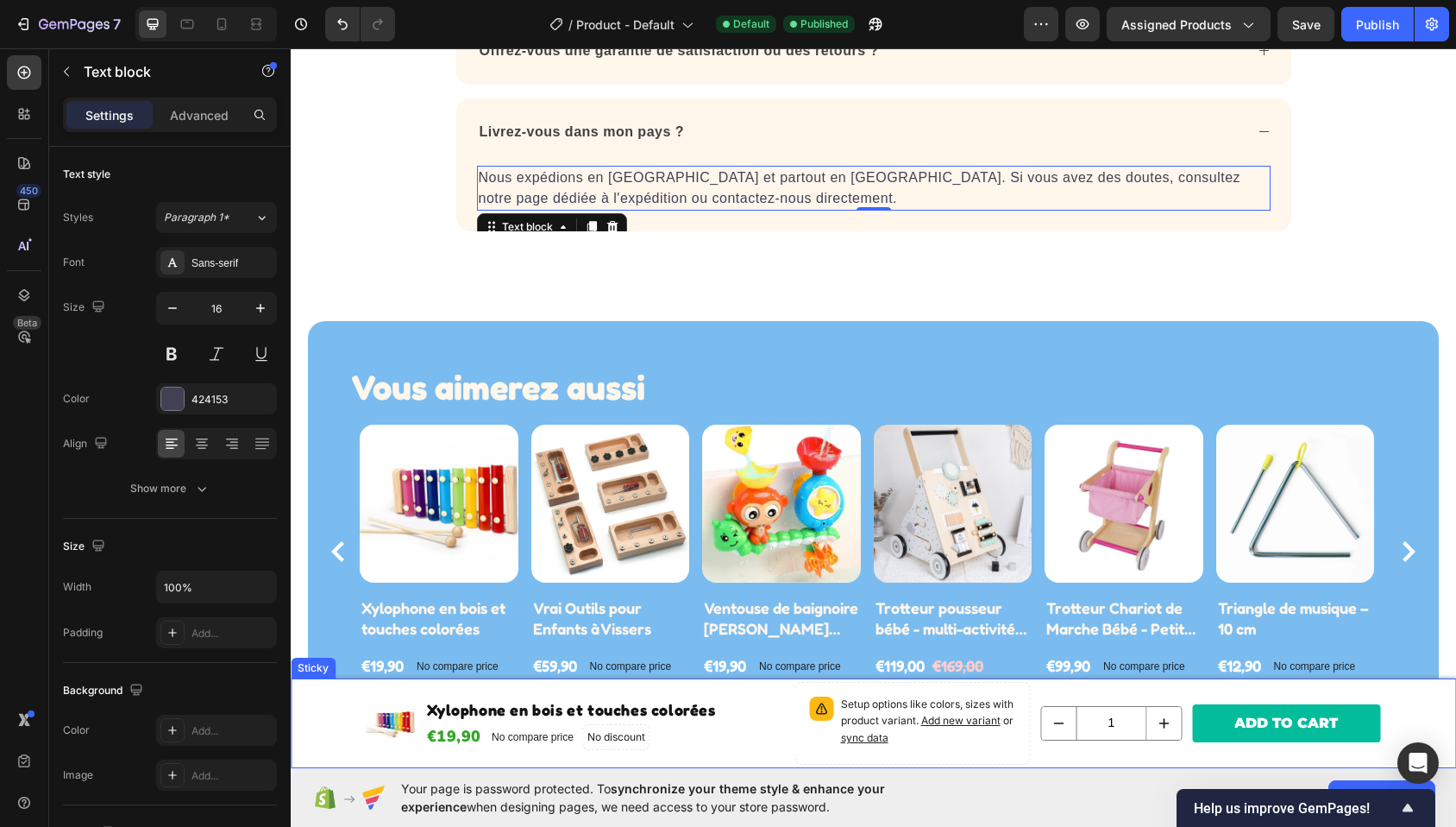
click at [342, 688] on div "Product Images Xylophone en bois et touches colorées Product Title €19,90 Produ…" at bounding box center [873, 723] width 1165 height 90
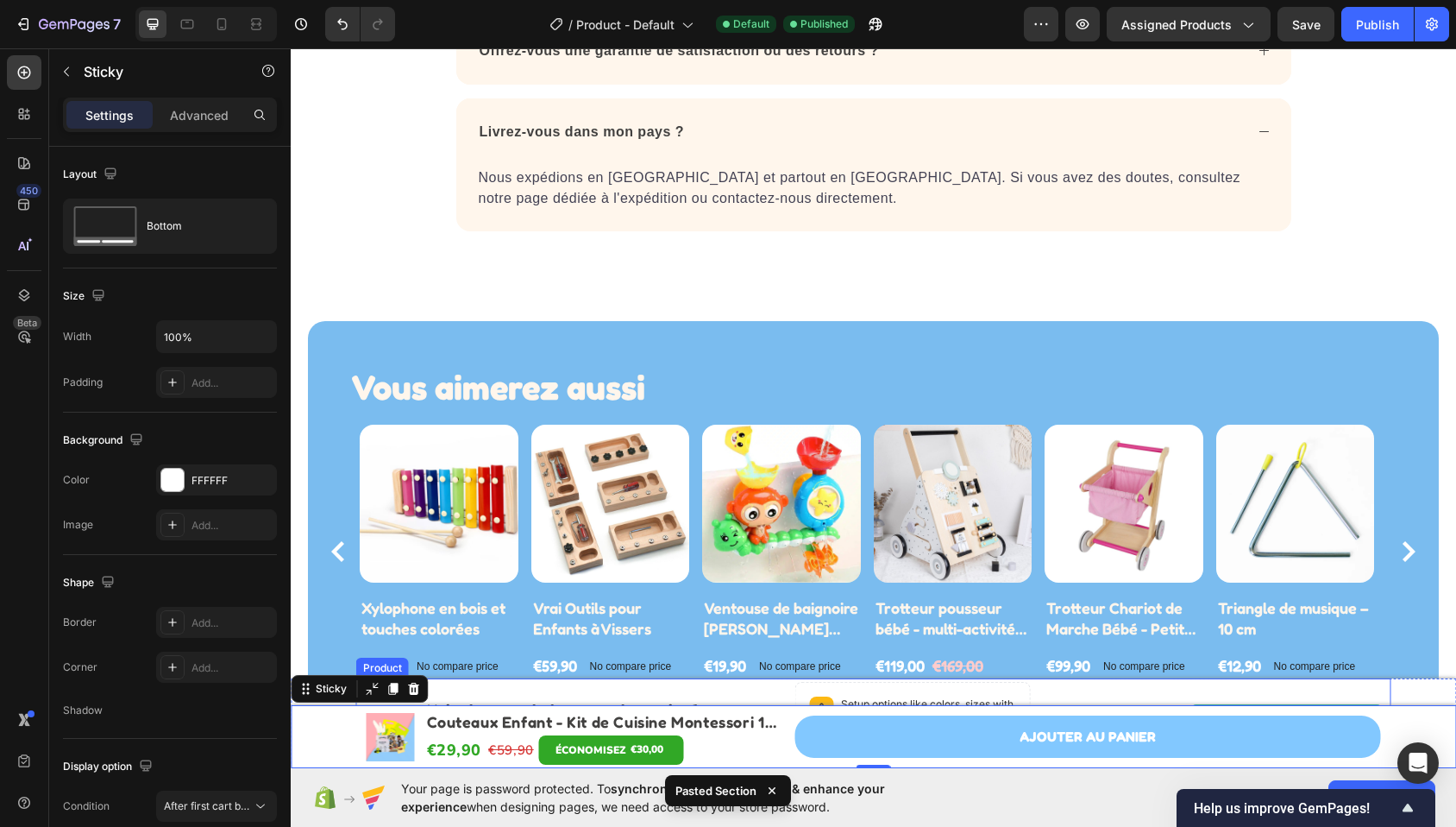
click at [510, 688] on div "Product Images Xylophone en bois et touches colorées Product Title €19,90 Produ…" at bounding box center [576, 723] width 418 height 82
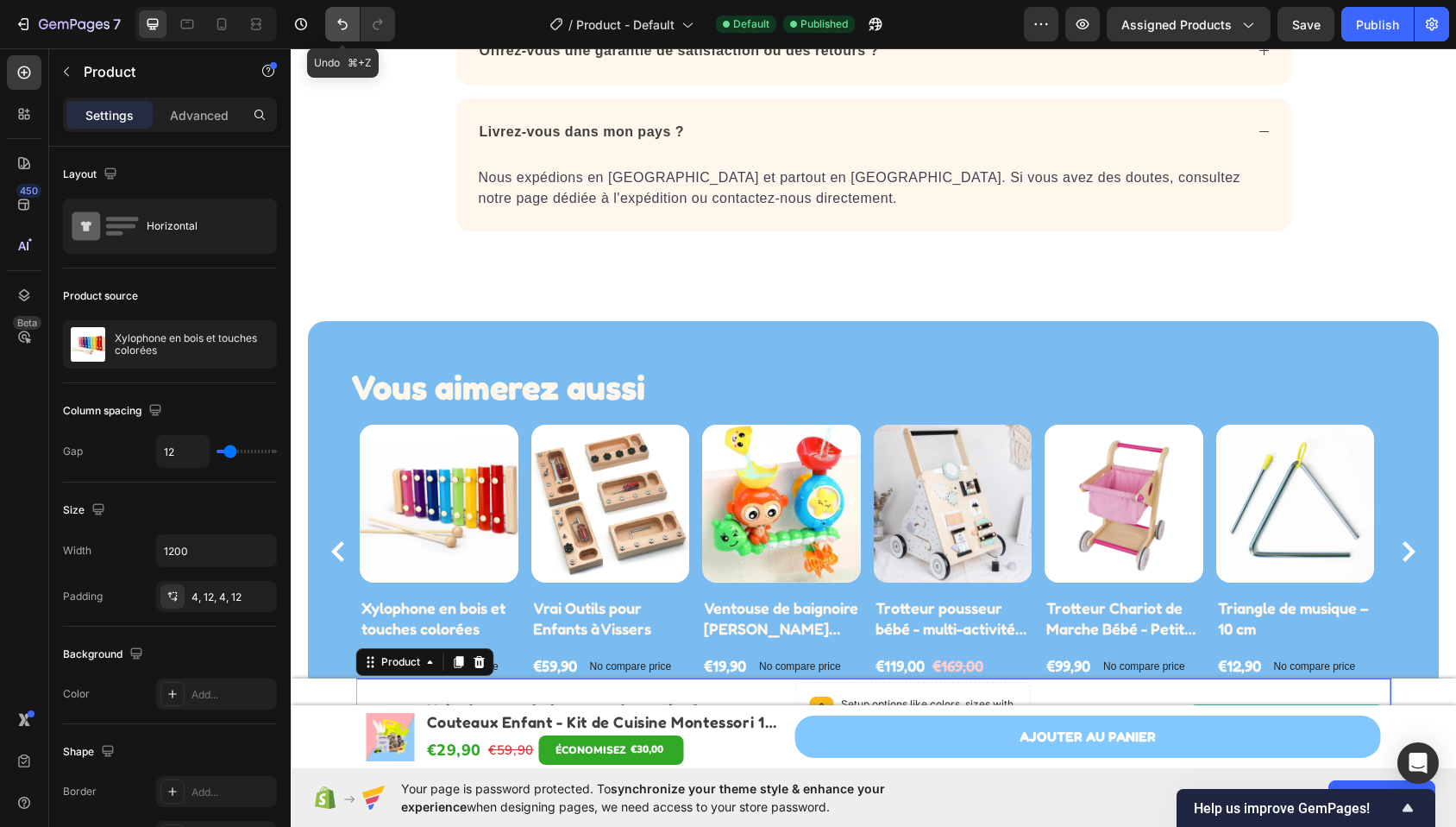
click at [342, 17] on icon "Undo/Redo" at bounding box center [342, 24] width 17 height 17
click at [345, 33] on button "Undo/Redo" at bounding box center [342, 24] width 34 height 34
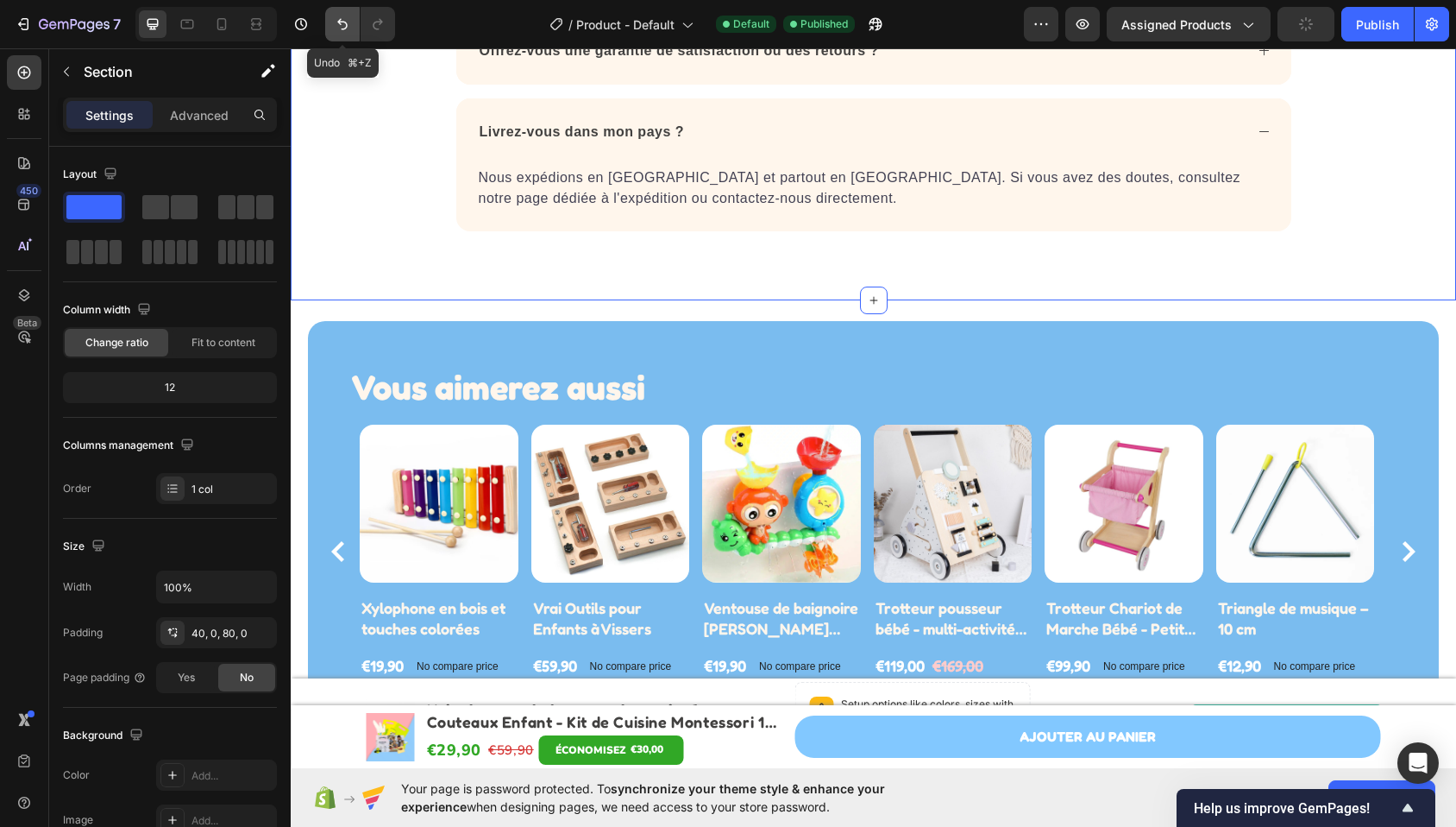
click at [340, 24] on icon "Undo/Redo" at bounding box center [341, 24] width 10 height 11
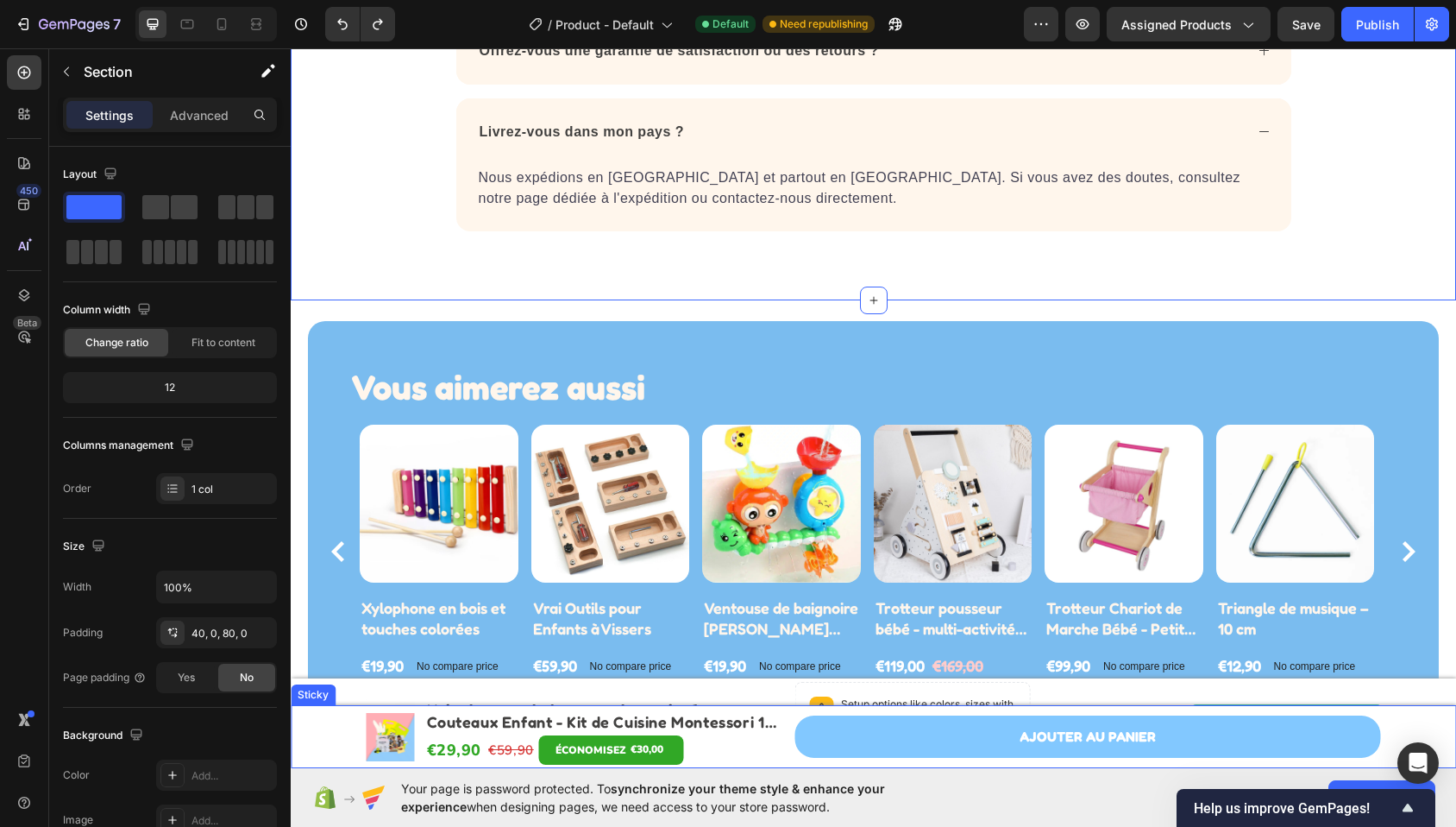
click at [331, 709] on div "Product Images Couteaux Enfant - Kit de Cuisine Montessori 13 pièces Product Ti…" at bounding box center [873, 736] width 1165 height 63
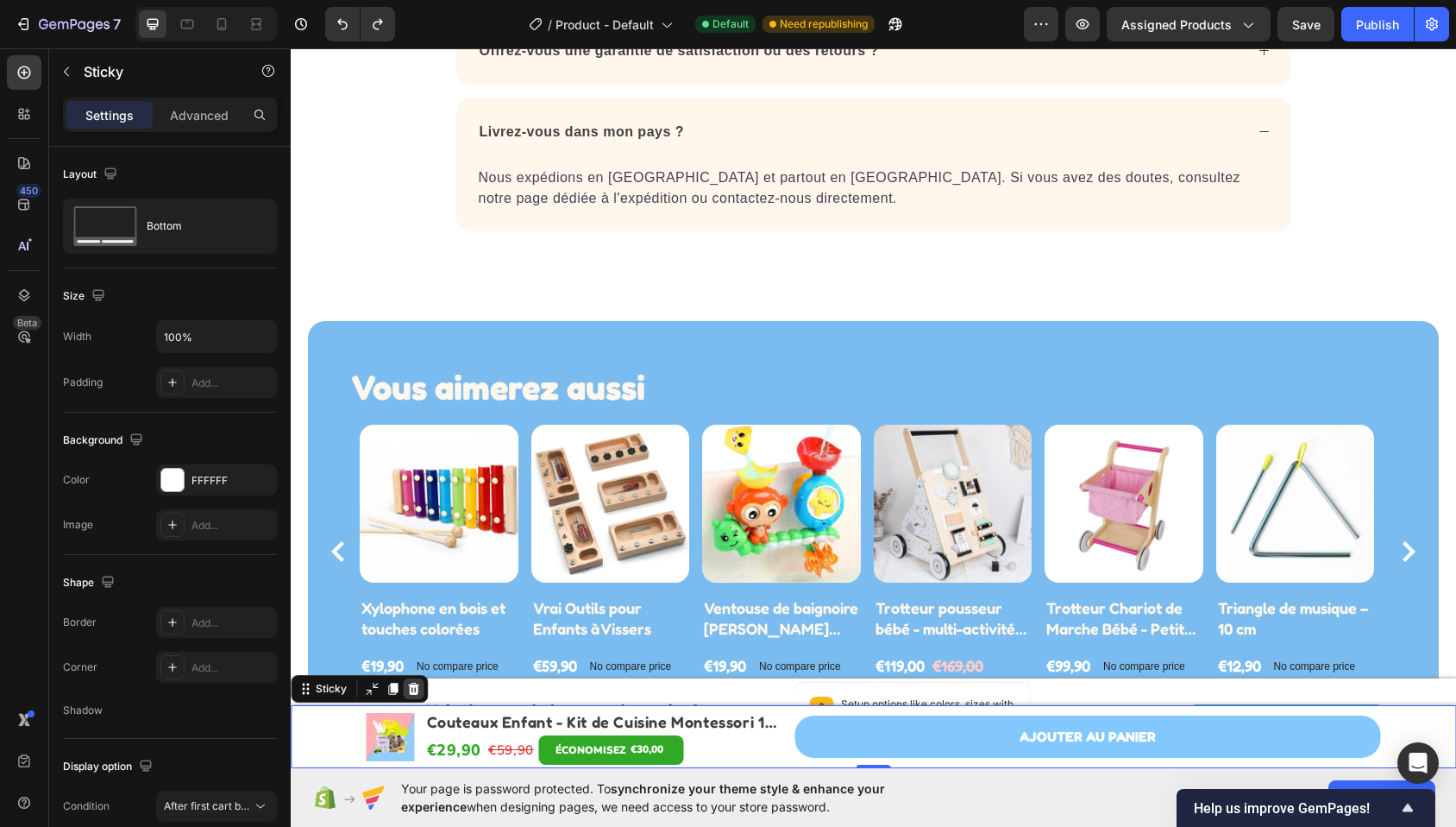
click at [411, 690] on icon at bounding box center [413, 688] width 14 height 14
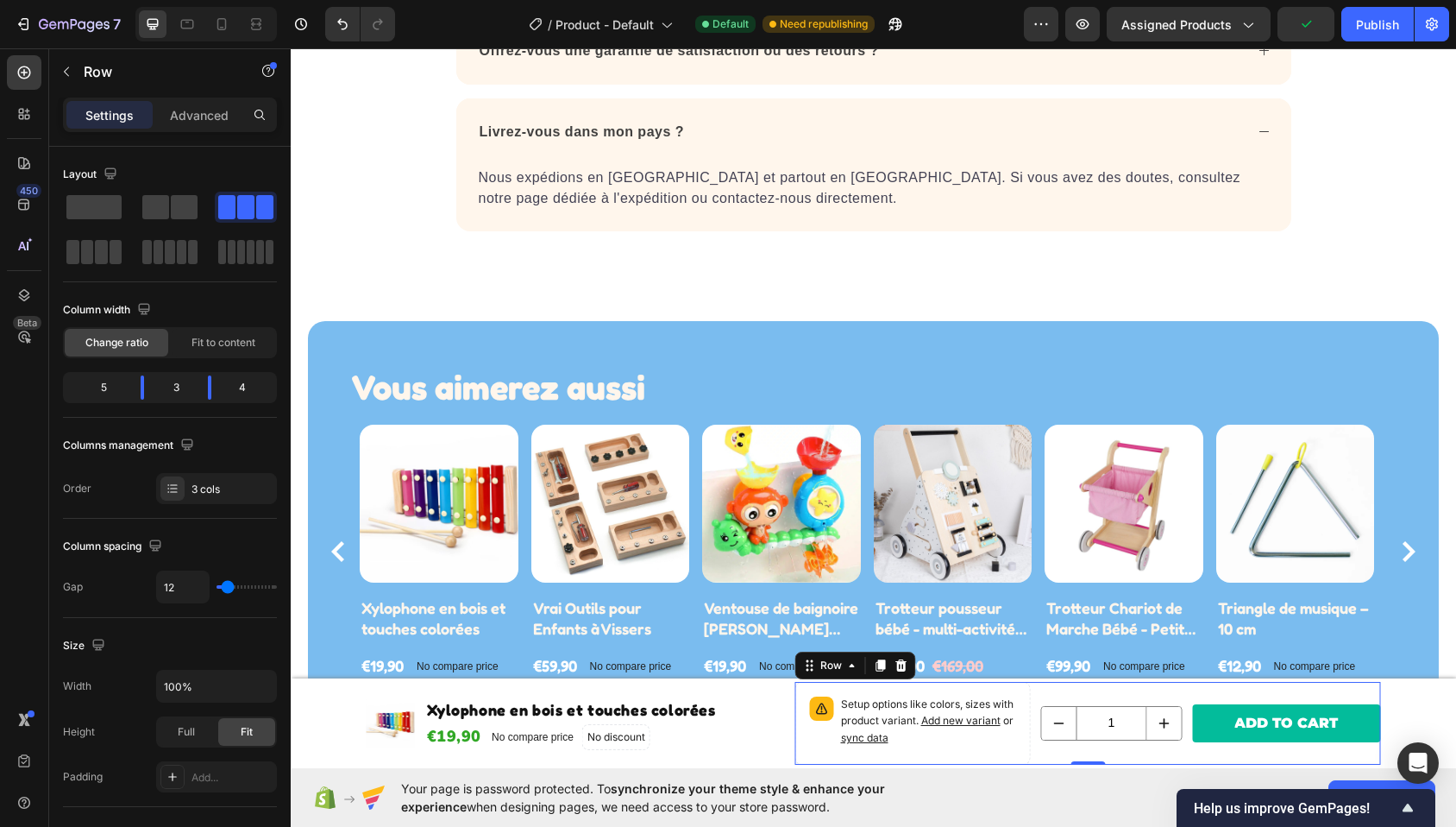
click at [1198, 687] on div "ADD TO CART Product Cart Button" at bounding box center [1287, 723] width 188 height 82
click at [158, 204] on span at bounding box center [156, 207] width 27 height 24
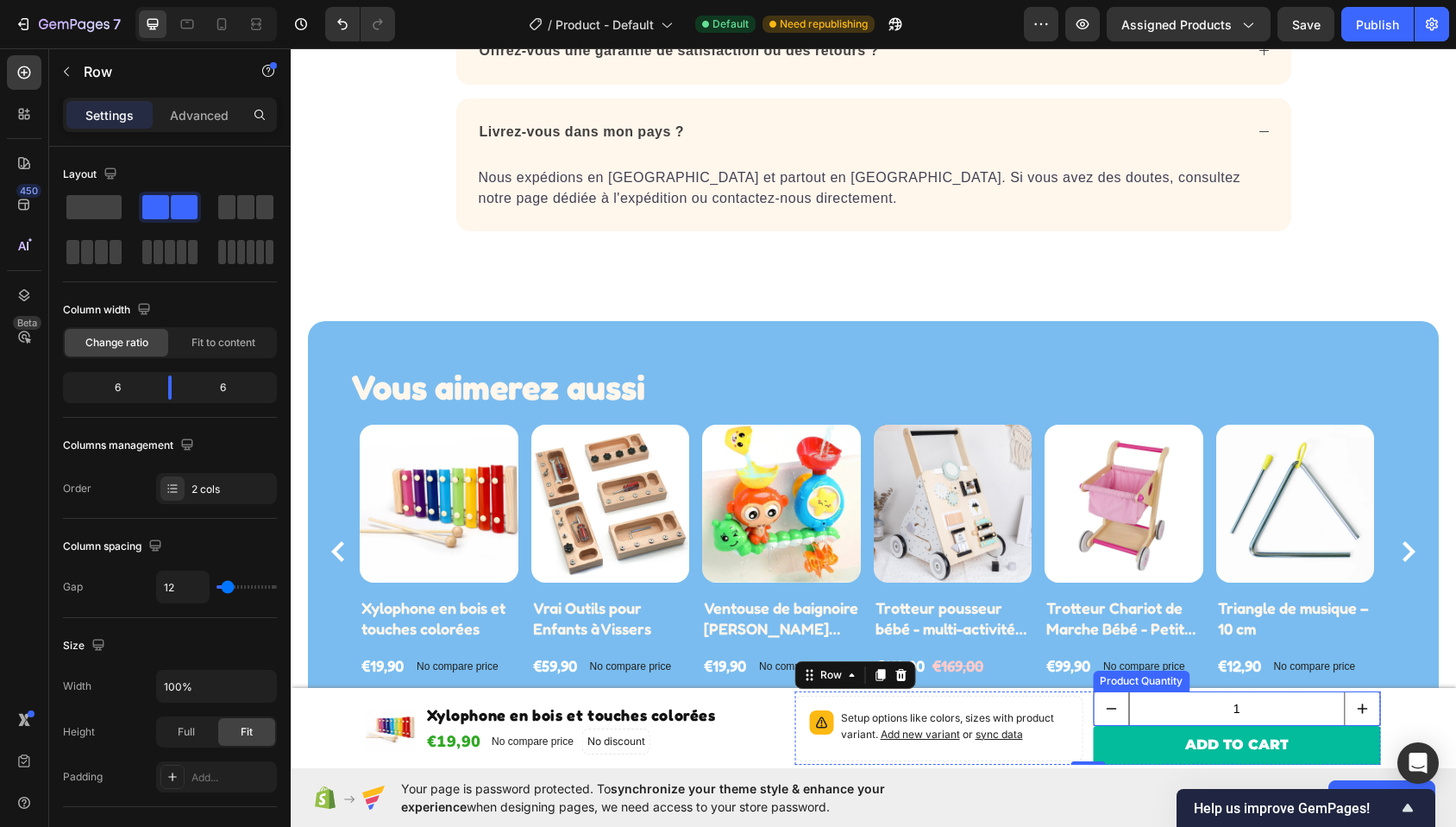
click at [1289, 709] on input "1" at bounding box center [1237, 708] width 217 height 33
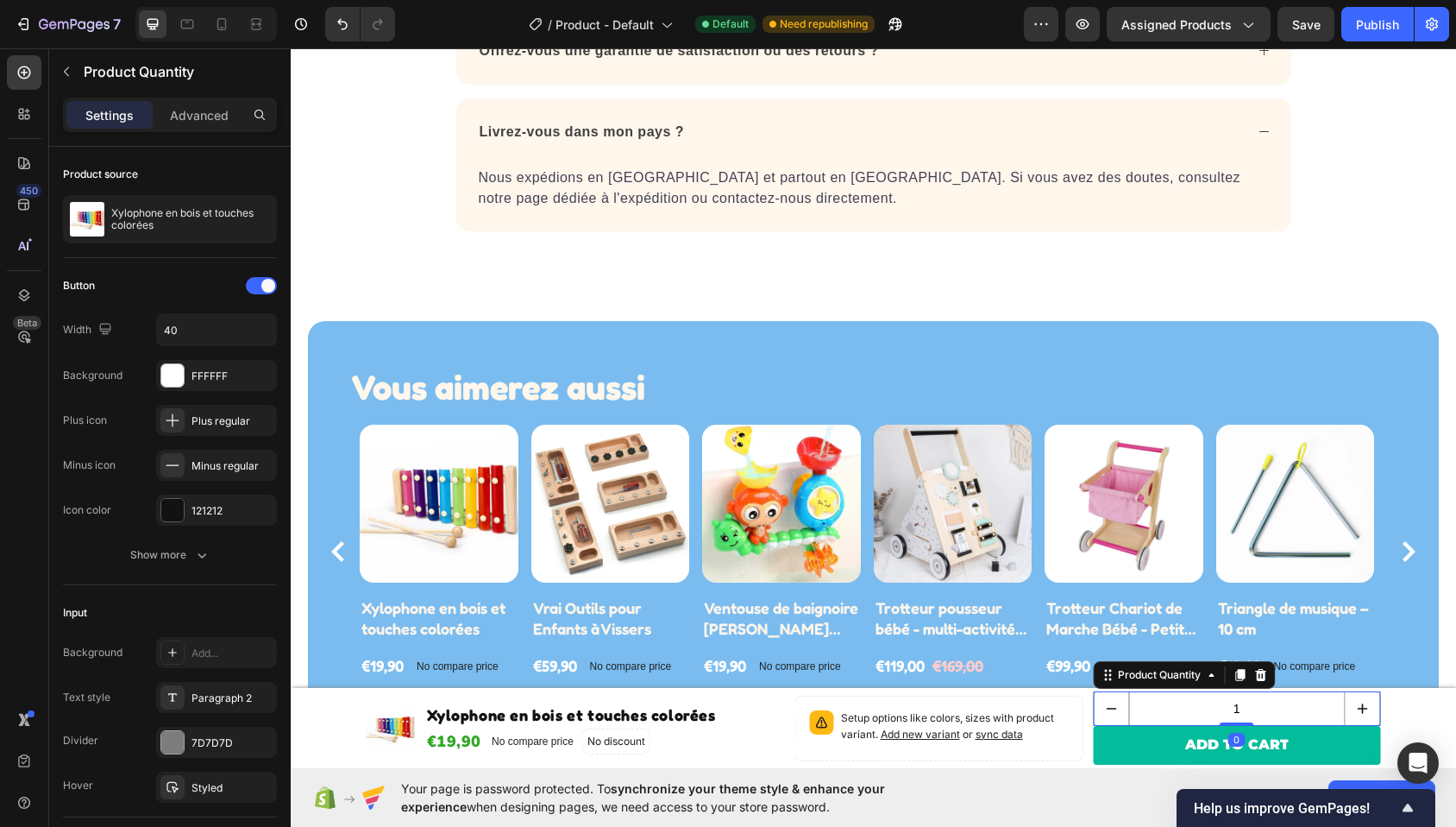
click at [1255, 672] on icon at bounding box center [1260, 674] width 11 height 12
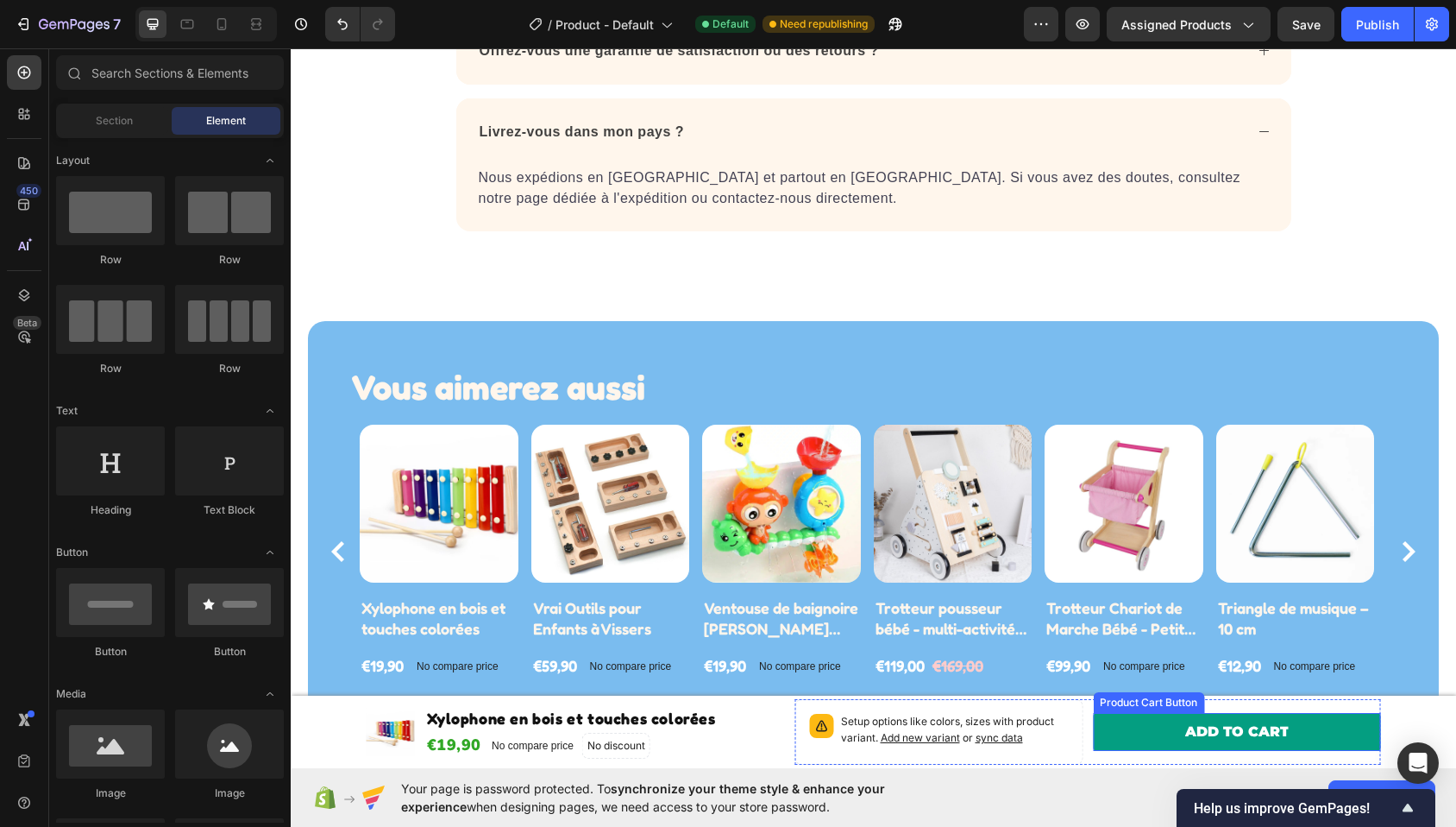
click at [1327, 720] on button "ADD TO CART" at bounding box center [1237, 732] width 288 height 39
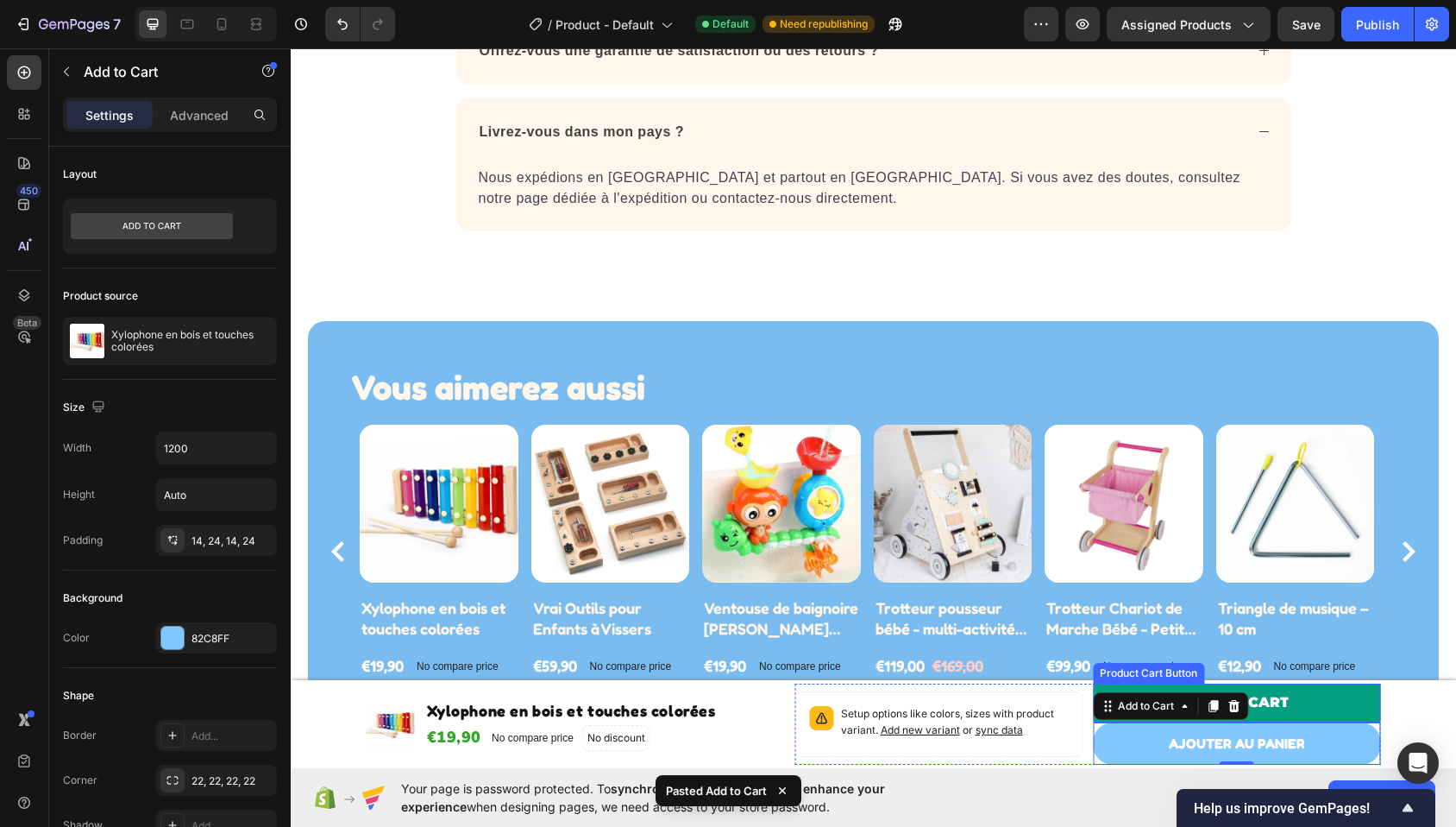
click at [1322, 706] on button "ADD TO CART" at bounding box center [1237, 703] width 288 height 39
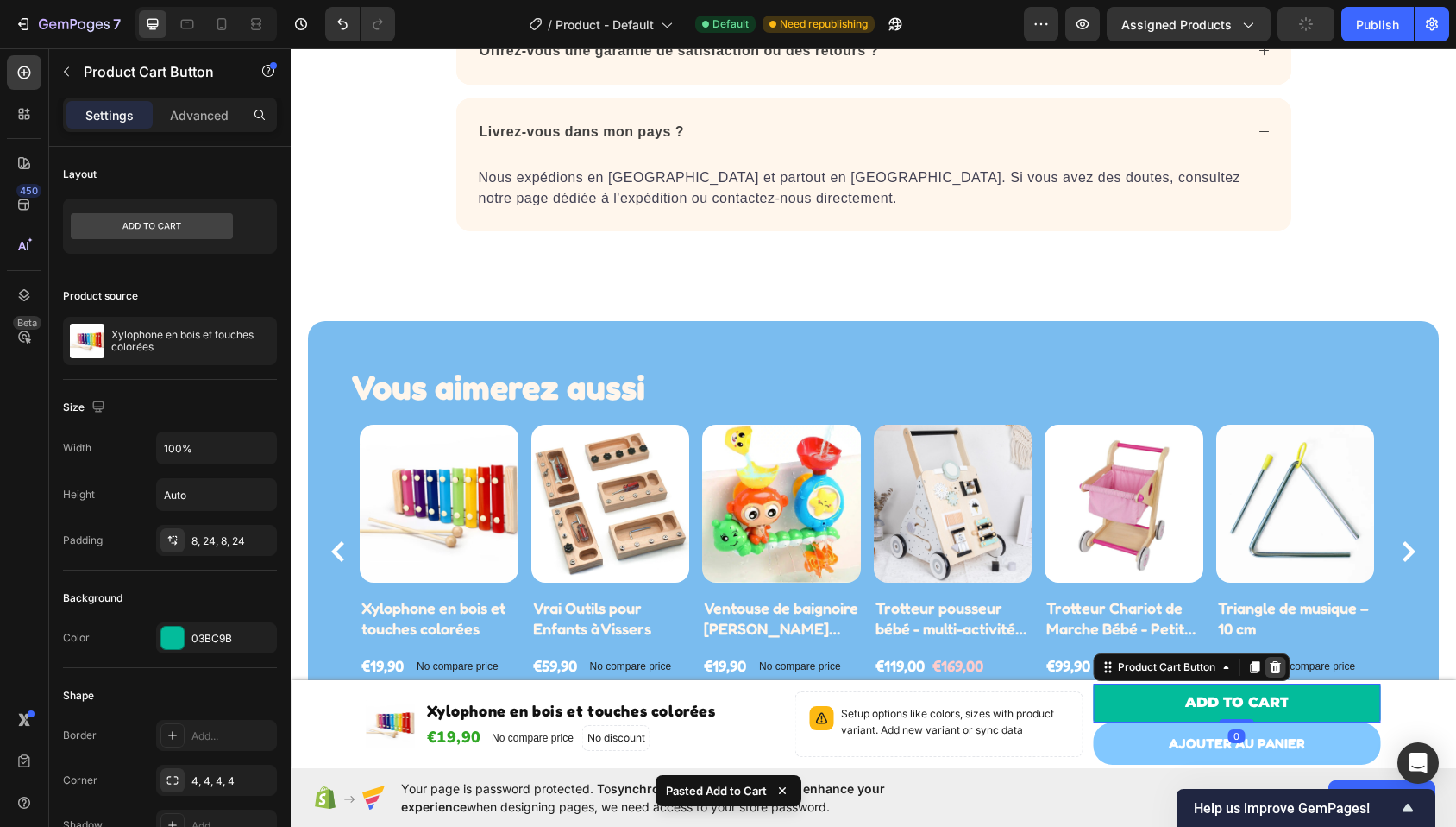
click at [1273, 663] on icon at bounding box center [1275, 667] width 11 height 12
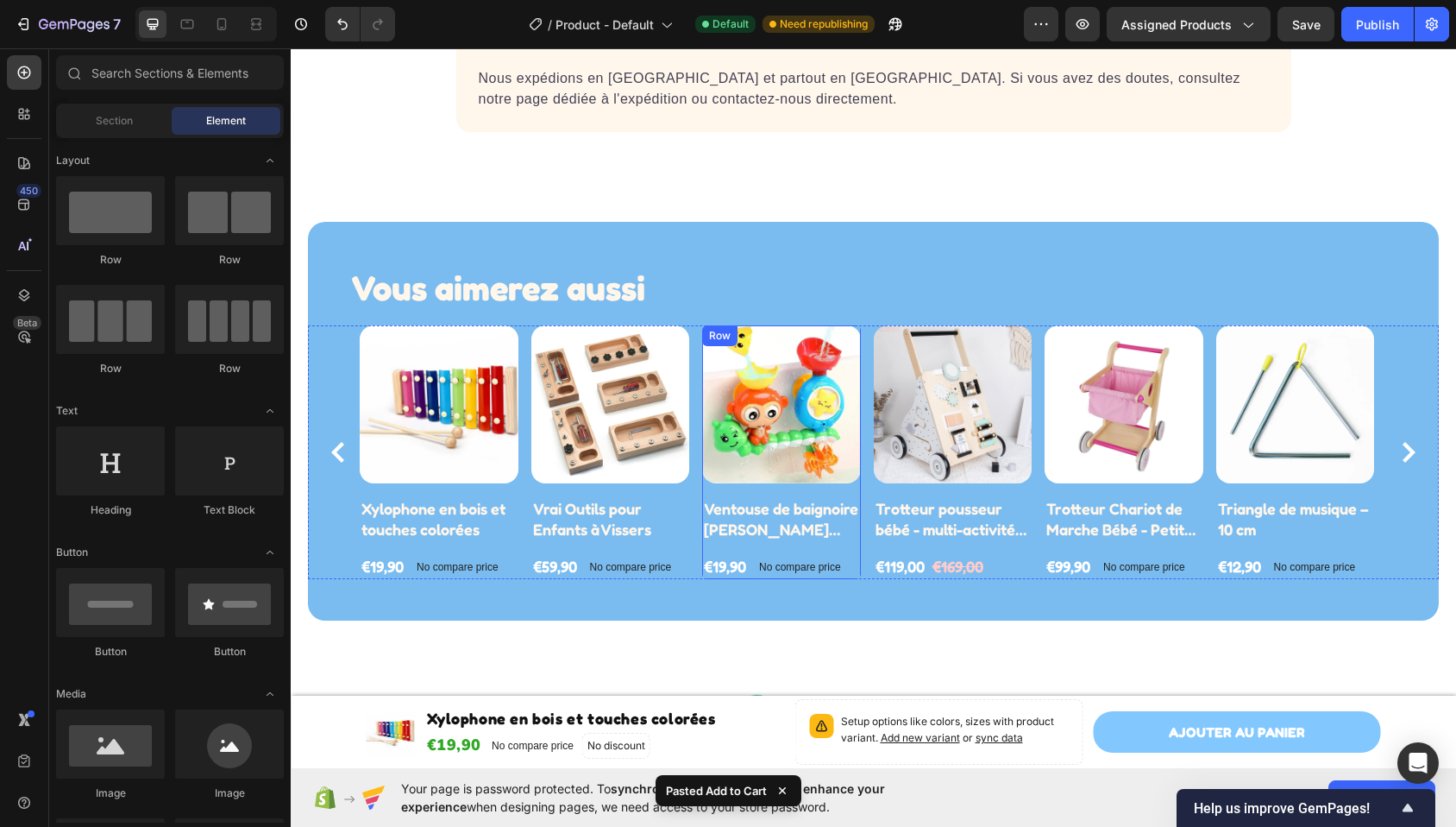
scroll to position [2362, 0]
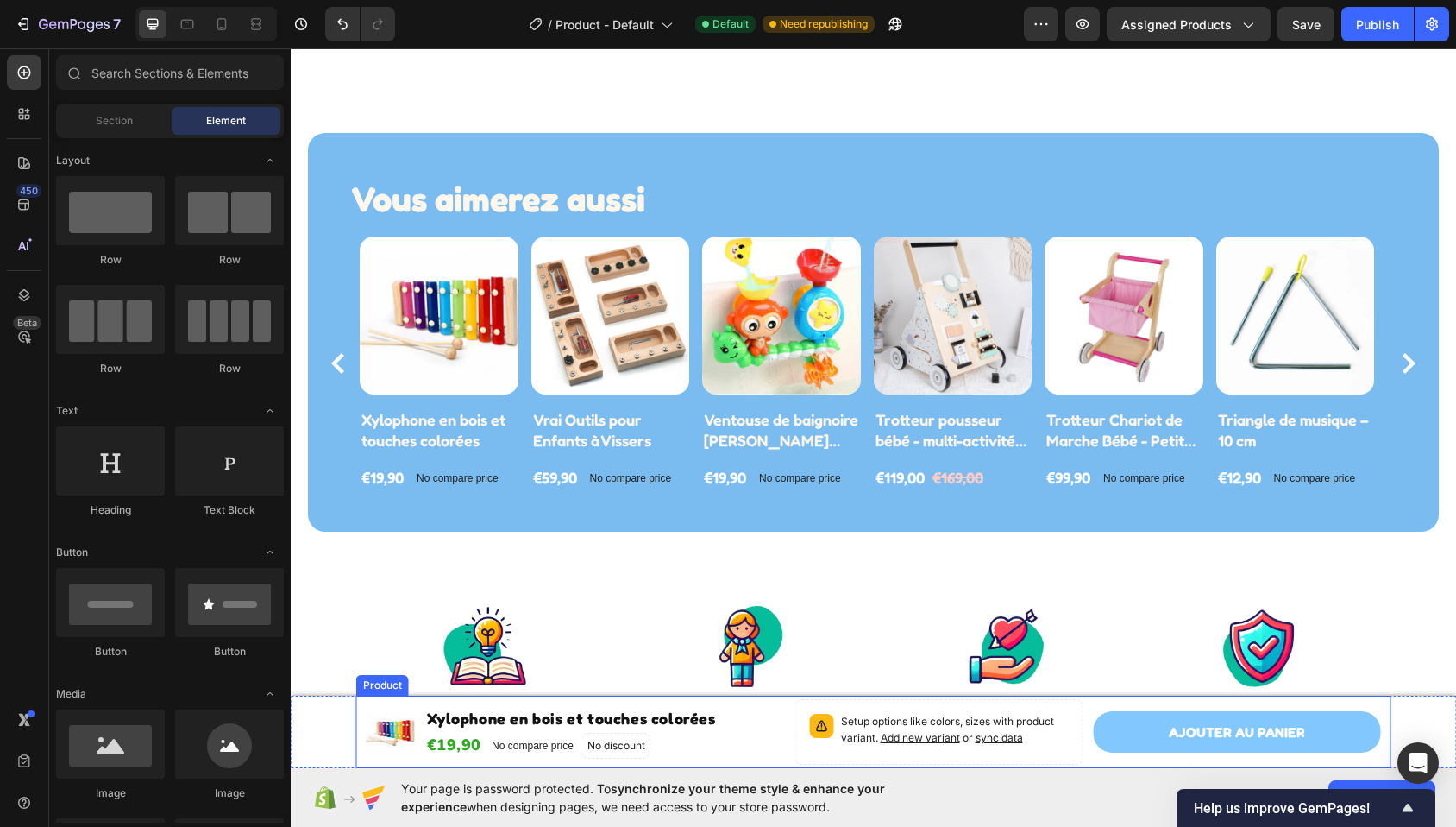
click at [783, 709] on div "Product Images Xylophone en bois et touches colorées Product Title €19,90 Produ…" at bounding box center [873, 732] width 1035 height 72
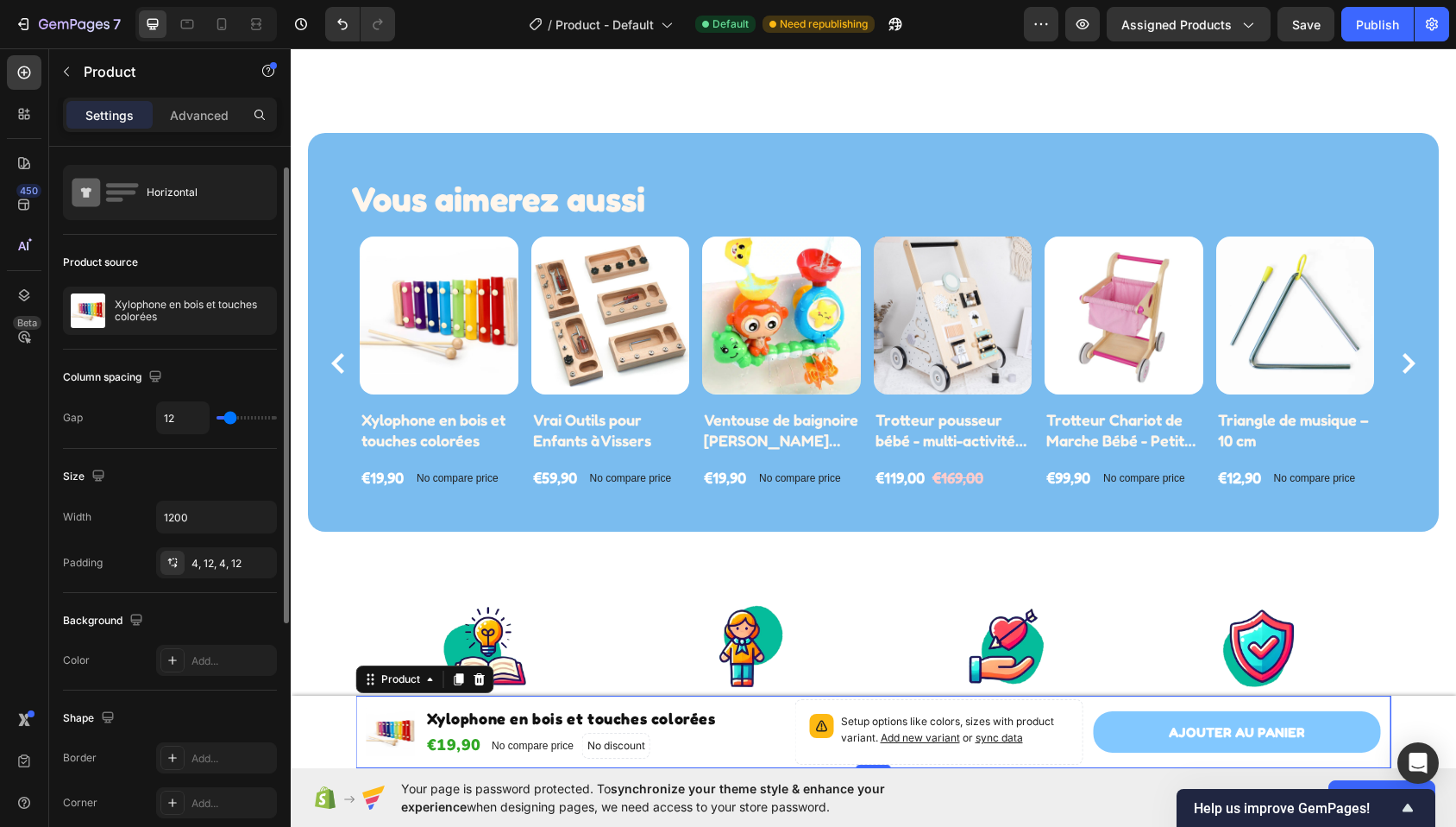
scroll to position [55, 0]
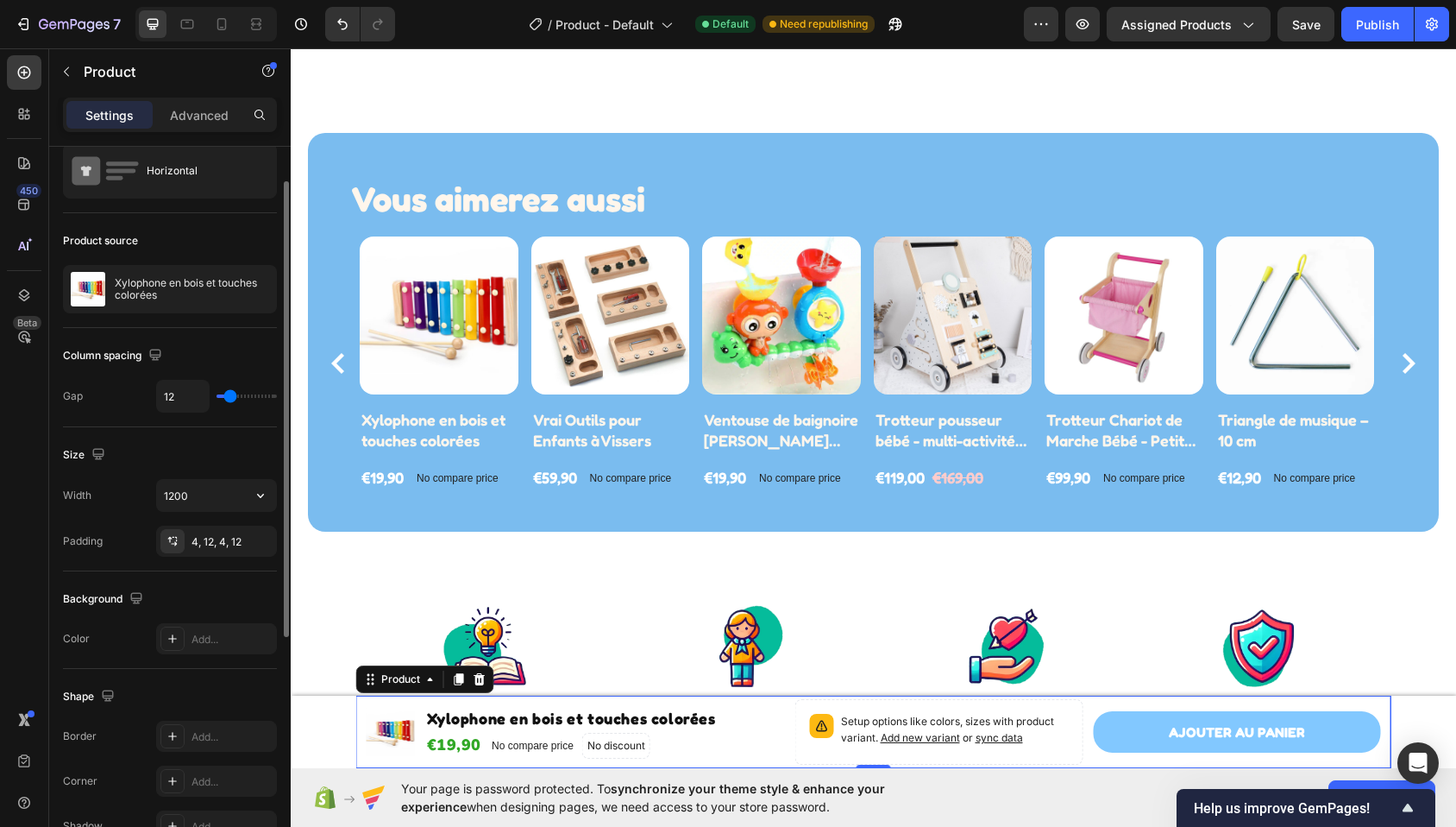
click at [228, 494] on input "1200" at bounding box center [216, 495] width 119 height 31
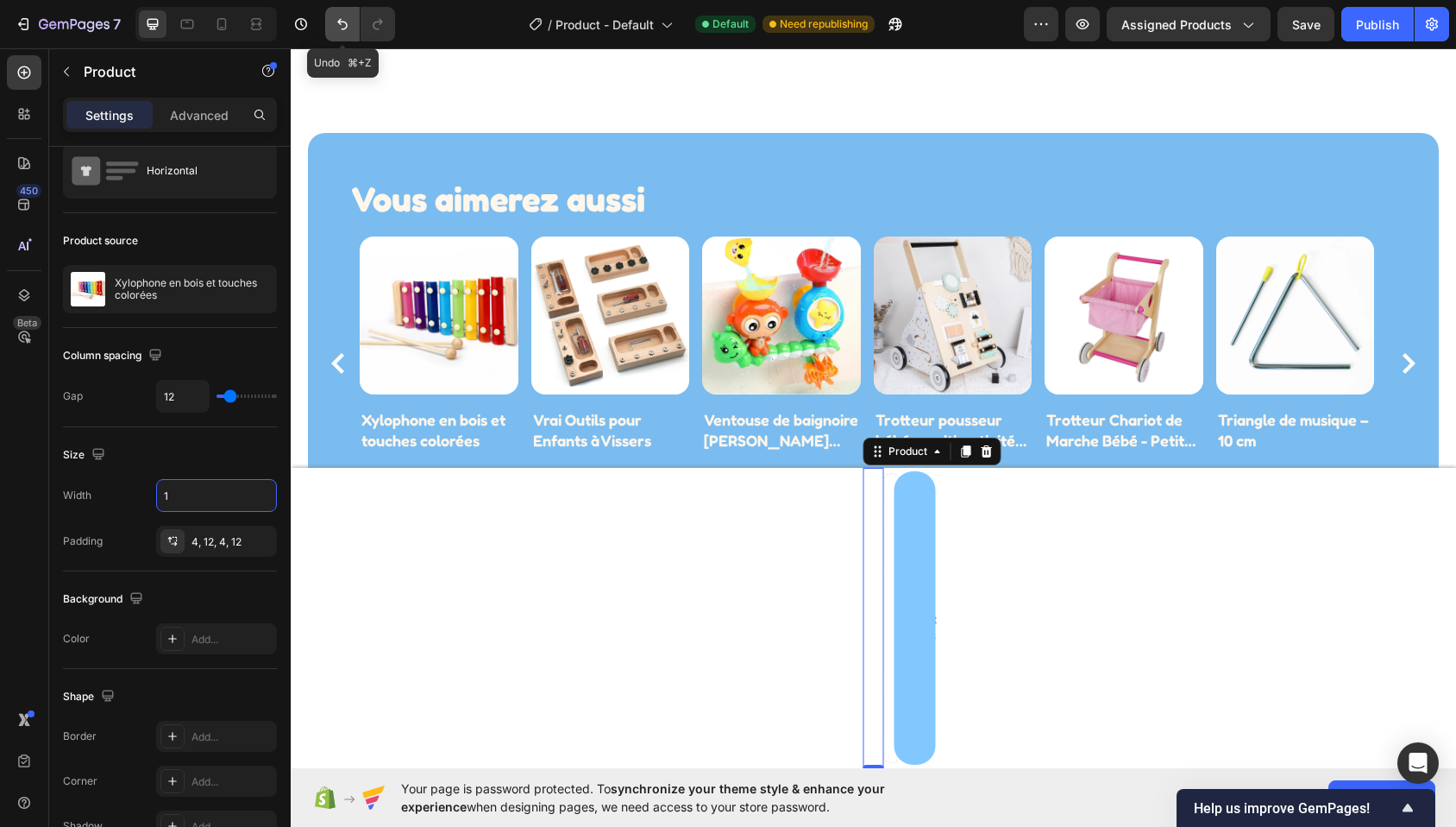
click at [344, 14] on button "Undo/Redo" at bounding box center [342, 24] width 34 height 34
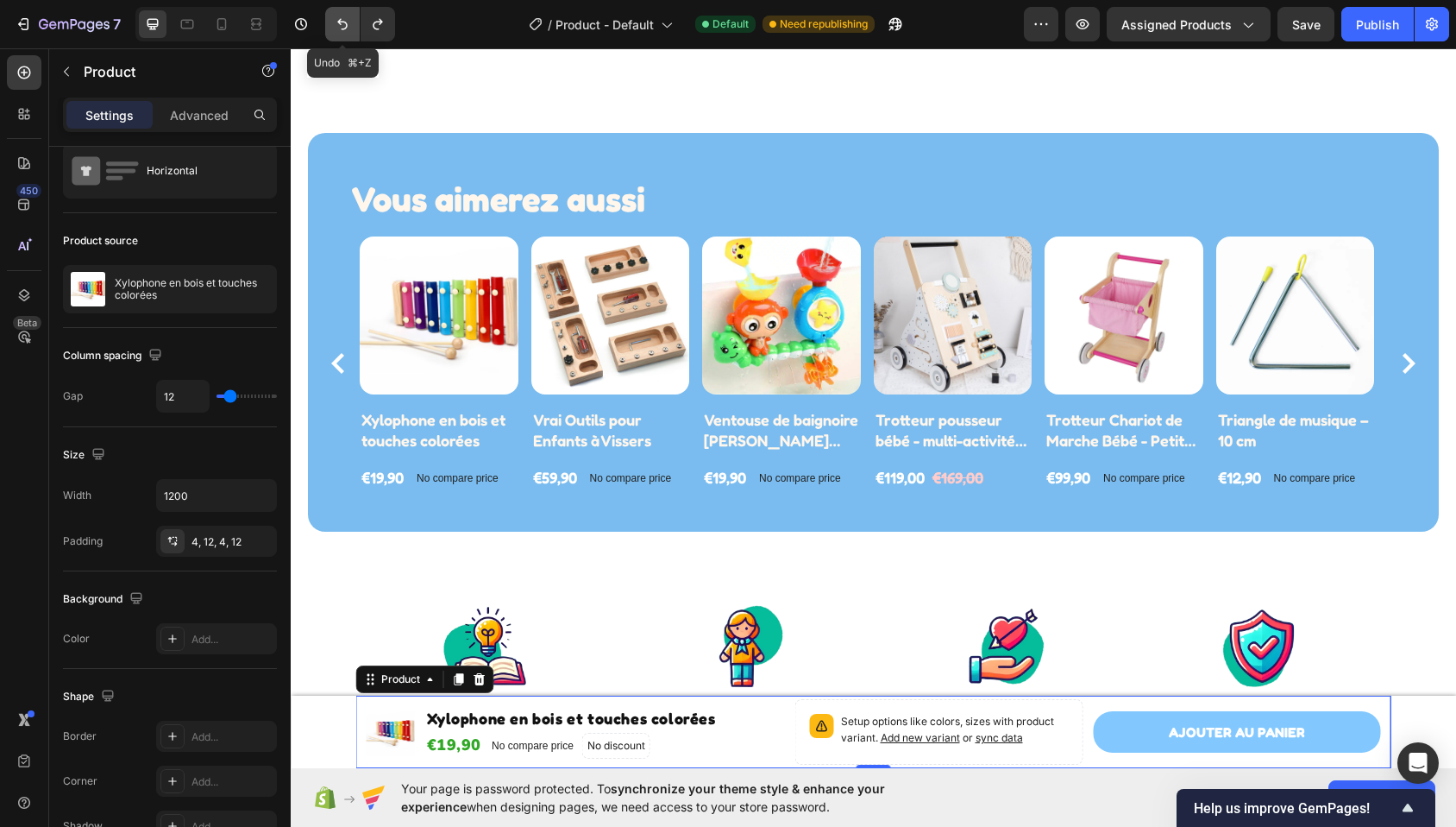
click at [344, 14] on button "Undo/Redo" at bounding box center [342, 24] width 34 height 34
click at [344, 21] on icon "Undo/Redo" at bounding box center [342, 24] width 17 height 17
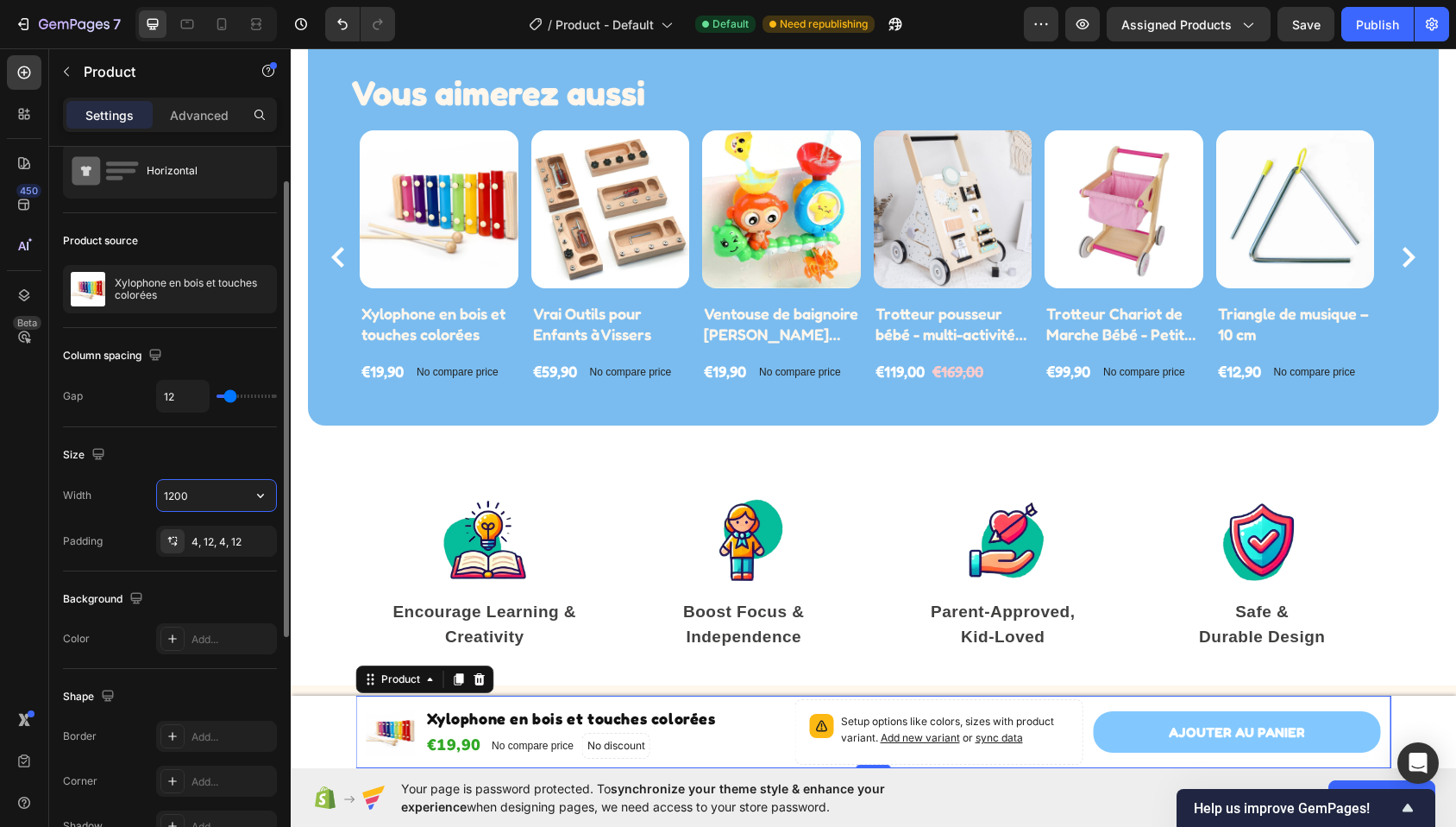
click at [191, 495] on input "1200" at bounding box center [216, 495] width 119 height 31
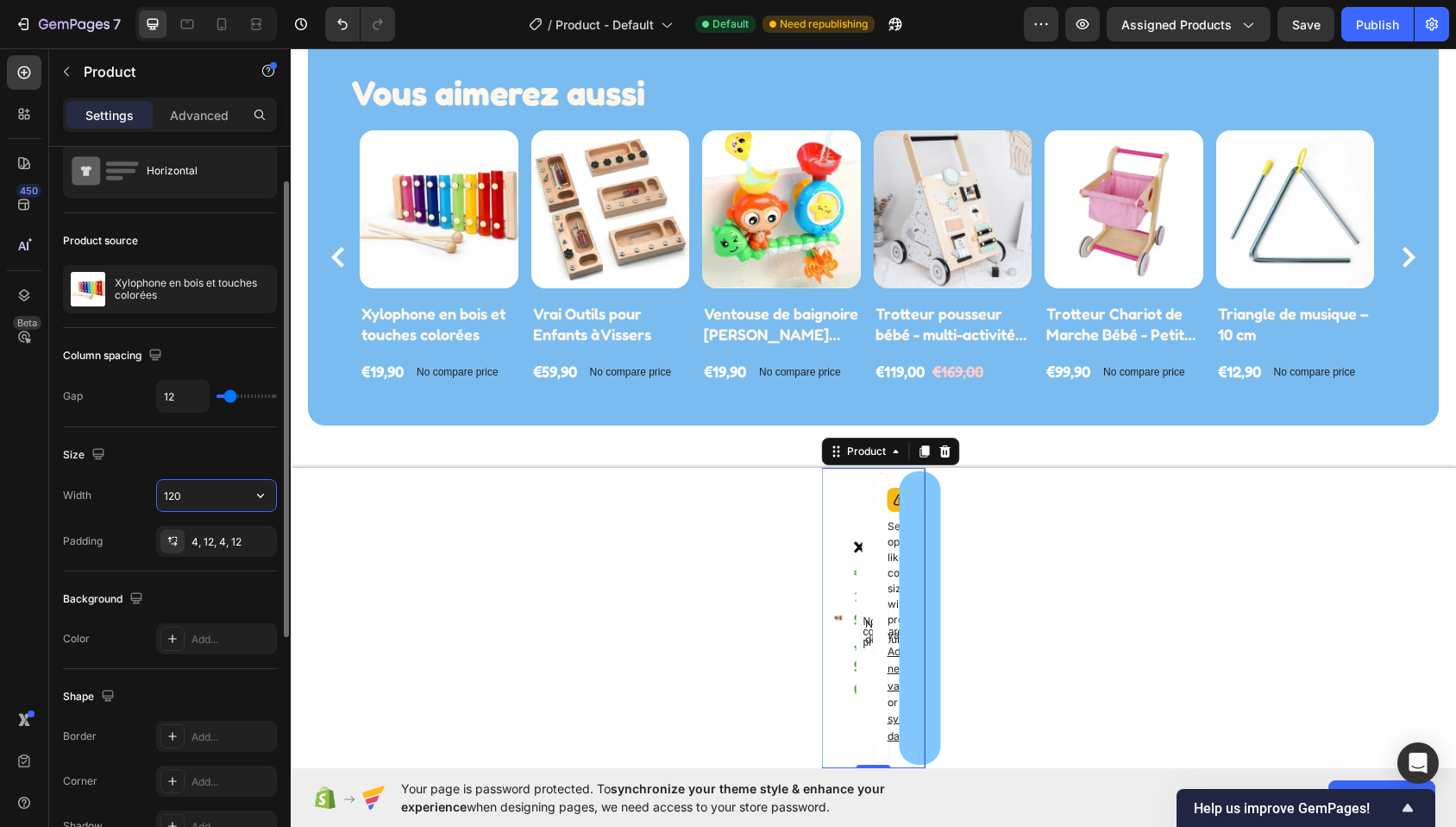
type input "1200"
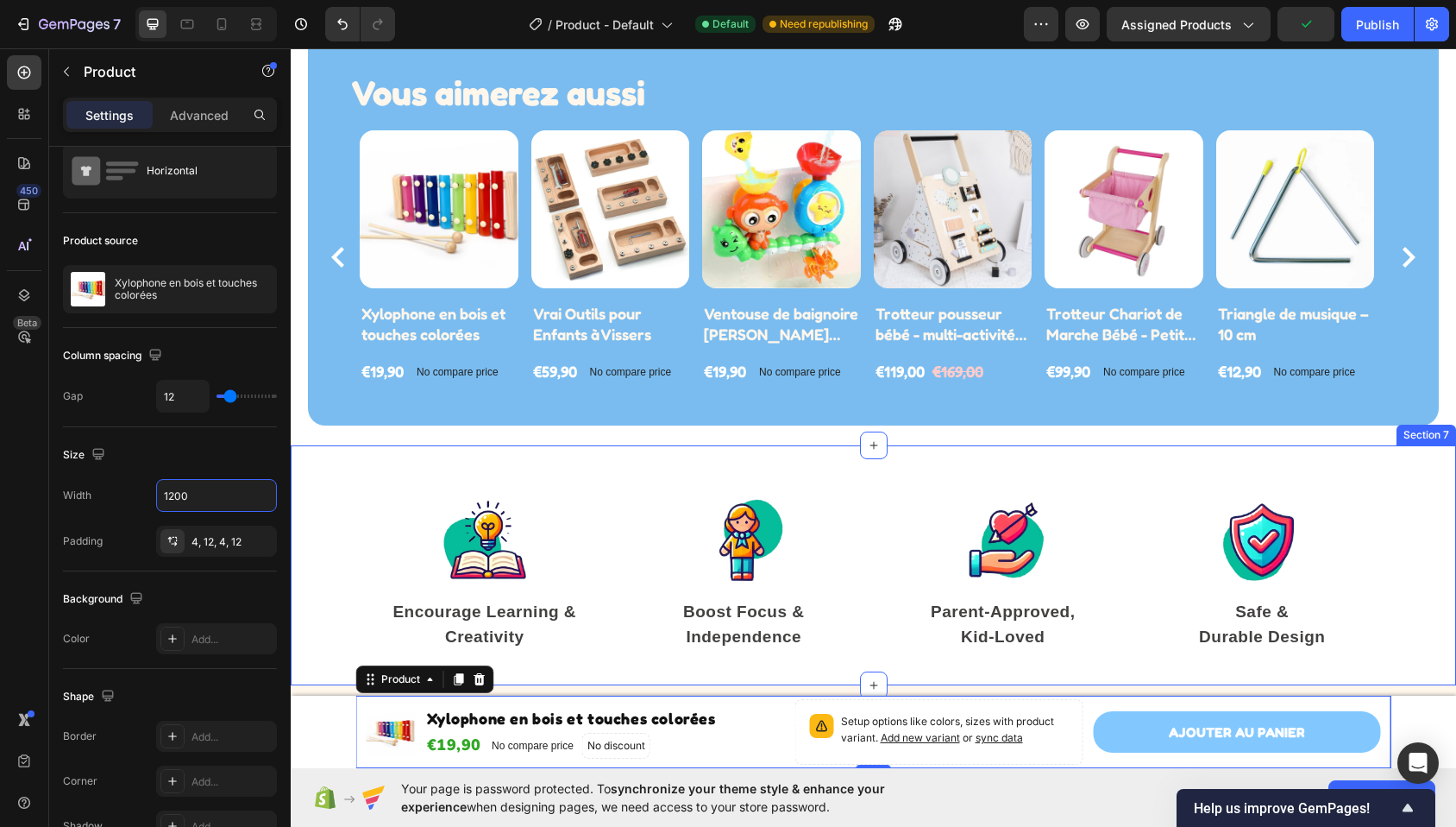
click at [303, 581] on div "Image Encourage Learning & Creativity Text block Image Boost Focus & Independen…" at bounding box center [873, 572] width 1165 height 155
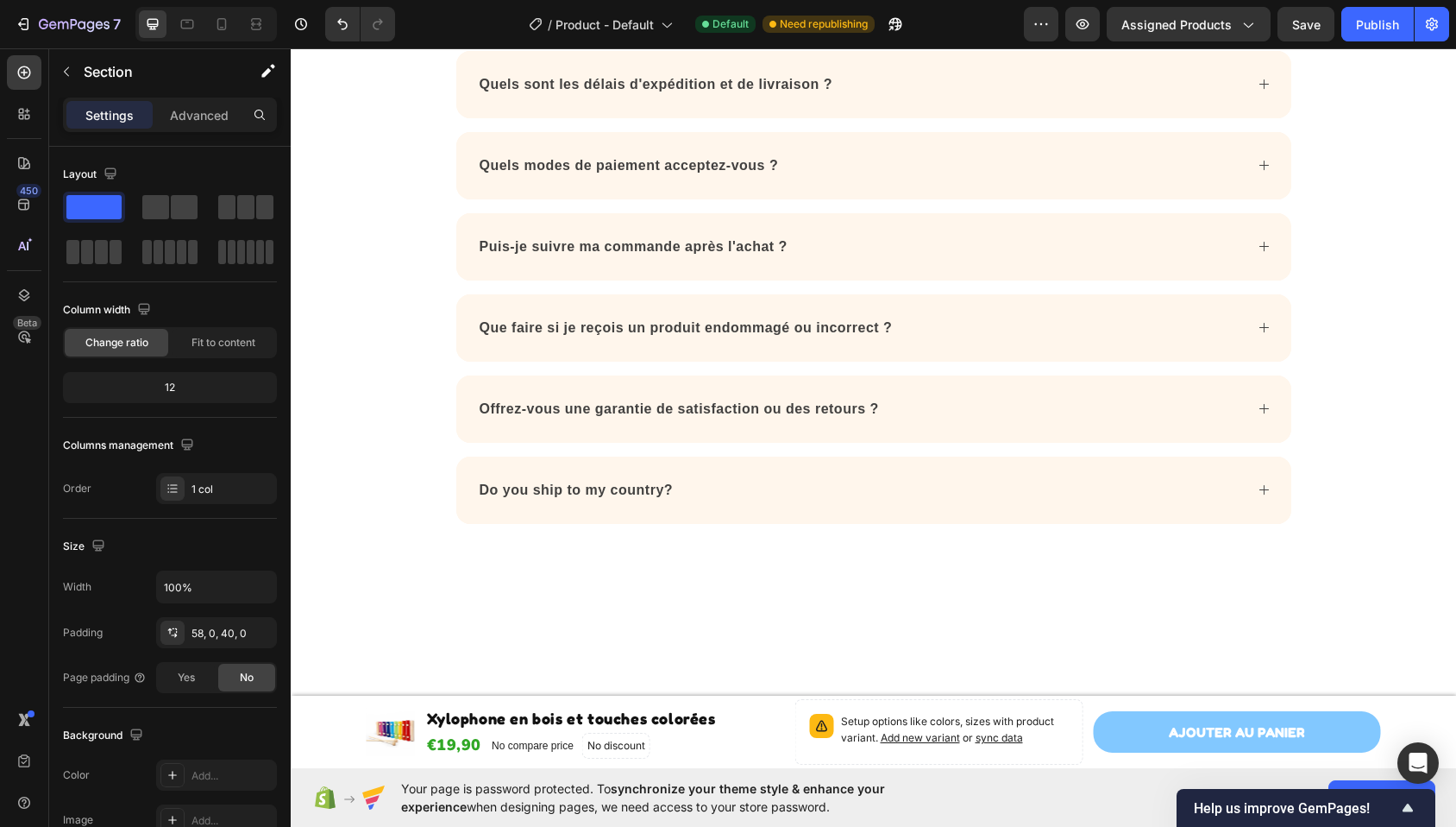
scroll to position [1422, 0]
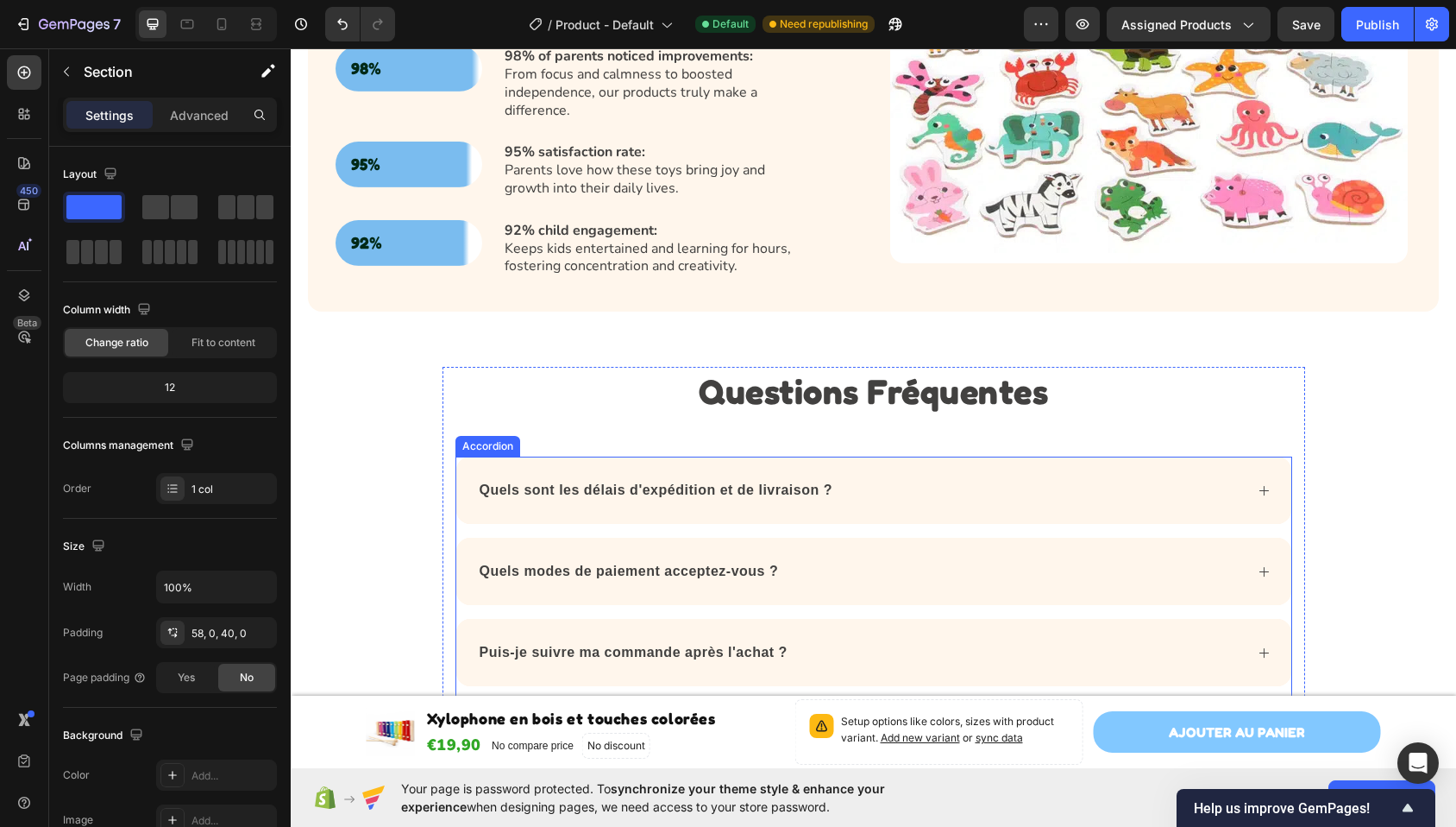
click at [1047, 459] on div "Quels sont les délais d'expédition et de livraison ?" at bounding box center [874, 490] width 835 height 67
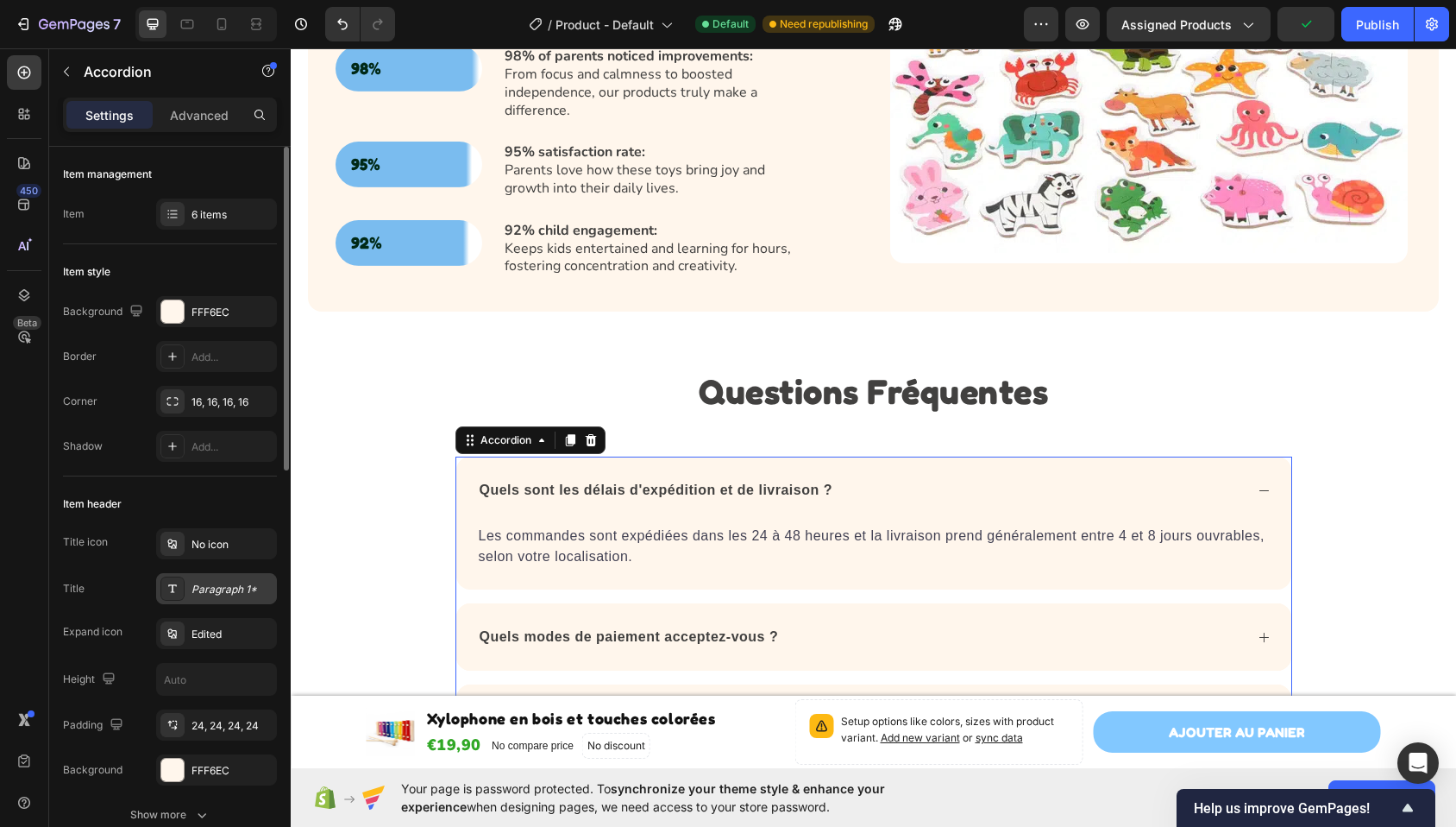
click at [199, 592] on div "Paragraph 1*" at bounding box center [232, 589] width 81 height 15
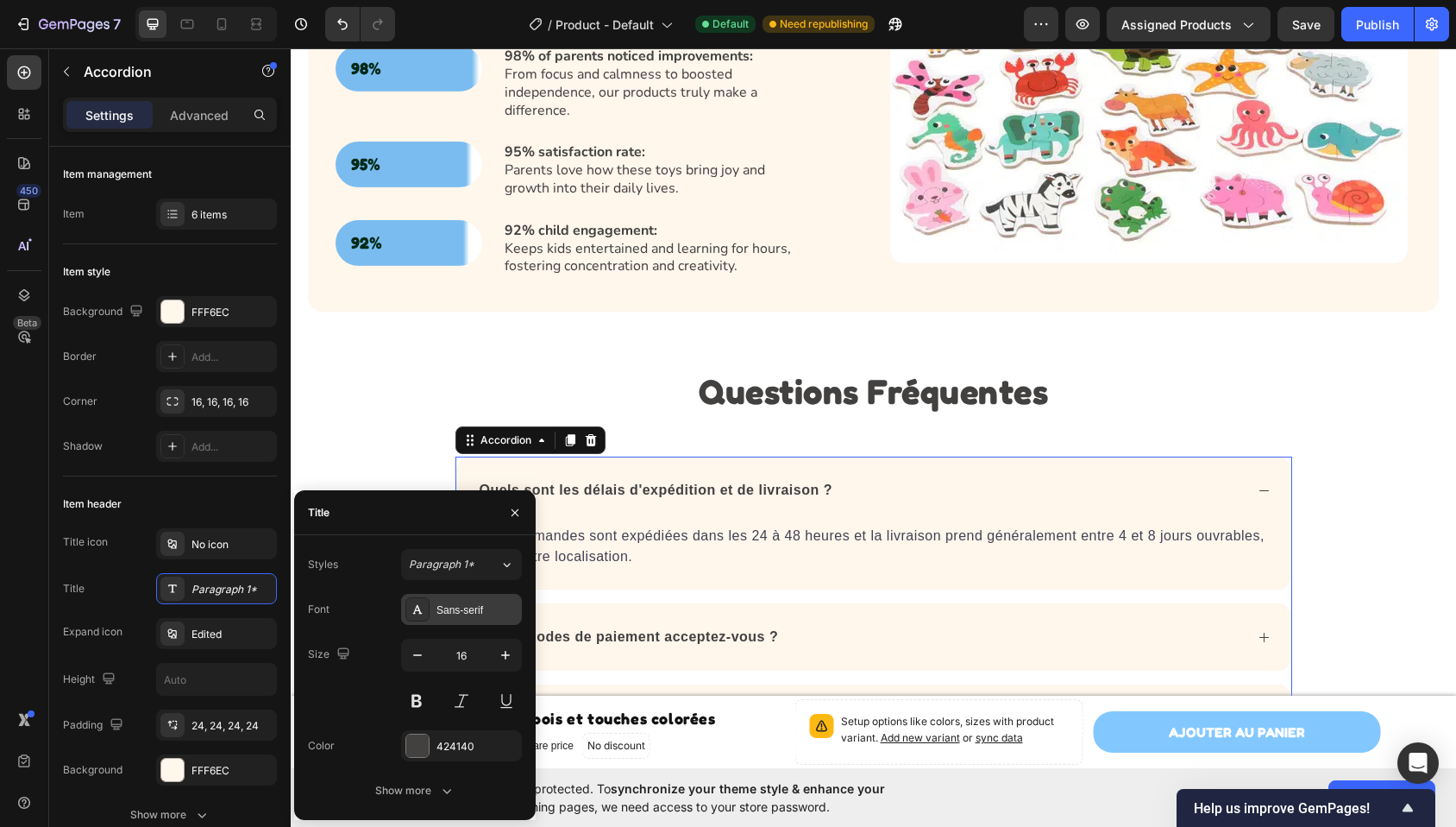
click at [437, 611] on div "Sans-serif" at bounding box center [477, 610] width 81 height 15
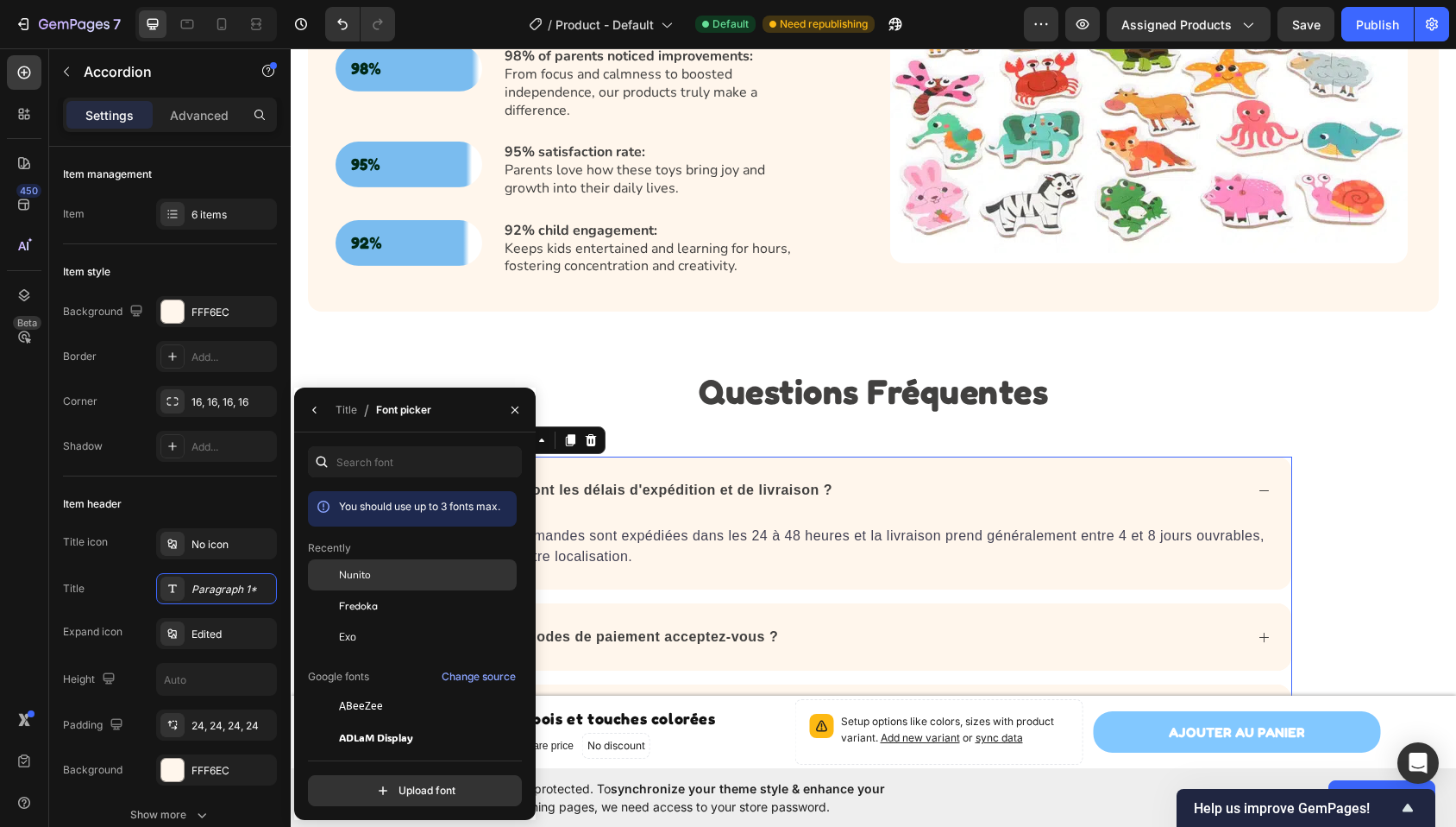
click at [441, 580] on div "Nunito" at bounding box center [426, 574] width 174 height 15
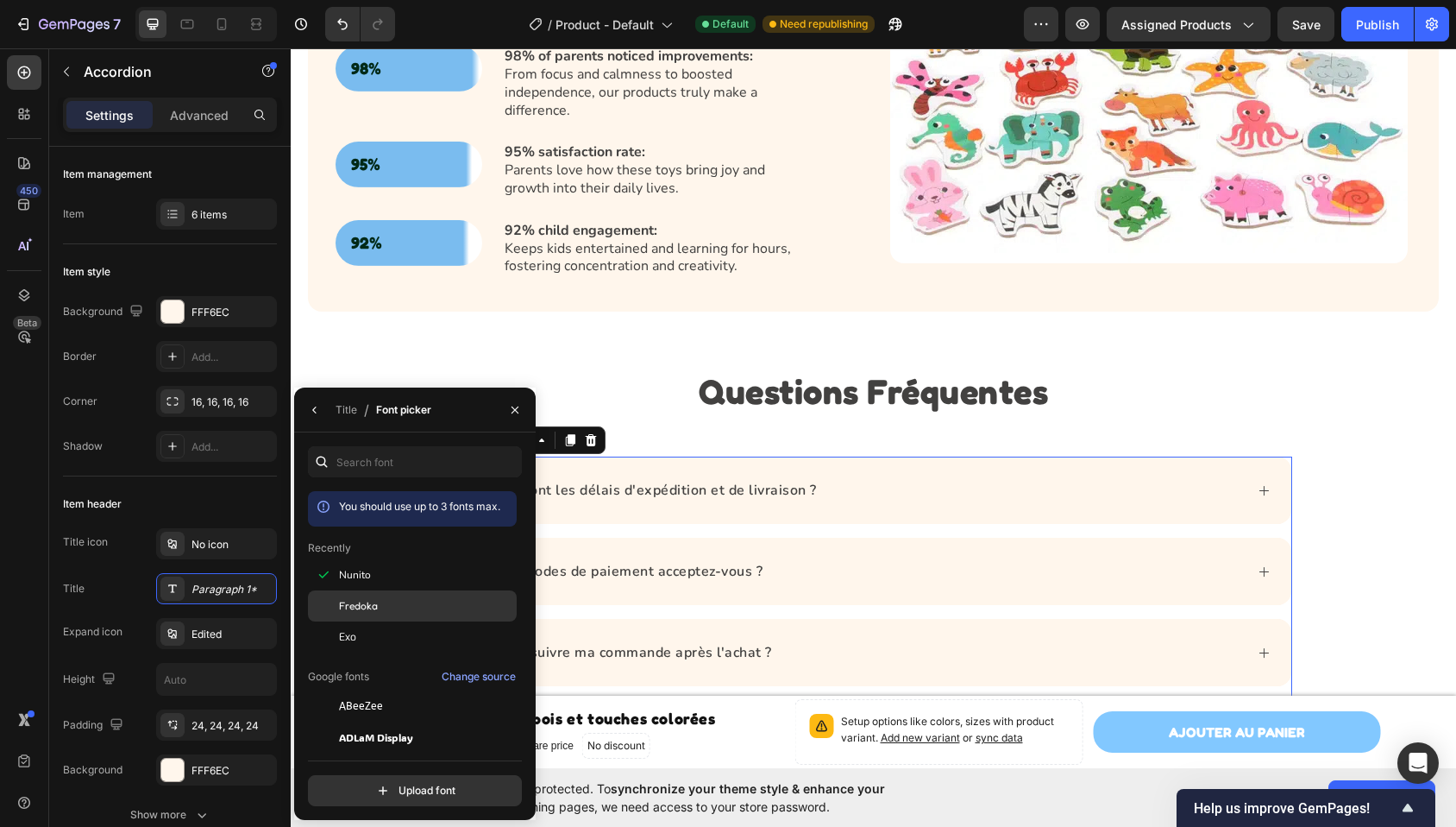
click at [436, 609] on div "Fredoka" at bounding box center [426, 605] width 174 height 15
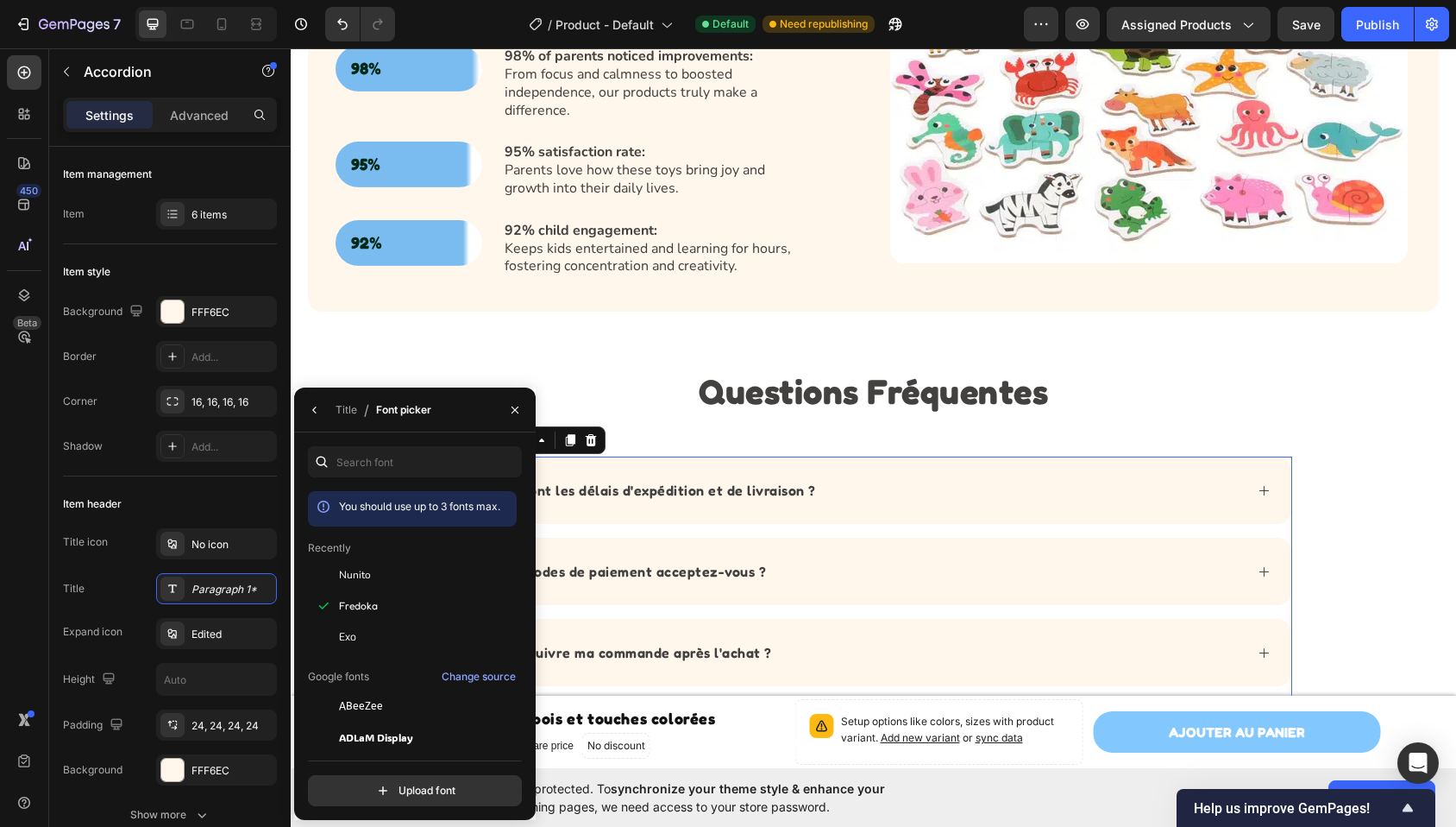
click at [1348, 456] on div "Questions Fréquentes Heading Quels sont les délais d'expédition et de livraison…" at bounding box center [873, 648] width 1165 height 563
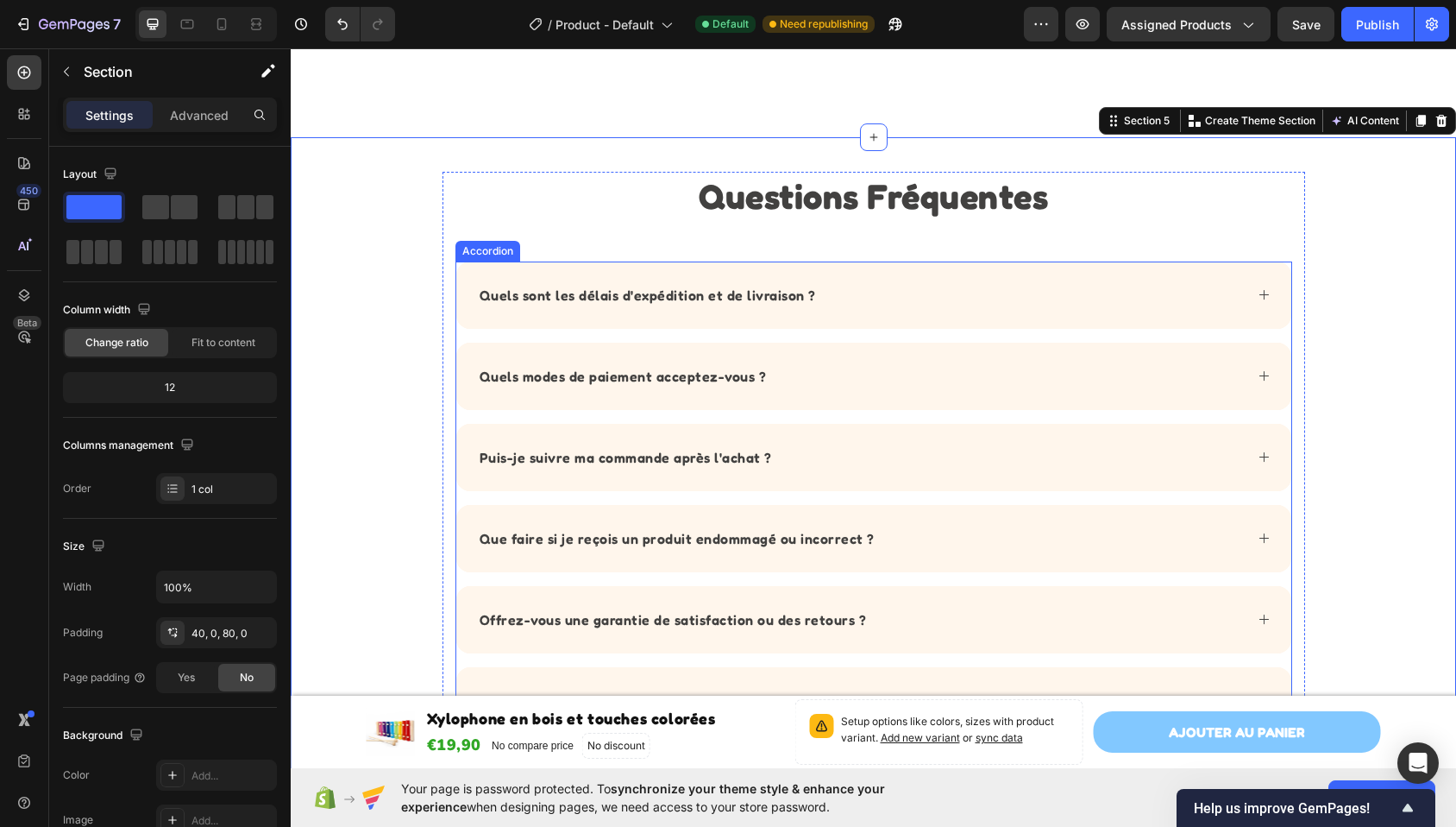
scroll to position [2009, 0]
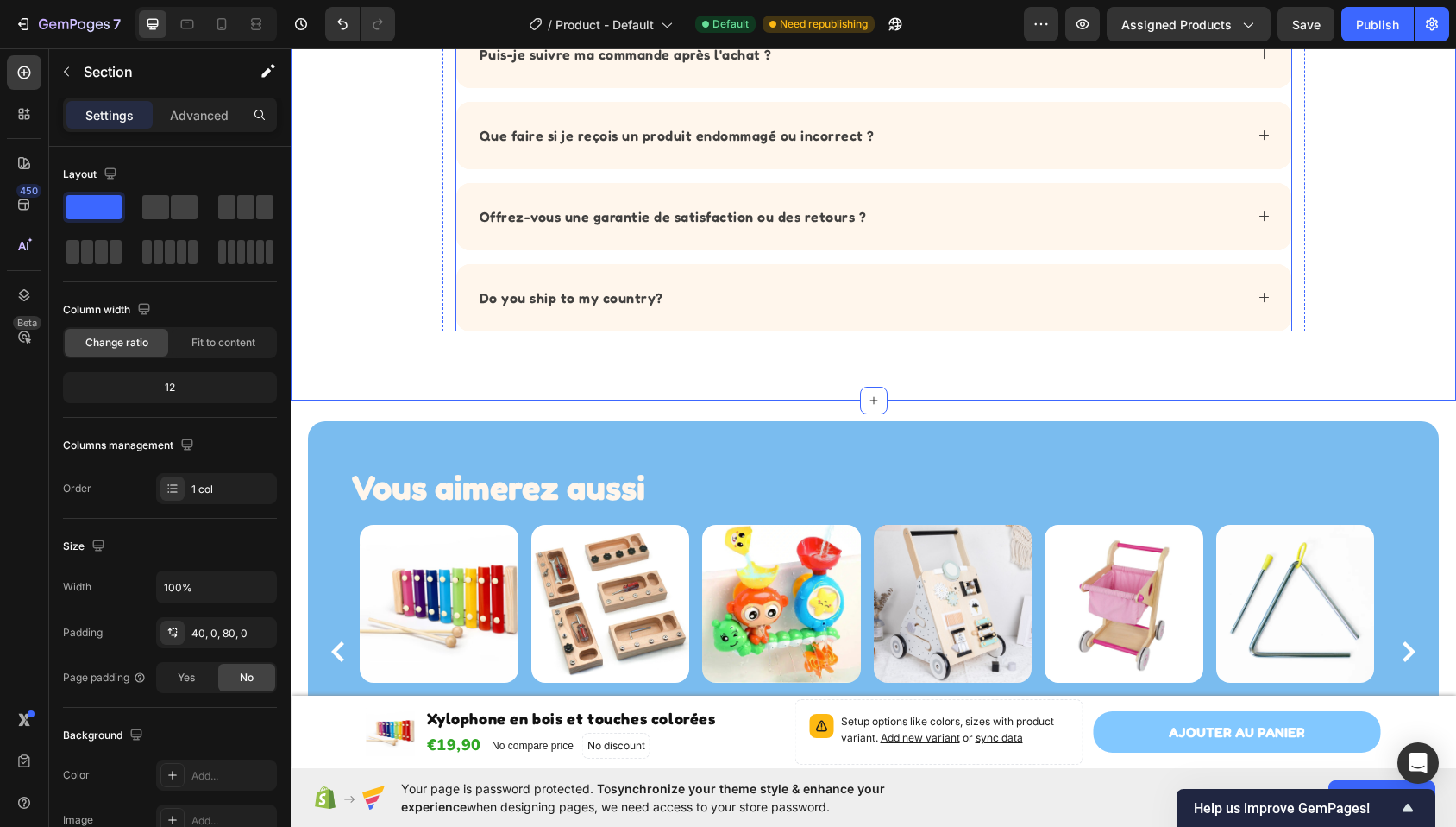
click at [622, 301] on p "Do you ship to my country?" at bounding box center [571, 297] width 184 height 21
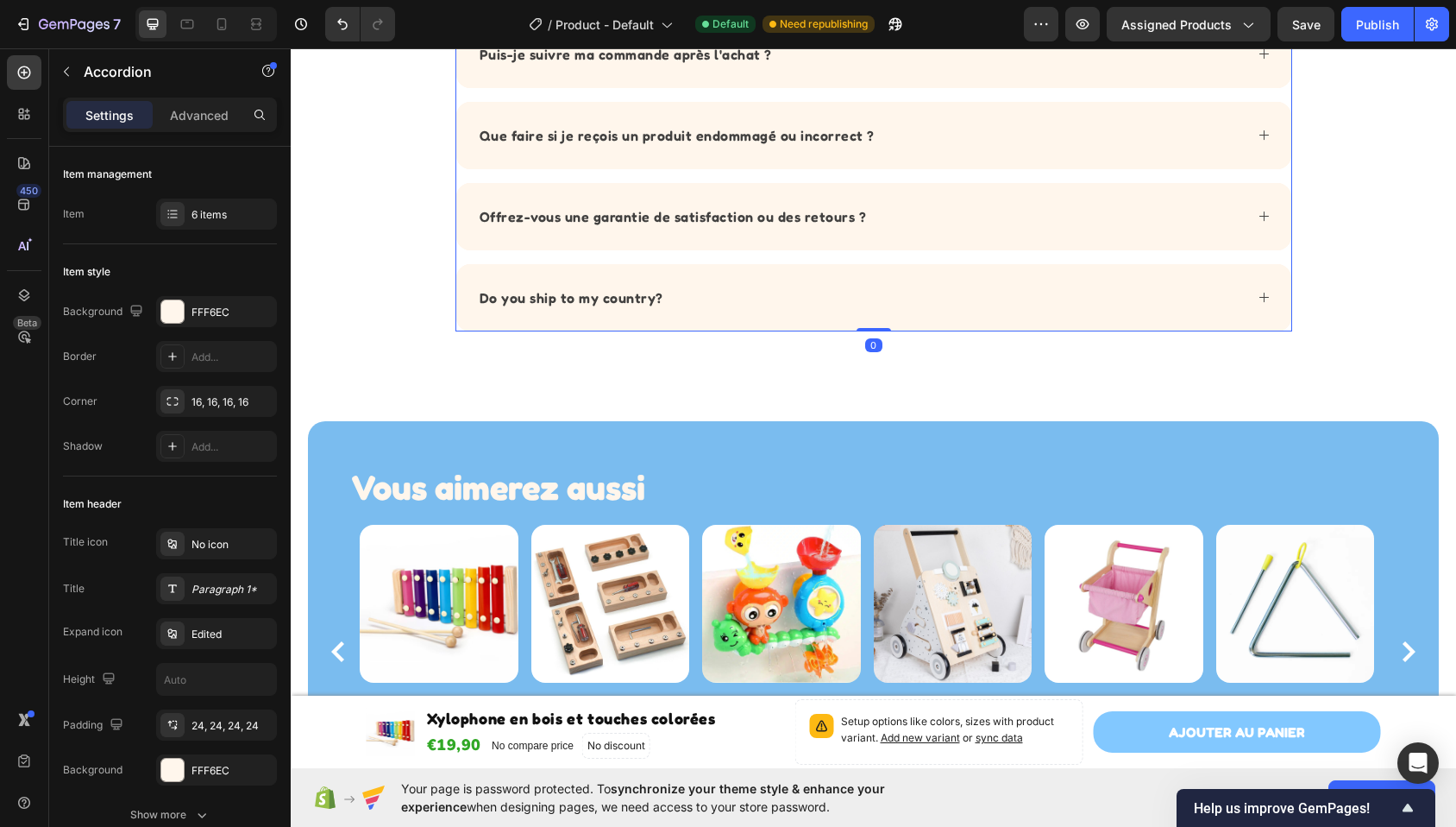
click at [622, 301] on p "Do you ship to my country?" at bounding box center [571, 297] width 184 height 21
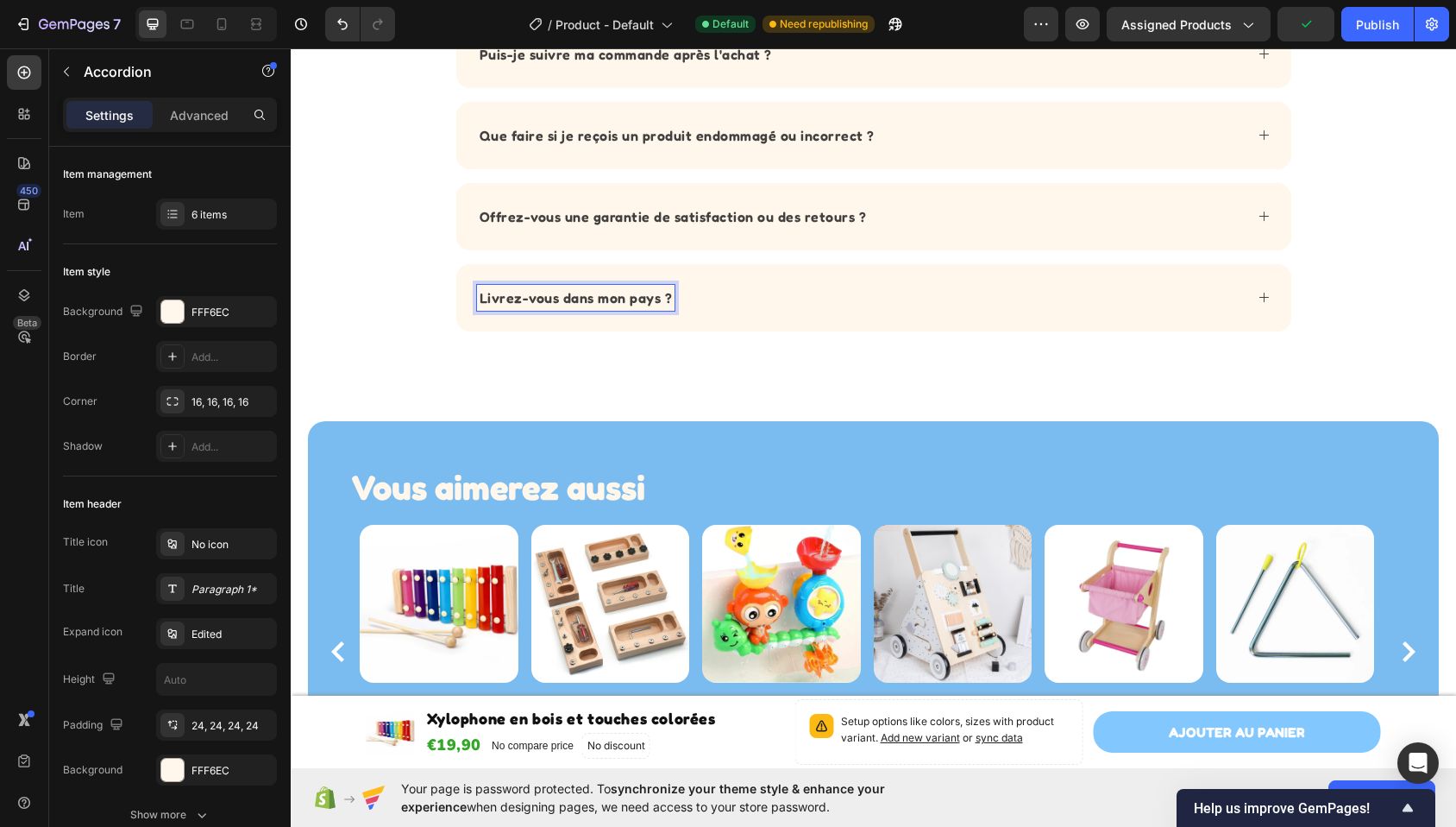
click at [860, 301] on div "Livrez-vous dans mon pays ?" at bounding box center [860, 297] width 767 height 26
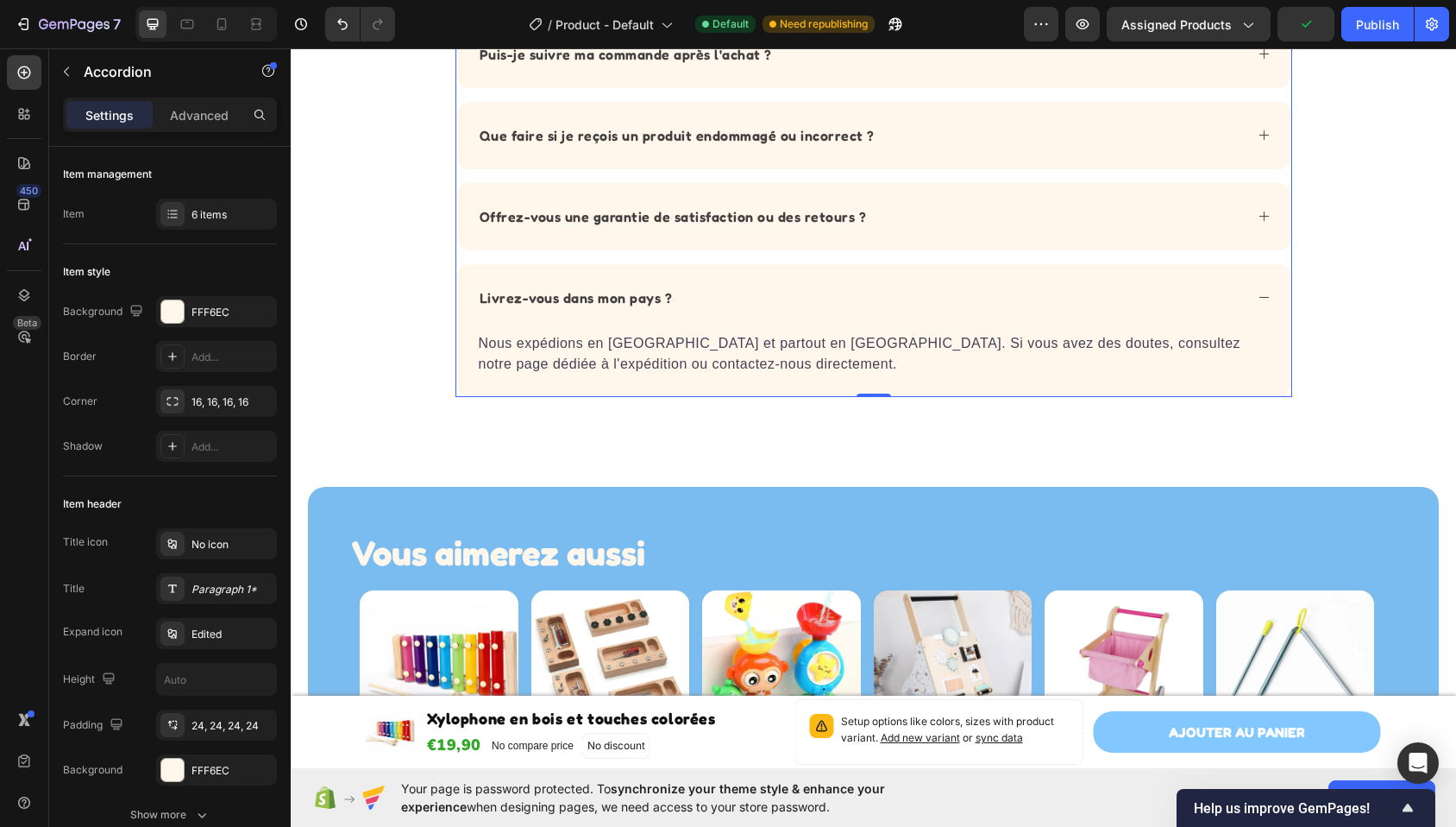
click at [860, 301] on div "Livrez-vous dans mon pays ?" at bounding box center [860, 297] width 767 height 26
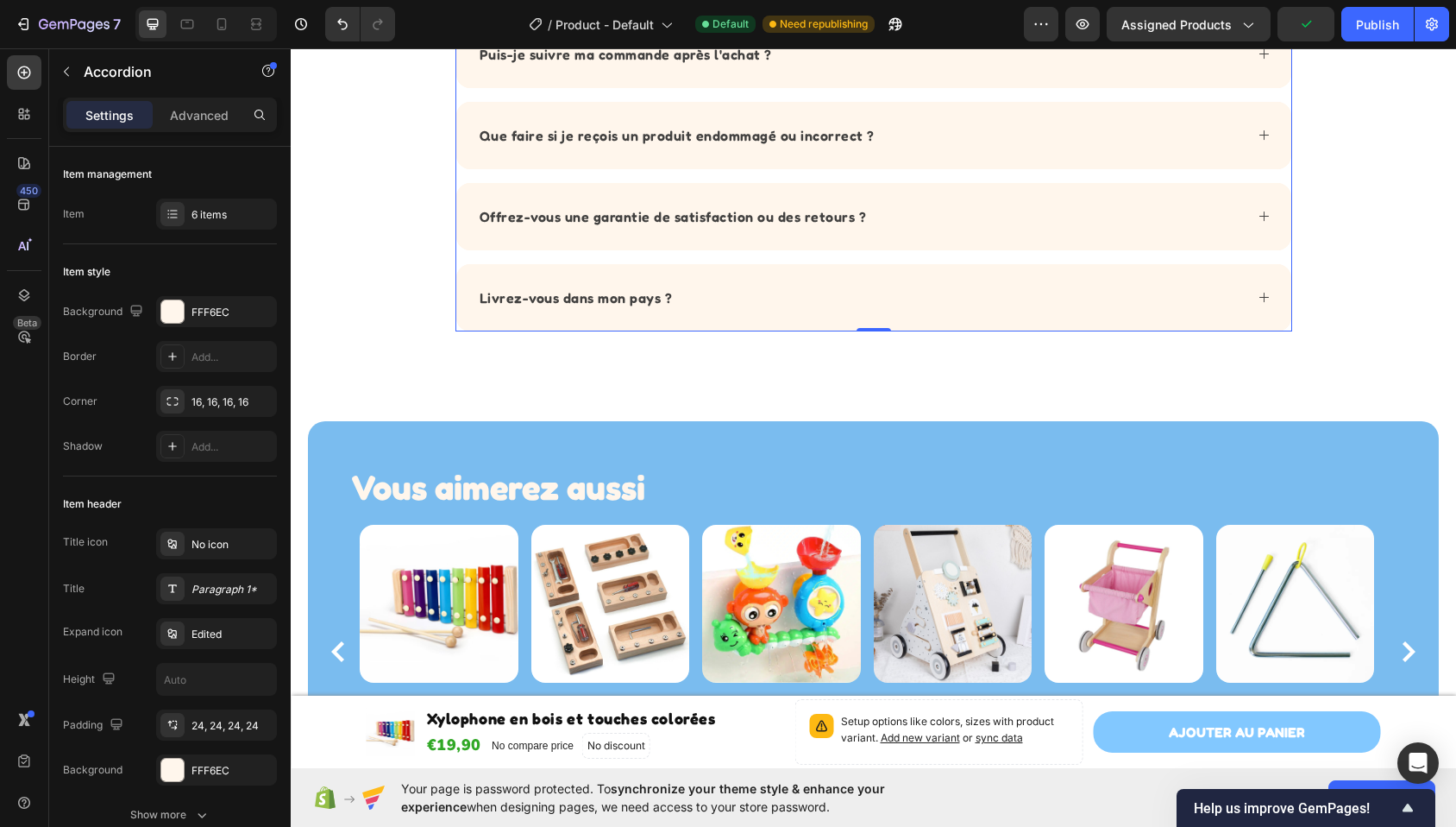
click at [860, 301] on div "Livrez-vous dans mon pays ?" at bounding box center [860, 297] width 767 height 26
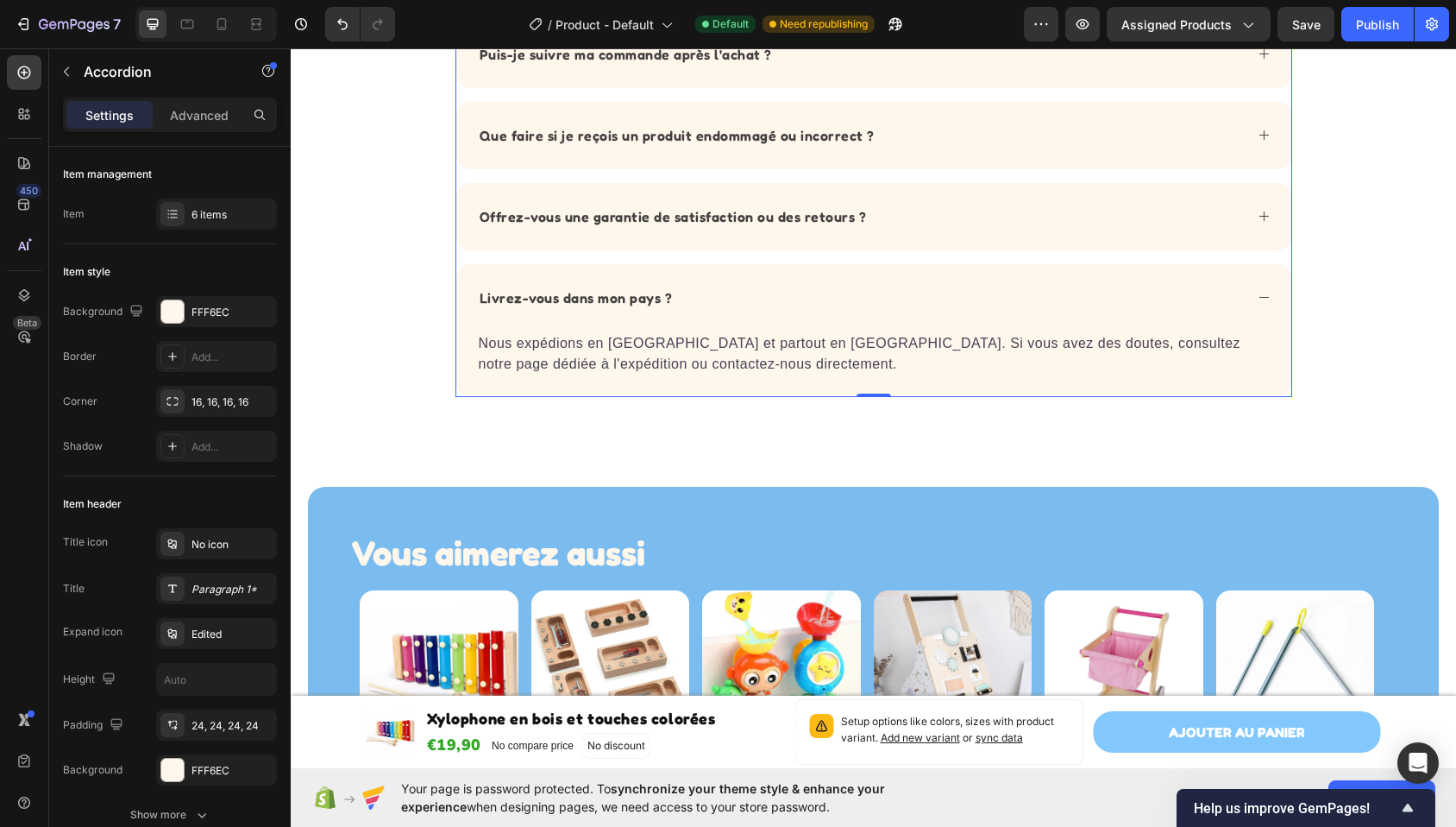
click at [860, 301] on div "Livrez-vous dans mon pays ?" at bounding box center [860, 297] width 767 height 26
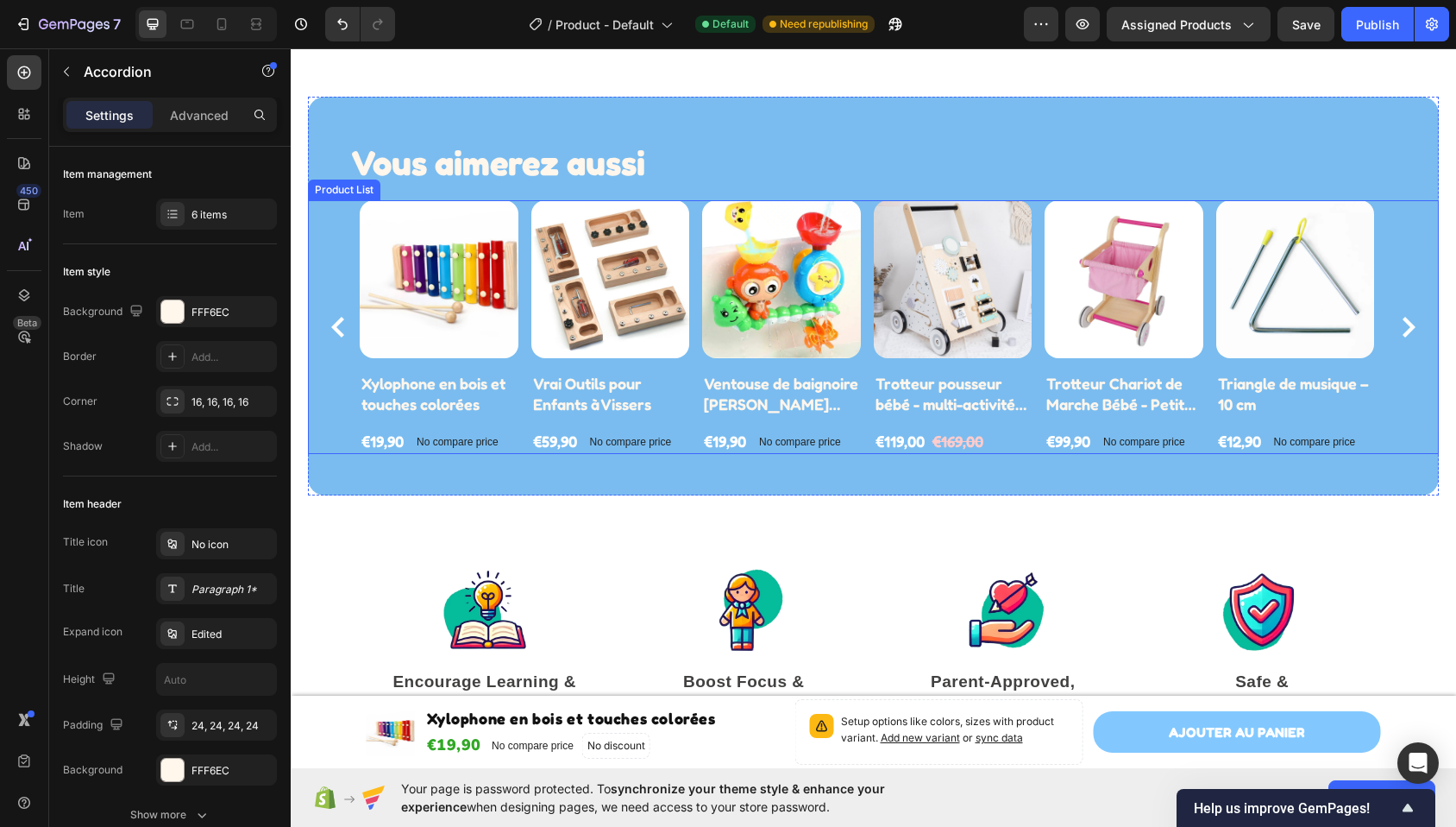
scroll to position [2416, 0]
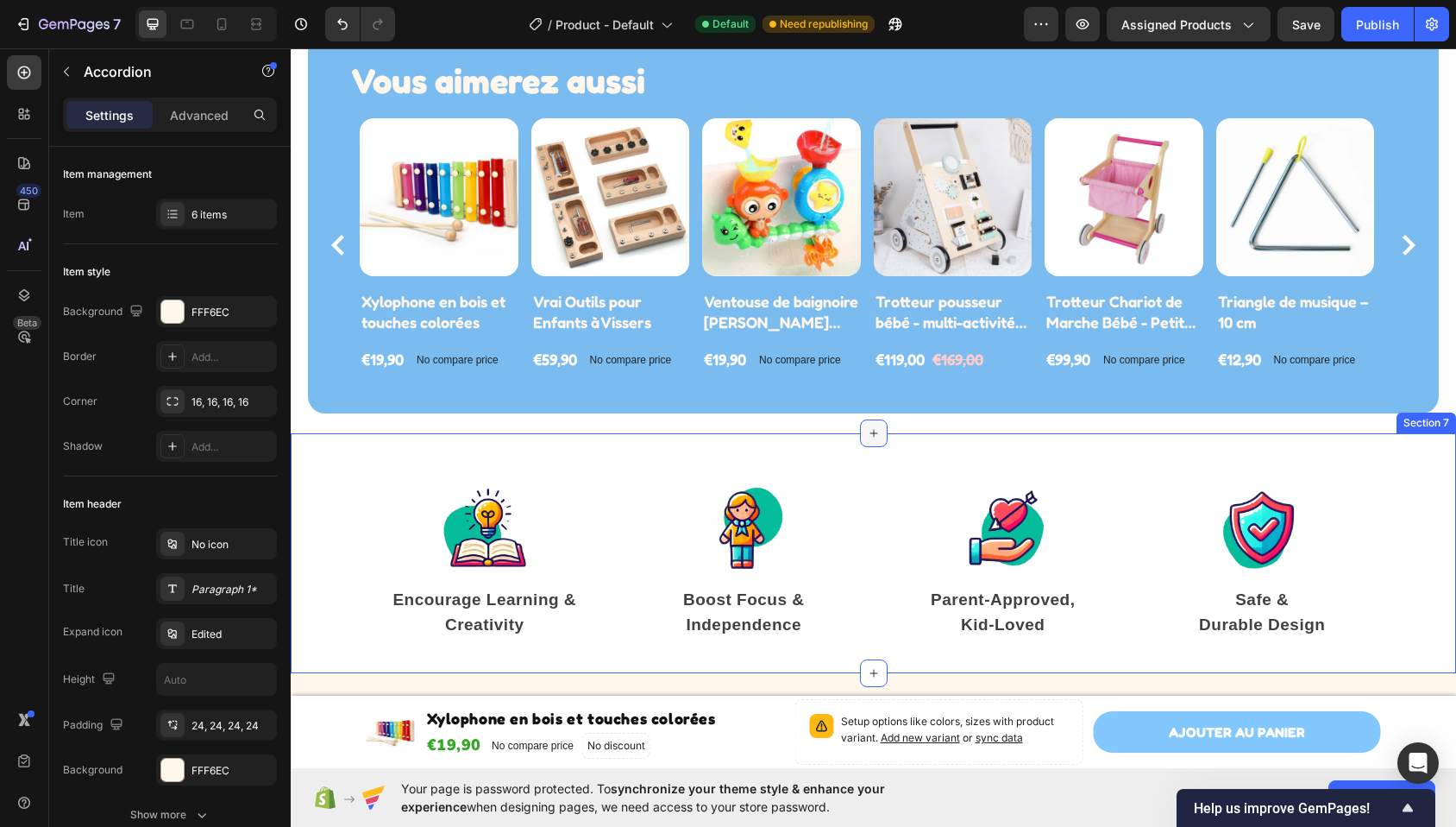
click at [875, 436] on div at bounding box center [874, 433] width 27 height 27
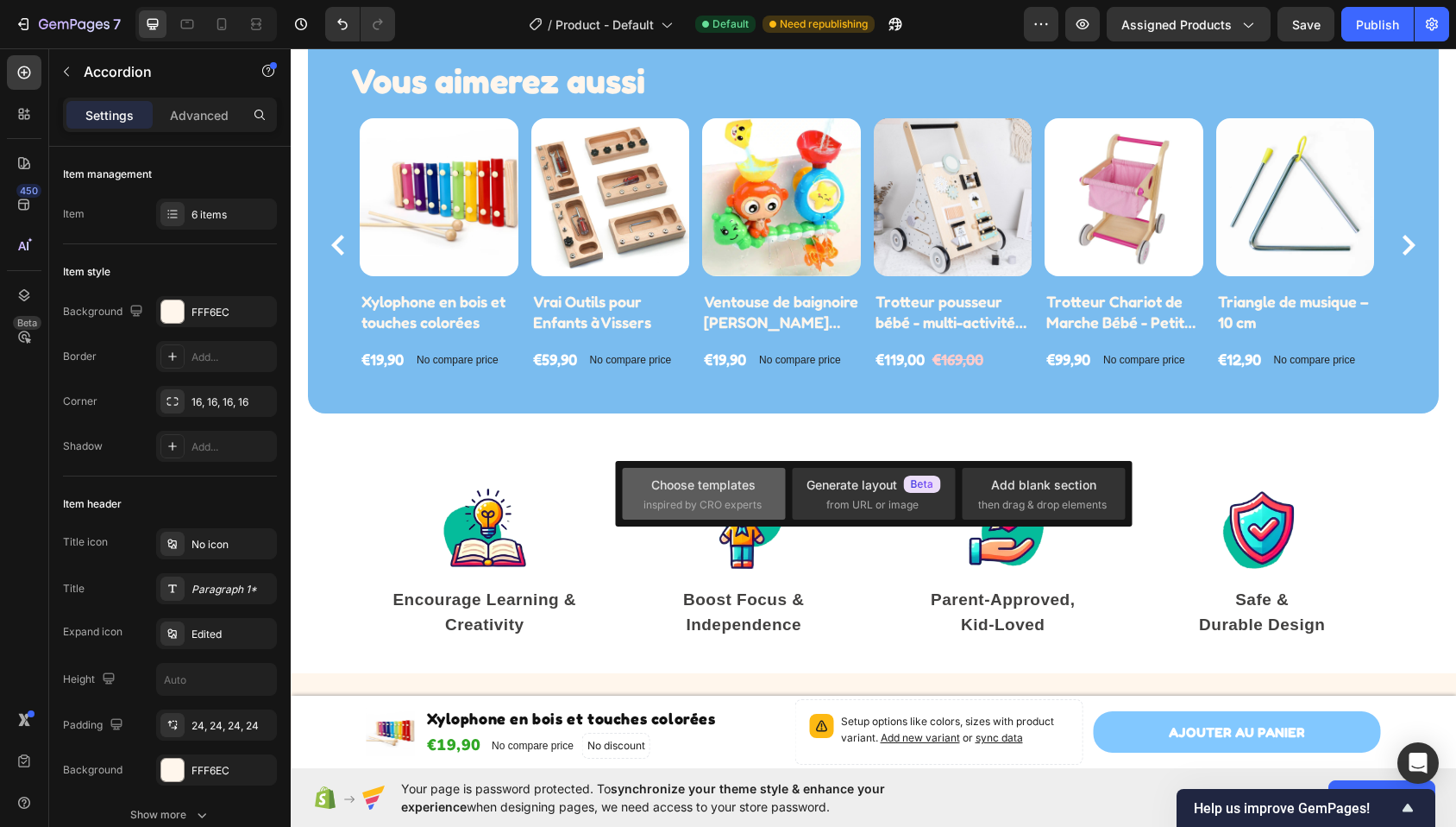
click at [721, 494] on div "Choose templates inspired by CRO experts" at bounding box center [704, 494] width 120 height 37
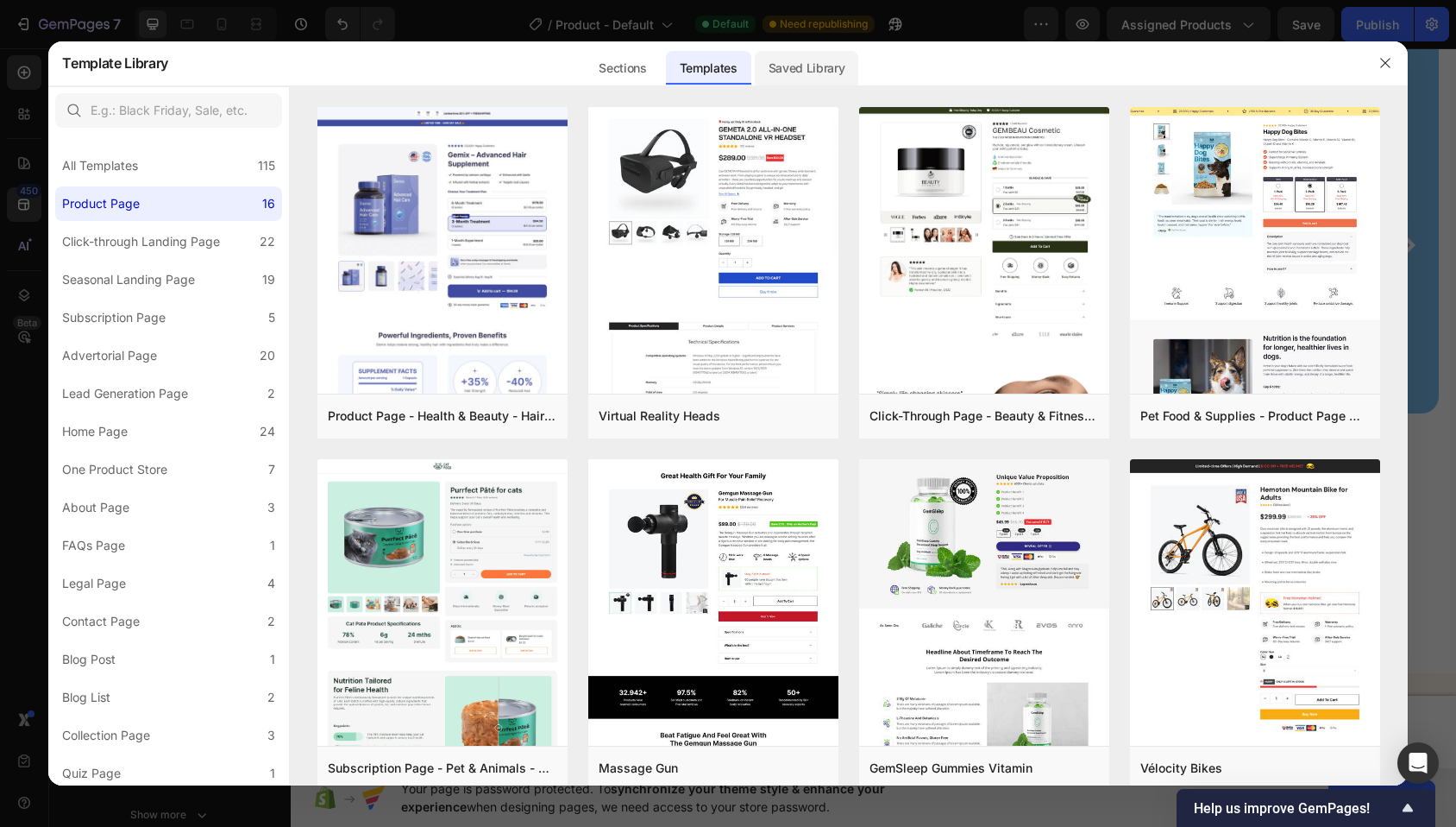
click at [812, 73] on div "Saved Library" at bounding box center [807, 68] width 104 height 34
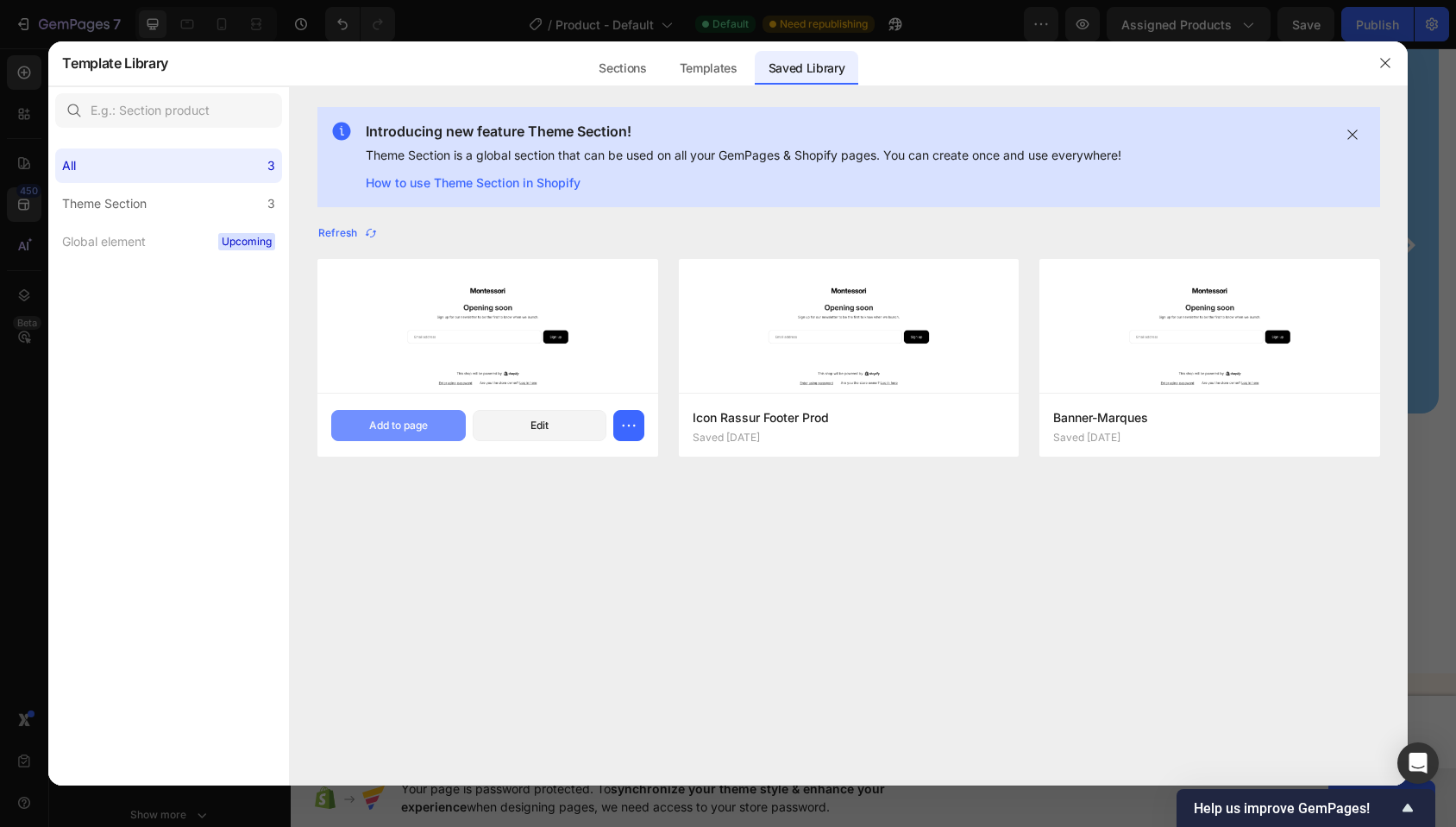
click at [432, 431] on button "Add to page" at bounding box center [398, 426] width 134 height 31
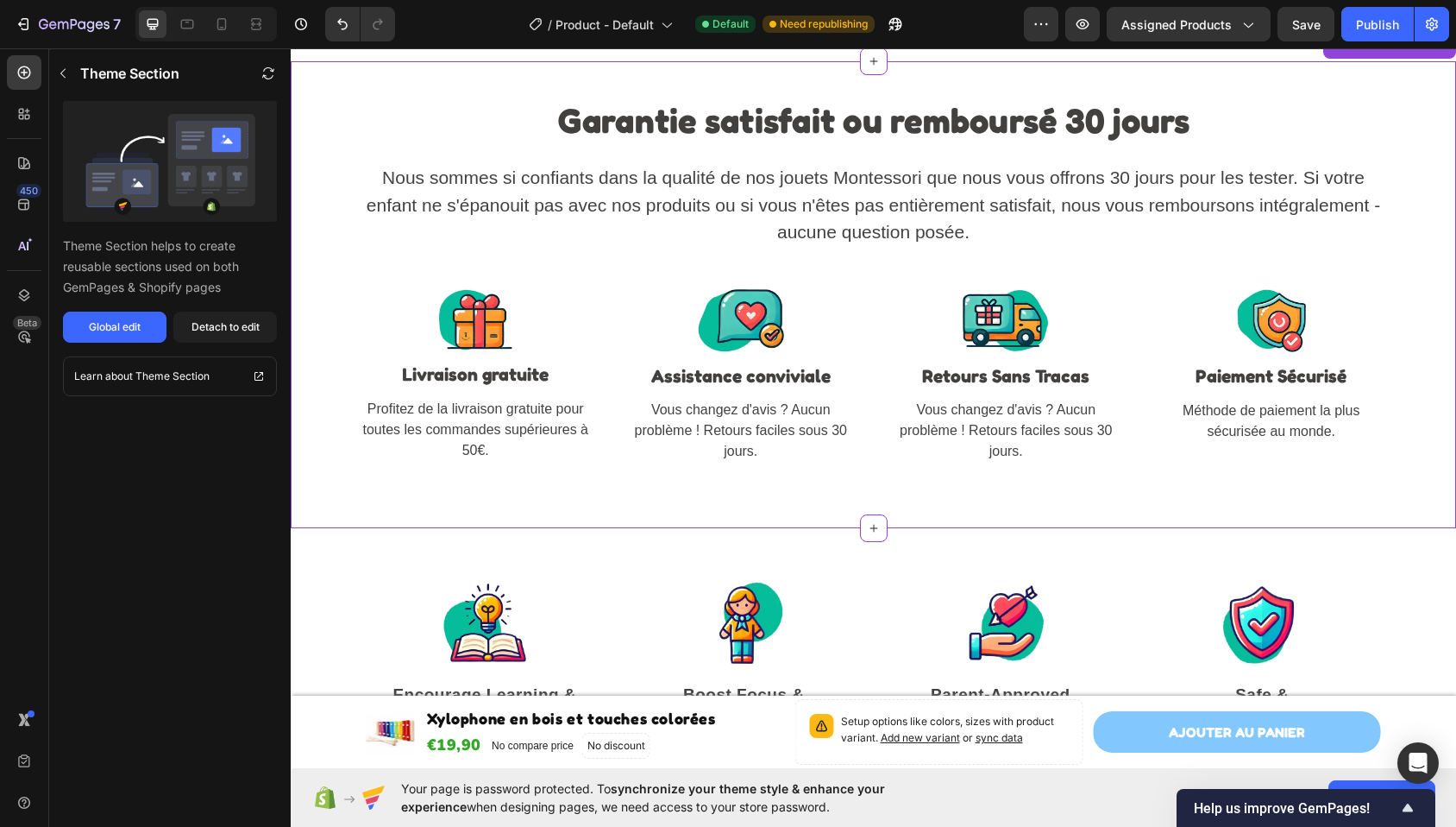
scroll to position [2800, 0]
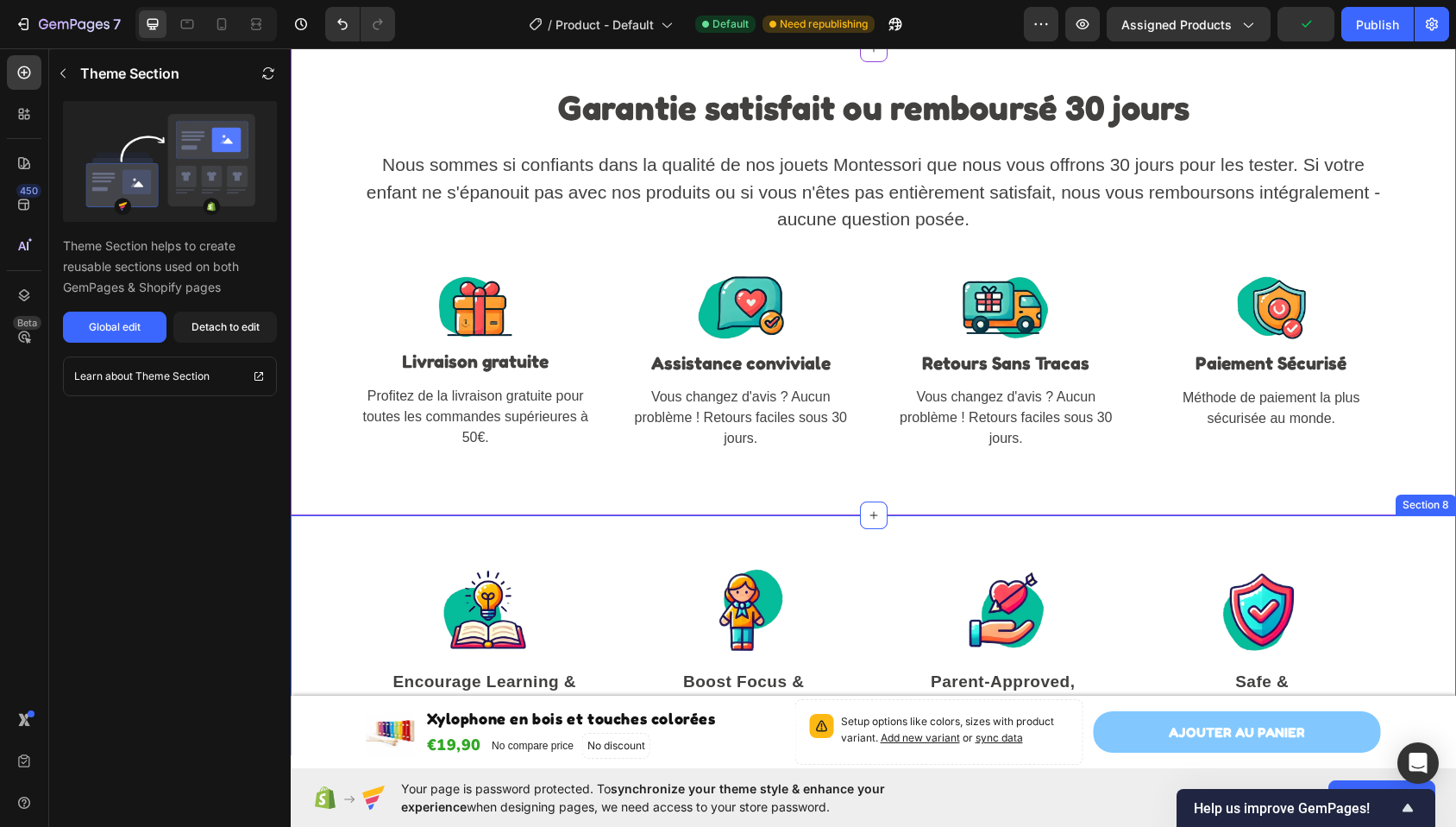
click at [449, 525] on div "Image Encourage Learning & Creativity Text block Image Boost Focus & Independen…" at bounding box center [873, 635] width 1165 height 240
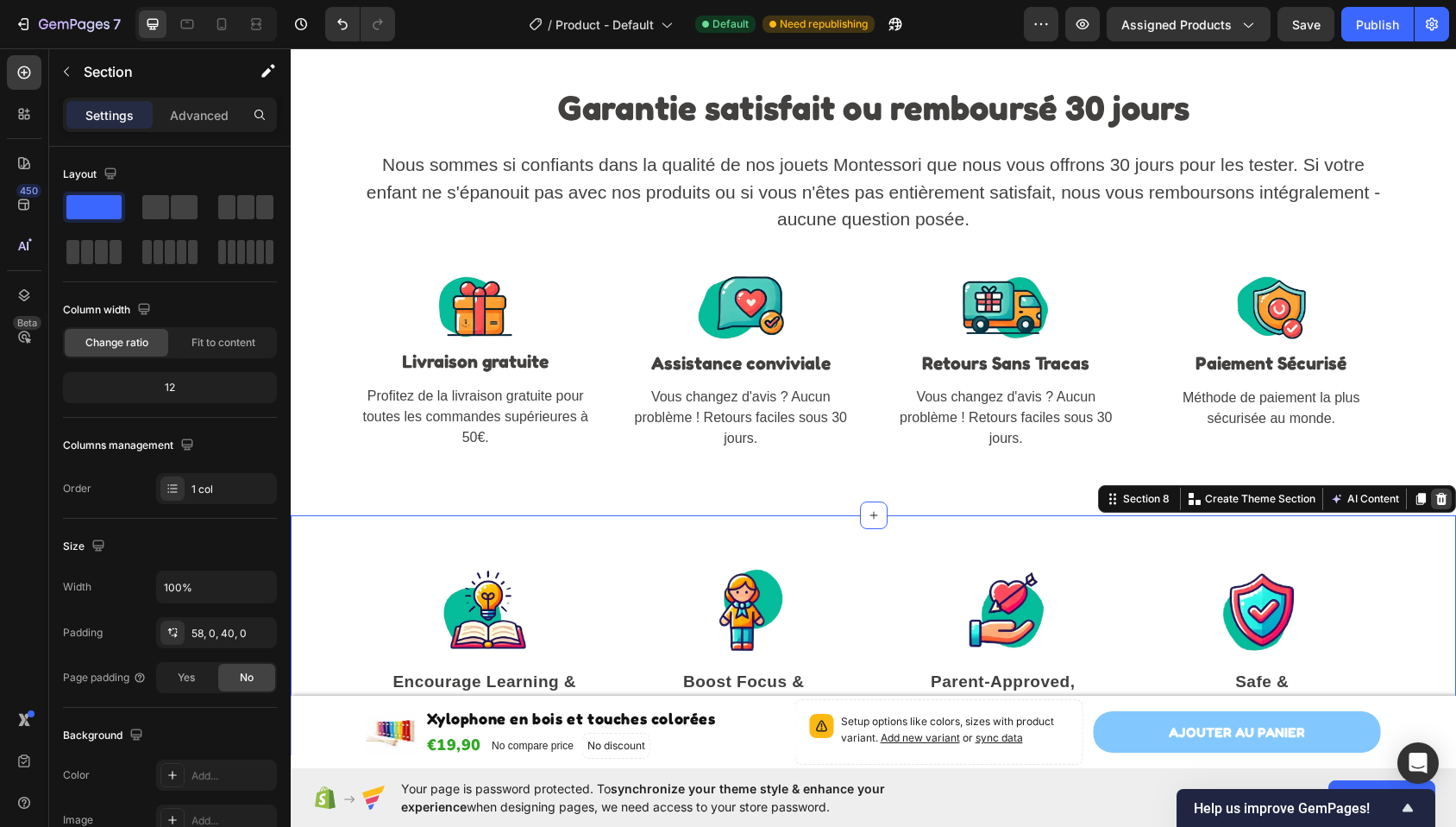
click at [1434, 505] on icon at bounding box center [1441, 498] width 14 height 14
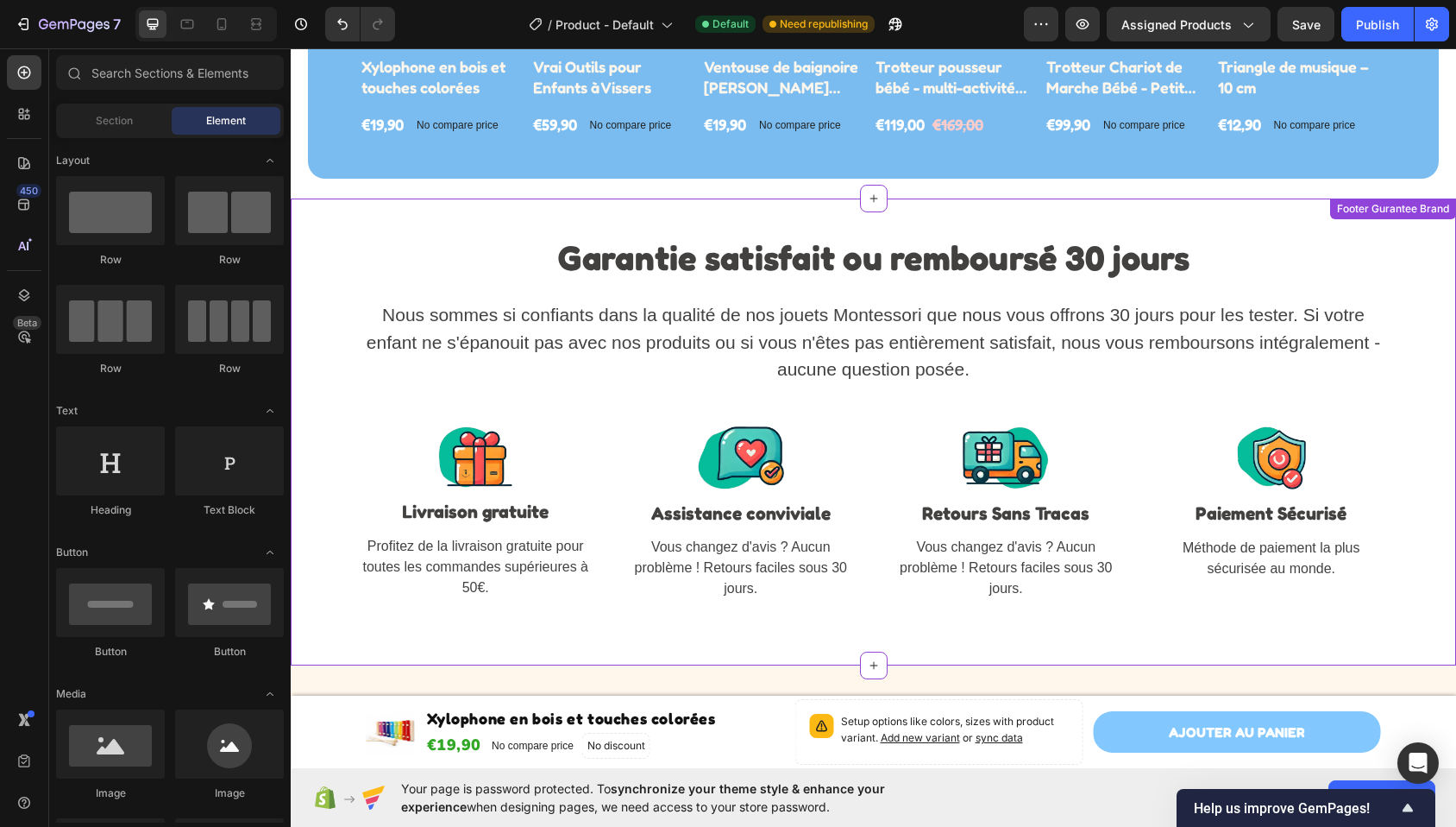
scroll to position [2562, 0]
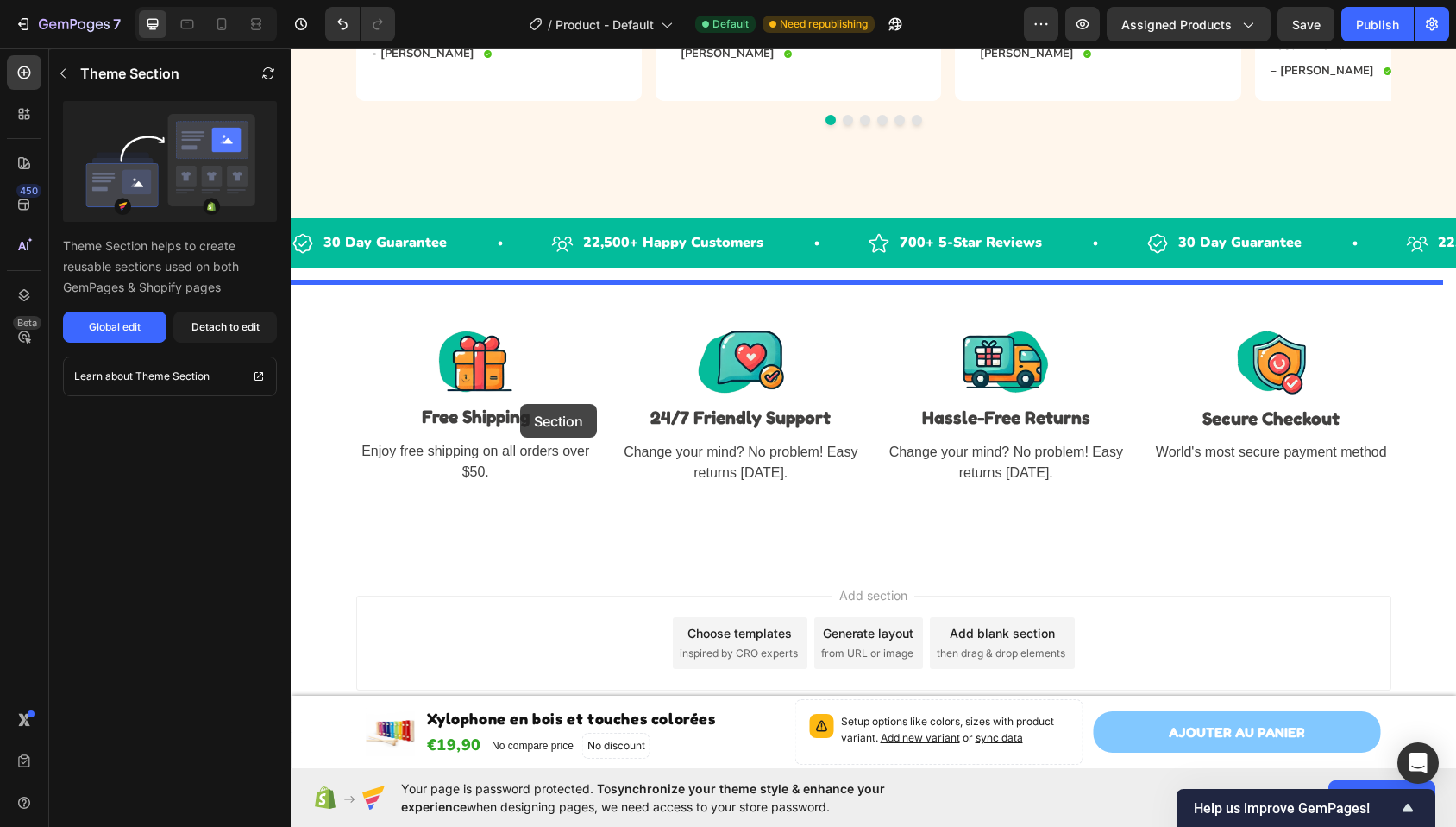
drag, startPoint x: 453, startPoint y: 316, endPoint x: 520, endPoint y: 403, distance: 109.8
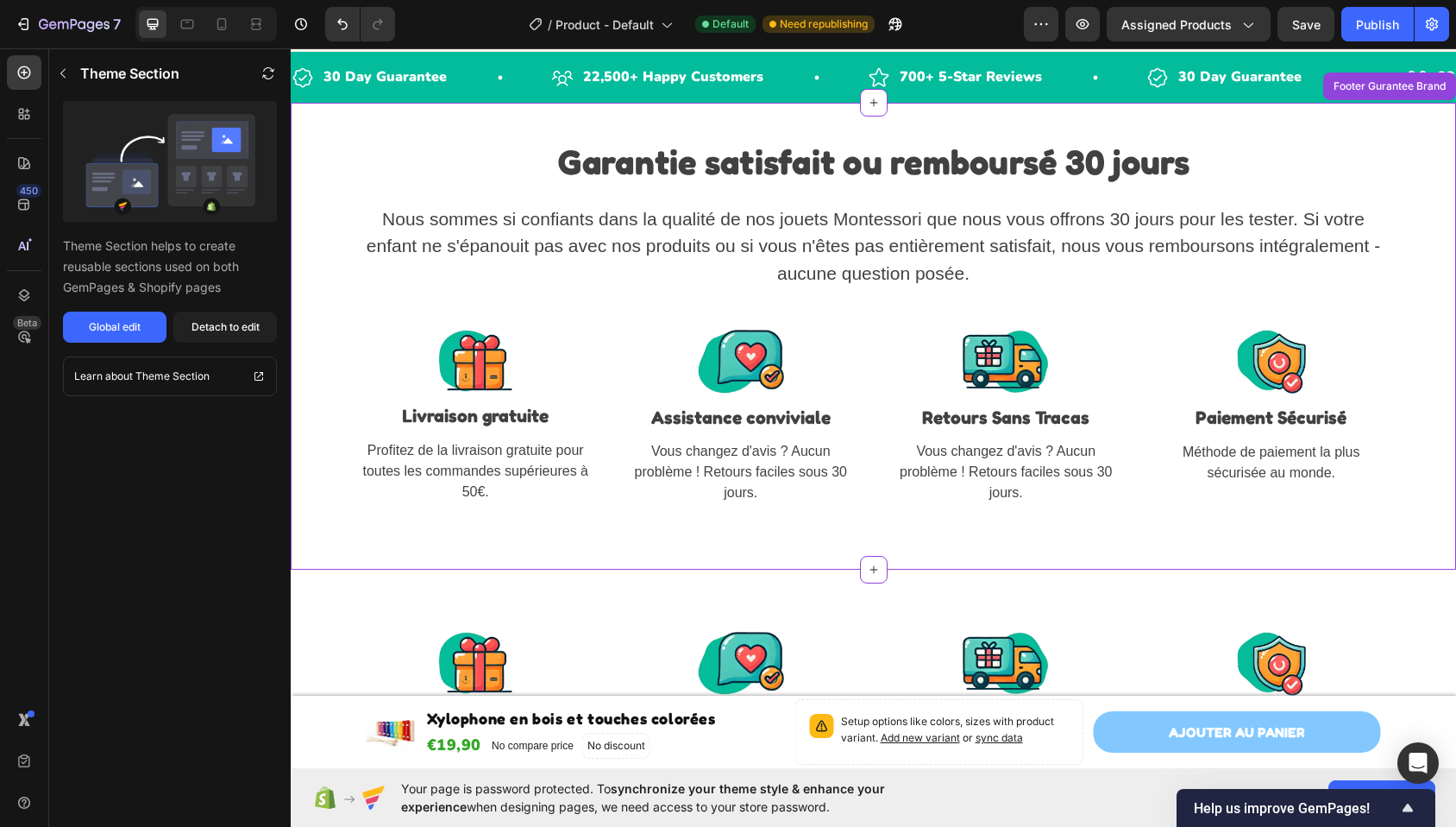
scroll to position [3303, 0]
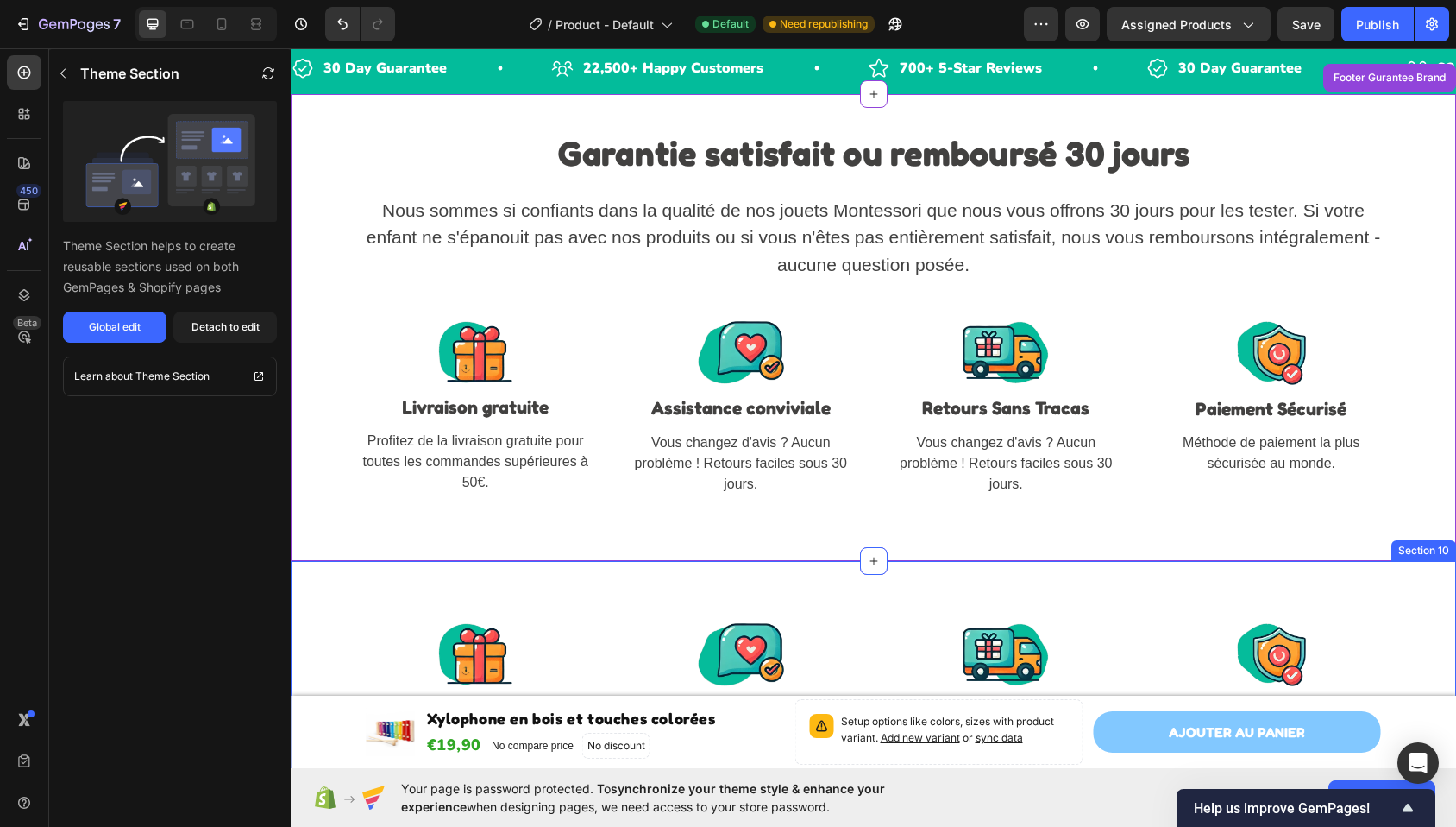
click at [369, 598] on div "Image Free Shipping Text block Enjoy free shipping on all orders over $50. Text…" at bounding box center [873, 707] width 1165 height 293
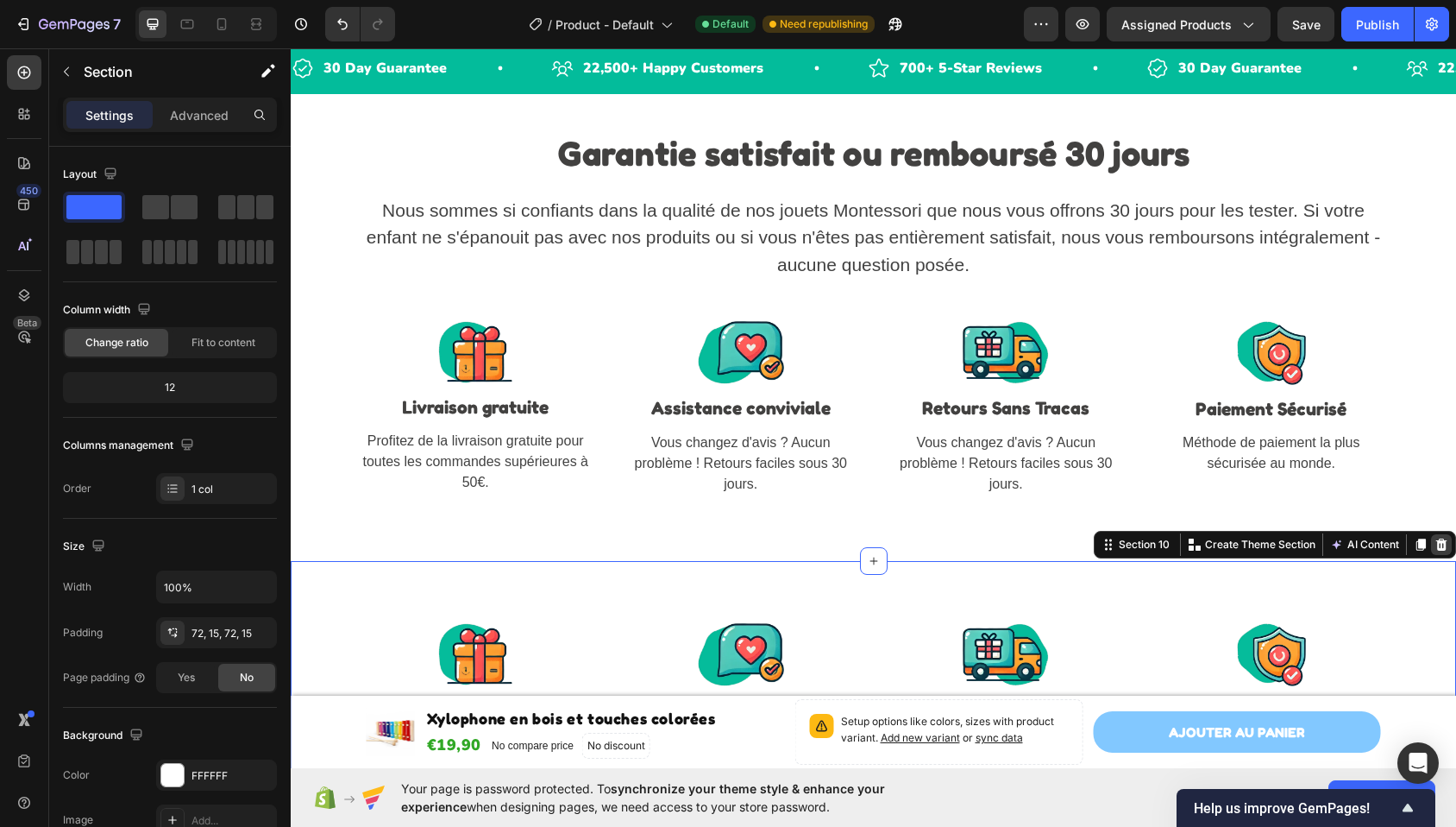
click at [1434, 543] on icon at bounding box center [1441, 544] width 14 height 14
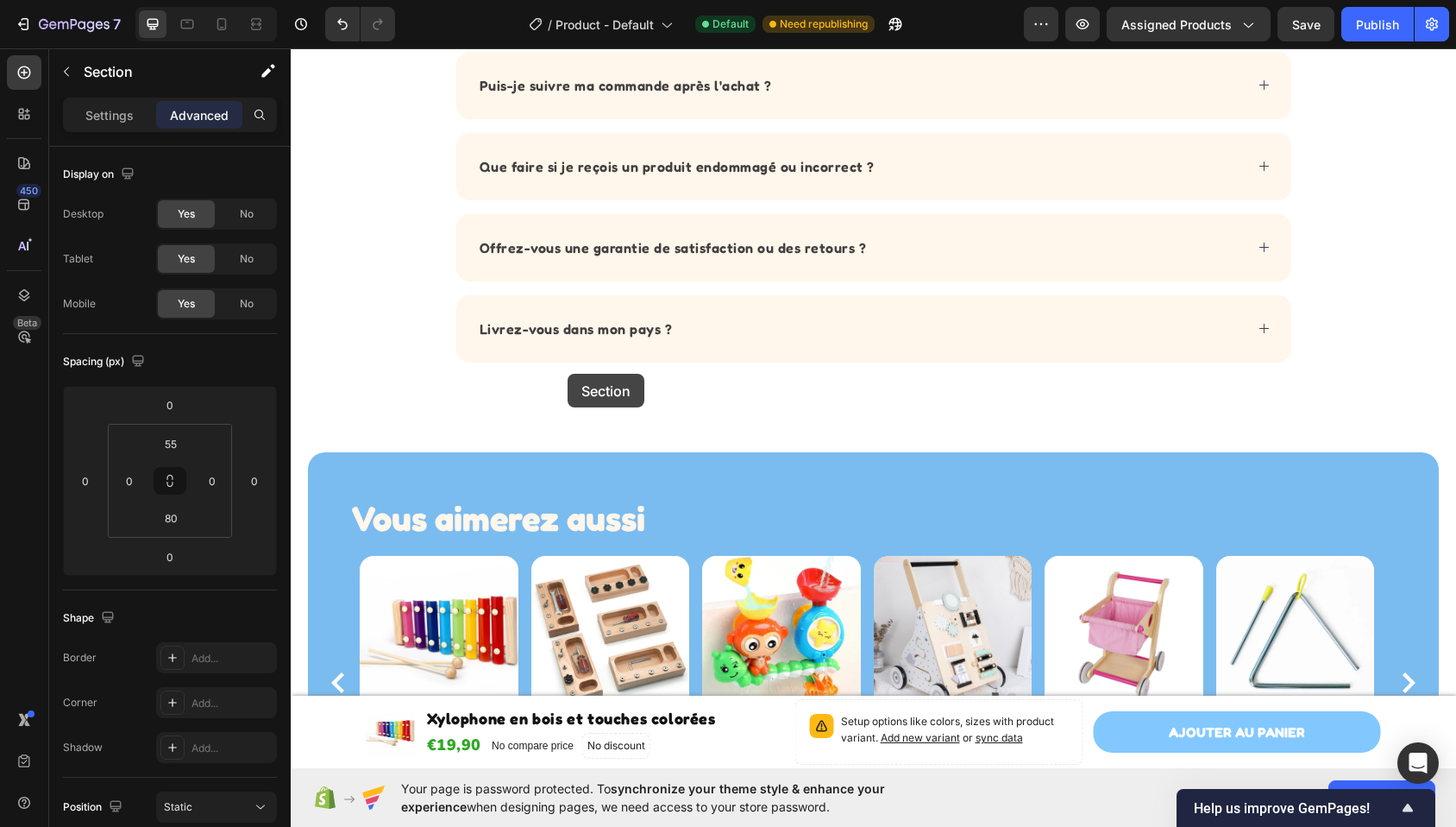
scroll to position [1345, 0]
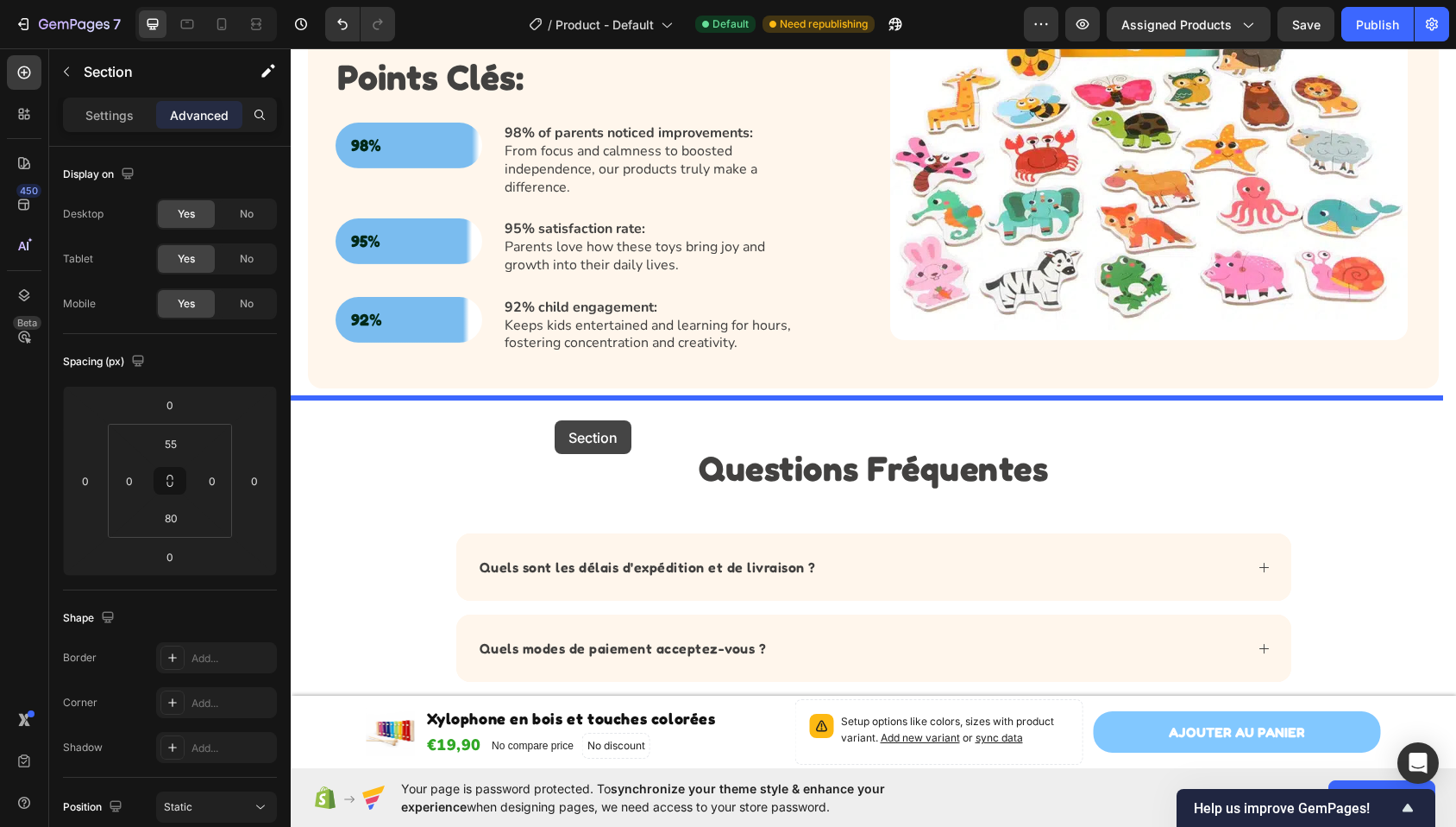
drag, startPoint x: 567, startPoint y: 395, endPoint x: 555, endPoint y: 420, distance: 27.7
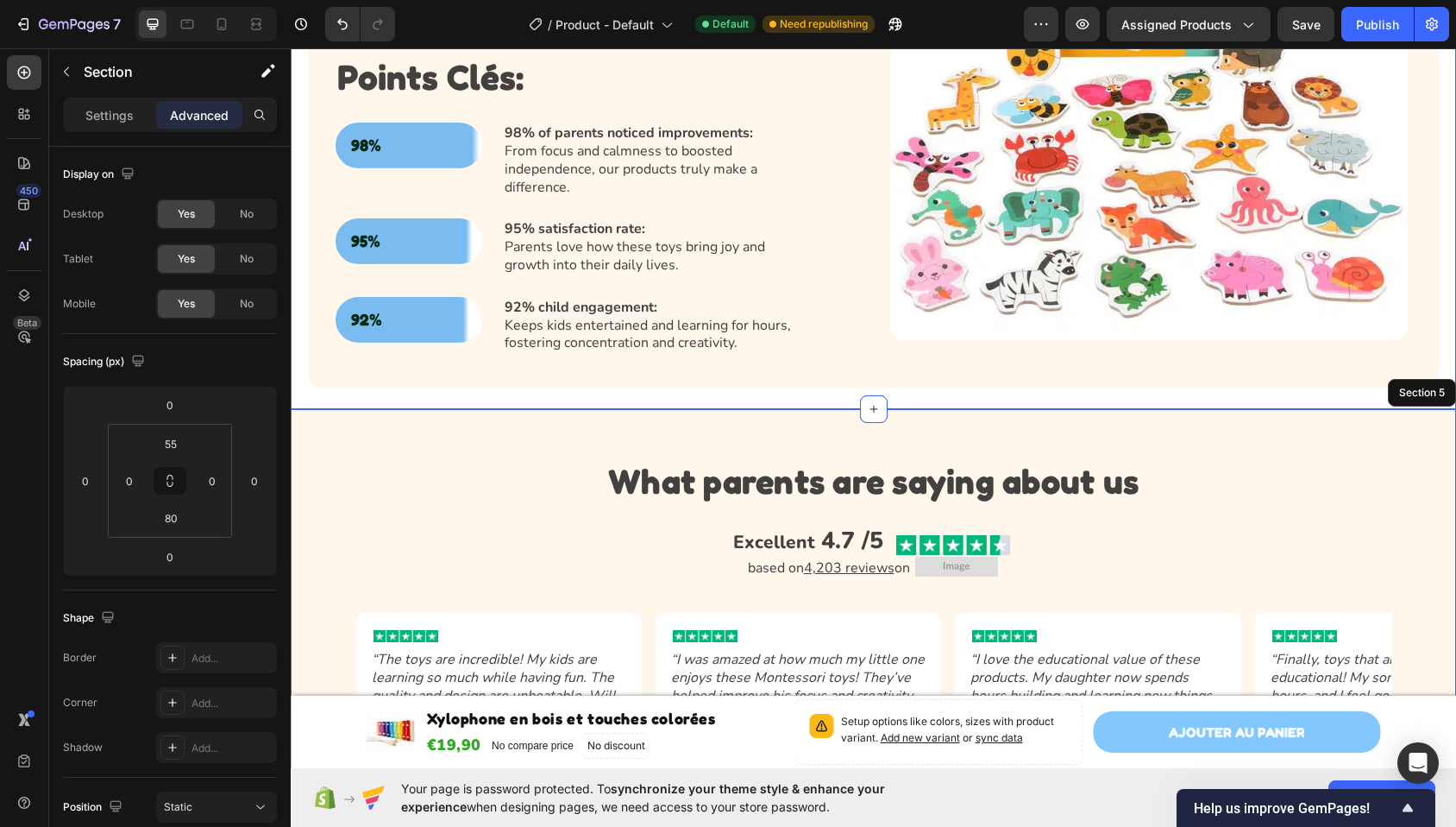
scroll to position [1357, 0]
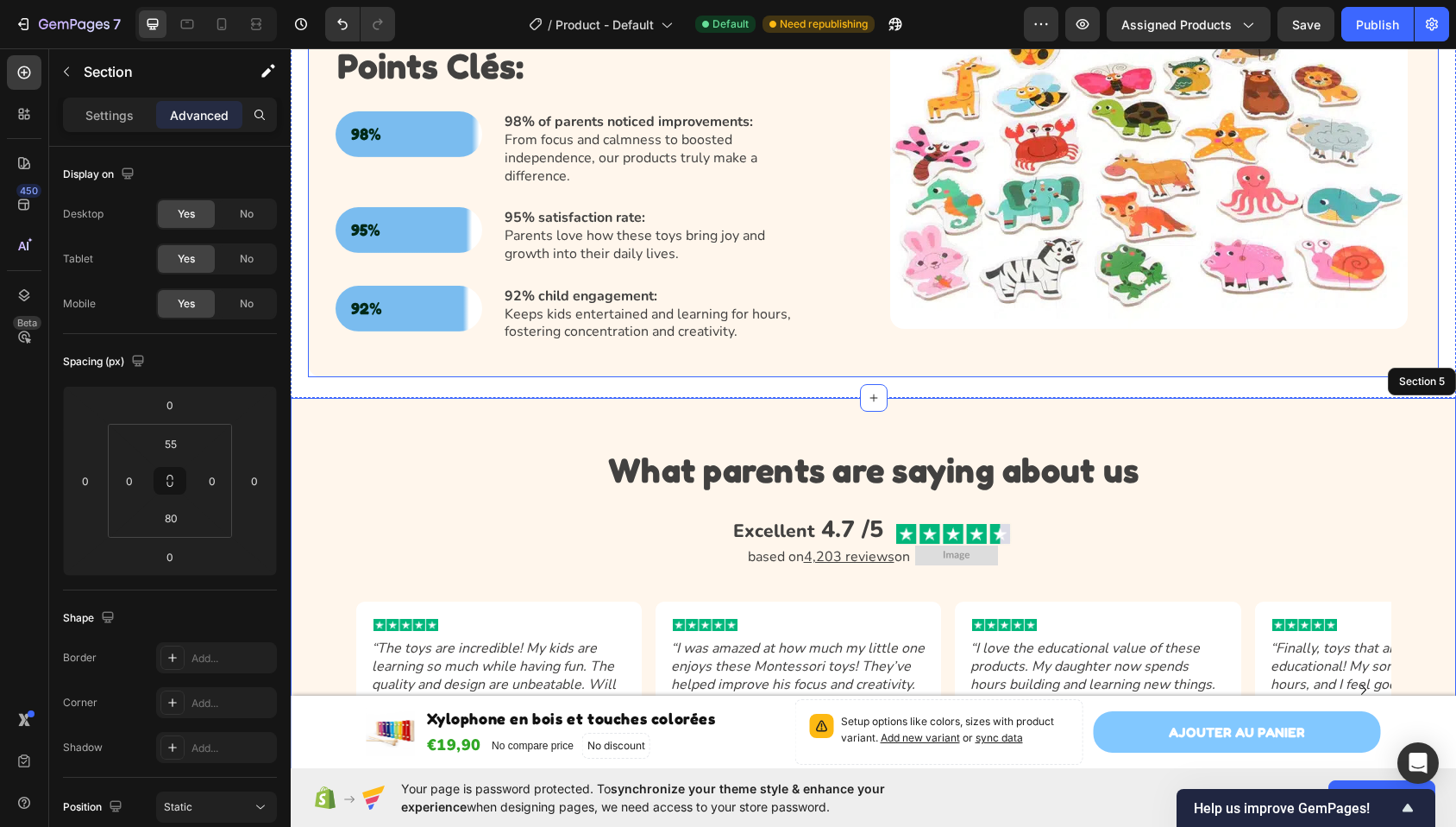
click at [712, 345] on div "Jouets éducatifs inspirés des principes Montessori Heading Nos jouets inspirés …" at bounding box center [873, 77] width 1131 height 599
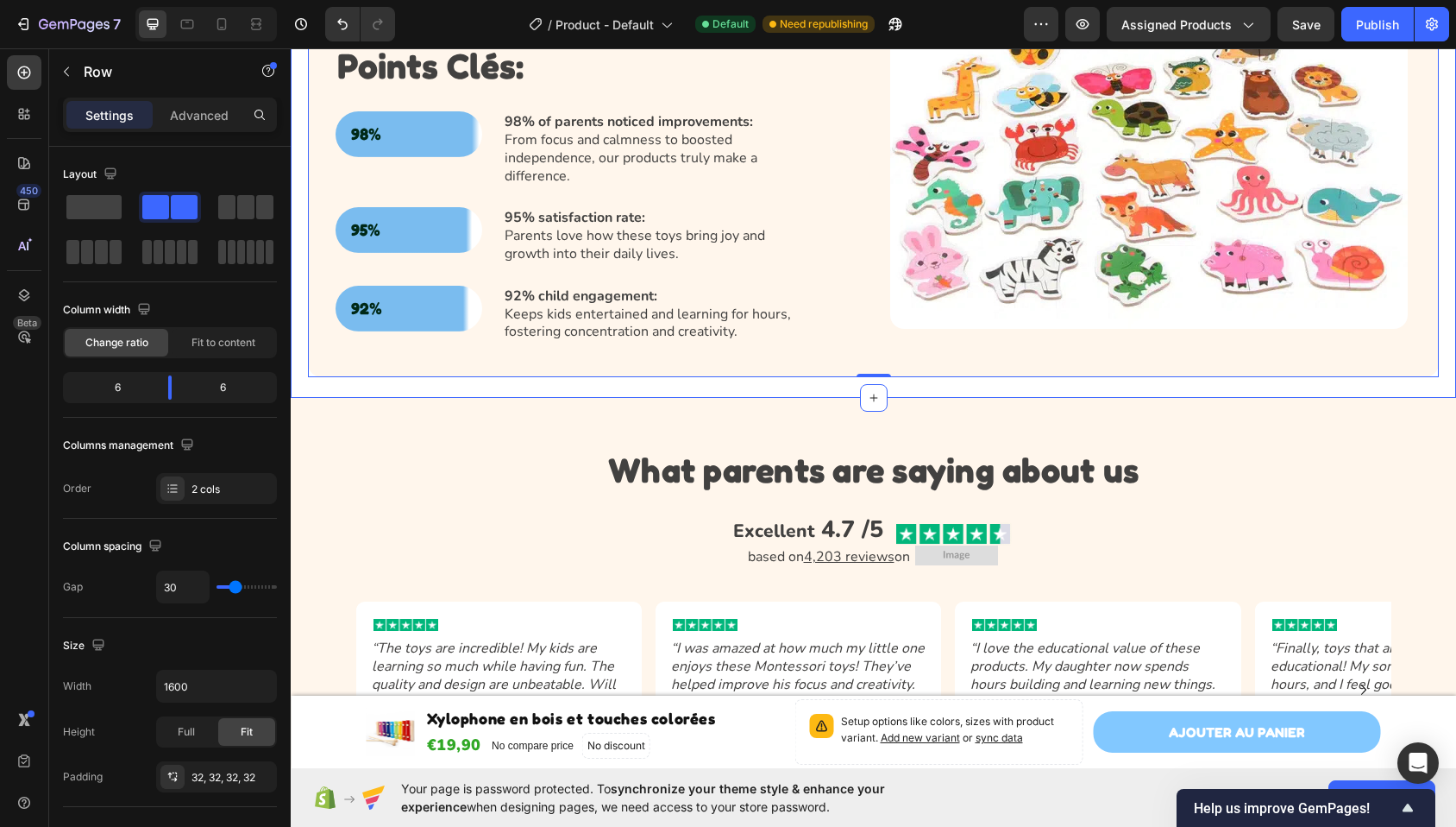
click at [691, 372] on div "Jouets éducatifs inspirés des principes Montessori Heading Nos jouets inspirés …" at bounding box center [873, 88] width 1165 height 620
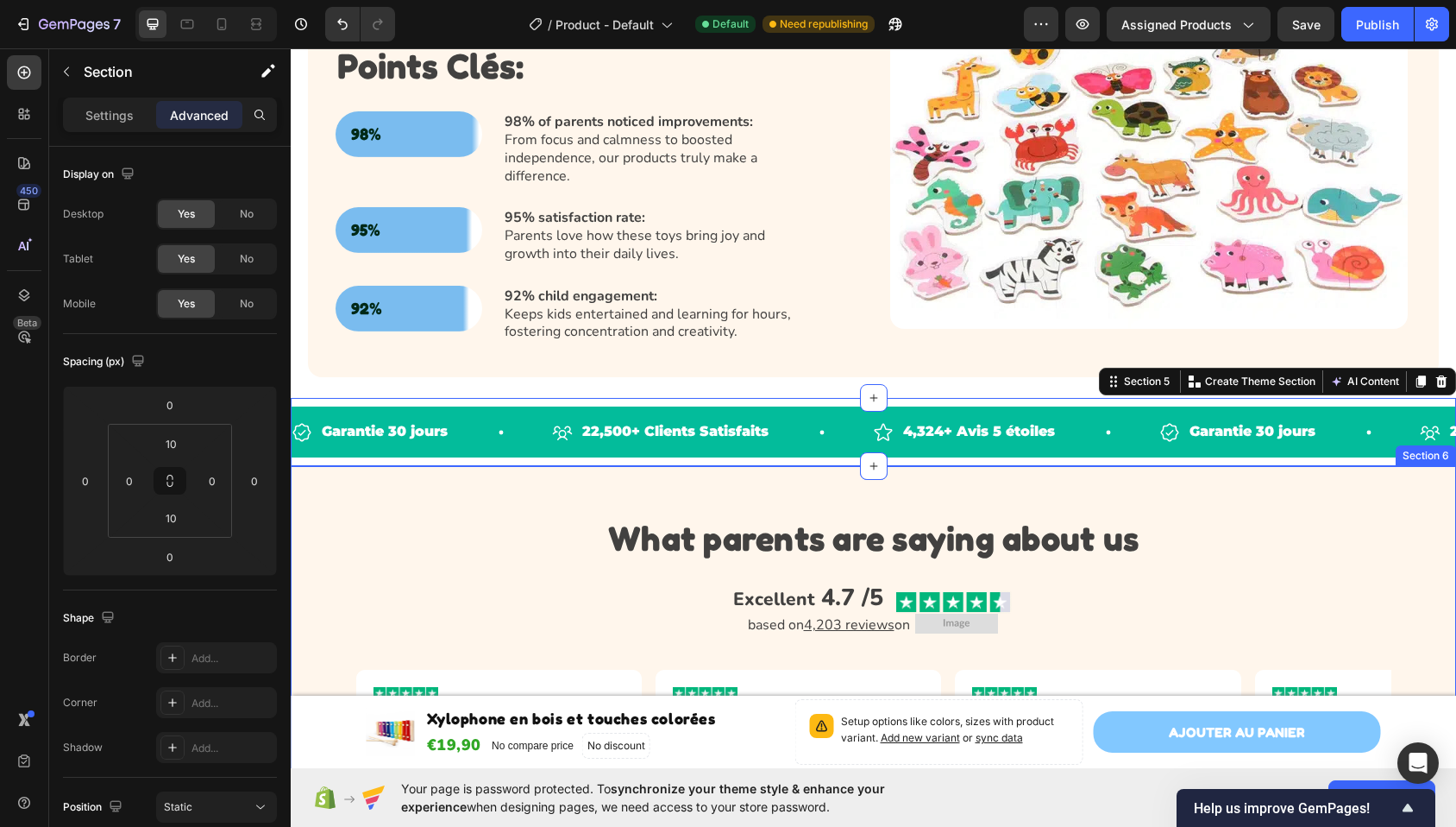
click at [660, 487] on div "What parents are saying about us Heading Excellent 4.7 /5 Text Block Image Row …" at bounding box center [873, 713] width 1165 height 495
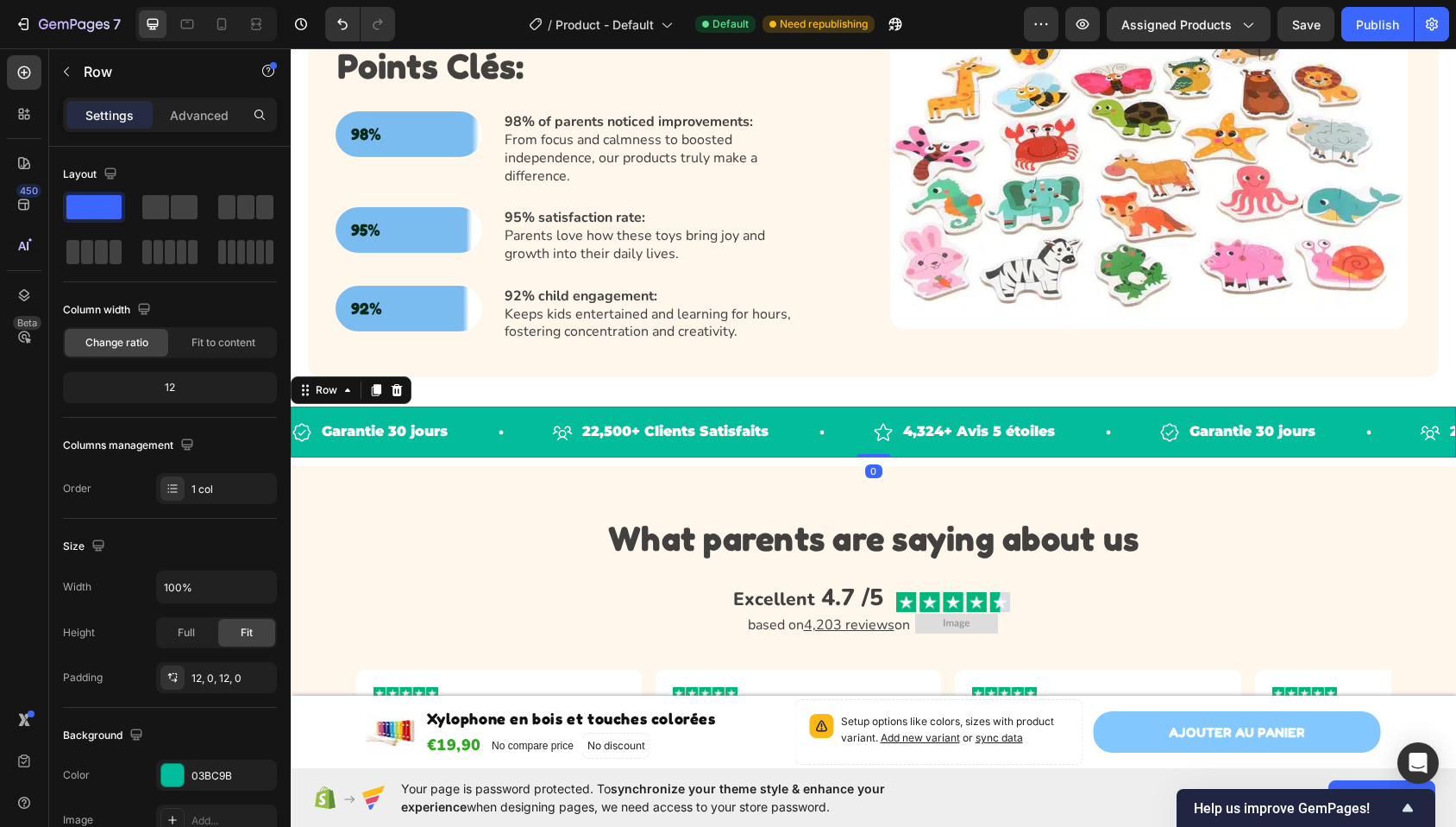
click at [671, 440] on div "Garantie 30 jours Item List 22,500+ Clients Satisfaits Item List 4,324+ Avis 5 …" at bounding box center [873, 432] width 1165 height 51
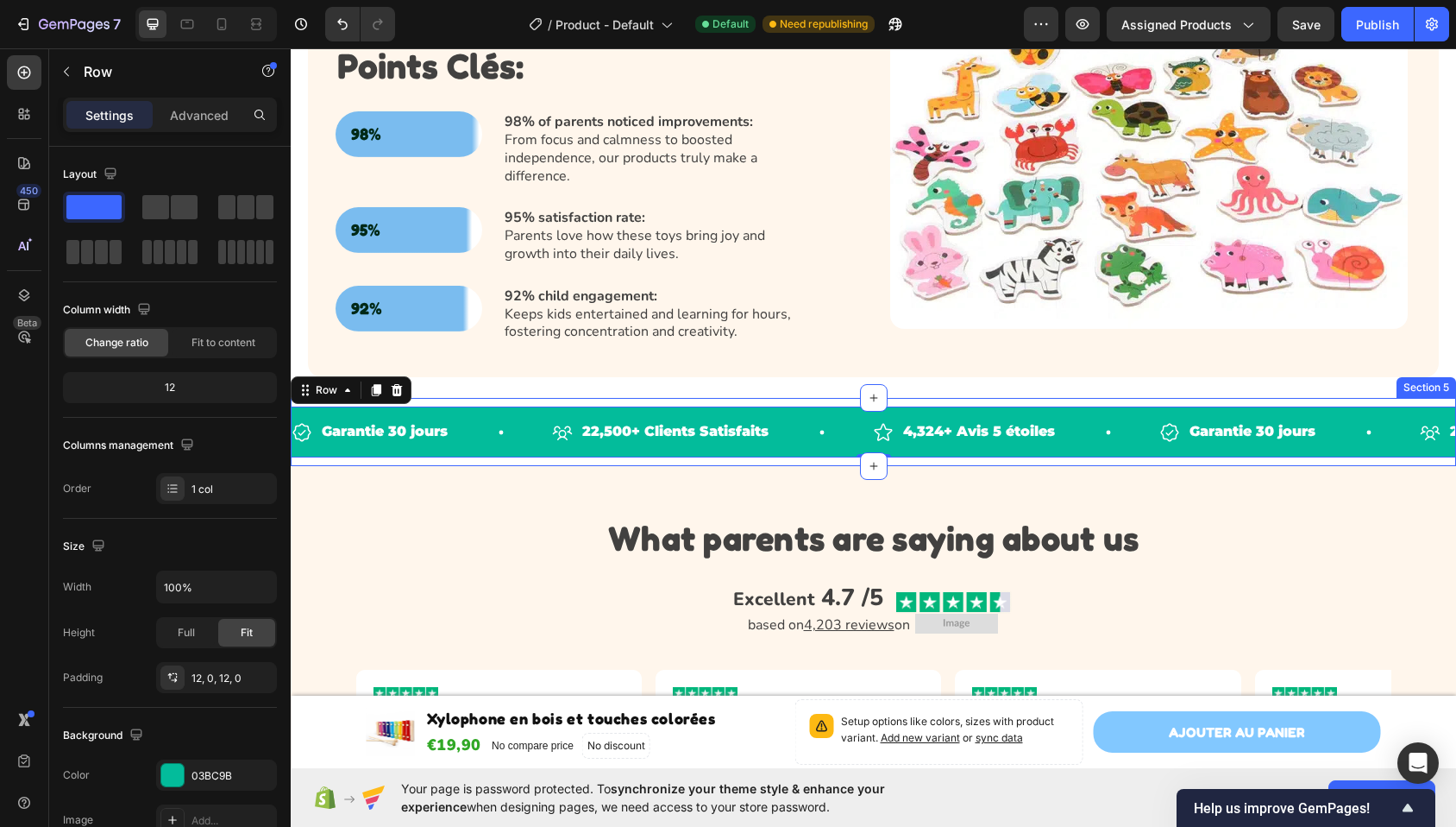
click at [671, 447] on div "Garantie 30 jours Item List 22,500+ Clients Satisfaits Item List 4,324+ Avis 5 …" at bounding box center [873, 431] width 1165 height 68
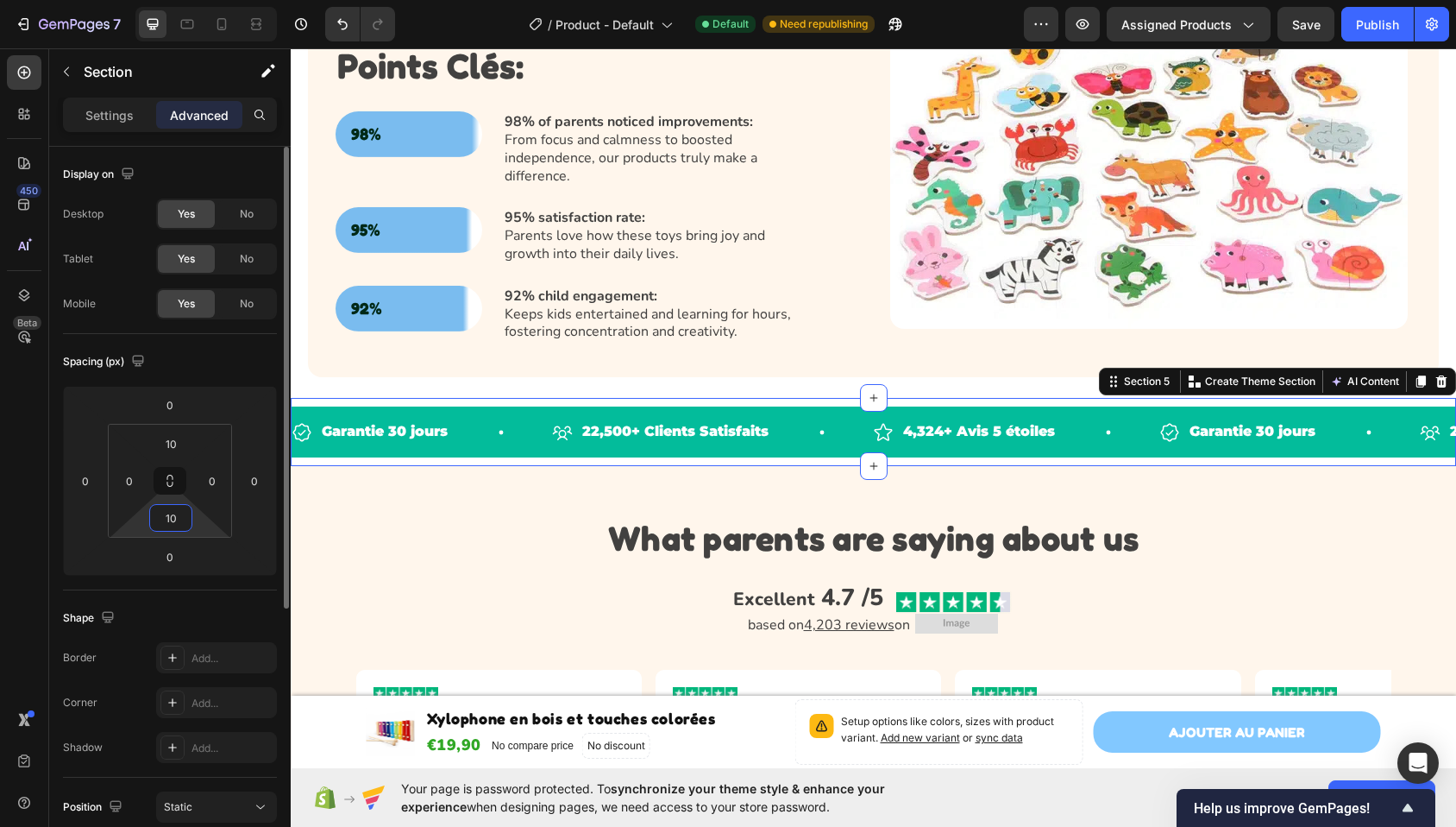
click at [181, 516] on input "10" at bounding box center [171, 517] width 34 height 26
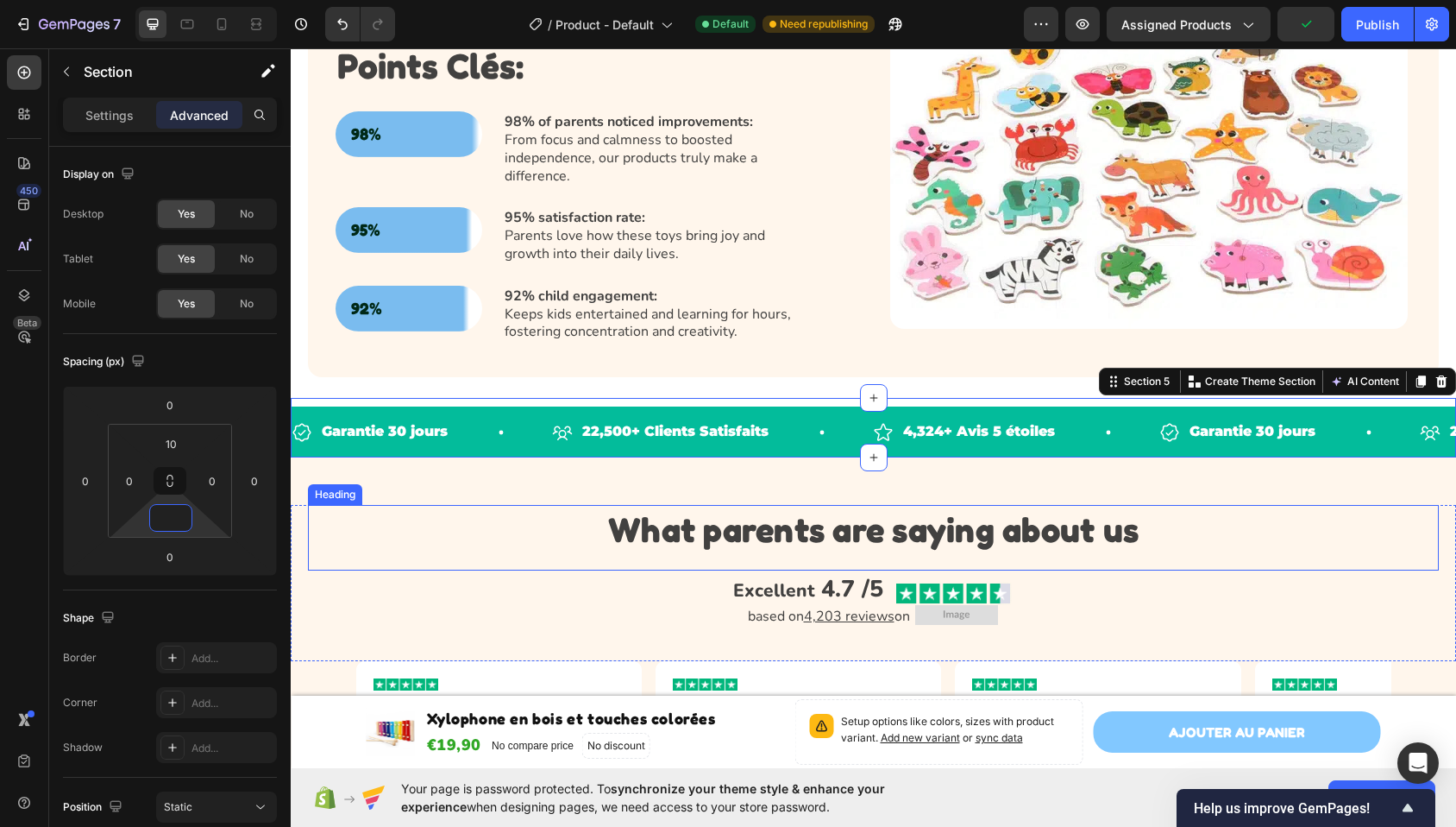
click at [390, 534] on h2 "What parents are saying about us" at bounding box center [873, 528] width 1131 height 48
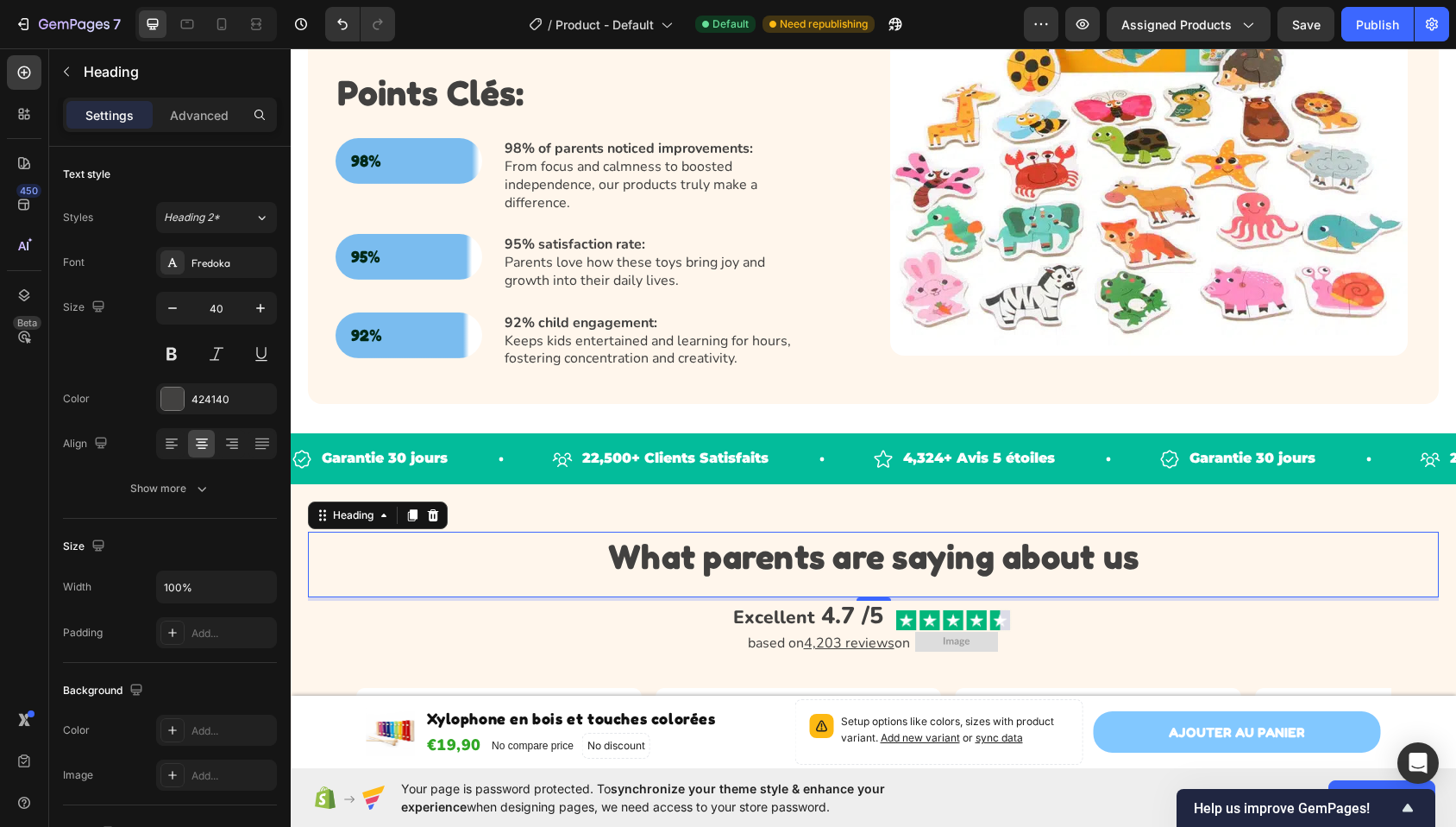
scroll to position [1130, 0]
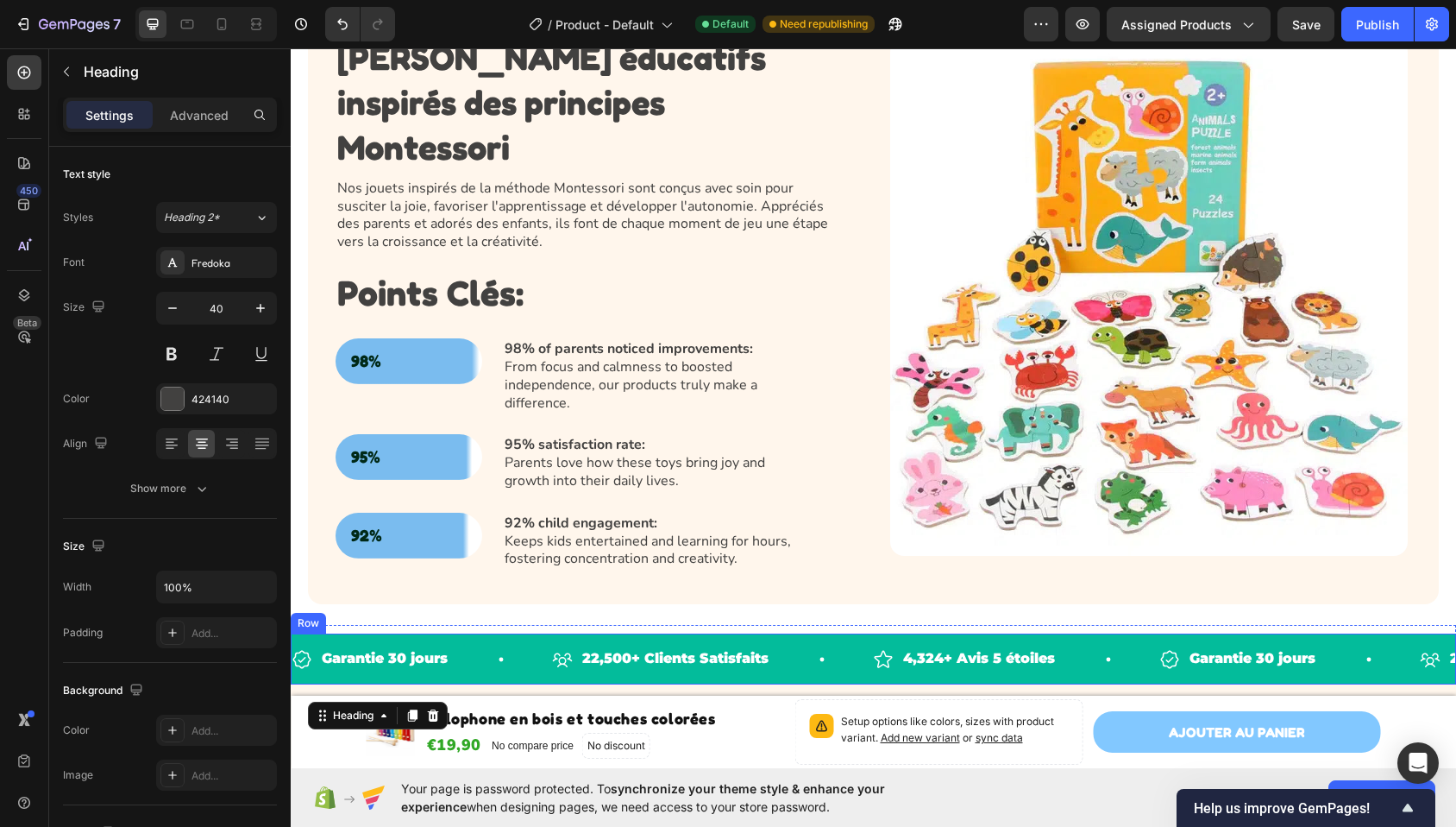
click at [675, 633] on div "Garantie 30 jours Item List 22,500+ Clients Satisfaits Item List 4,324+ Avis 5 …" at bounding box center [873, 659] width 1165 height 51
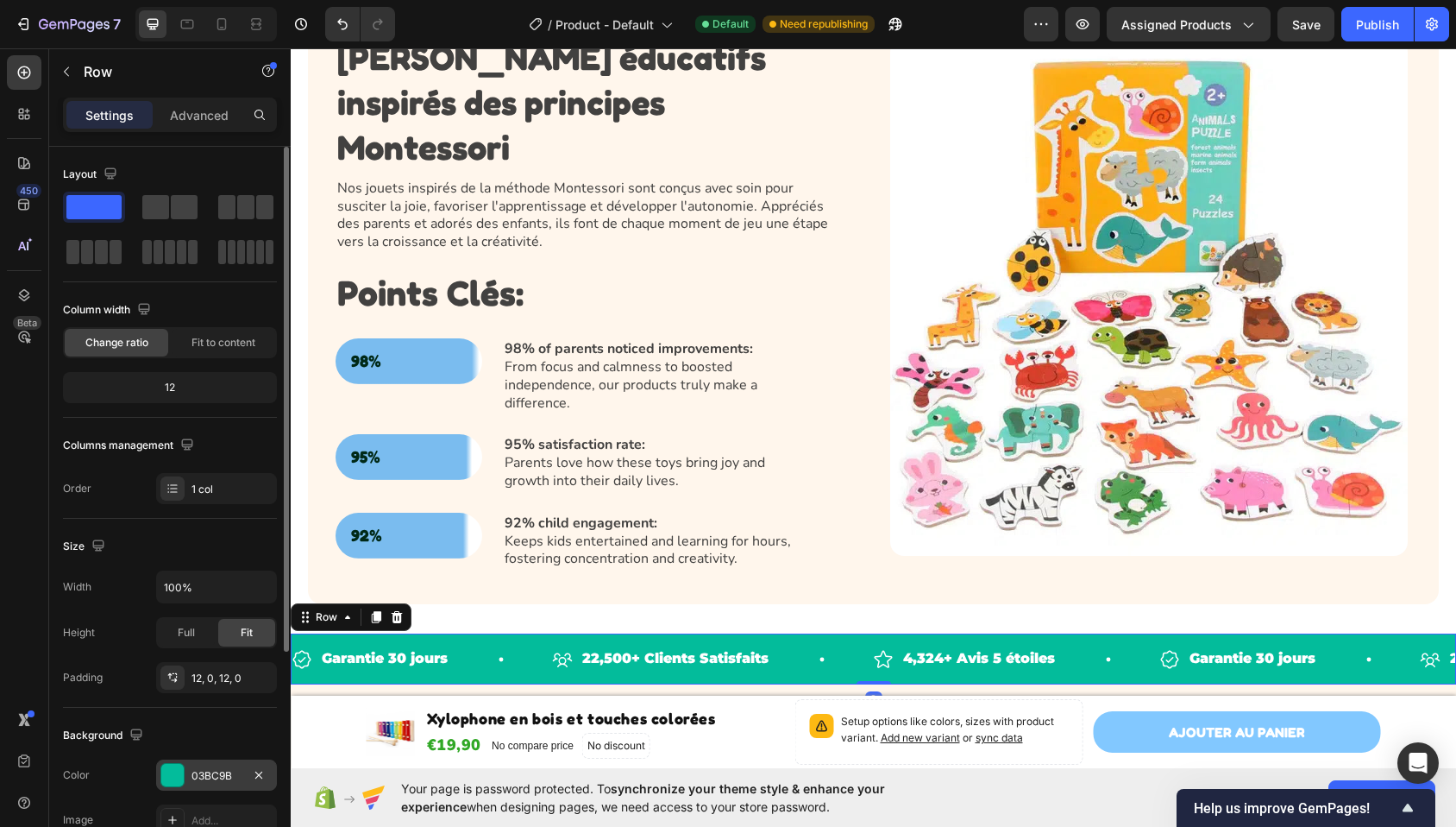
click at [223, 770] on div "03BC9B" at bounding box center [216, 775] width 50 height 15
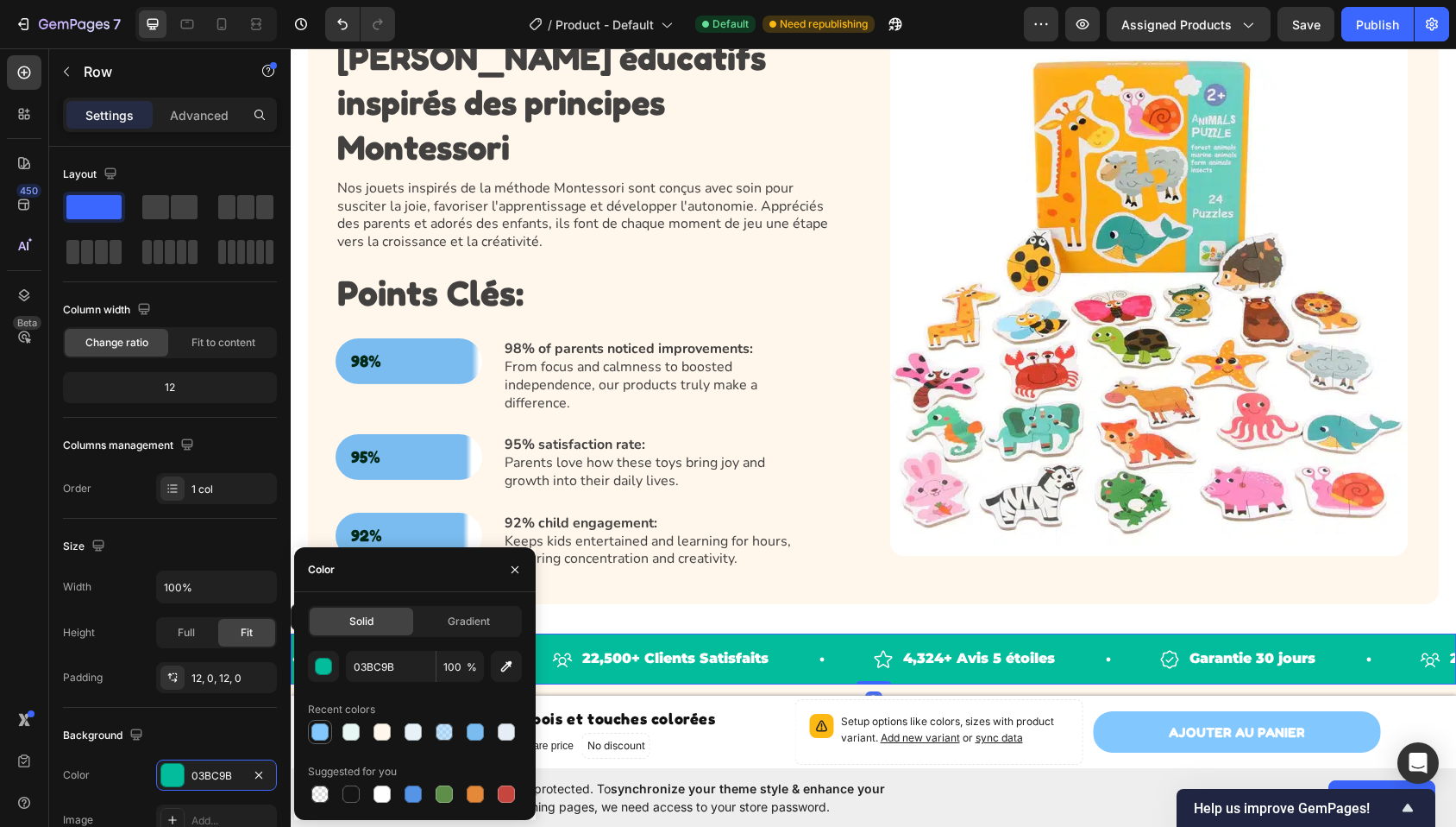
click at [321, 727] on div at bounding box center [320, 731] width 17 height 17
type input "82C8FF"
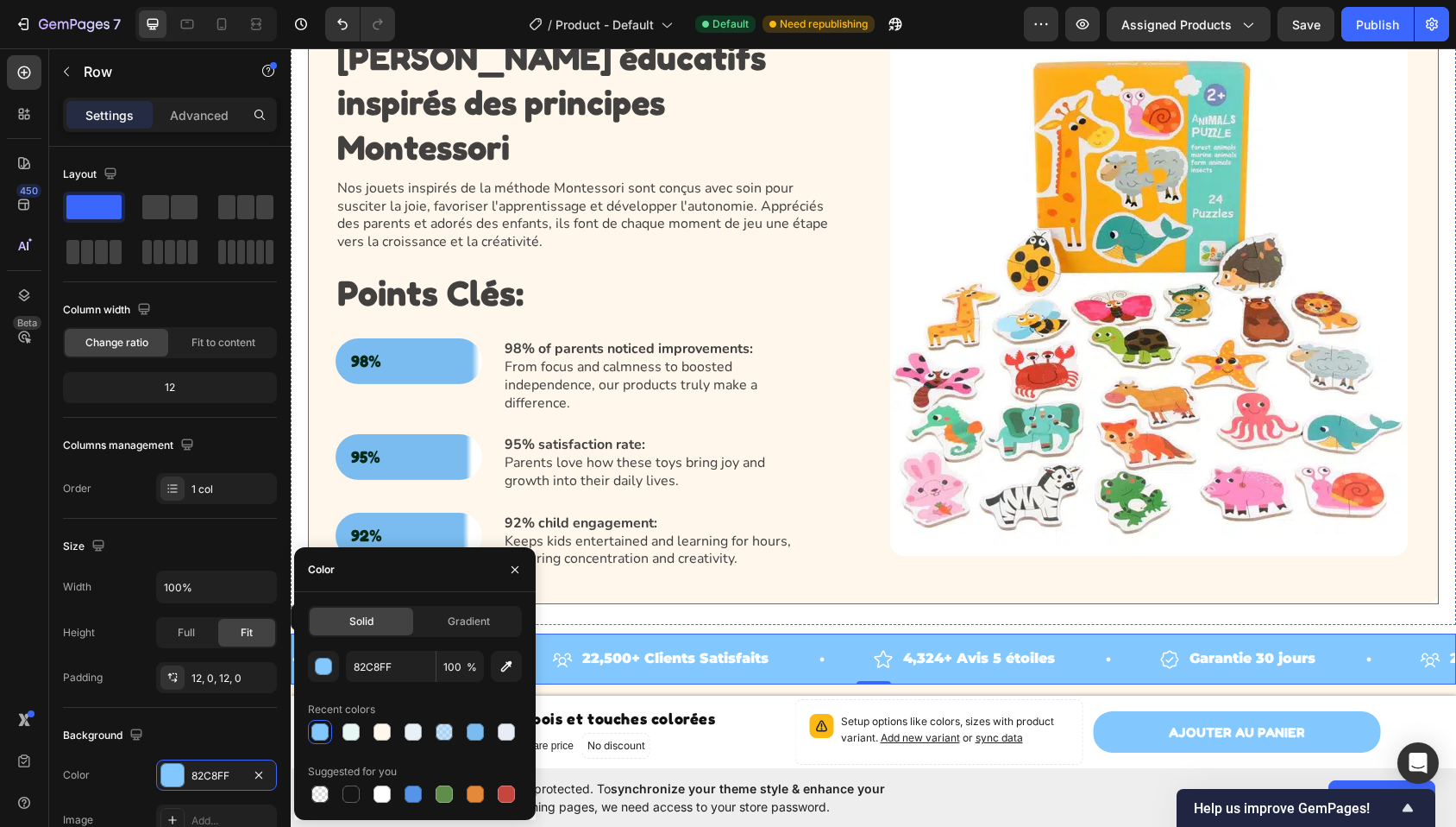
scroll to position [1382, 0]
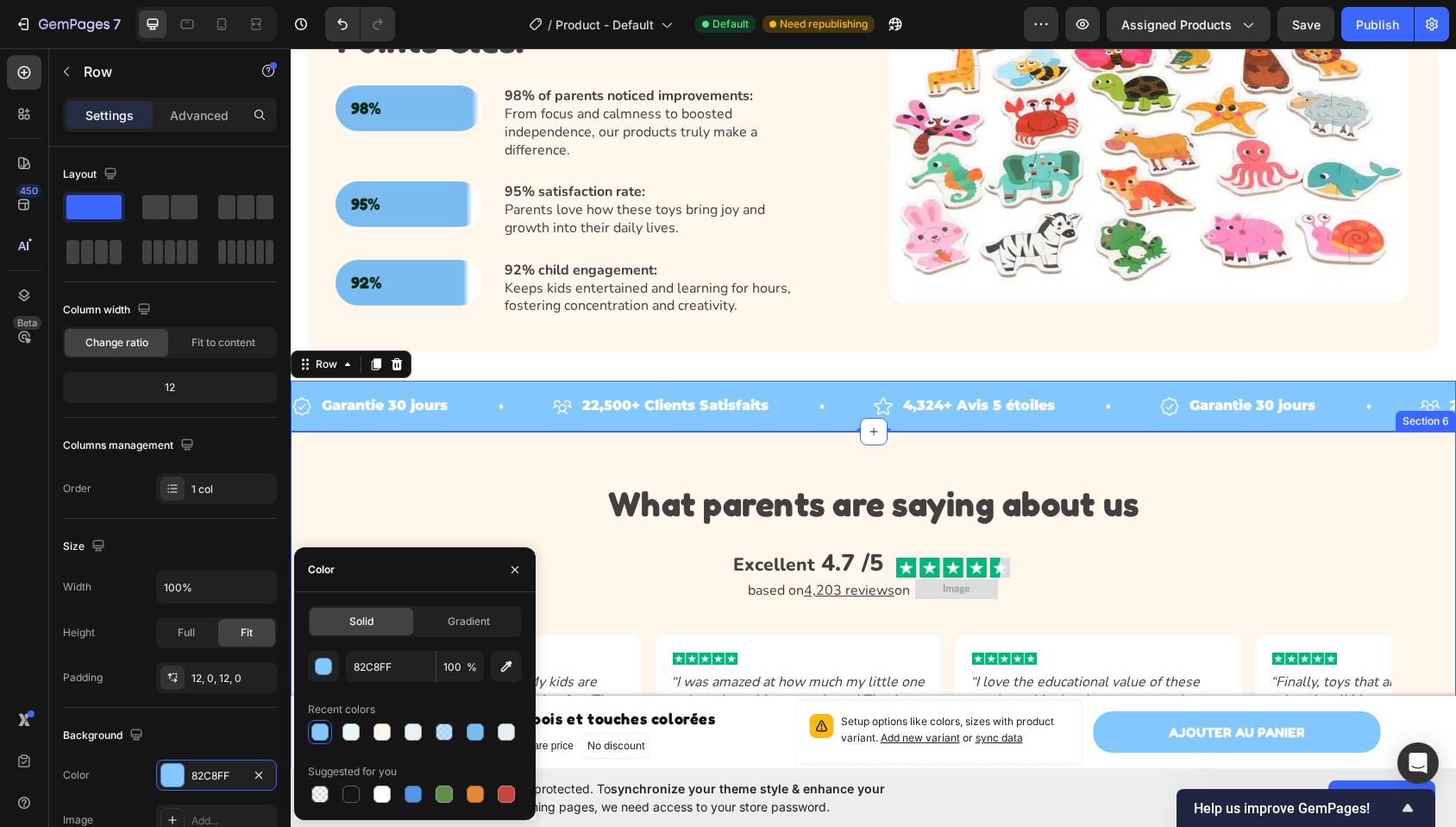
click at [414, 431] on div "What parents are saying about us Heading Excellent 4.7 /5 Text Block Image Row …" at bounding box center [873, 678] width 1165 height 495
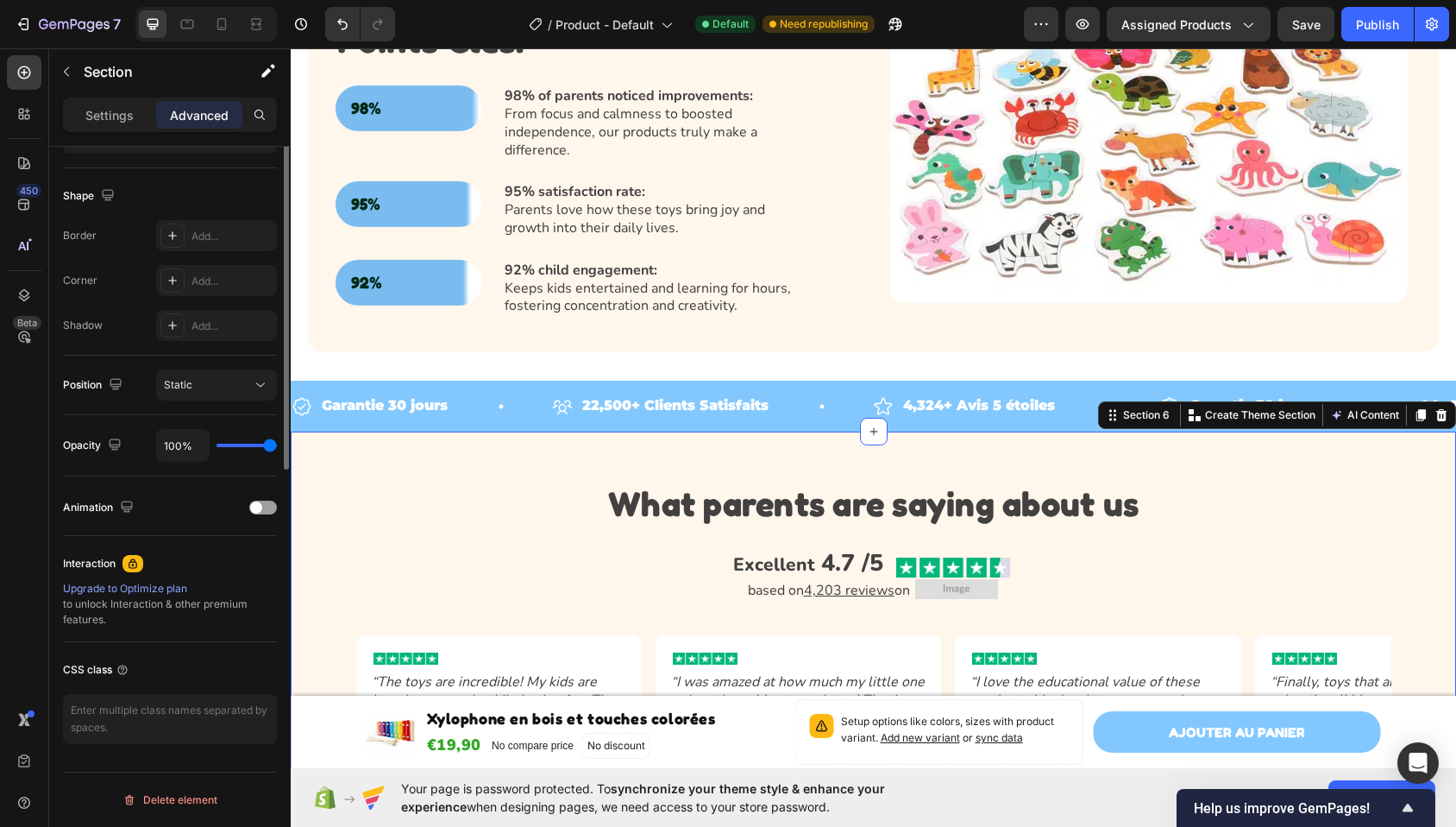
scroll to position [0, 0]
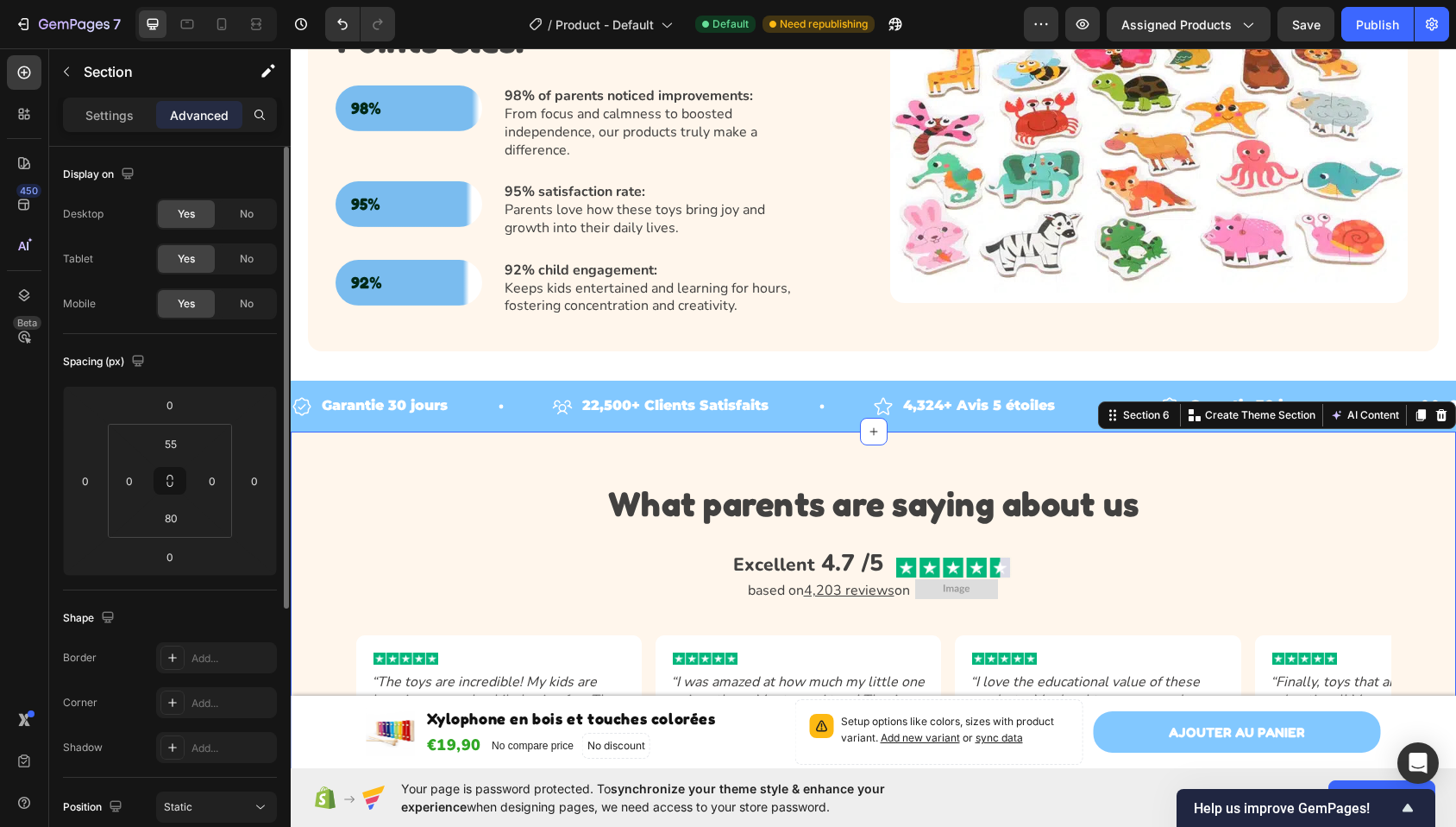
click at [388, 435] on div "What parents are saying about us Heading Excellent 4.7 /5 Text Block Image Row …" at bounding box center [873, 678] width 1165 height 495
click at [116, 118] on p "Settings" at bounding box center [109, 115] width 48 height 18
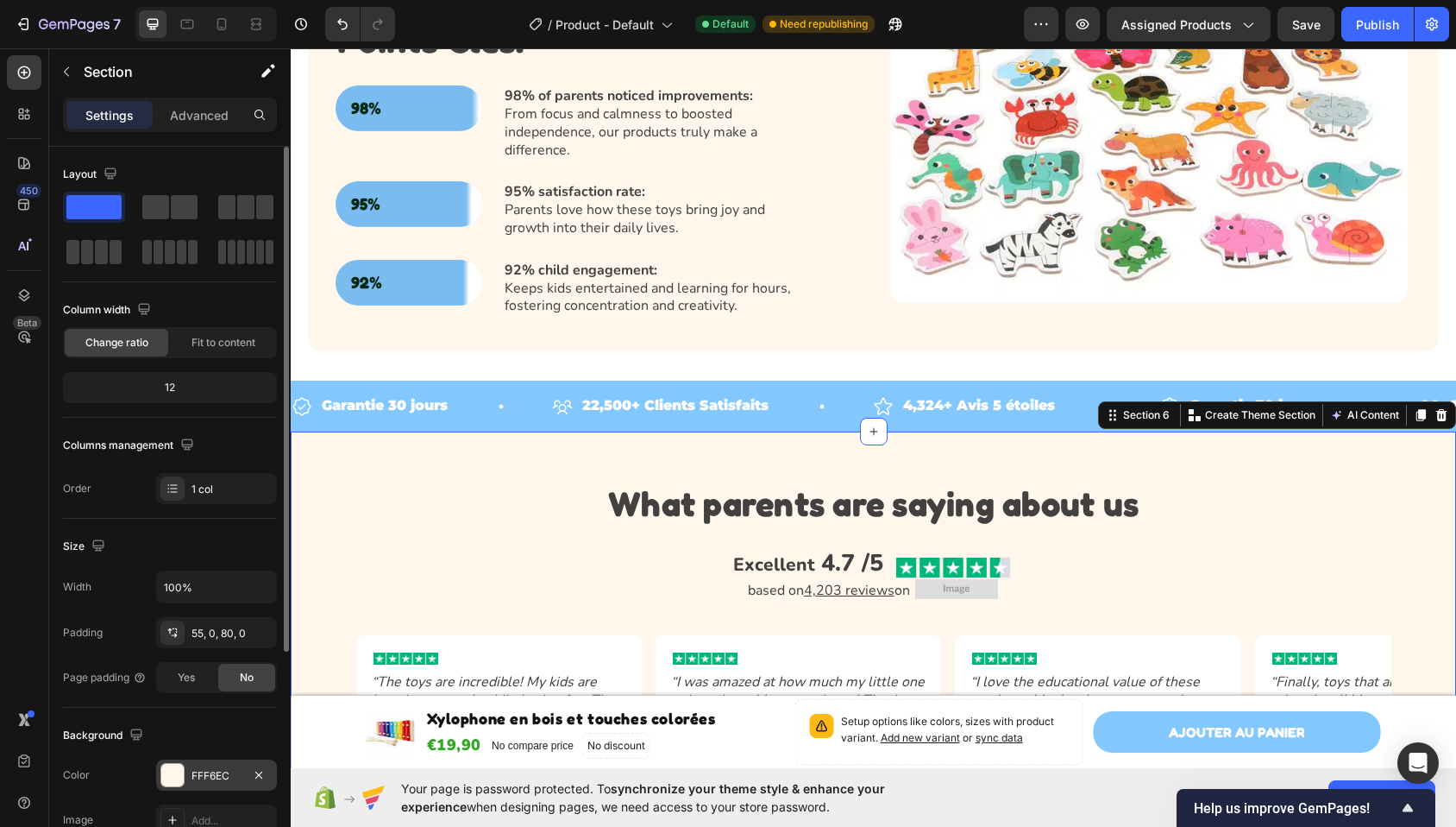
click at [213, 777] on div "FFF6EC" at bounding box center [216, 775] width 50 height 15
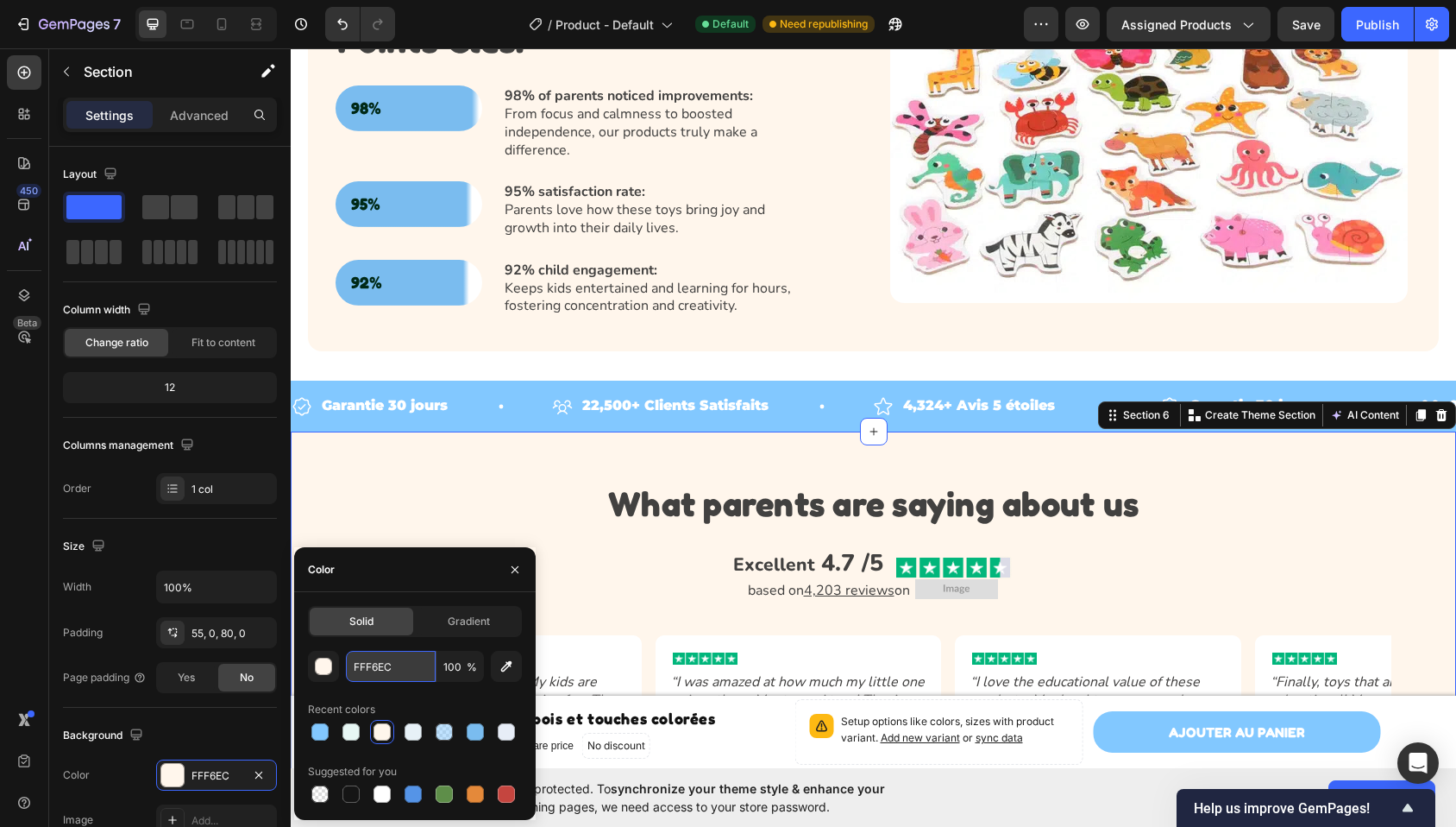
click at [398, 675] on input "FFF6EC" at bounding box center [390, 666] width 90 height 31
paste input "E0F1FF"
type input "E0F1FF"
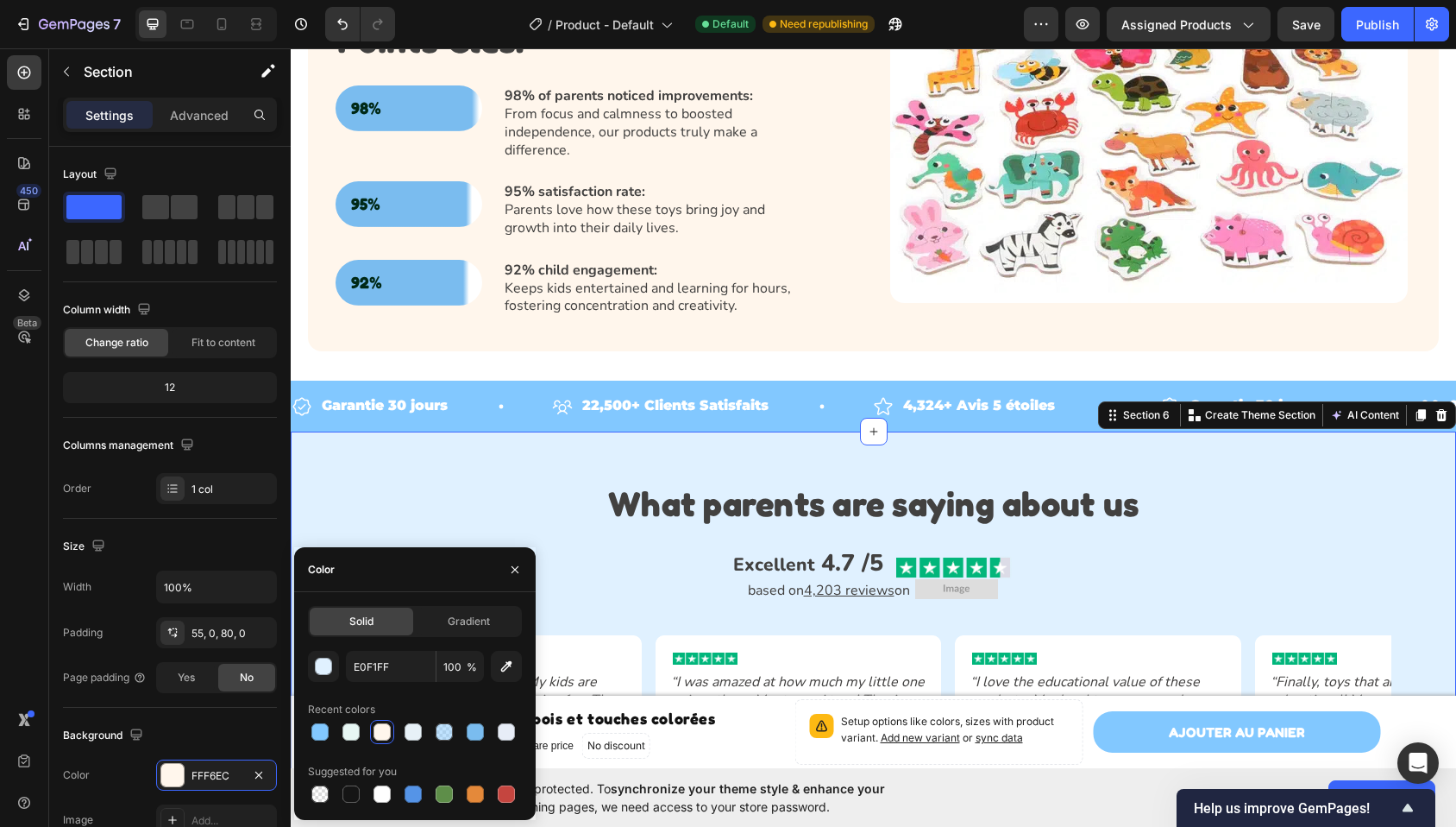
click at [536, 431] on div "What parents are saying about us Heading Excellent 4.7 /5 Text Block Image Row …" at bounding box center [873, 678] width 1165 height 495
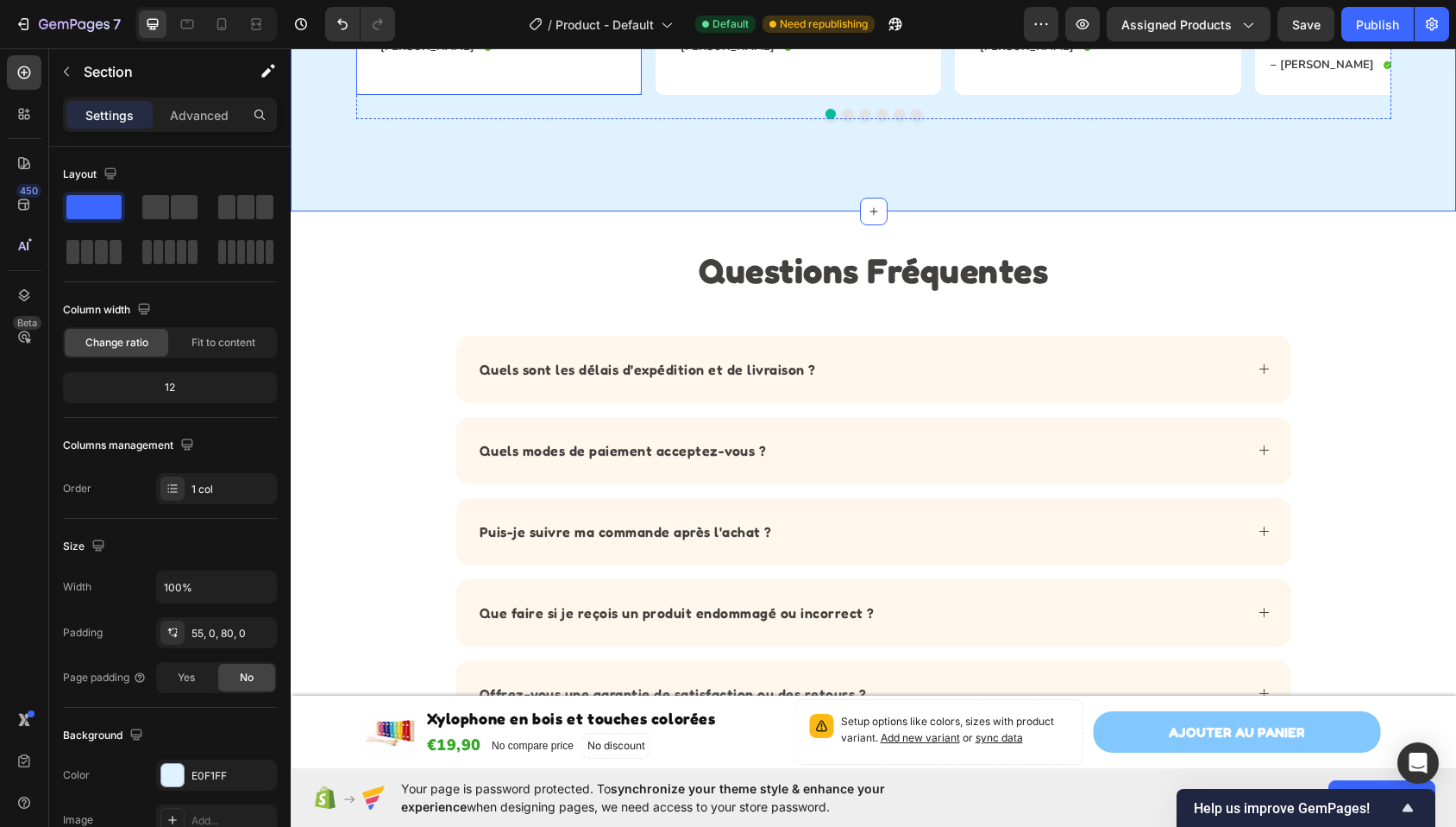
scroll to position [2658, 0]
